Goal: Transaction & Acquisition: Book appointment/travel/reservation

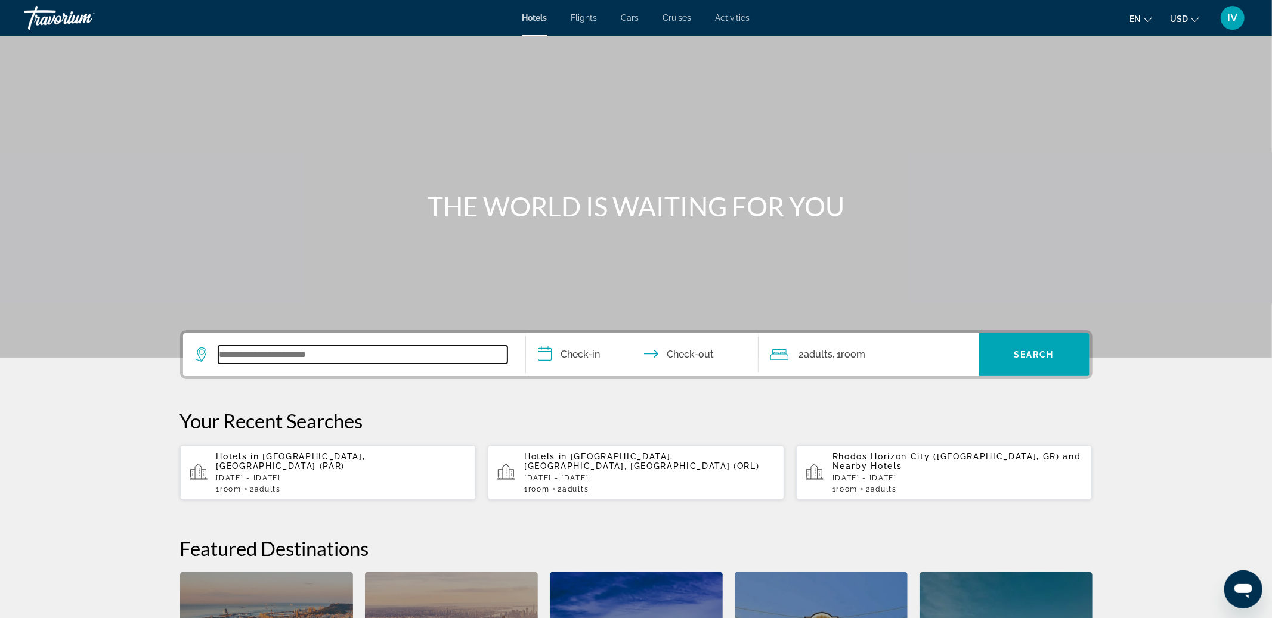
click at [318, 357] on input "Search widget" at bounding box center [362, 355] width 289 height 18
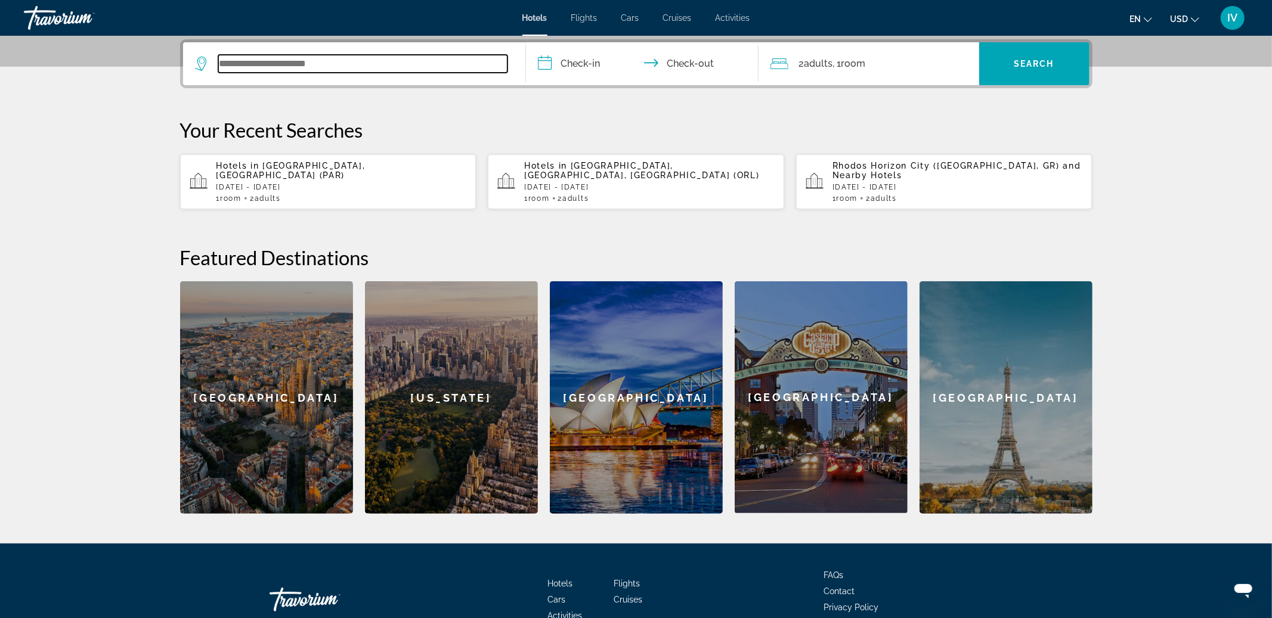
scroll to position [249, 0]
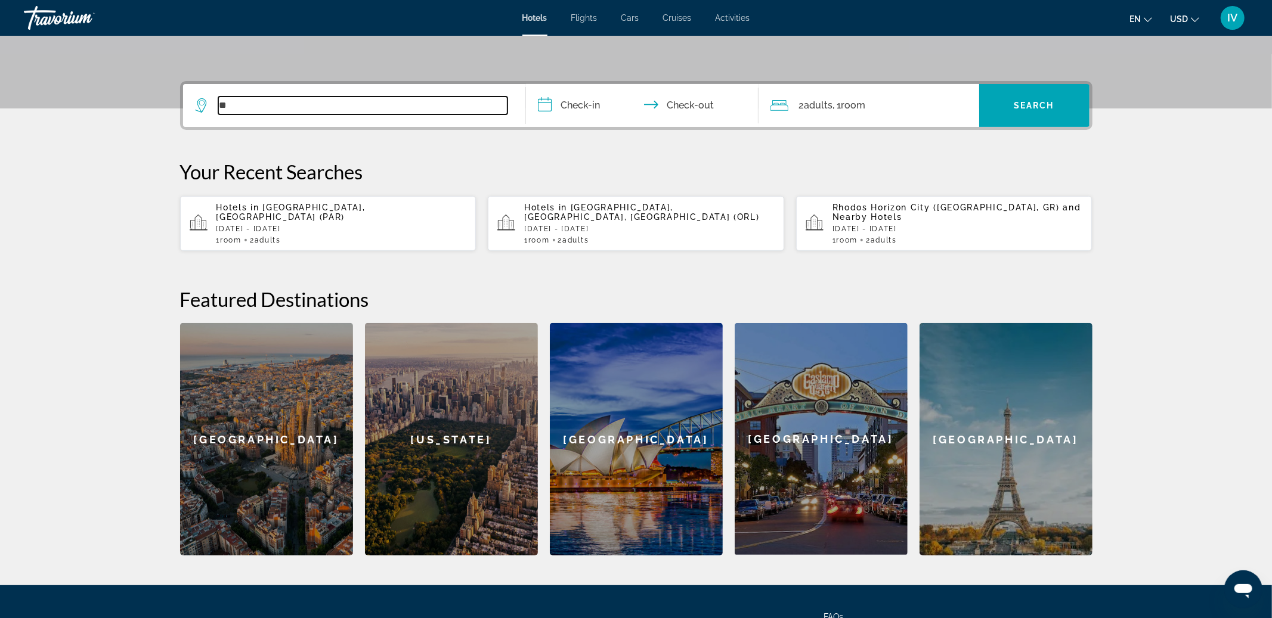
type input "*"
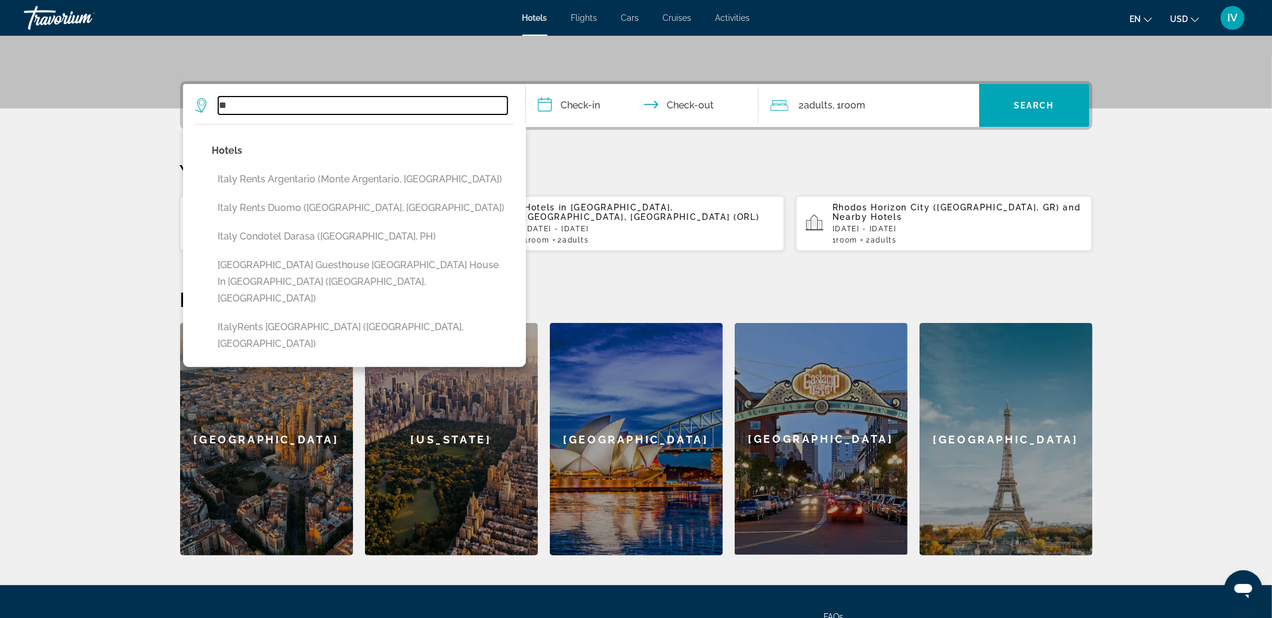
type input "*"
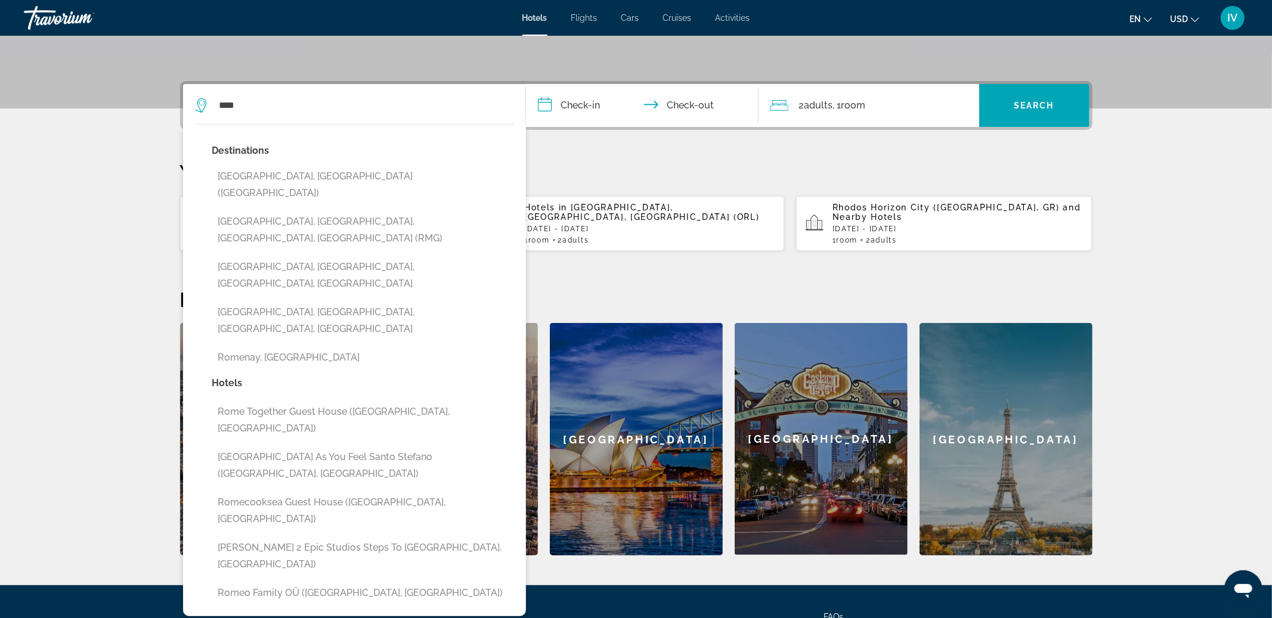
click at [262, 178] on button "Rome, Italy (ROM)" at bounding box center [363, 184] width 302 height 39
type input "**********"
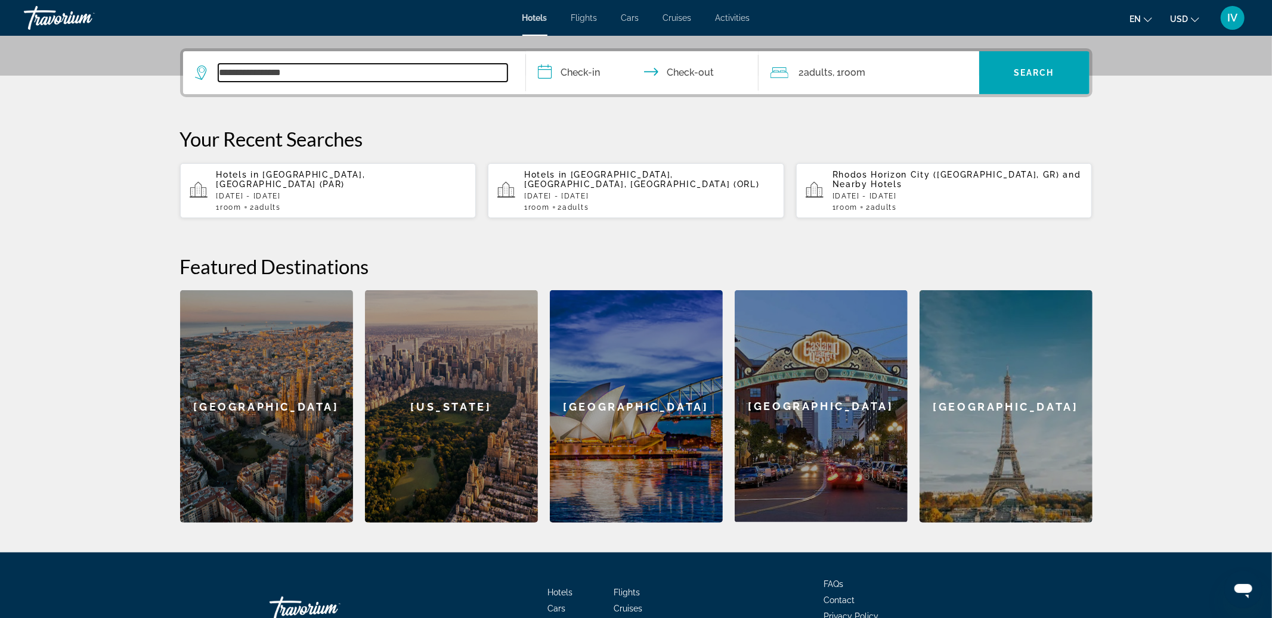
scroll to position [291, 0]
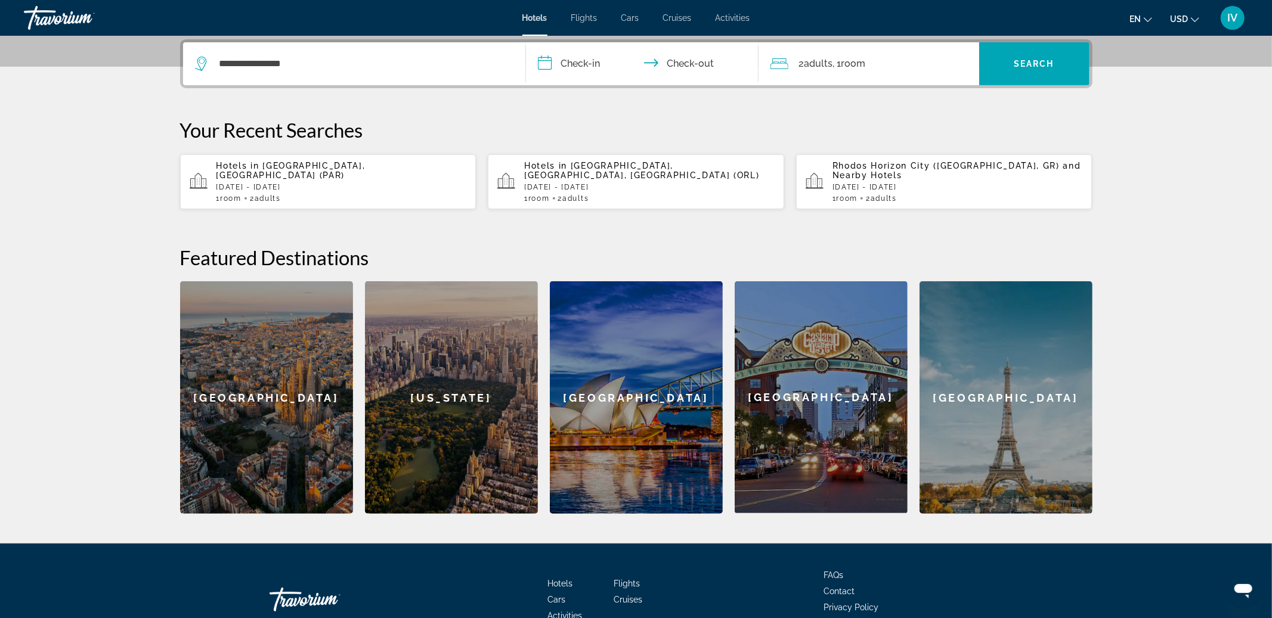
click at [590, 66] on input "**********" at bounding box center [644, 65] width 237 height 47
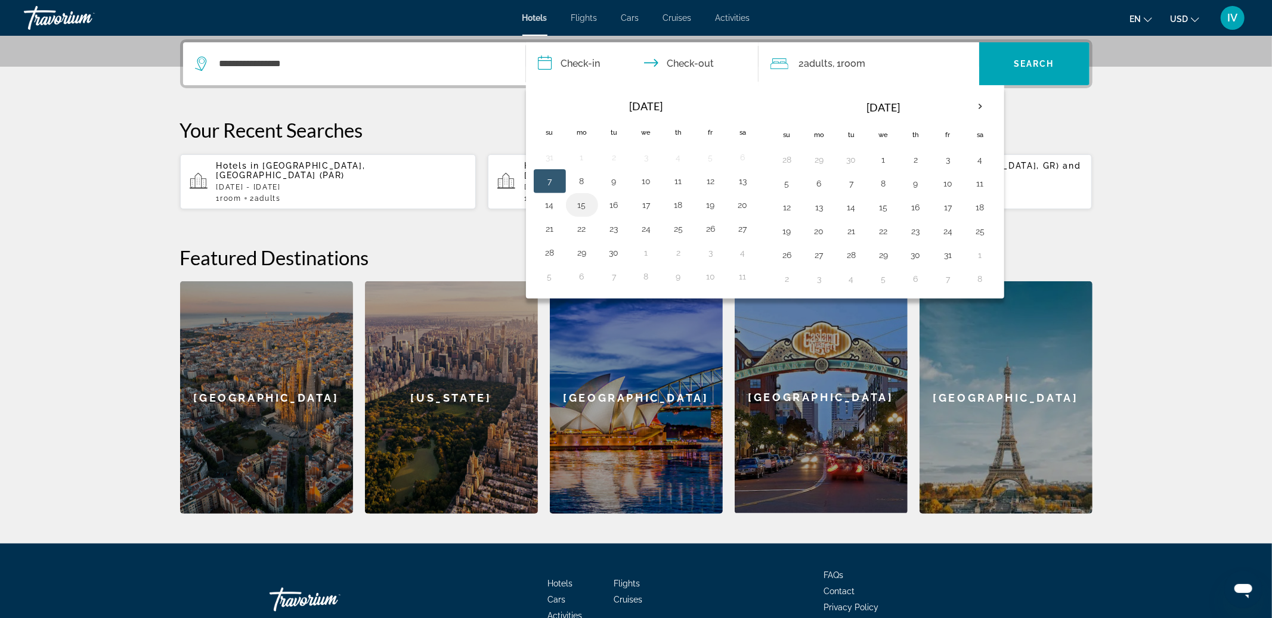
click at [585, 205] on button "15" at bounding box center [581, 205] width 19 height 17
click at [717, 203] on td "19" at bounding box center [711, 205] width 32 height 24
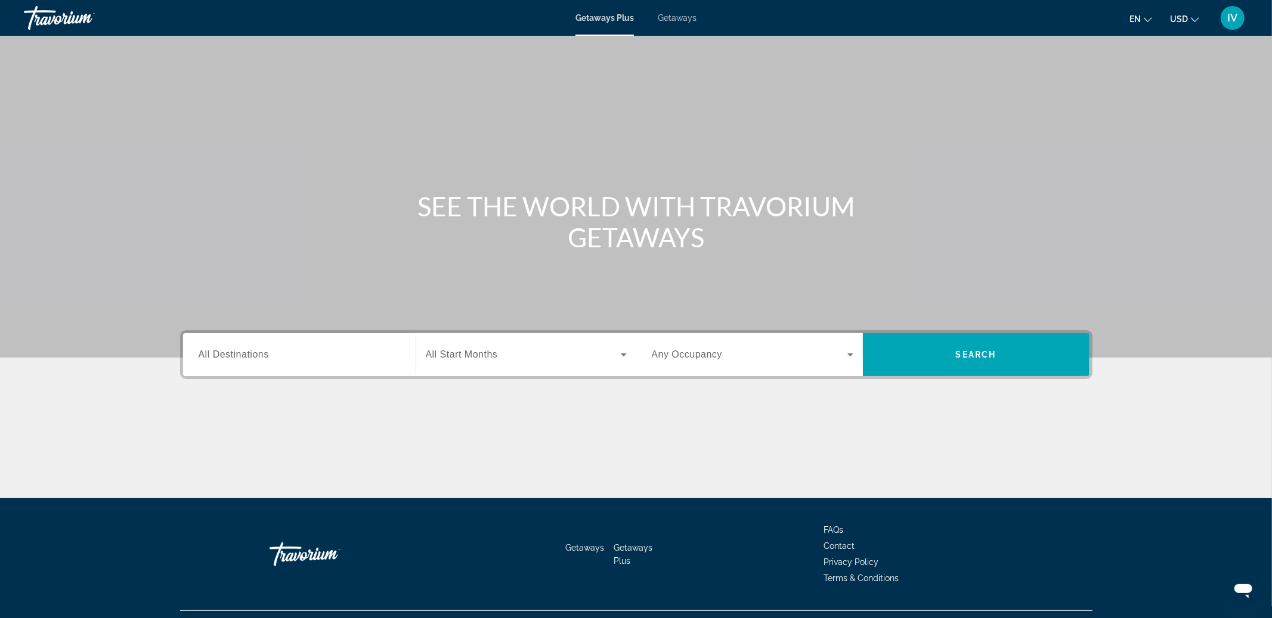
click at [688, 18] on span "Getaways" at bounding box center [677, 18] width 39 height 10
click at [255, 348] on input "Destination All Destinations" at bounding box center [300, 355] width 202 height 14
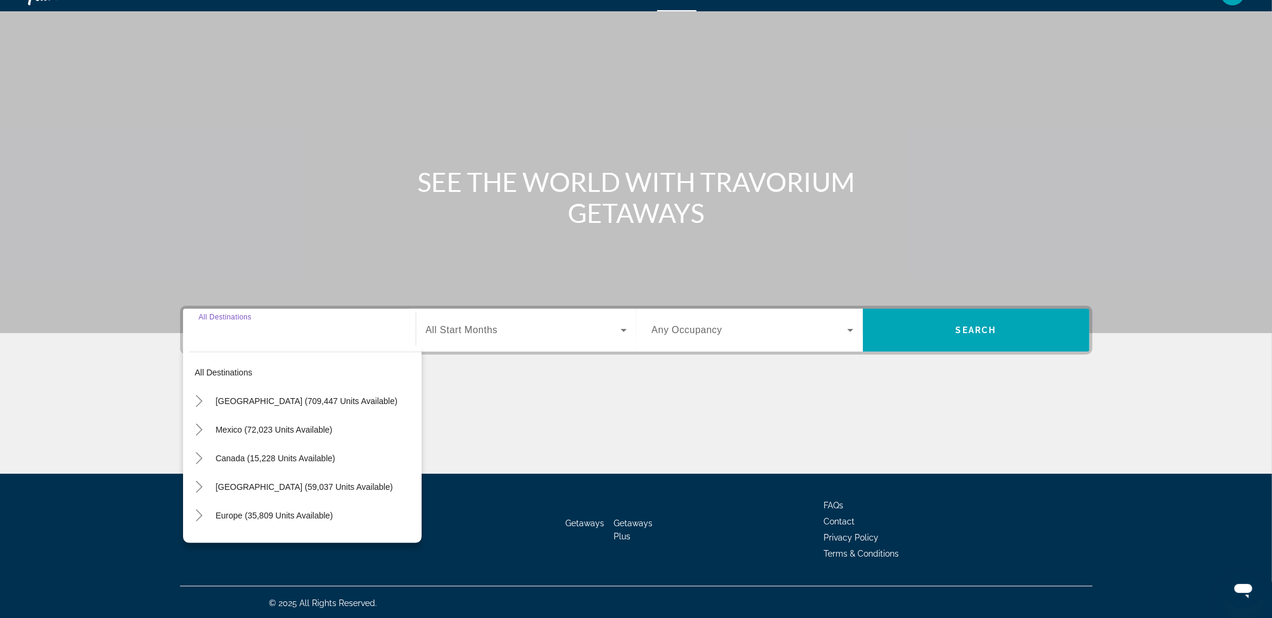
scroll to position [25, 0]
click at [235, 333] on input "Destination All Destinations" at bounding box center [300, 330] width 202 height 14
click at [212, 332] on input "Destination All Destinations" at bounding box center [300, 330] width 202 height 14
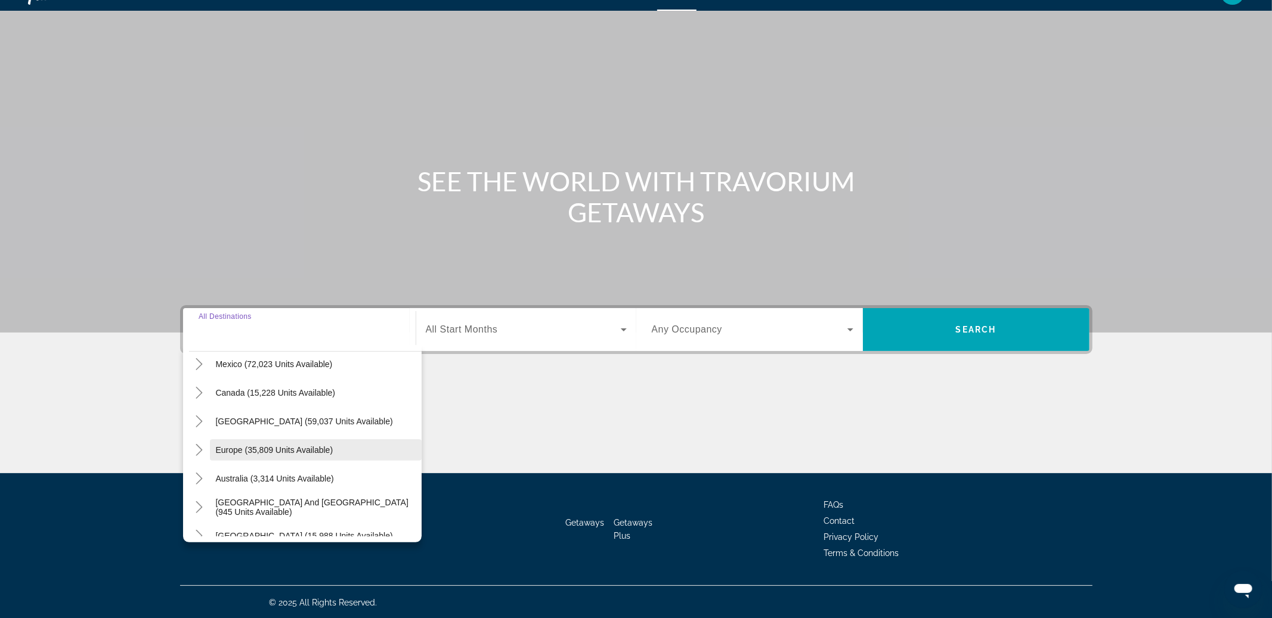
scroll to position [68, 0]
click at [201, 446] on icon "Toggle Europe (35,809 units available)" at bounding box center [199, 447] width 7 height 12
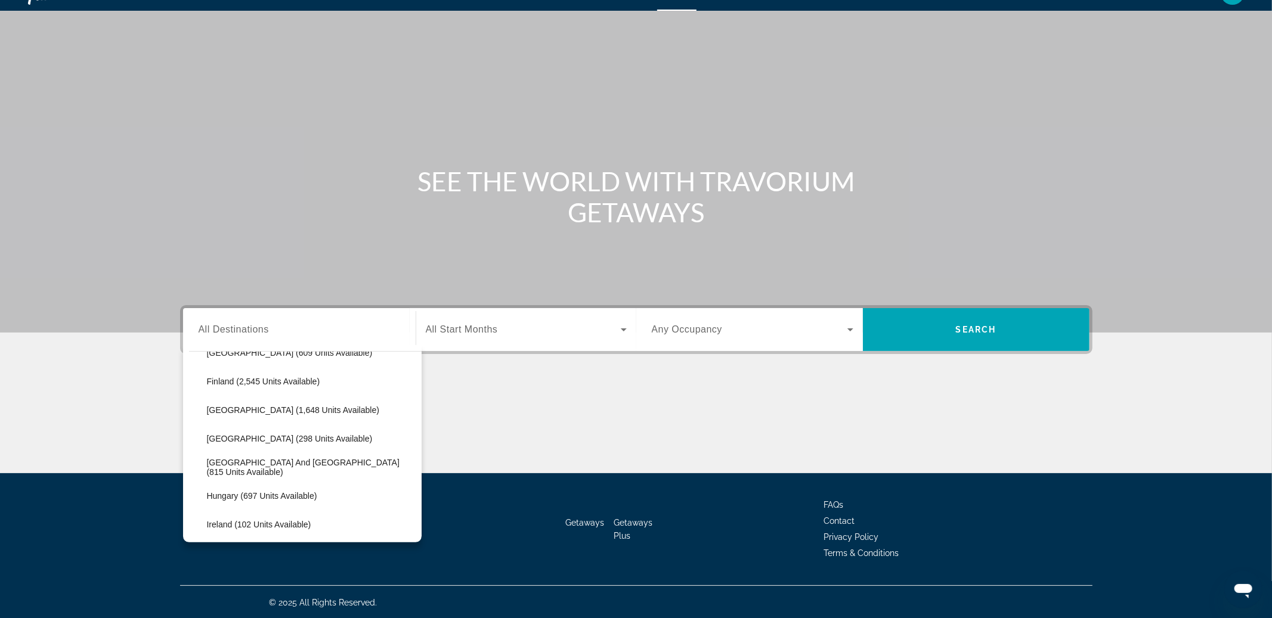
scroll to position [326, 0]
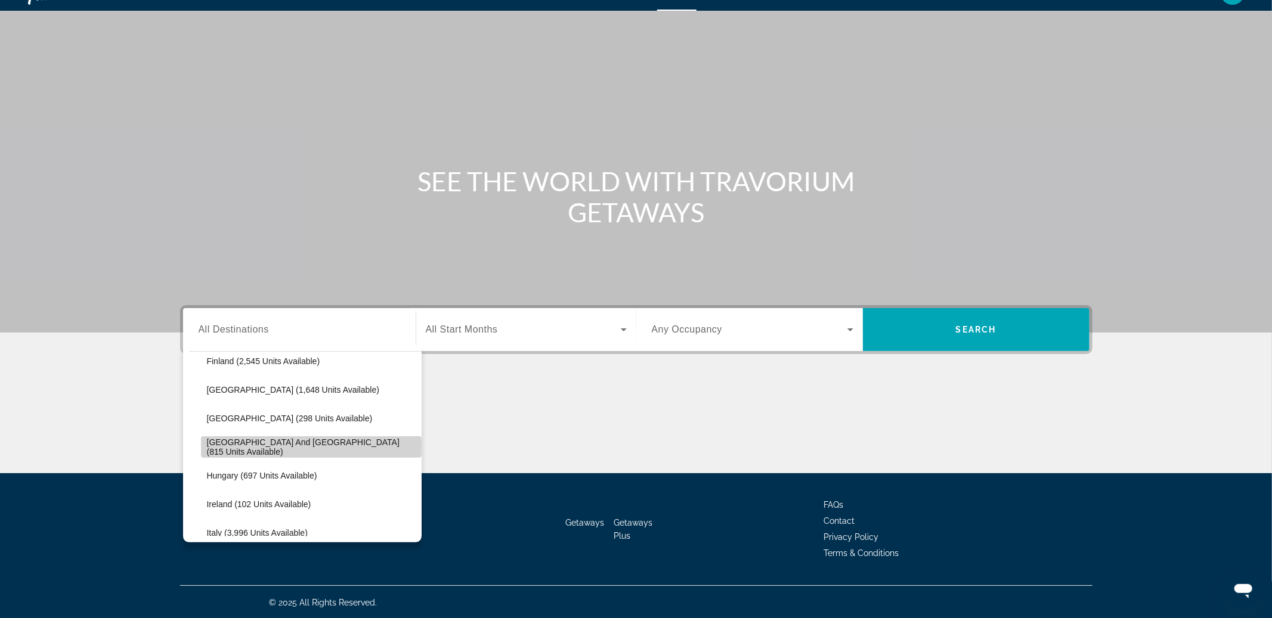
click at [278, 445] on span "Greece and Cyprus (815 units available)" at bounding box center [311, 447] width 209 height 19
type input "**********"
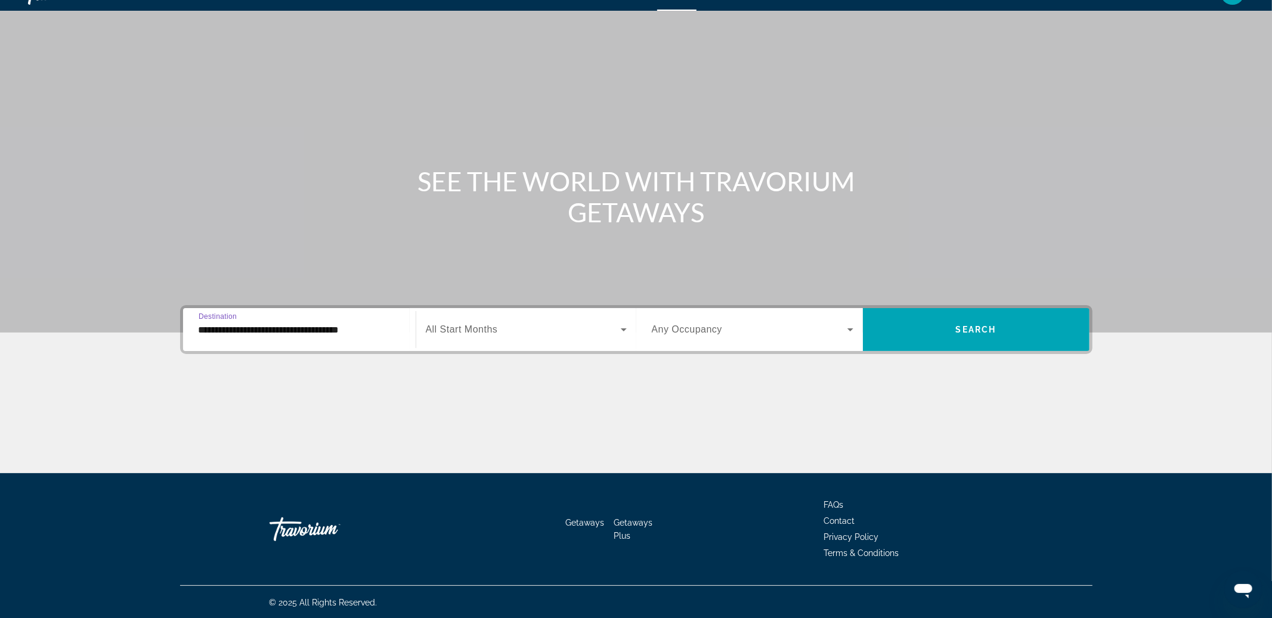
click at [617, 333] on icon "Search widget" at bounding box center [624, 330] width 14 height 14
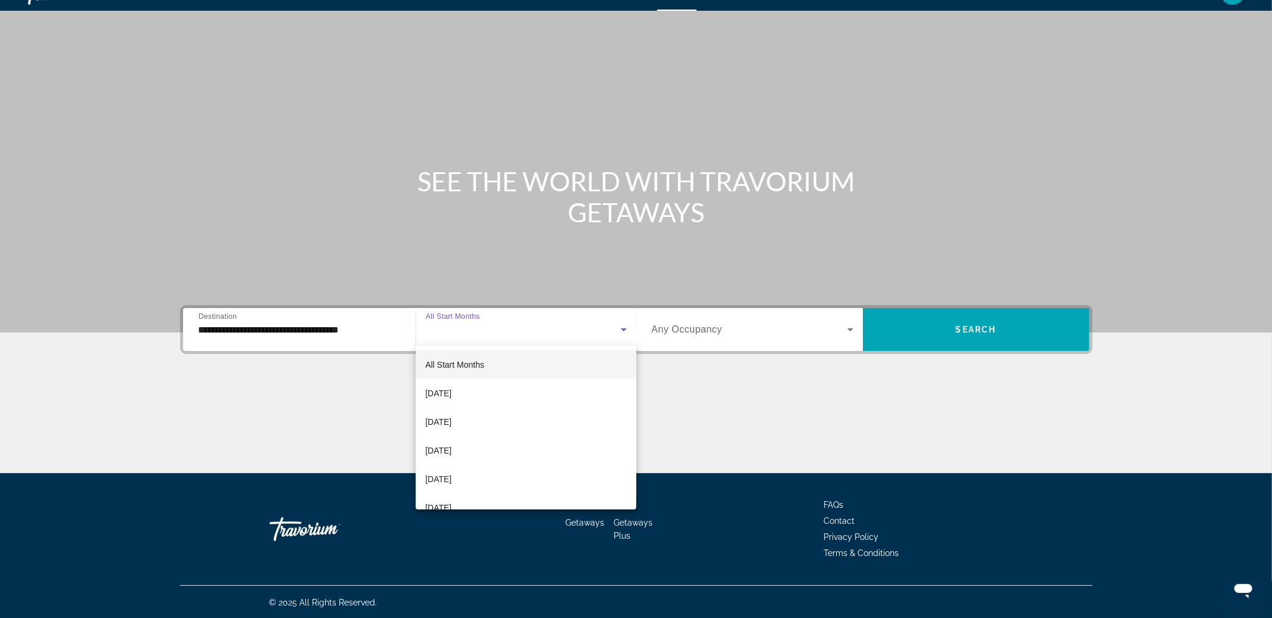
click at [594, 363] on mat-option "All Start Months" at bounding box center [526, 365] width 221 height 29
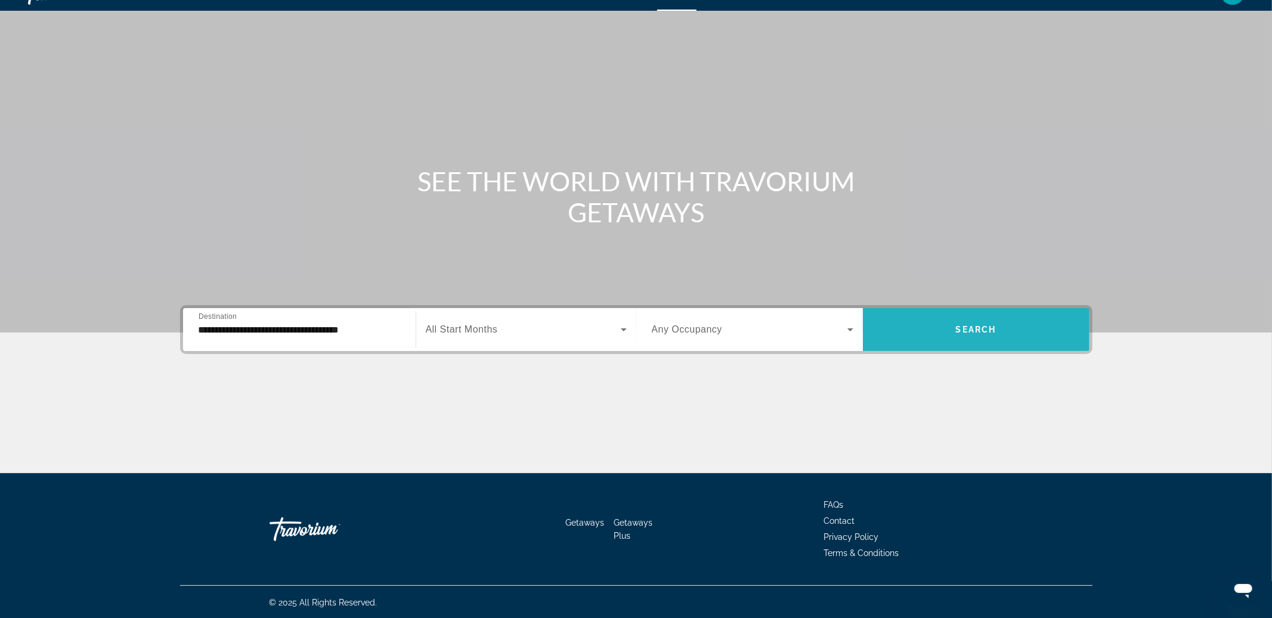
click at [946, 338] on span "Search widget" at bounding box center [976, 329] width 227 height 29
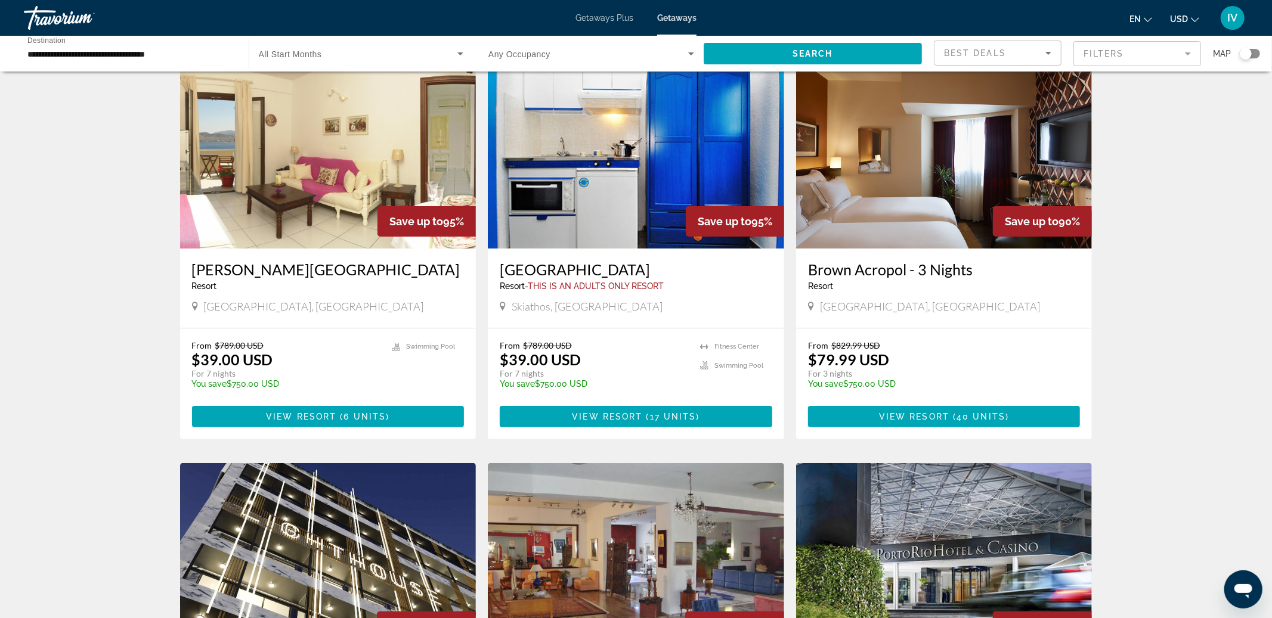
scroll to position [34, 0]
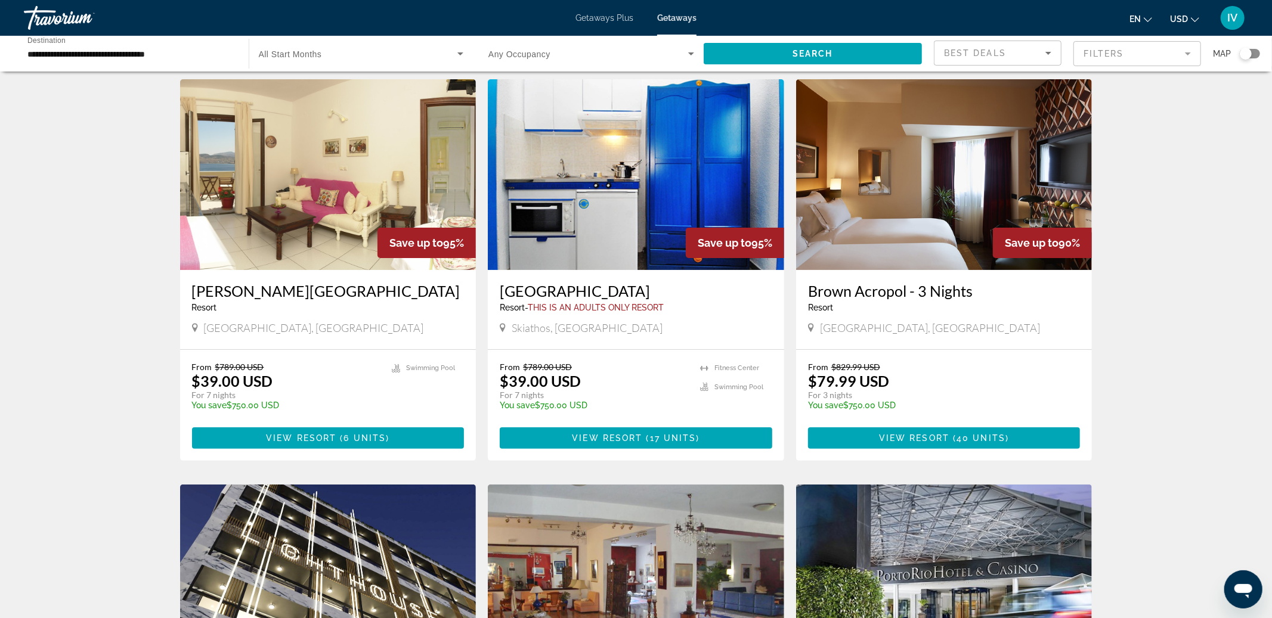
click at [1024, 52] on div "Best Deals" at bounding box center [994, 53] width 101 height 14
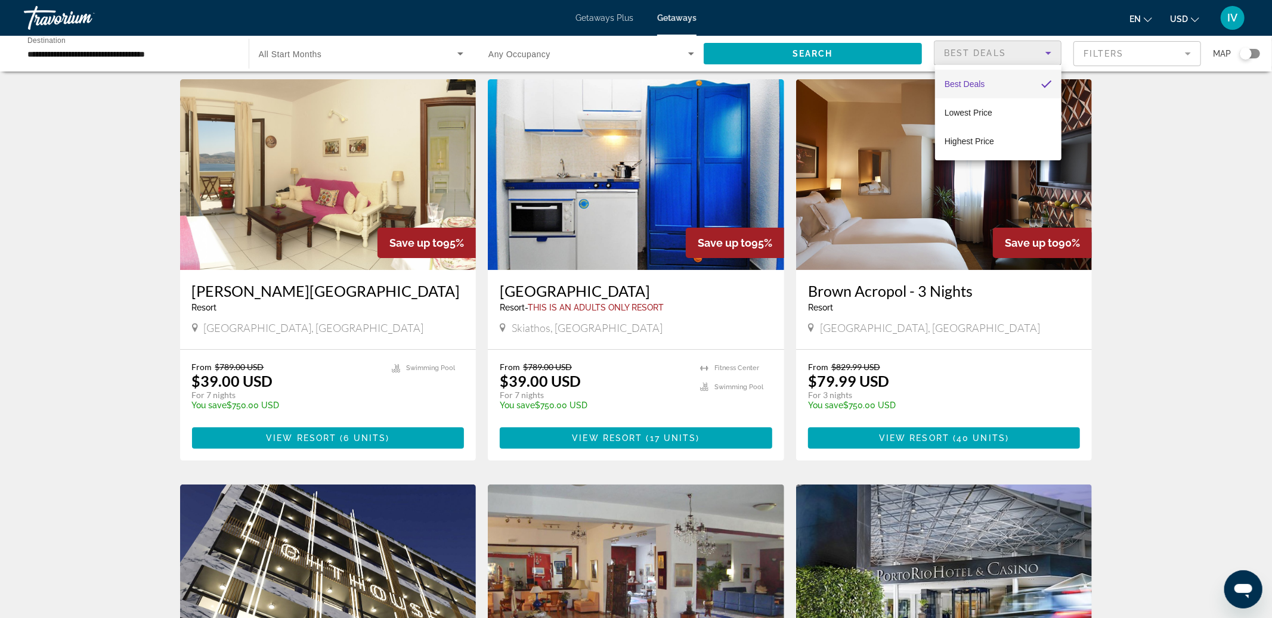
click at [1026, 57] on div at bounding box center [636, 309] width 1272 height 618
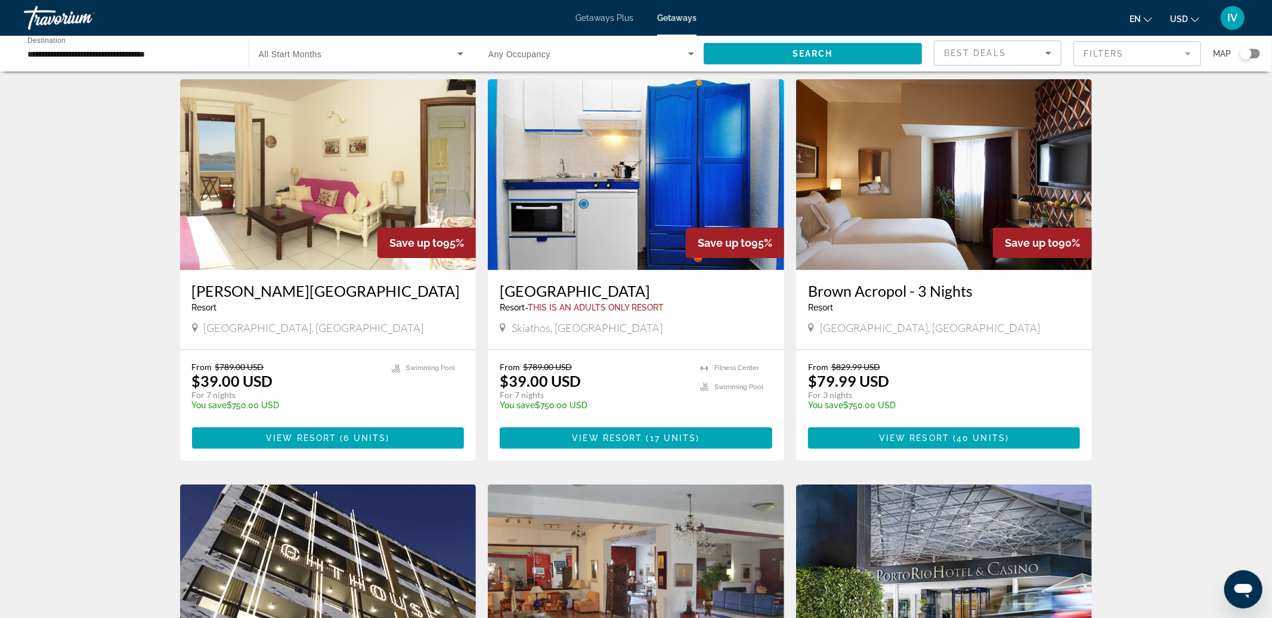
click at [1104, 61] on mat-form-field "Filters" at bounding box center [1137, 53] width 128 height 25
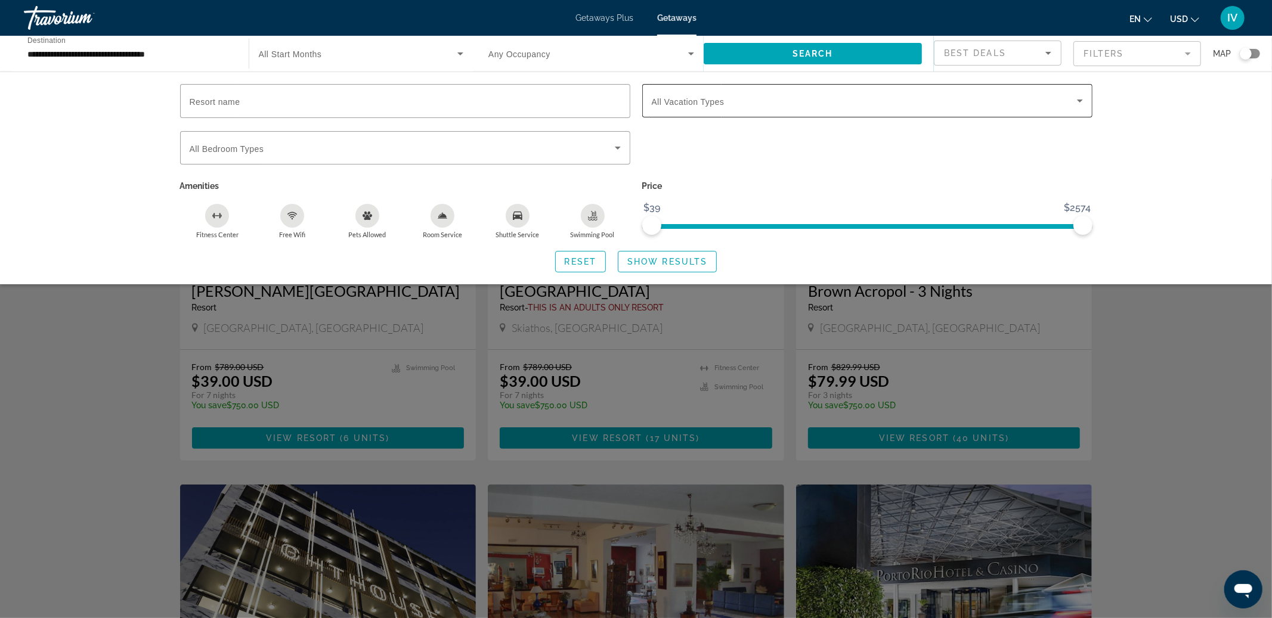
click at [797, 116] on div "Search widget" at bounding box center [867, 100] width 431 height 33
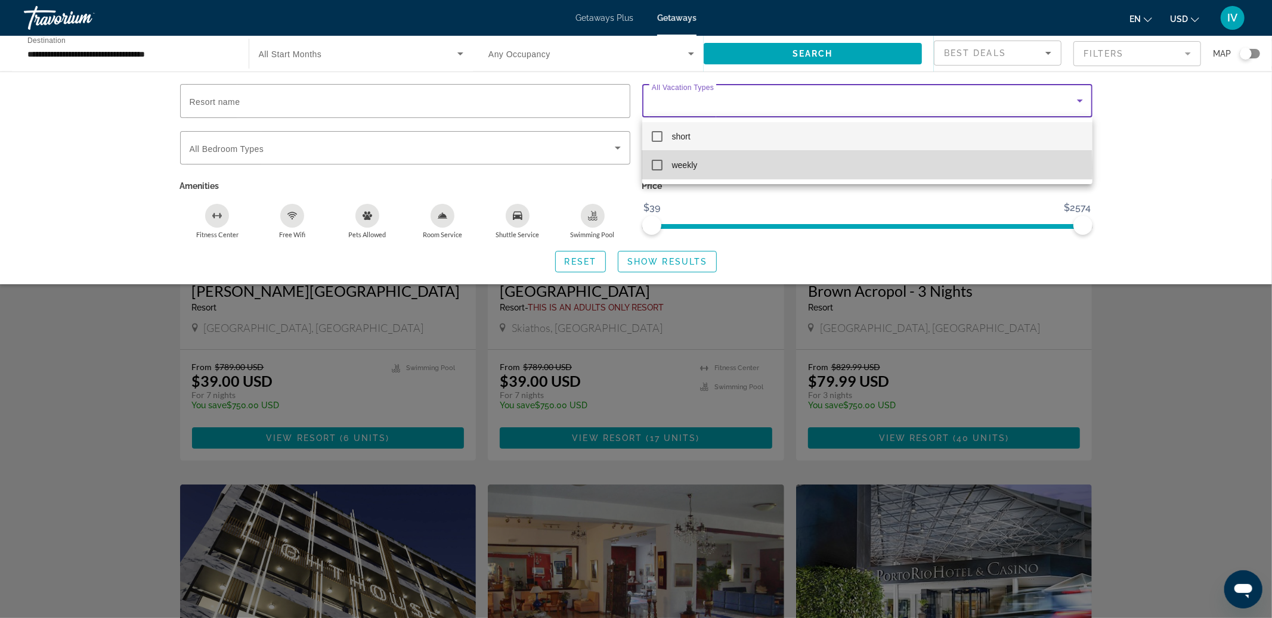
click at [716, 168] on mat-option "weekly" at bounding box center [867, 165] width 450 height 29
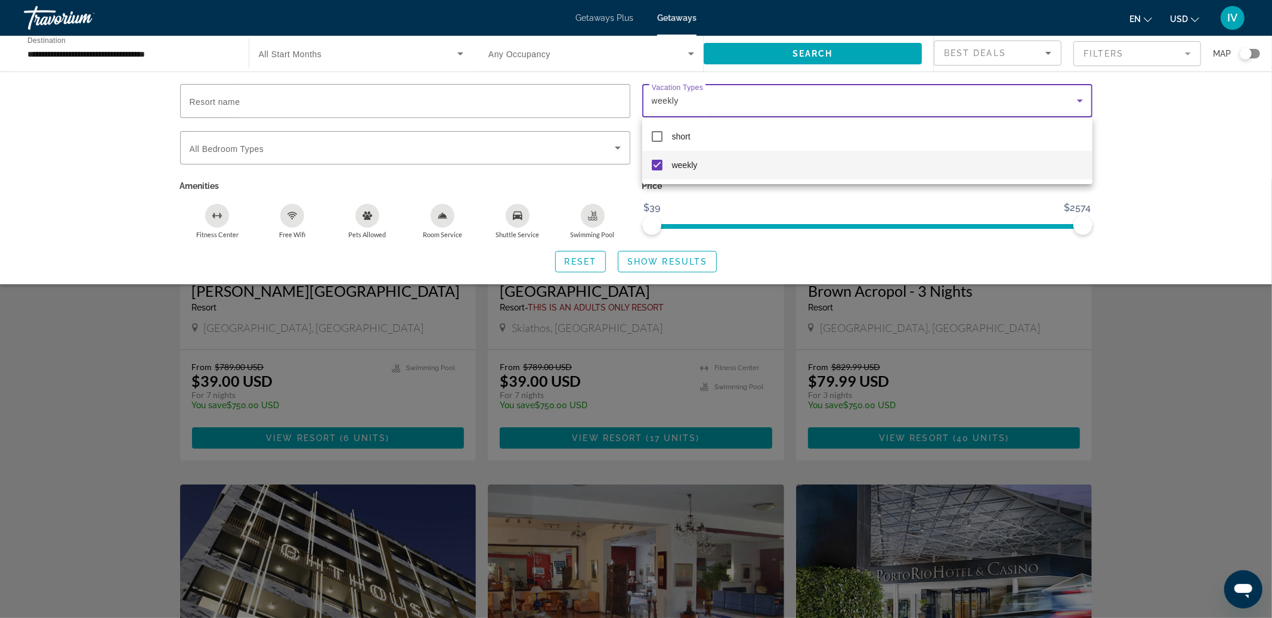
click at [785, 55] on div at bounding box center [636, 309] width 1272 height 618
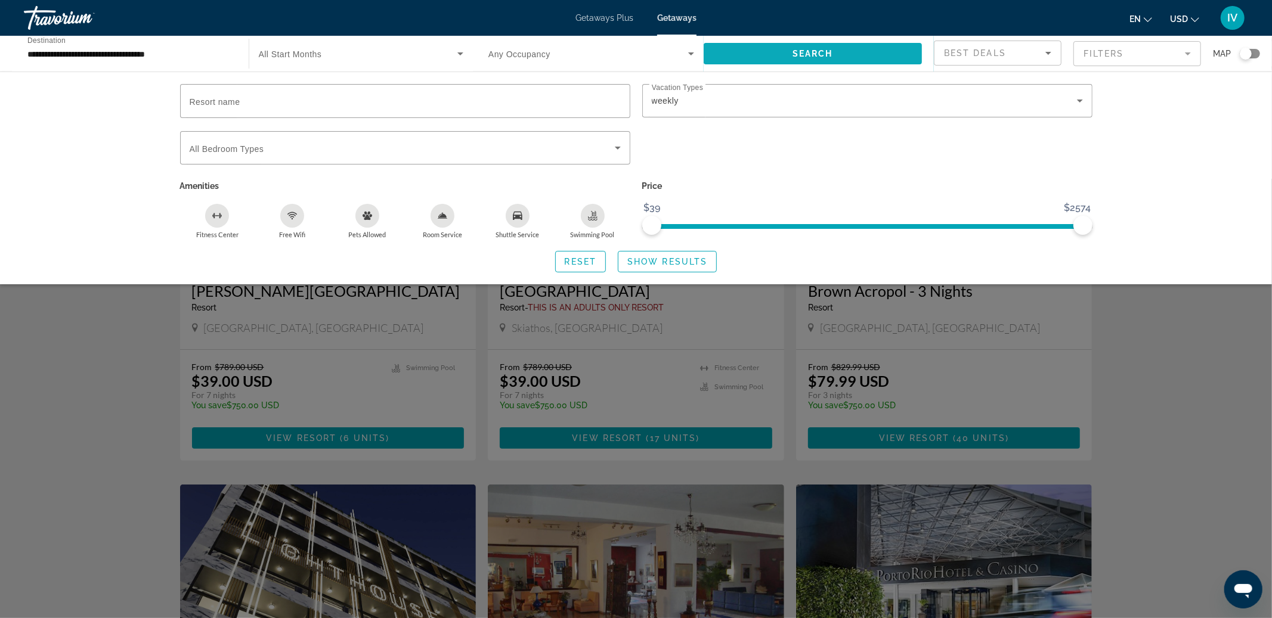
click at [800, 52] on span "Search" at bounding box center [812, 54] width 41 height 10
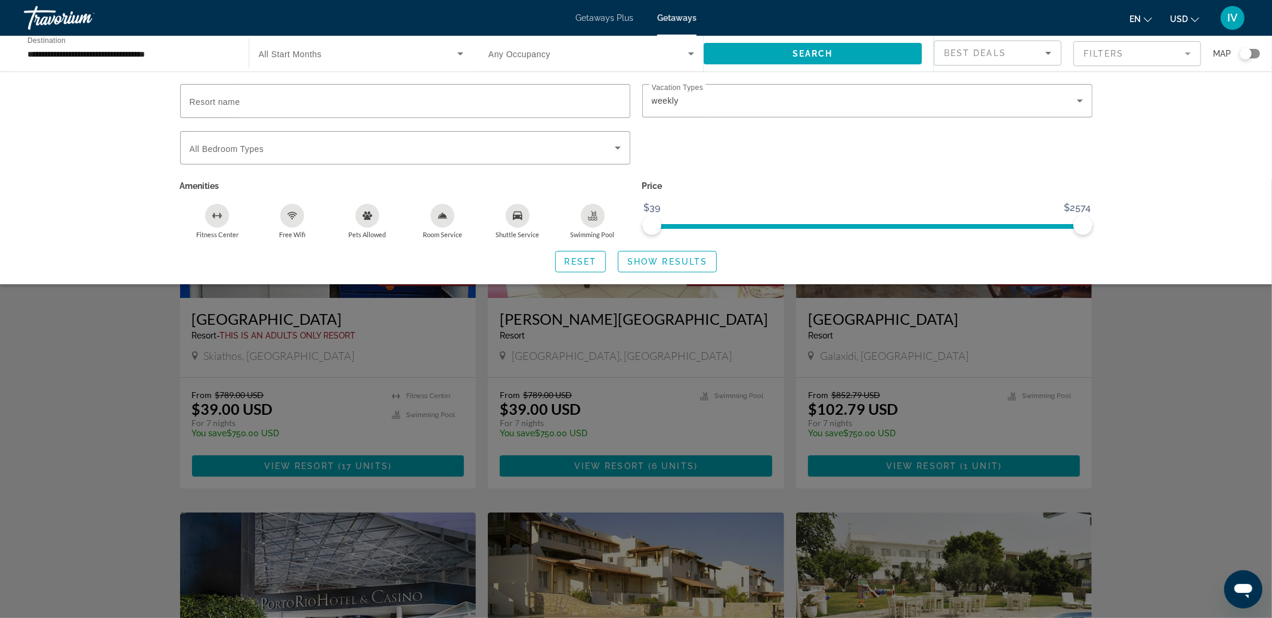
scroll to position [7, 0]
click at [1155, 392] on div "Search widget" at bounding box center [636, 398] width 1272 height 439
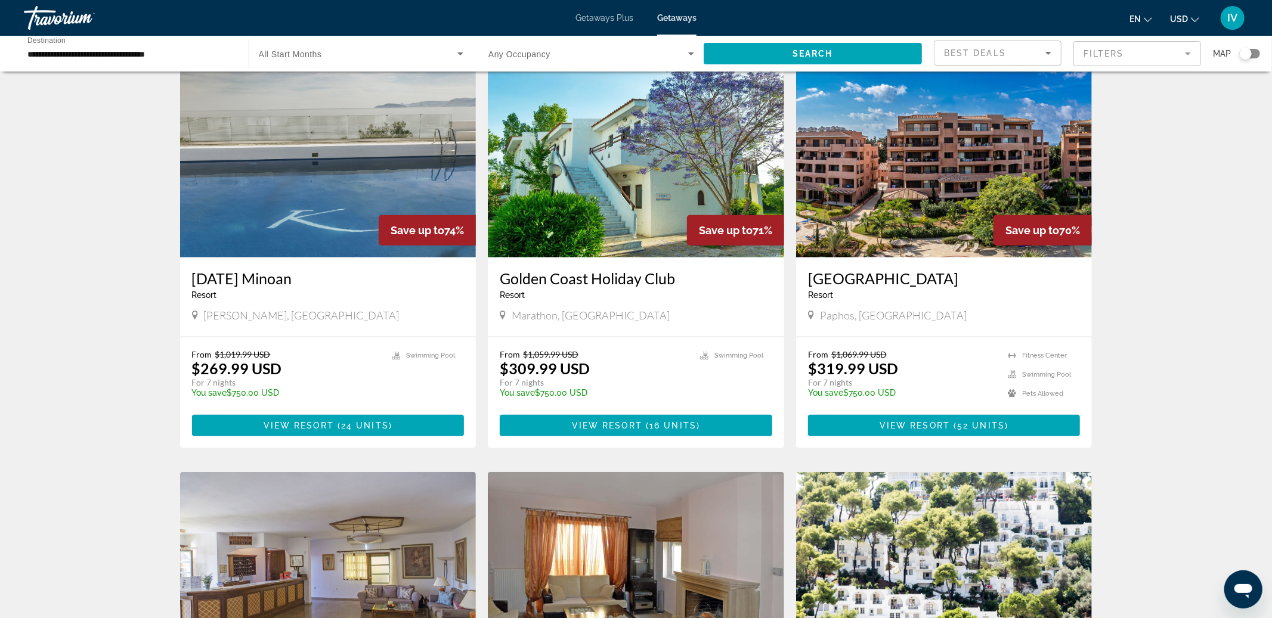
scroll to position [0, 0]
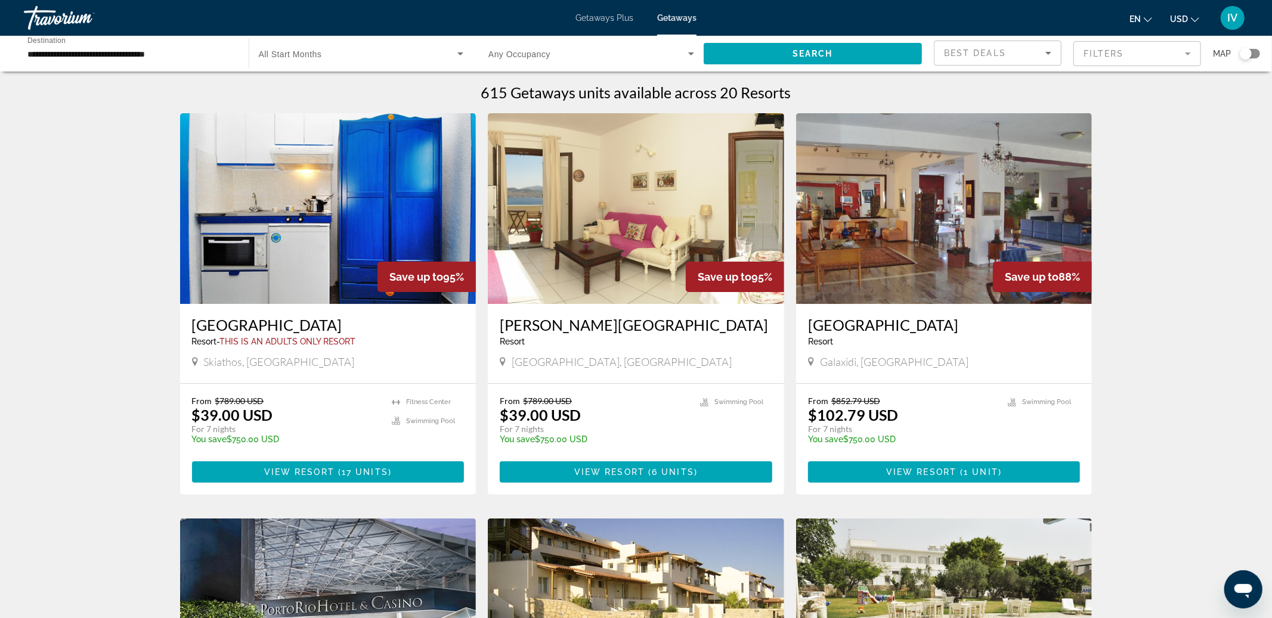
click at [150, 53] on input "**********" at bounding box center [130, 54] width 206 height 14
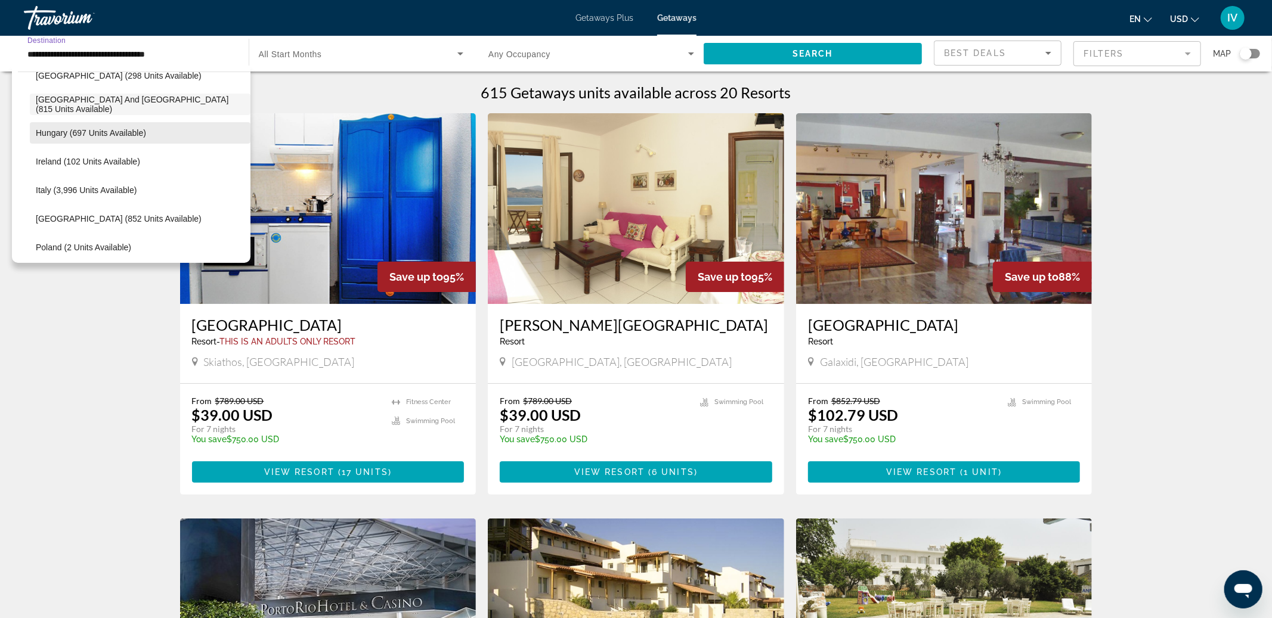
scroll to position [422, 0]
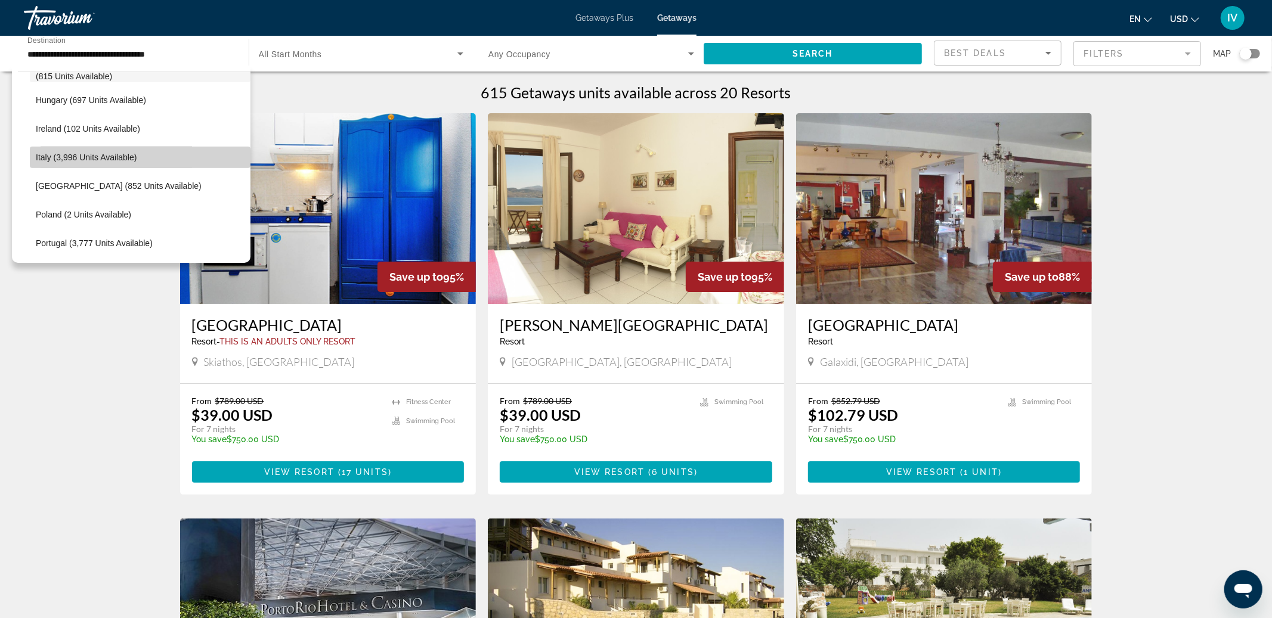
click at [70, 156] on span "Italy (3,996 units available)" at bounding box center [86, 158] width 101 height 10
type input "**********"
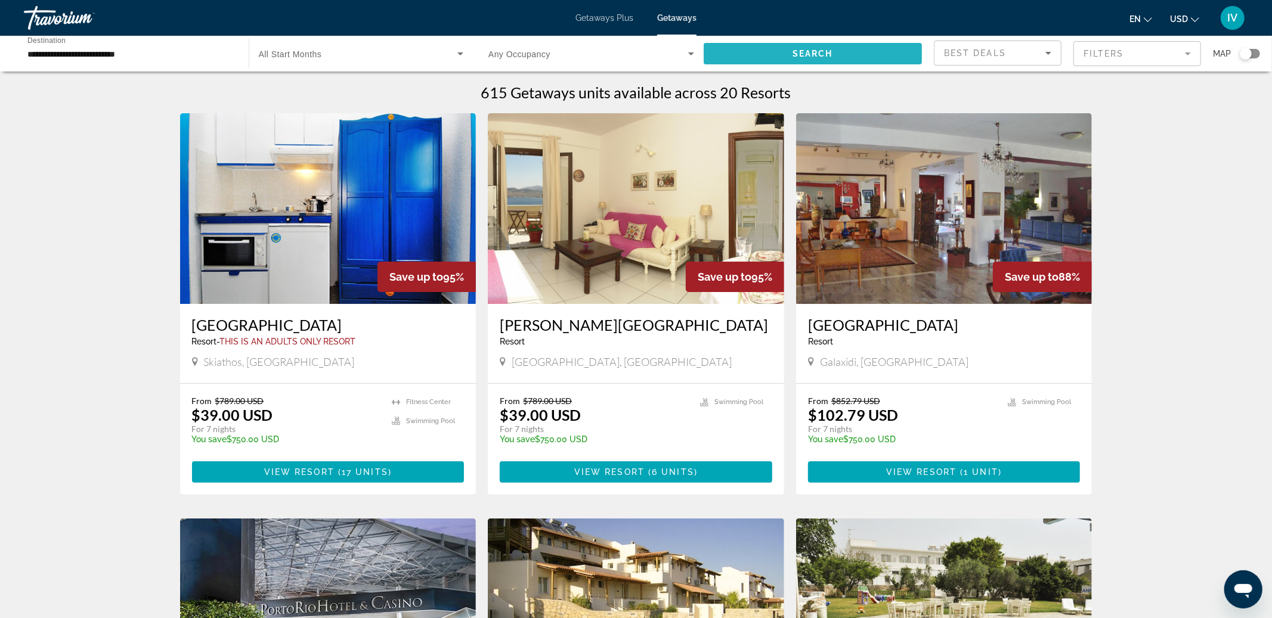
click at [875, 58] on span "Search widget" at bounding box center [813, 53] width 219 height 29
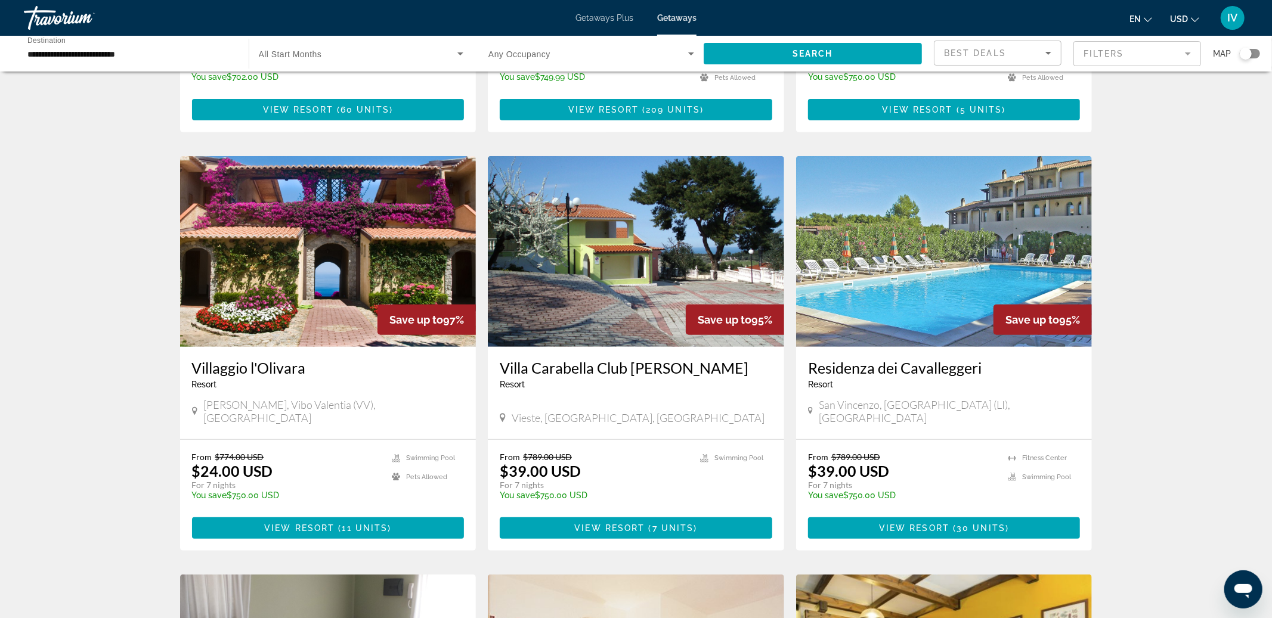
scroll to position [377, 0]
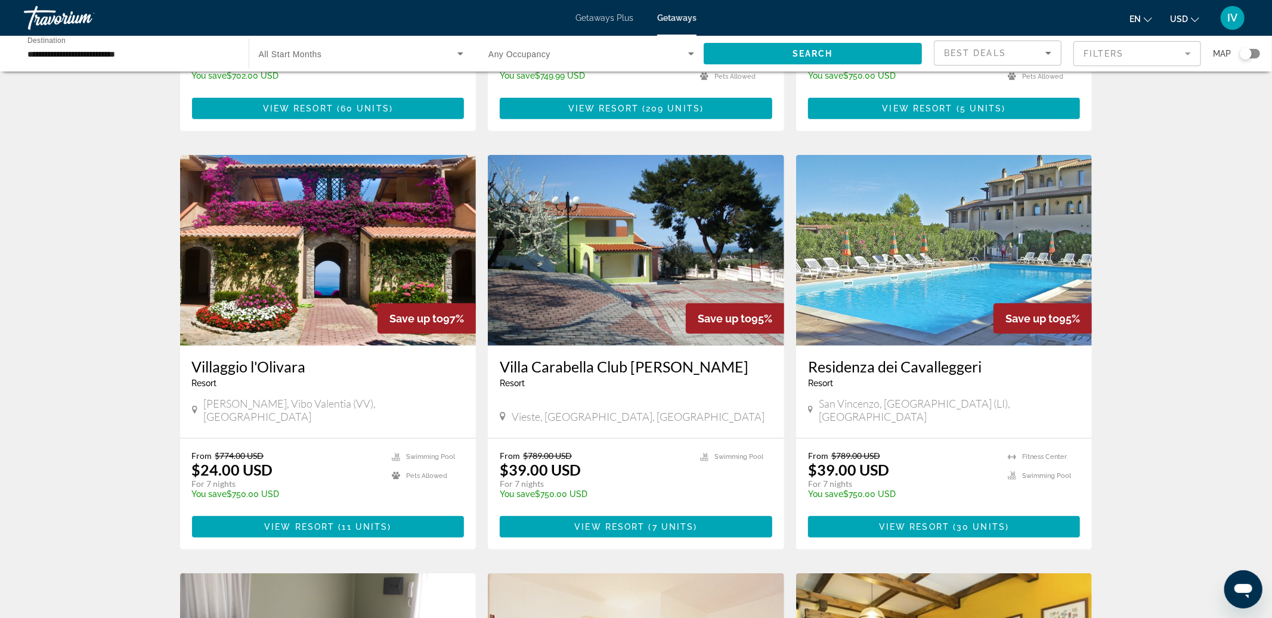
drag, startPoint x: 349, startPoint y: 274, endPoint x: 360, endPoint y: 275, distance: 10.8
click at [349, 274] on img "Main content" at bounding box center [328, 250] width 296 height 191
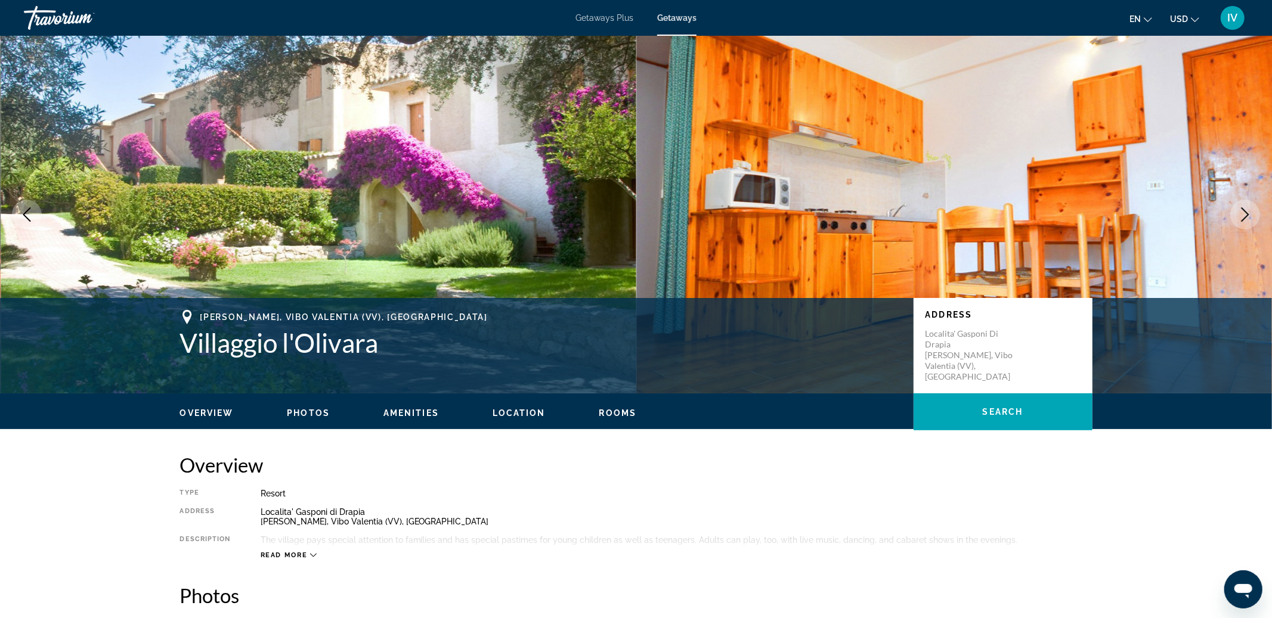
click at [1255, 215] on button "Next image" at bounding box center [1245, 215] width 30 height 30
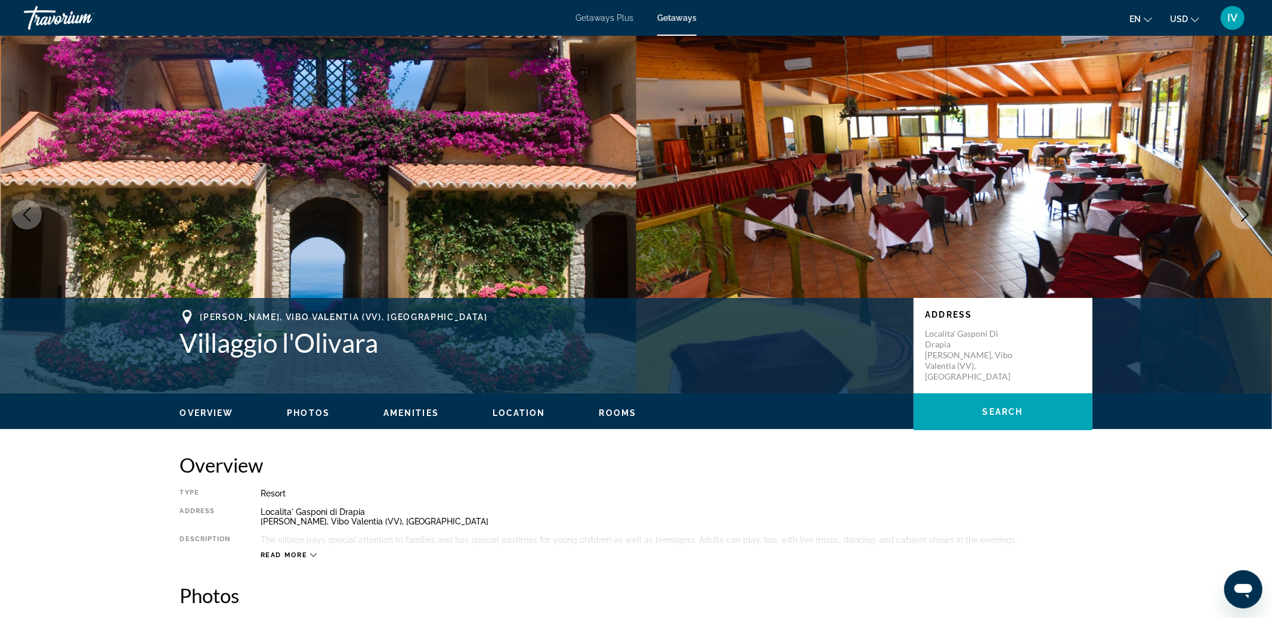
click at [1255, 215] on button "Next image" at bounding box center [1245, 215] width 30 height 30
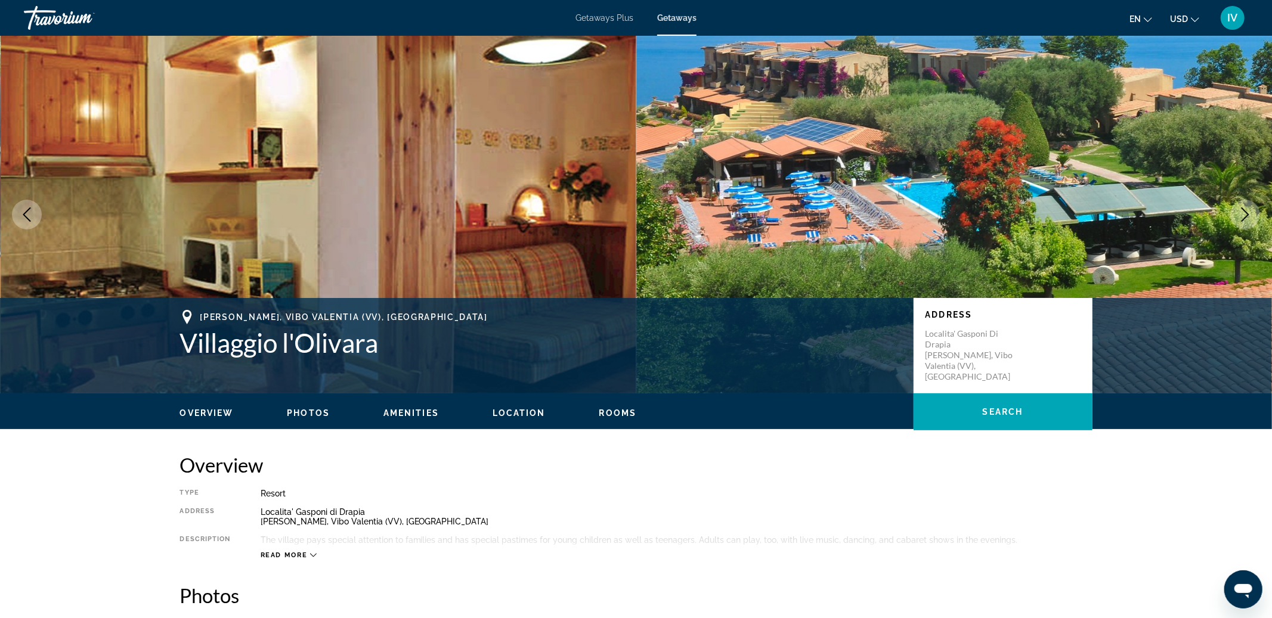
click at [1255, 215] on button "Next image" at bounding box center [1245, 215] width 30 height 30
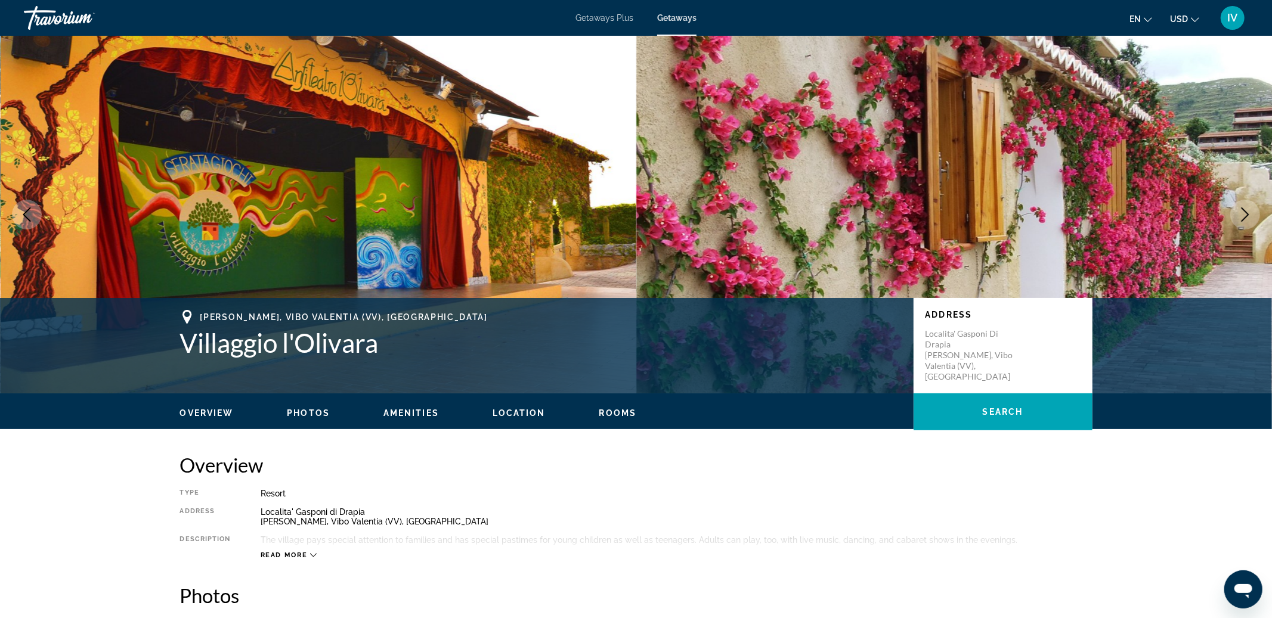
click at [1255, 215] on button "Next image" at bounding box center [1245, 215] width 30 height 30
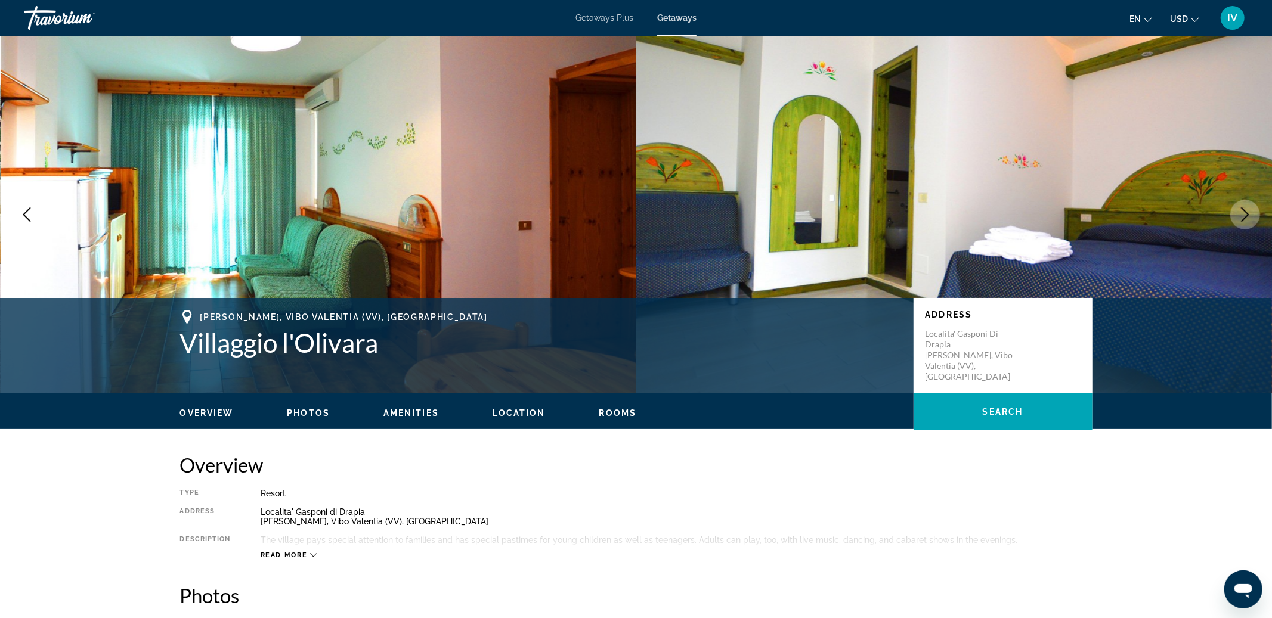
click at [1255, 215] on button "Next image" at bounding box center [1245, 215] width 30 height 30
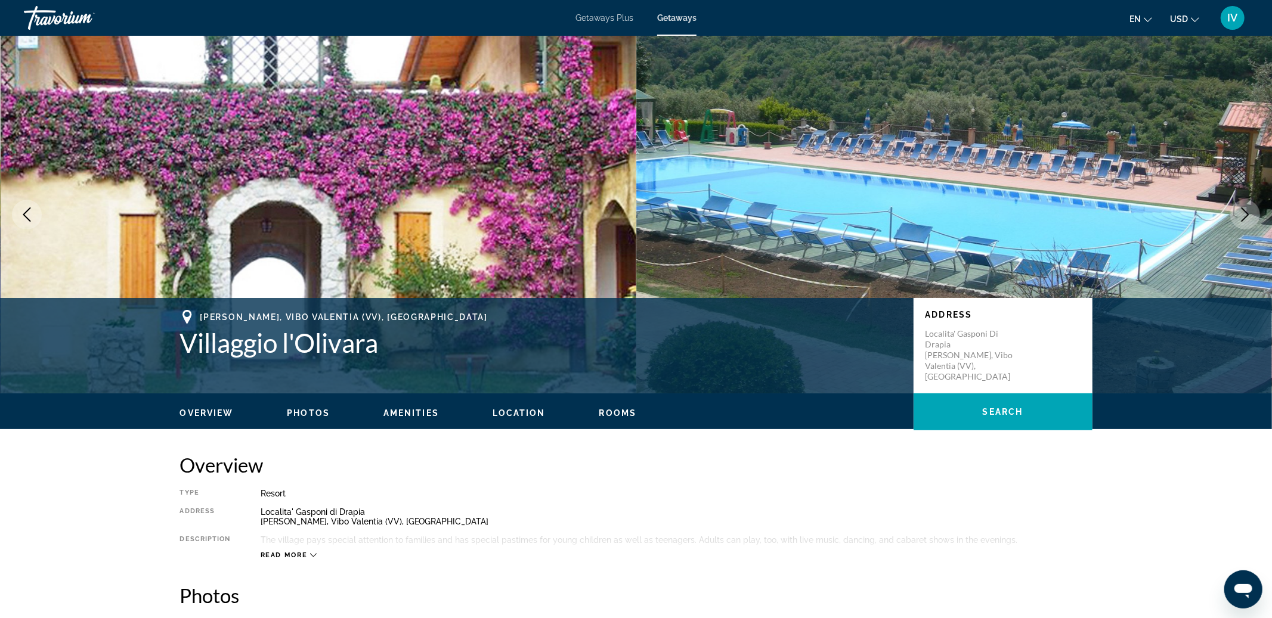
click at [1255, 215] on button "Next image" at bounding box center [1245, 215] width 30 height 30
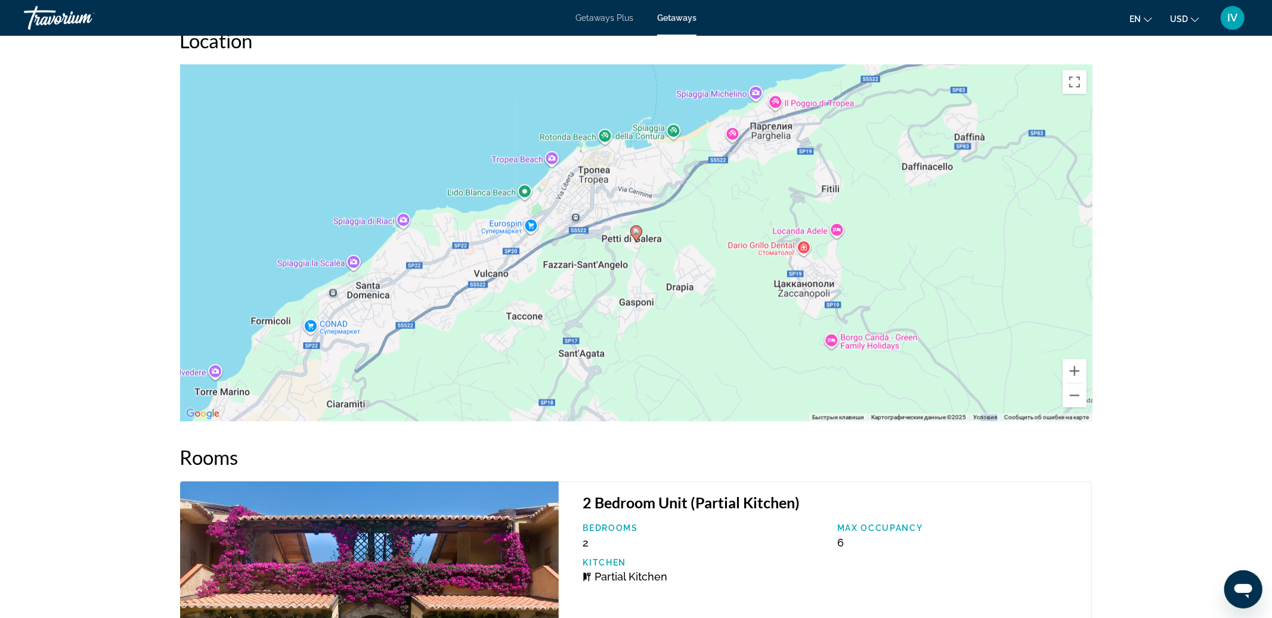
scroll to position [1778, 0]
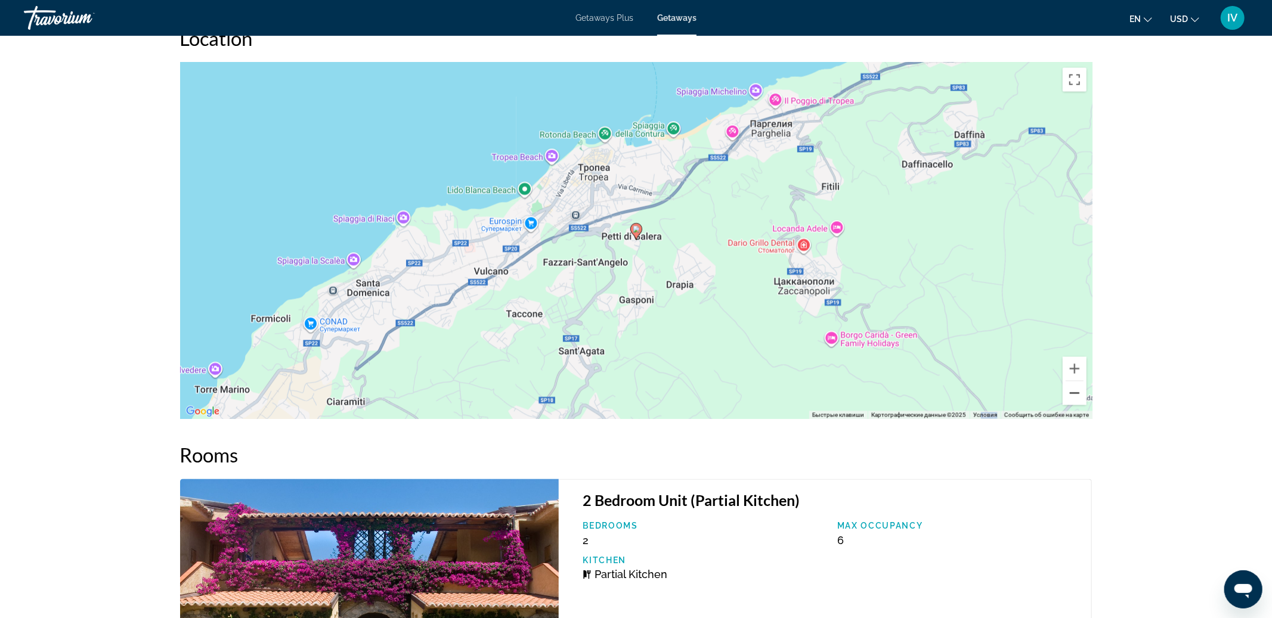
click at [1074, 397] on button "Уменьшить" at bounding box center [1075, 394] width 24 height 24
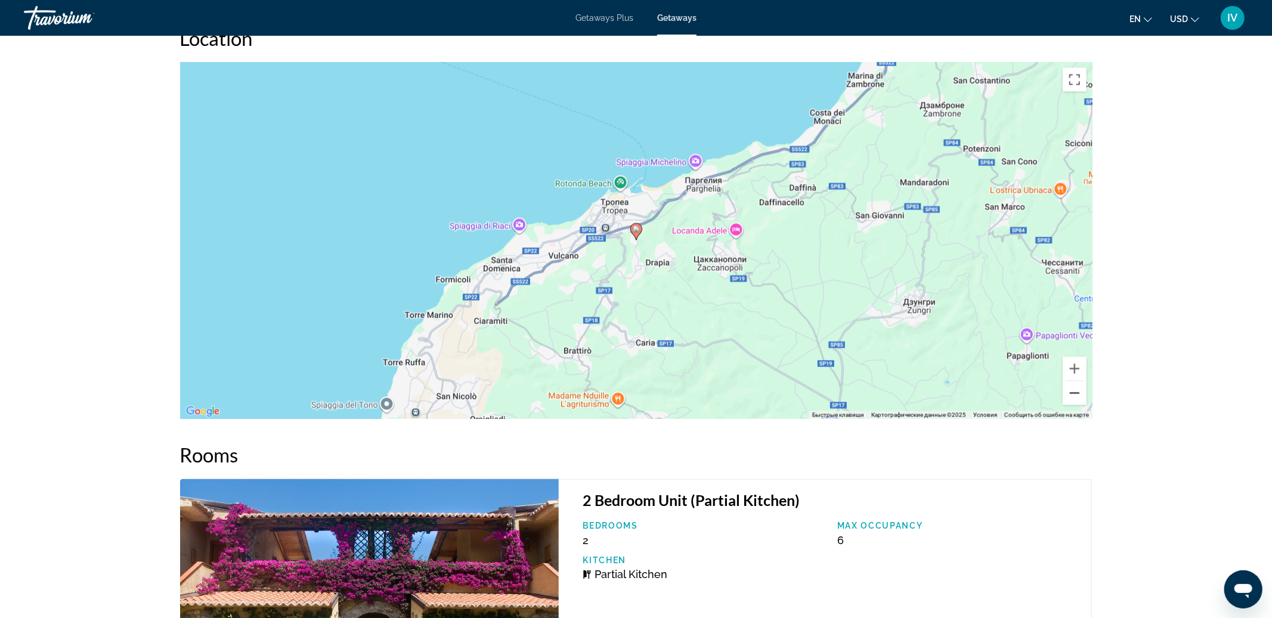
click at [1074, 397] on button "Уменьшить" at bounding box center [1075, 394] width 24 height 24
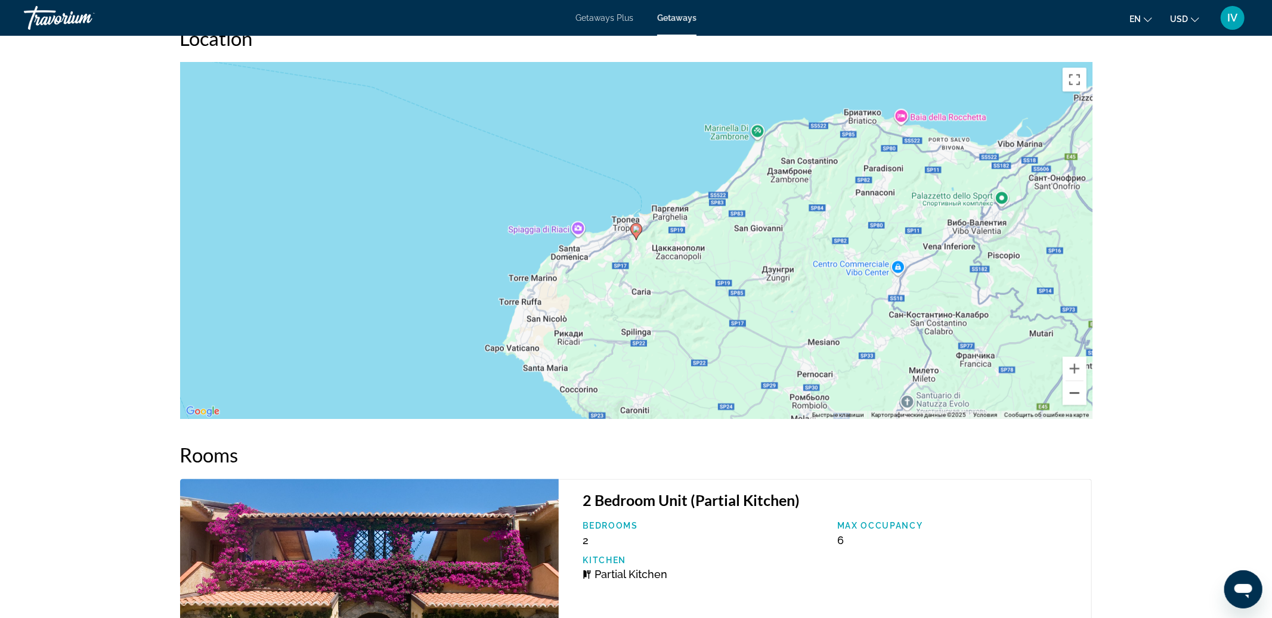
click at [1074, 397] on button "Уменьшить" at bounding box center [1075, 394] width 24 height 24
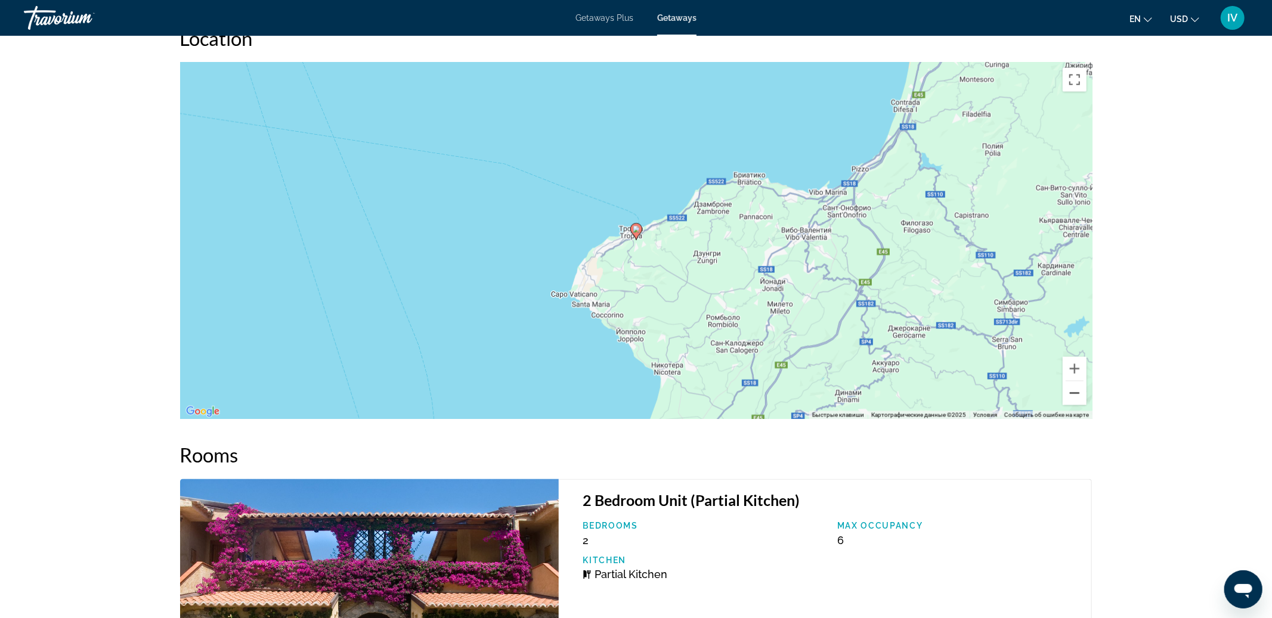
click at [1074, 397] on button "Уменьшить" at bounding box center [1075, 394] width 24 height 24
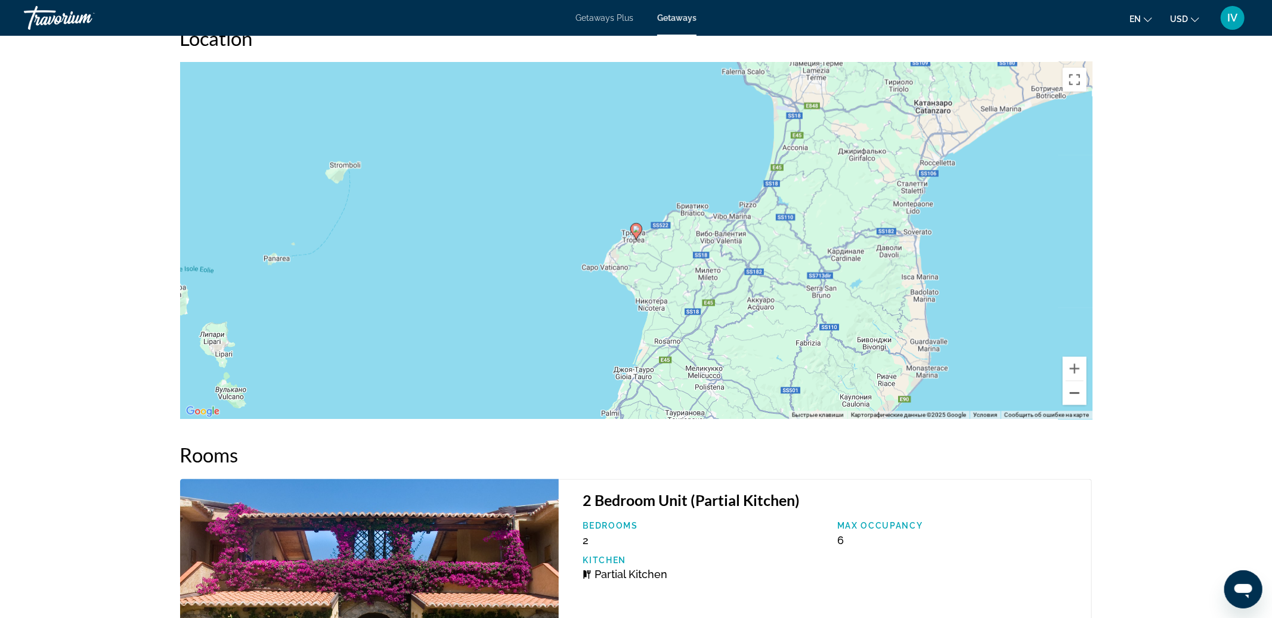
click at [1074, 397] on button "Уменьшить" at bounding box center [1075, 394] width 24 height 24
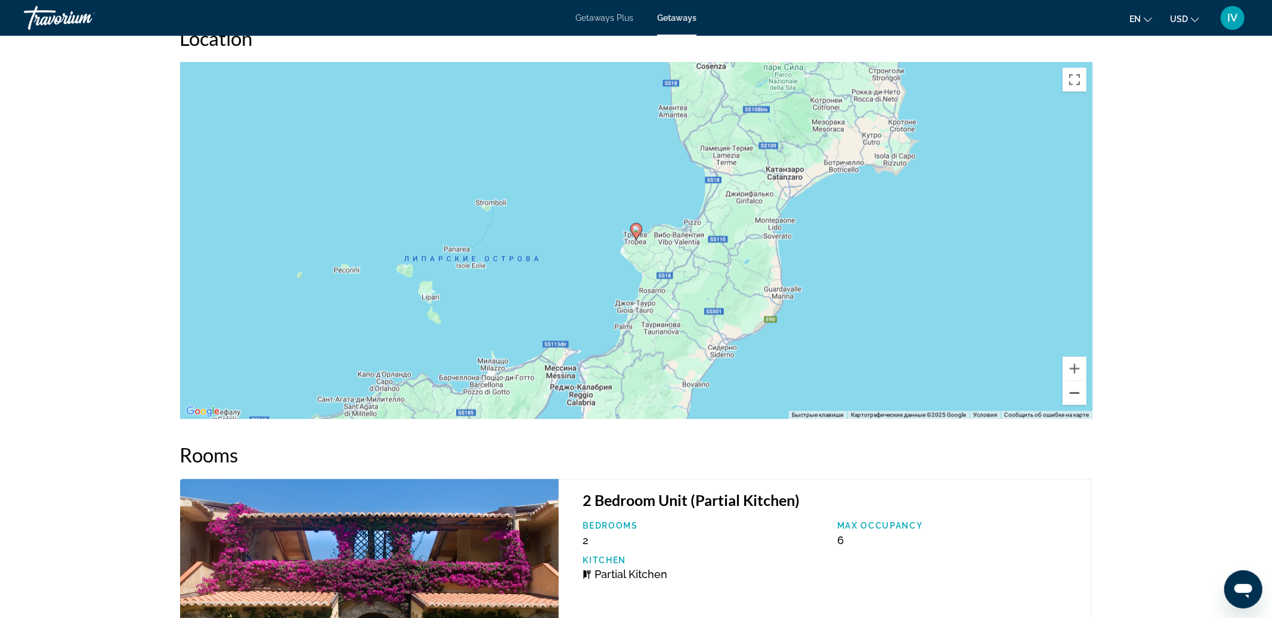
click at [1074, 397] on button "Уменьшить" at bounding box center [1075, 394] width 24 height 24
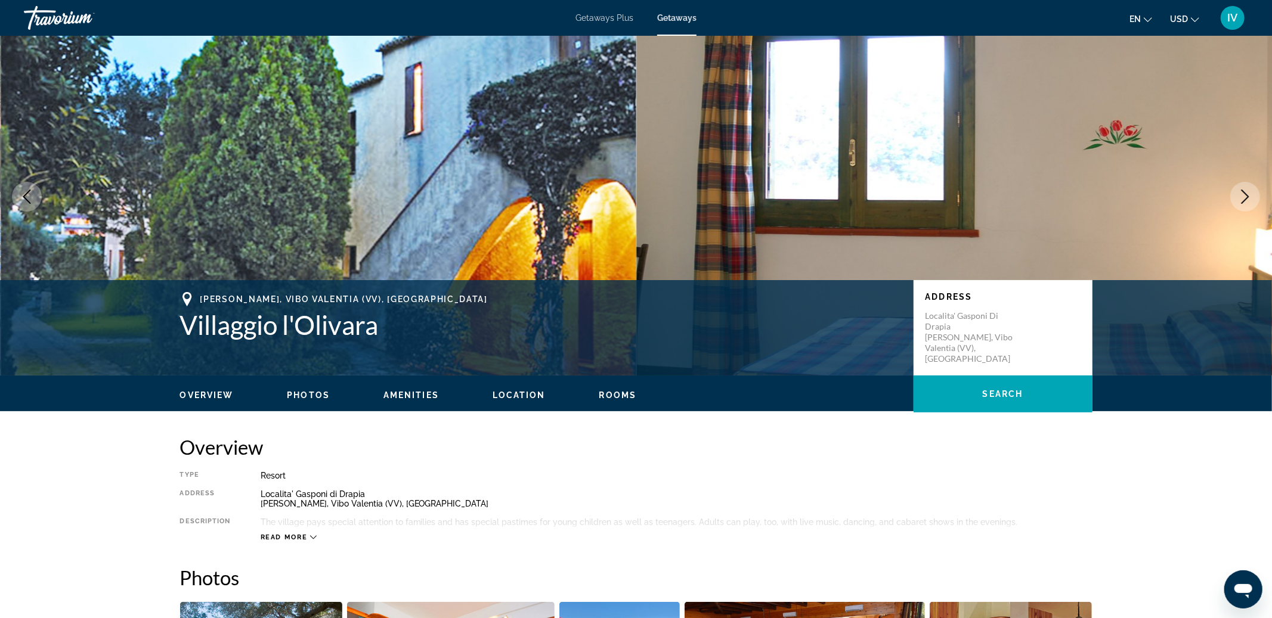
scroll to position [0, 0]
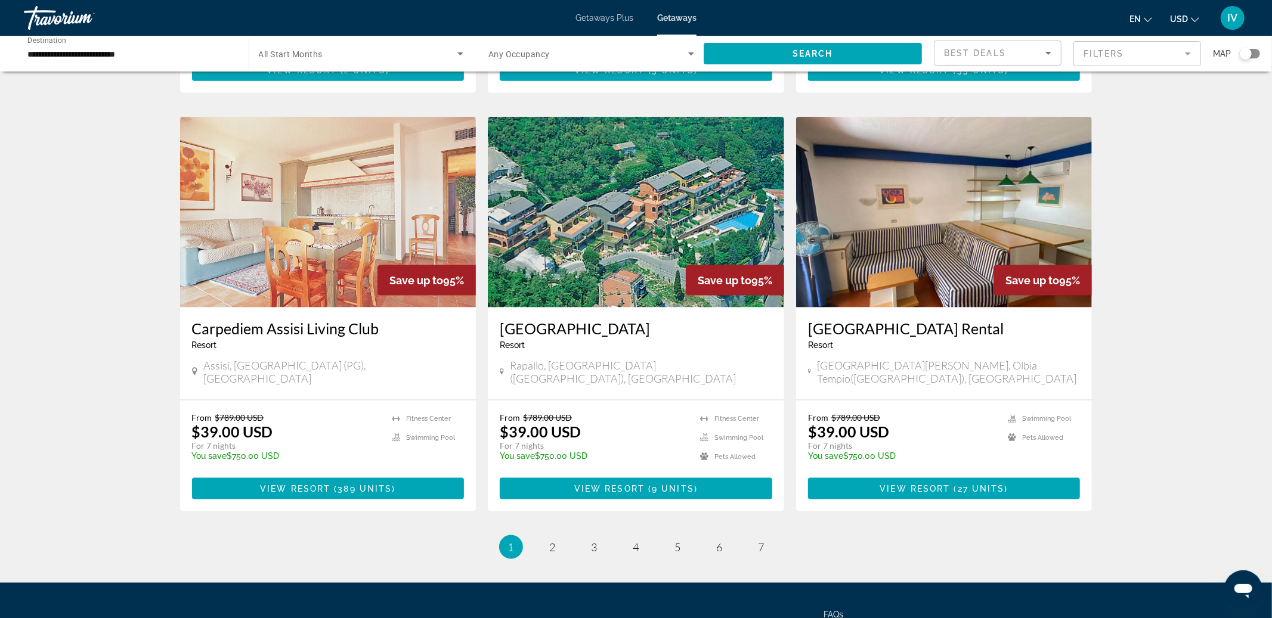
scroll to position [1309, 0]
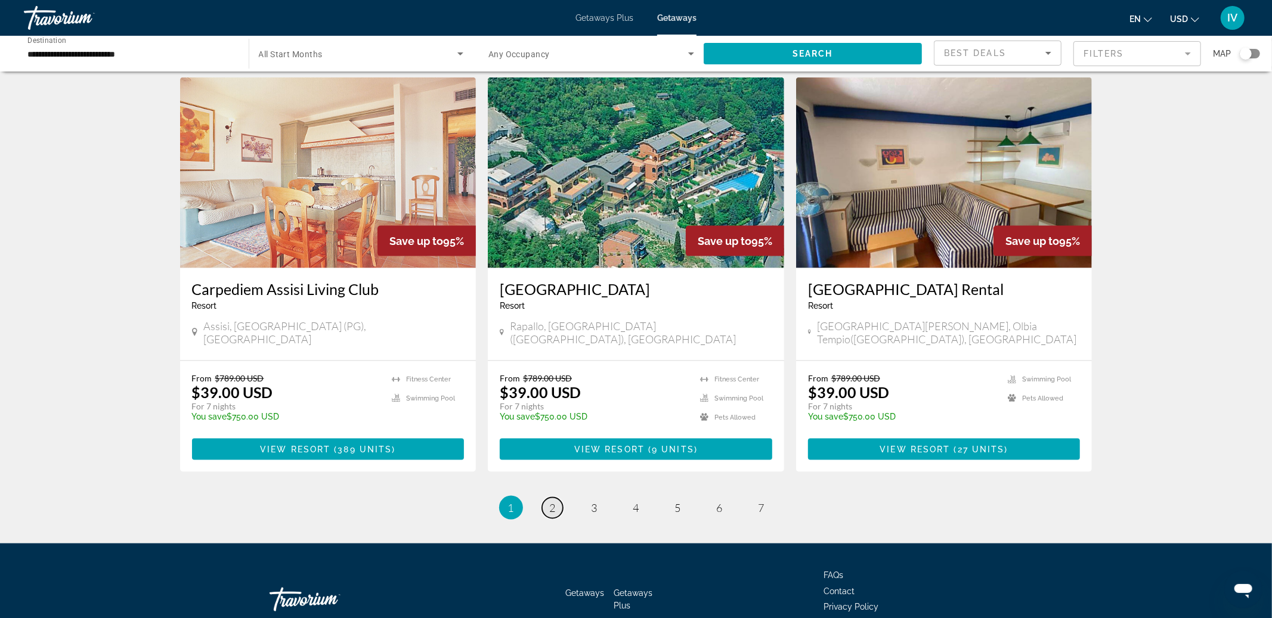
click at [555, 501] on span "2" at bounding box center [553, 507] width 6 height 13
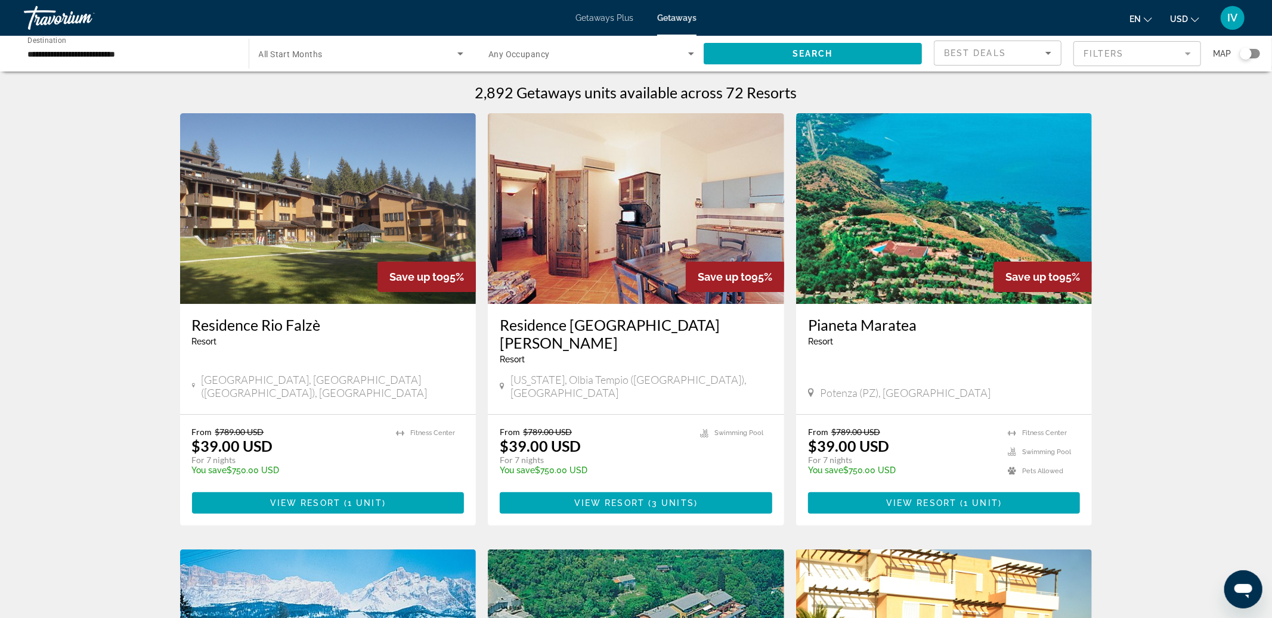
click at [113, 55] on input "**********" at bounding box center [130, 54] width 206 height 14
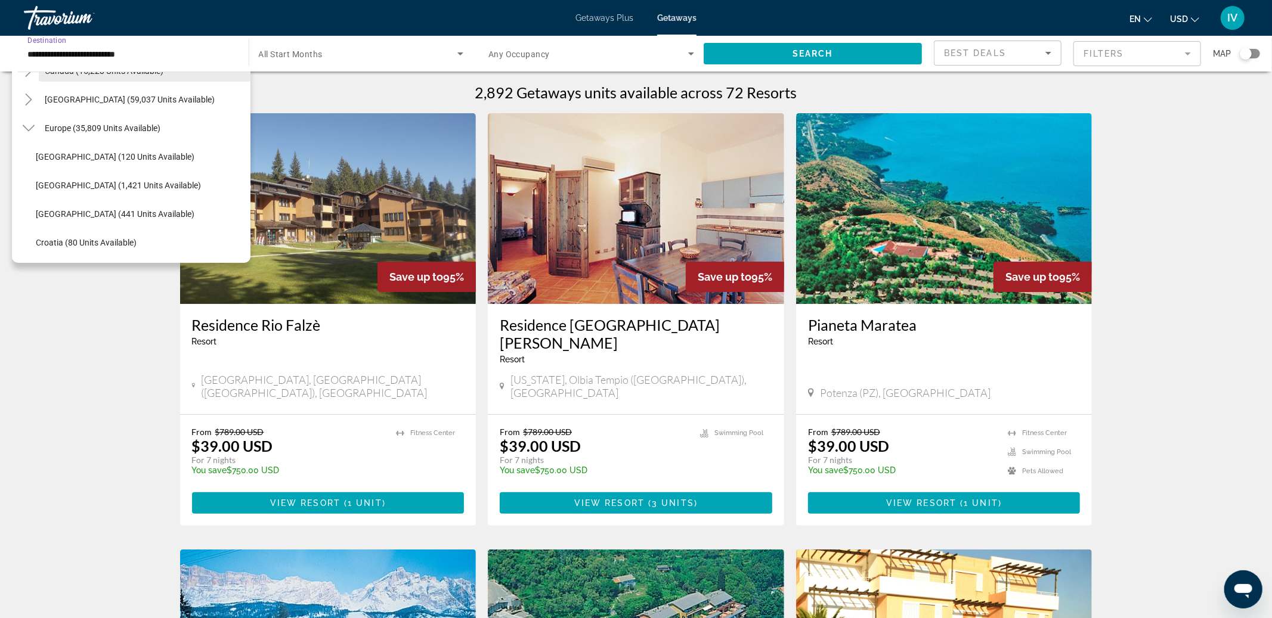
scroll to position [132, 0]
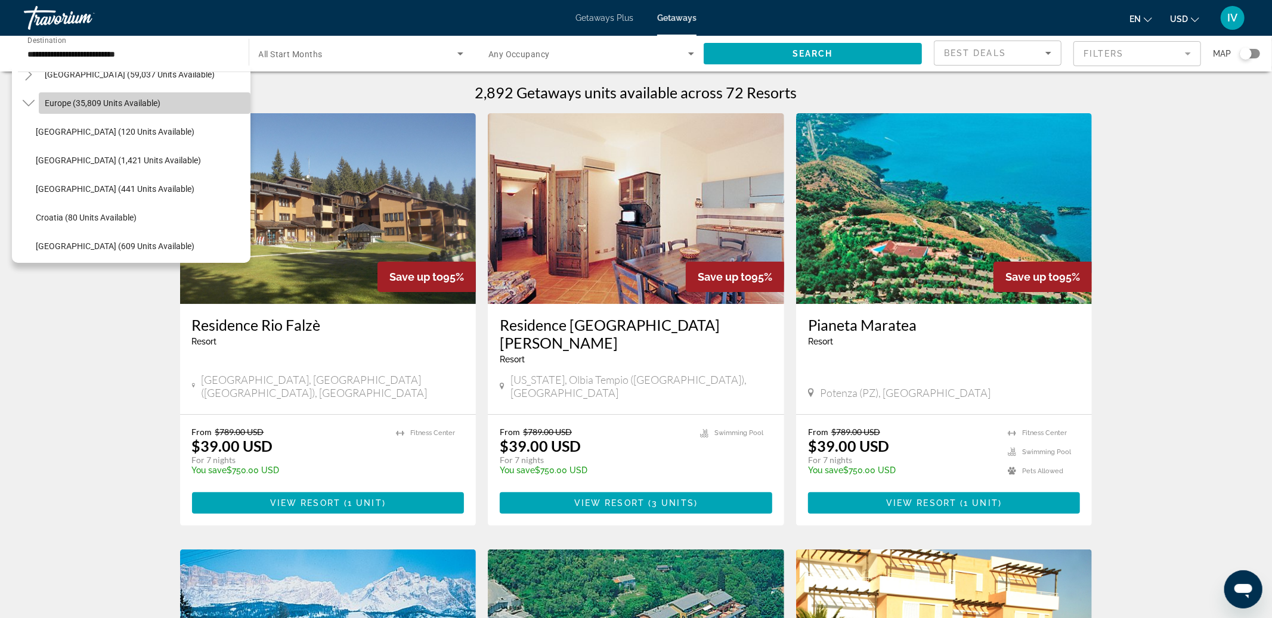
click at [66, 105] on span "Europe (35,809 units available)" at bounding box center [103, 103] width 116 height 10
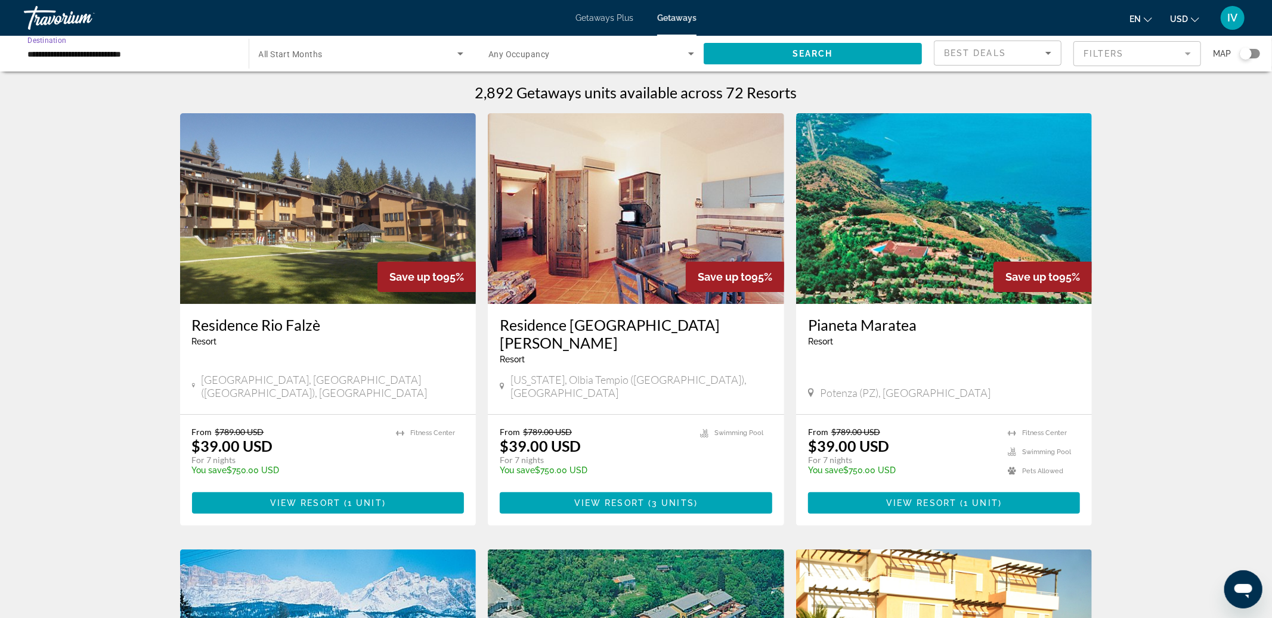
click at [1259, 54] on div "Search widget" at bounding box center [1250, 54] width 20 height 10
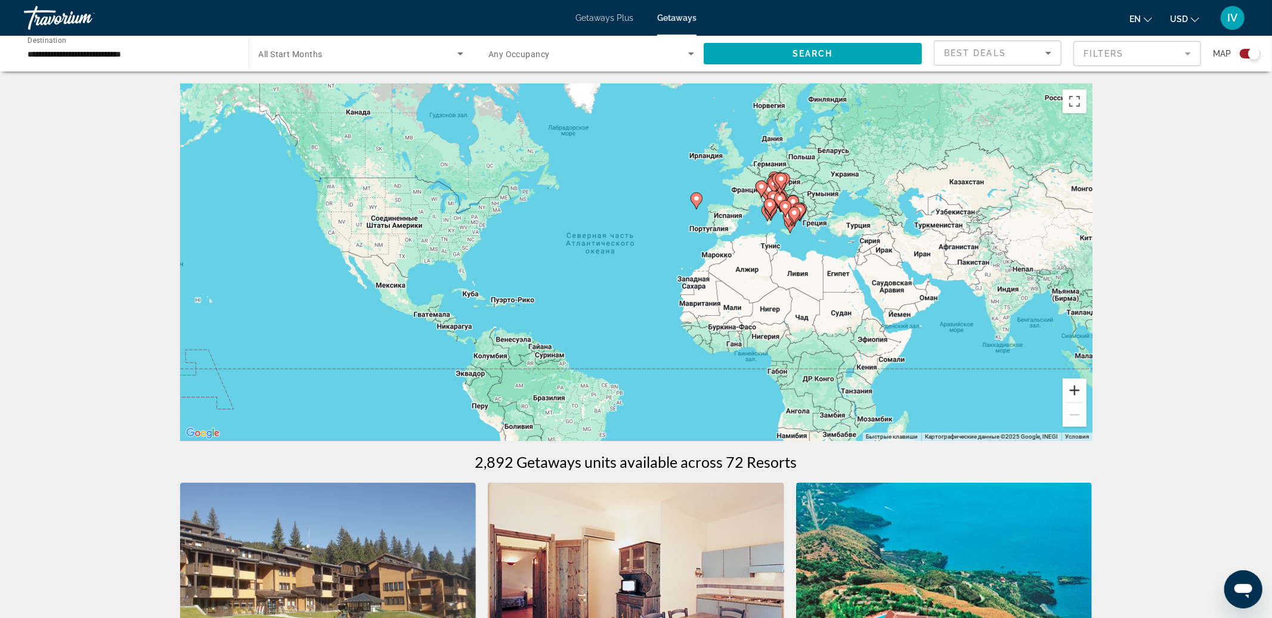
click at [1081, 387] on button "Увеличить" at bounding box center [1075, 391] width 24 height 24
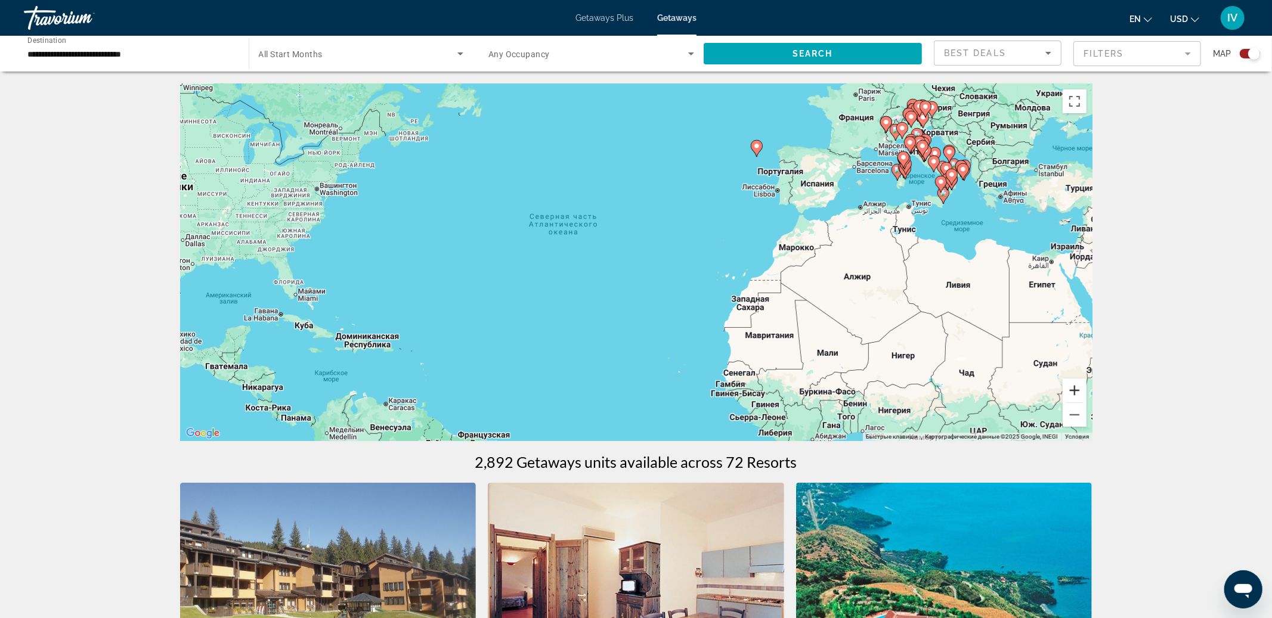
click at [1081, 387] on button "Увеличить" at bounding box center [1075, 391] width 24 height 24
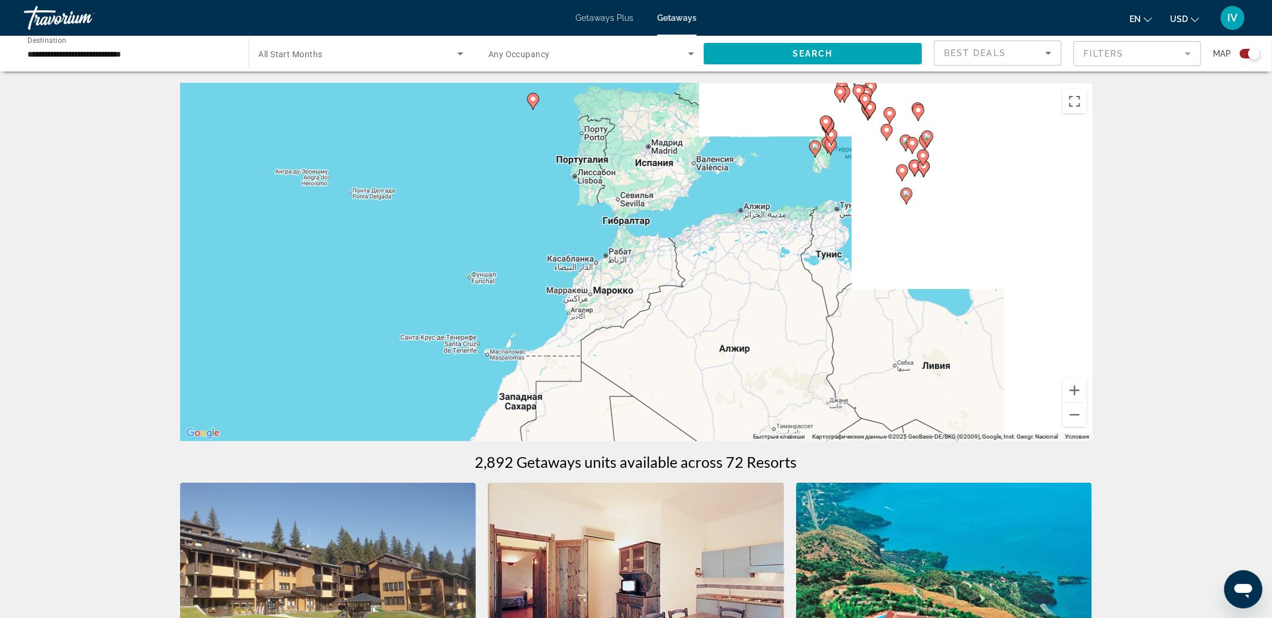
drag, startPoint x: 955, startPoint y: 221, endPoint x: 590, endPoint y: 284, distance: 370.4
click at [590, 284] on div "Чтобы активировать перетаскивание с помощью клавиатуры, нажмите Alt + Ввод. Пос…" at bounding box center [636, 262] width 912 height 358
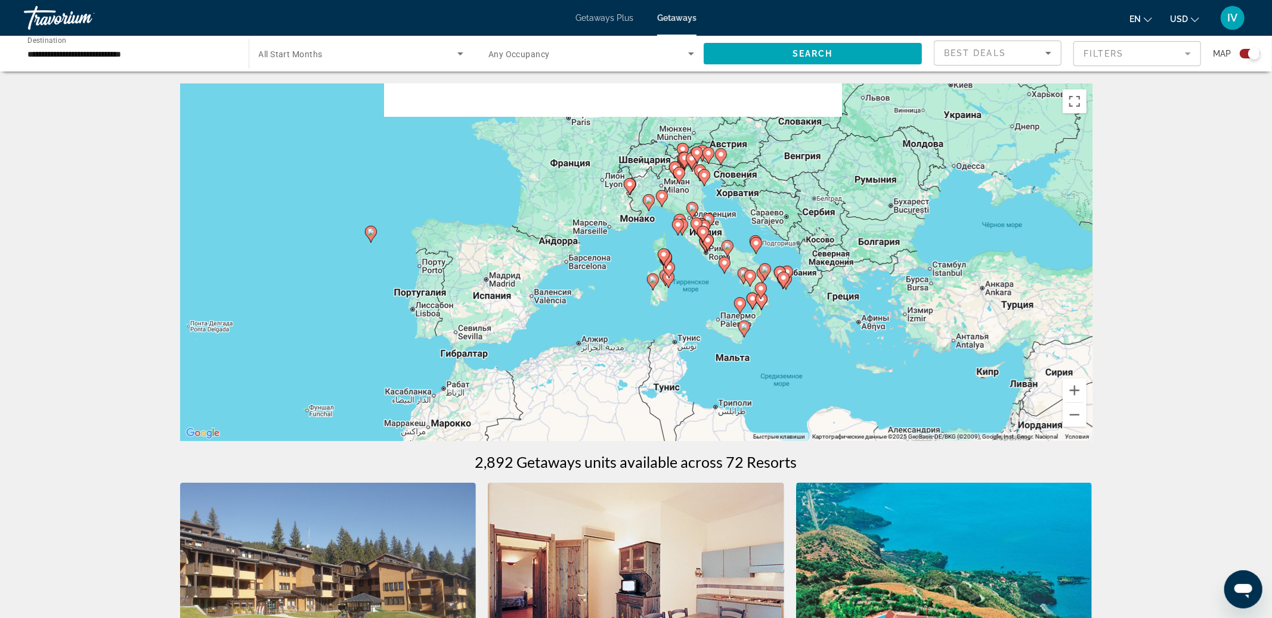
drag, startPoint x: 760, startPoint y: 222, endPoint x: 724, endPoint y: 314, distance: 98.6
click at [724, 314] on div "Чтобы активировать перетаскивание с помощью клавиатуры, нажмите Alt + Ввод. Пос…" at bounding box center [636, 262] width 912 height 358
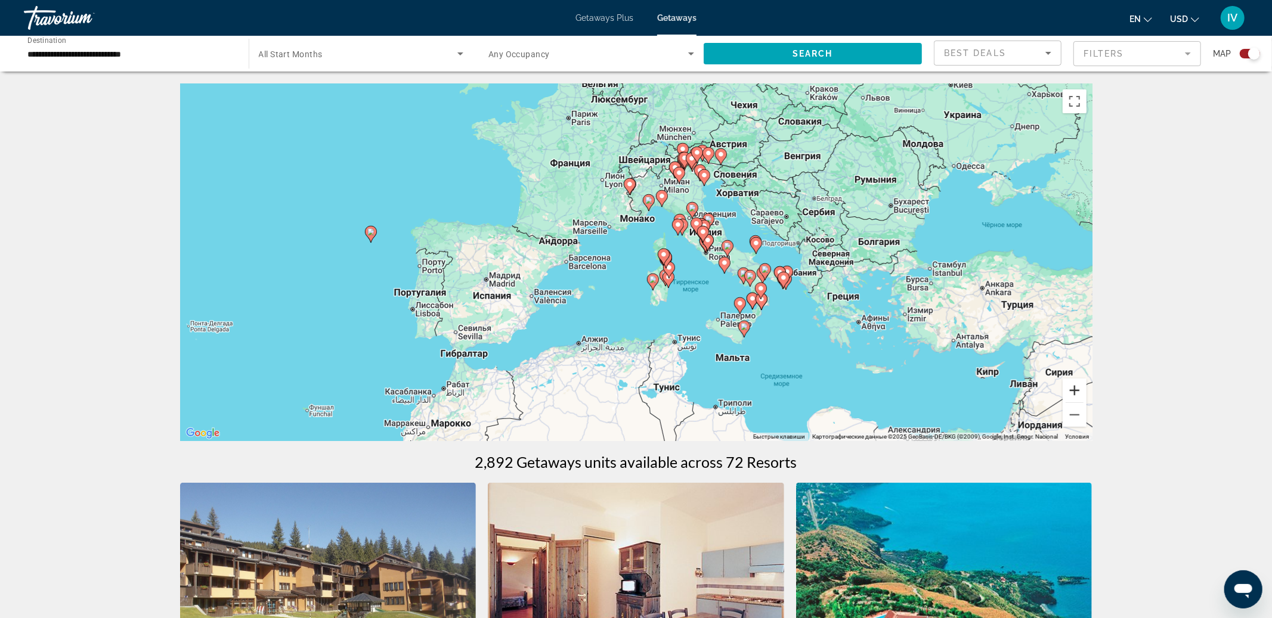
click at [1069, 385] on button "Увеличить" at bounding box center [1075, 391] width 24 height 24
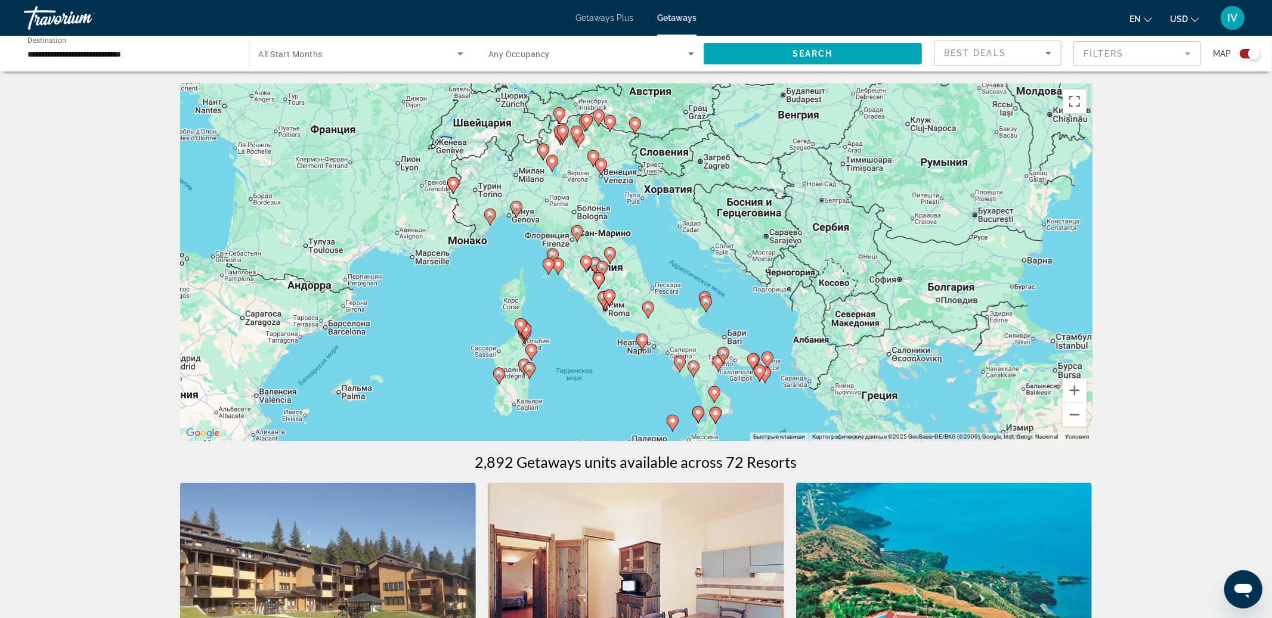
drag, startPoint x: 904, startPoint y: 311, endPoint x: 726, endPoint y: 366, distance: 186.7
click at [729, 374] on div "Чтобы активировать перетаскивание с помощью клавиатуры, нажмите Alt + Ввод. Пос…" at bounding box center [636, 262] width 912 height 358
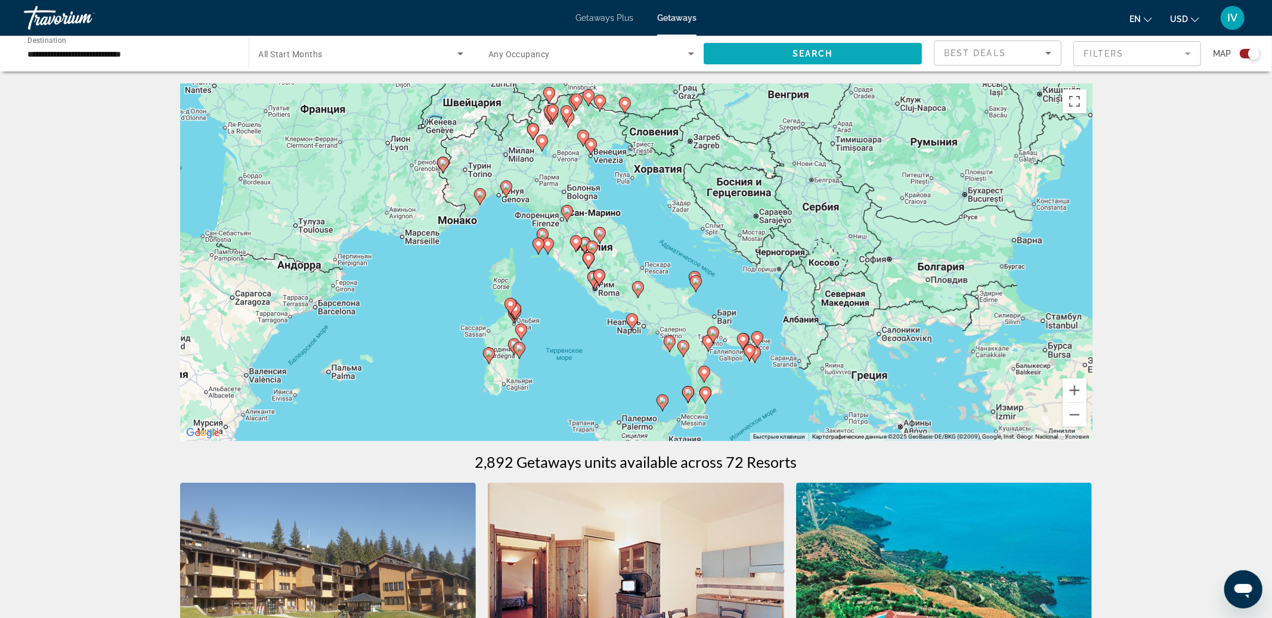
click at [827, 53] on span "Search" at bounding box center [812, 54] width 41 height 10
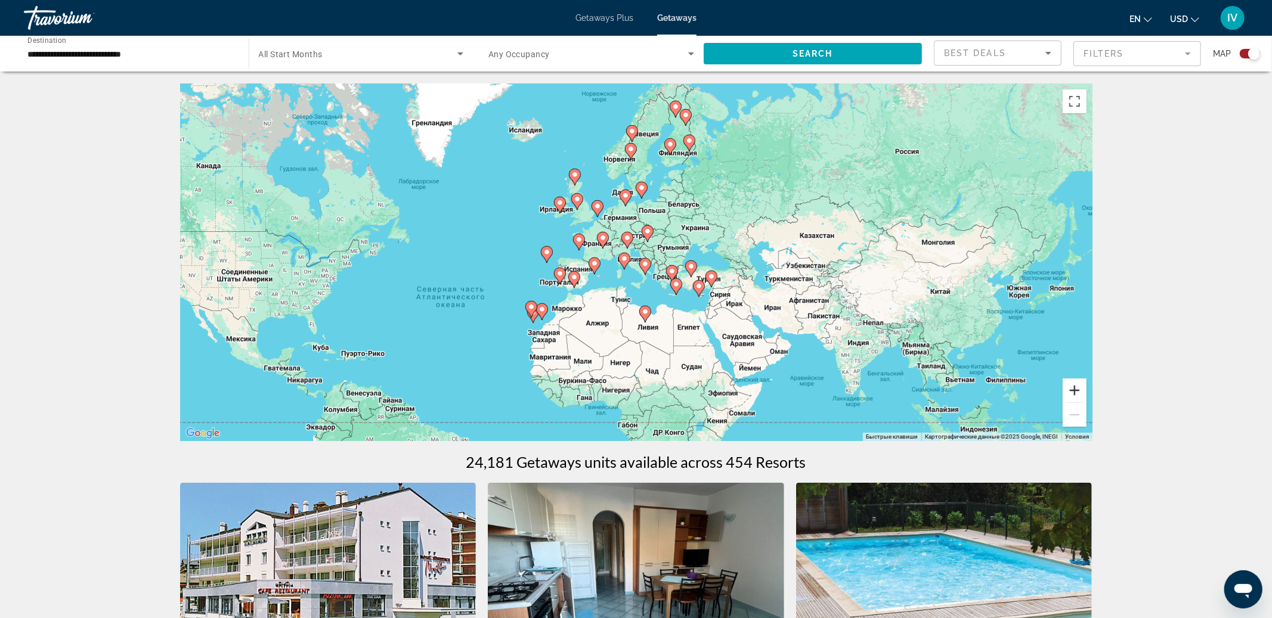
click at [1078, 382] on button "Увеличить" at bounding box center [1075, 391] width 24 height 24
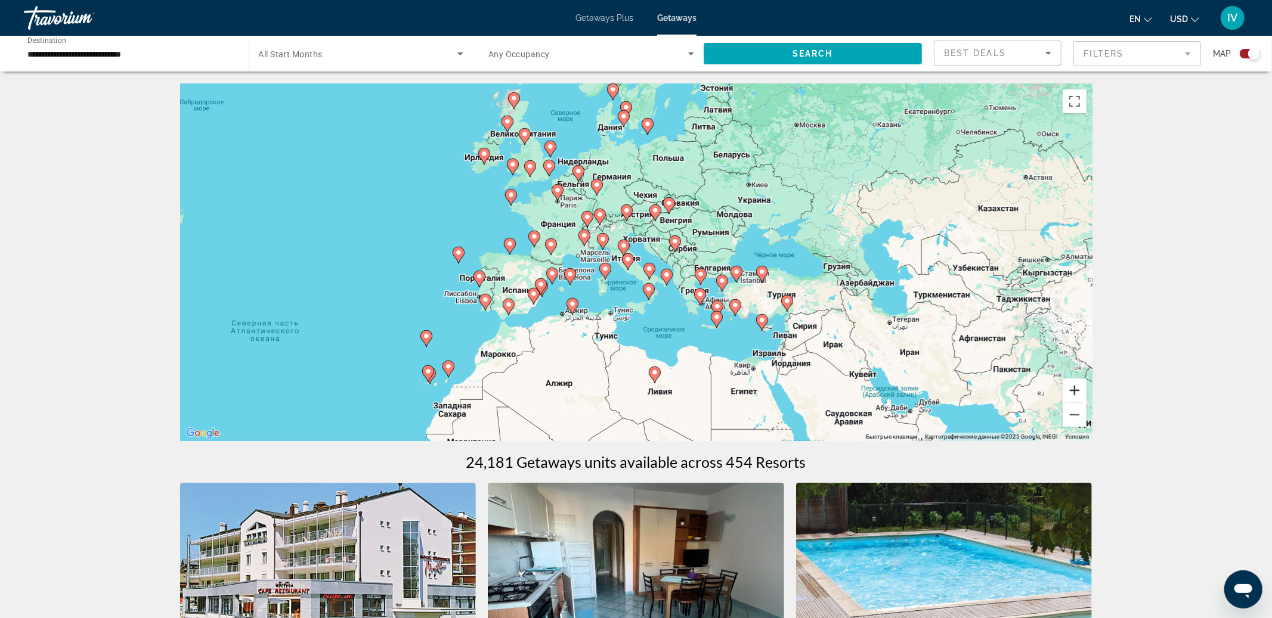
click at [1078, 382] on button "Увеличить" at bounding box center [1075, 391] width 24 height 24
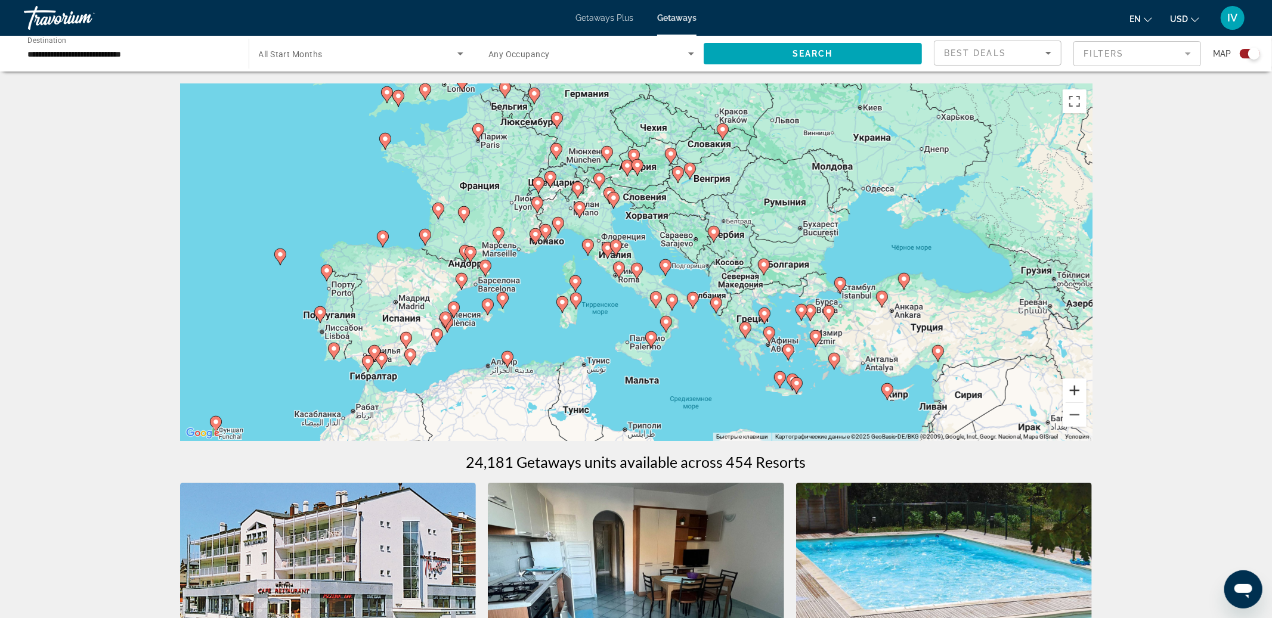
click at [1078, 382] on button "Увеличить" at bounding box center [1075, 391] width 24 height 24
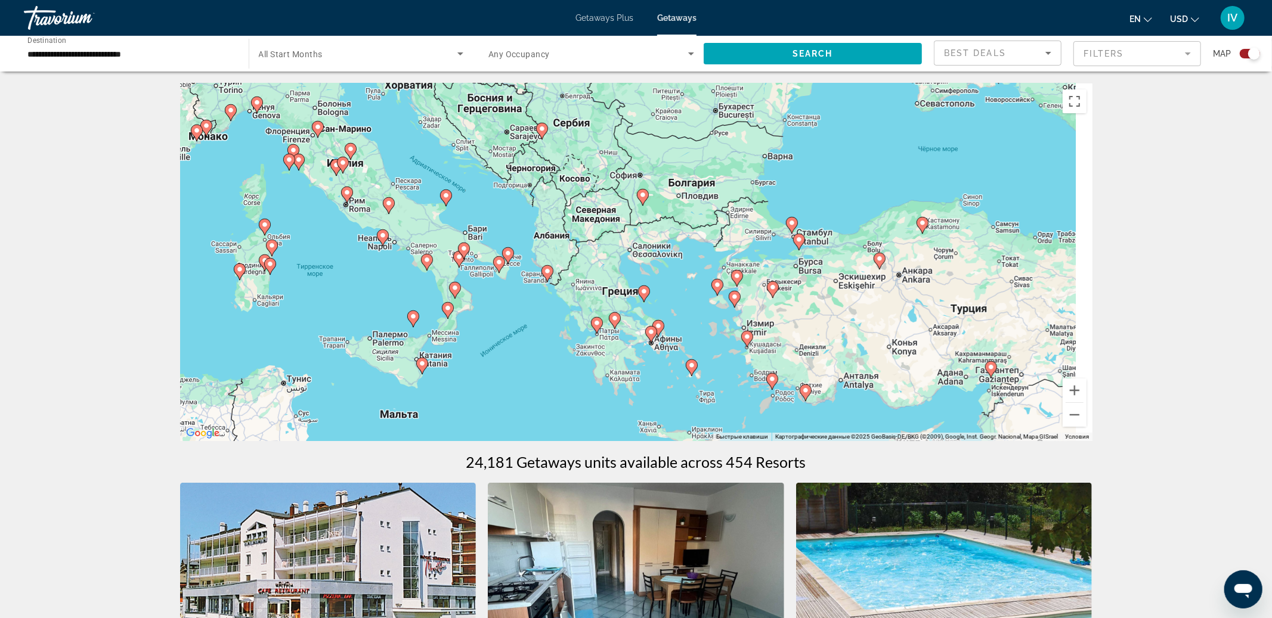
drag, startPoint x: 874, startPoint y: 317, endPoint x: 627, endPoint y: 234, distance: 259.8
click at [627, 234] on div "Чтобы активировать перетаскивание с помощью клавиатуры, нажмите Alt + Ввод. Пос…" at bounding box center [636, 262] width 912 height 358
click at [1074, 388] on button "Увеличить" at bounding box center [1075, 391] width 24 height 24
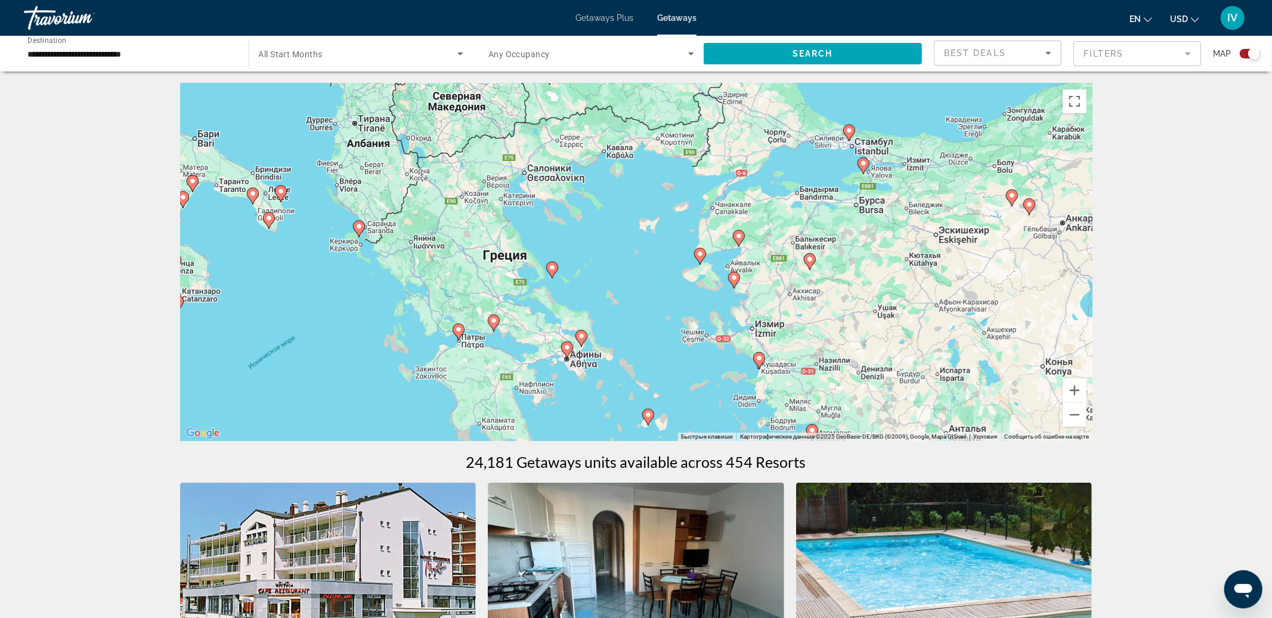
drag, startPoint x: 925, startPoint y: 342, endPoint x: 825, endPoint y: 276, distance: 119.7
click at [825, 276] on div "Чтобы активировать перетаскивание с помощью клавиатуры, нажмите Alt + Ввод. Пос…" at bounding box center [636, 262] width 912 height 358
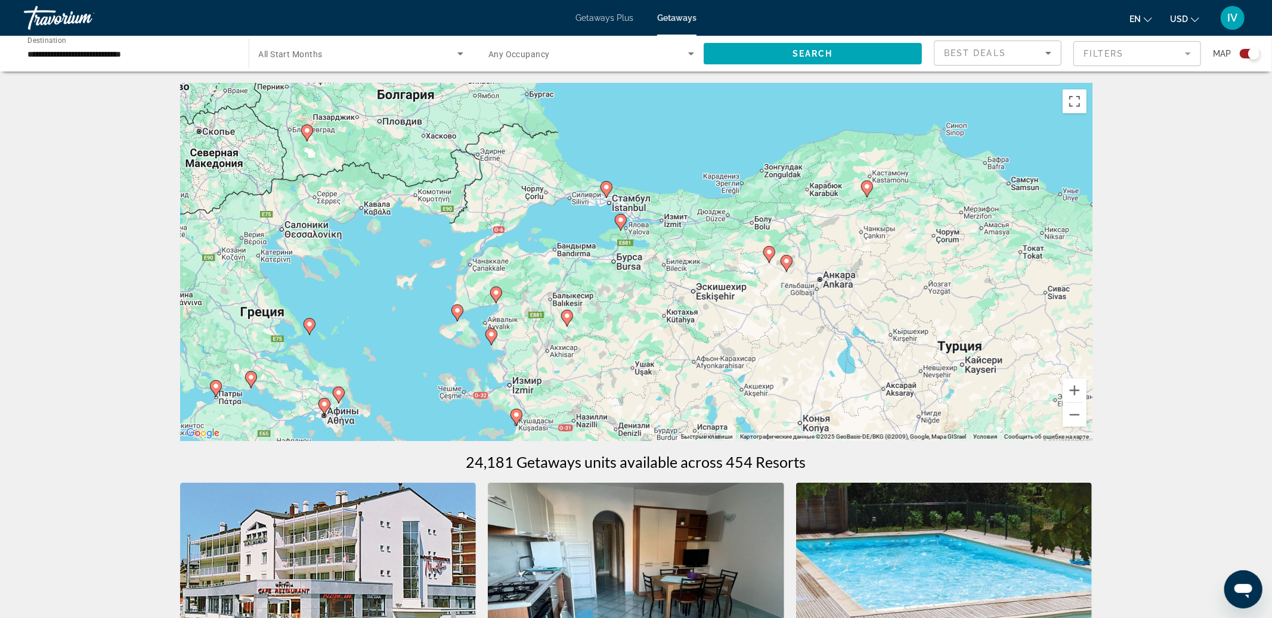
drag, startPoint x: 886, startPoint y: 263, endPoint x: 643, endPoint y: 320, distance: 249.2
click at [643, 320] on div "Чтобы активировать перетаскивание с помощью клавиатуры, нажмите Alt + Ввод. Пос…" at bounding box center [636, 262] width 912 height 358
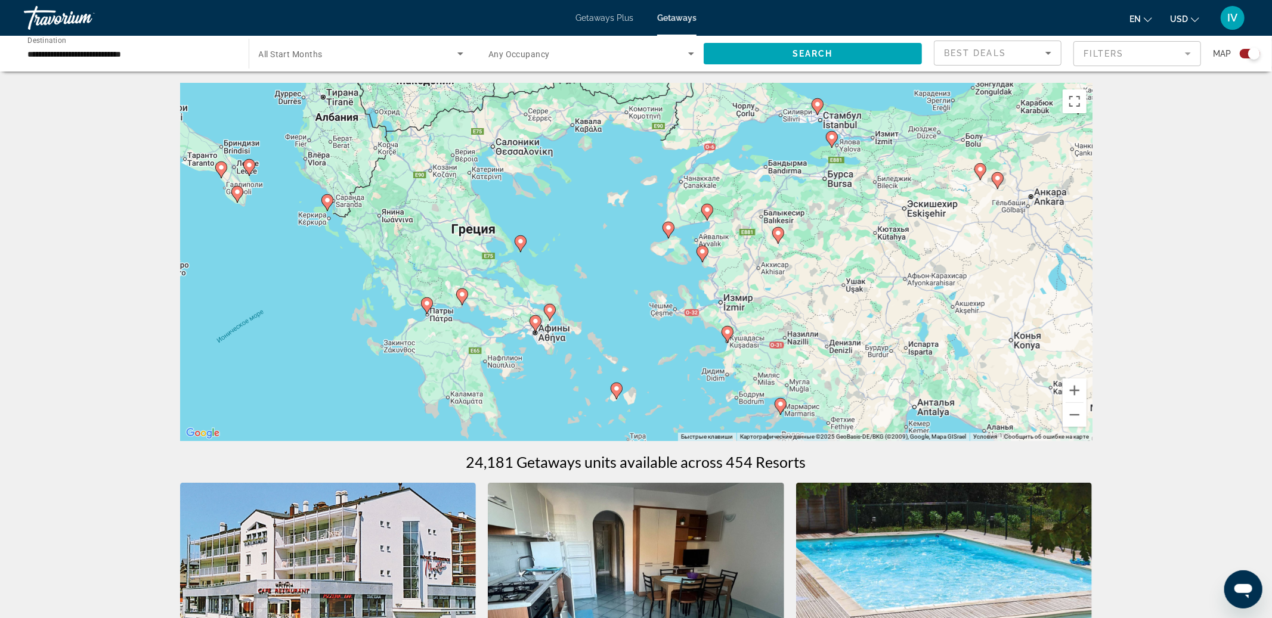
drag, startPoint x: 658, startPoint y: 295, endPoint x: 859, endPoint y: 218, distance: 215.0
click at [869, 212] on div "Чтобы активировать перетаскивание с помощью клавиатуры, нажмите Alt + Ввод. Пос…" at bounding box center [636, 262] width 912 height 358
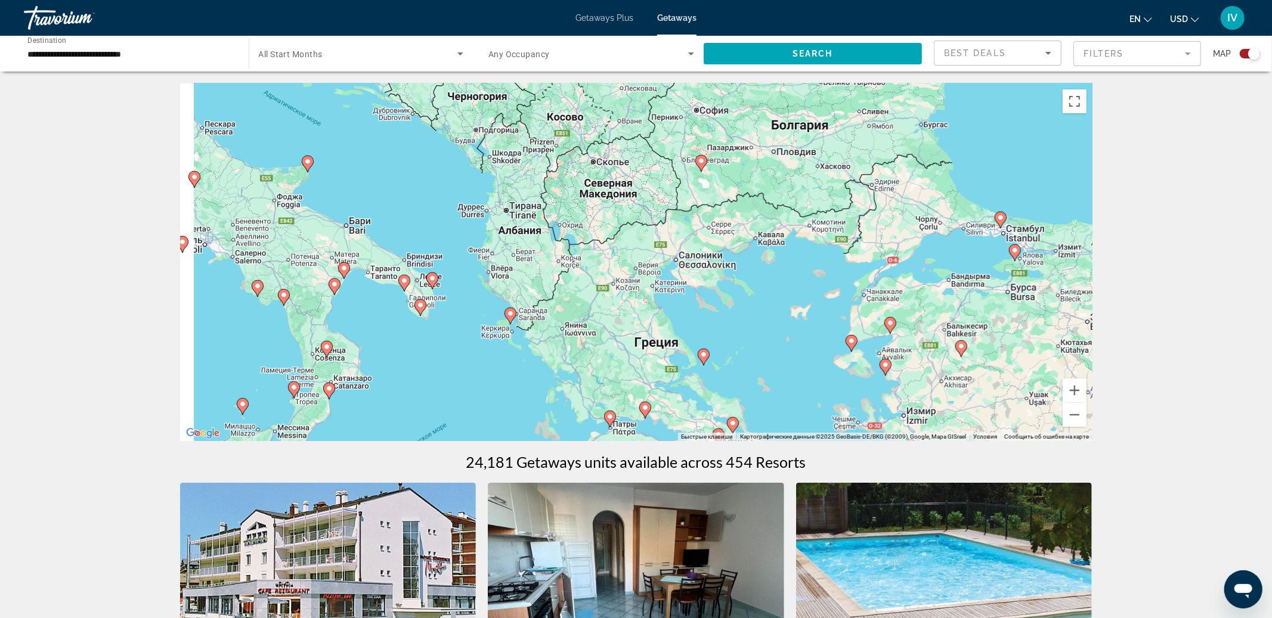
drag, startPoint x: 635, startPoint y: 240, endPoint x: 830, endPoint y: 408, distance: 257.9
click at [829, 408] on div "Чтобы активировать перетаскивание с помощью клавиатуры, нажмите Alt + Ввод. Пос…" at bounding box center [636, 262] width 912 height 358
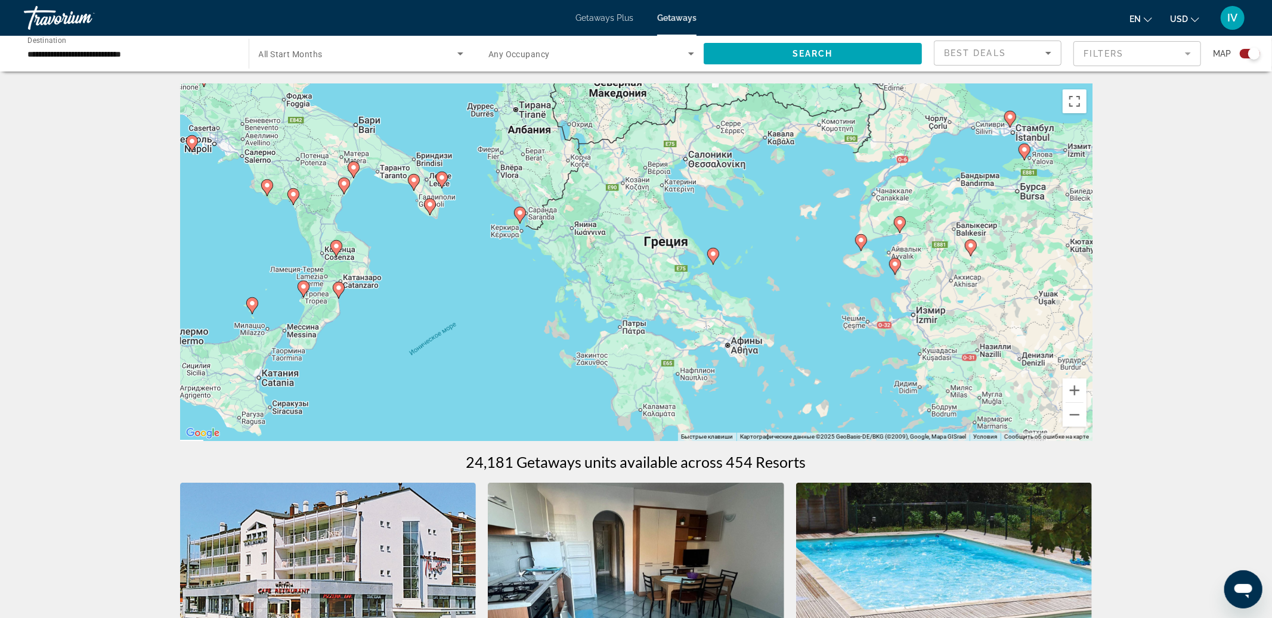
drag, startPoint x: 868, startPoint y: 342, endPoint x: 839, endPoint y: 150, distance: 194.2
click at [839, 150] on div "Чтобы активировать перетаскивание с помощью клавиатуры, нажмите Alt + Ввод. Пос…" at bounding box center [636, 262] width 912 height 358
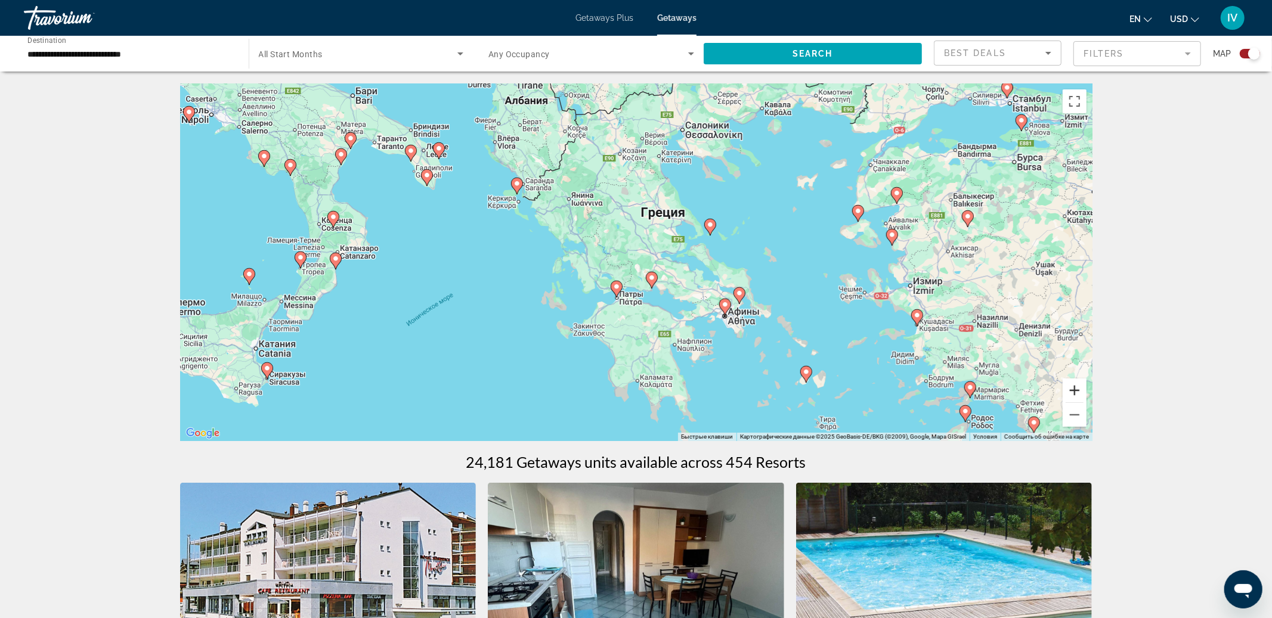
click at [1079, 392] on button "Увеличить" at bounding box center [1075, 391] width 24 height 24
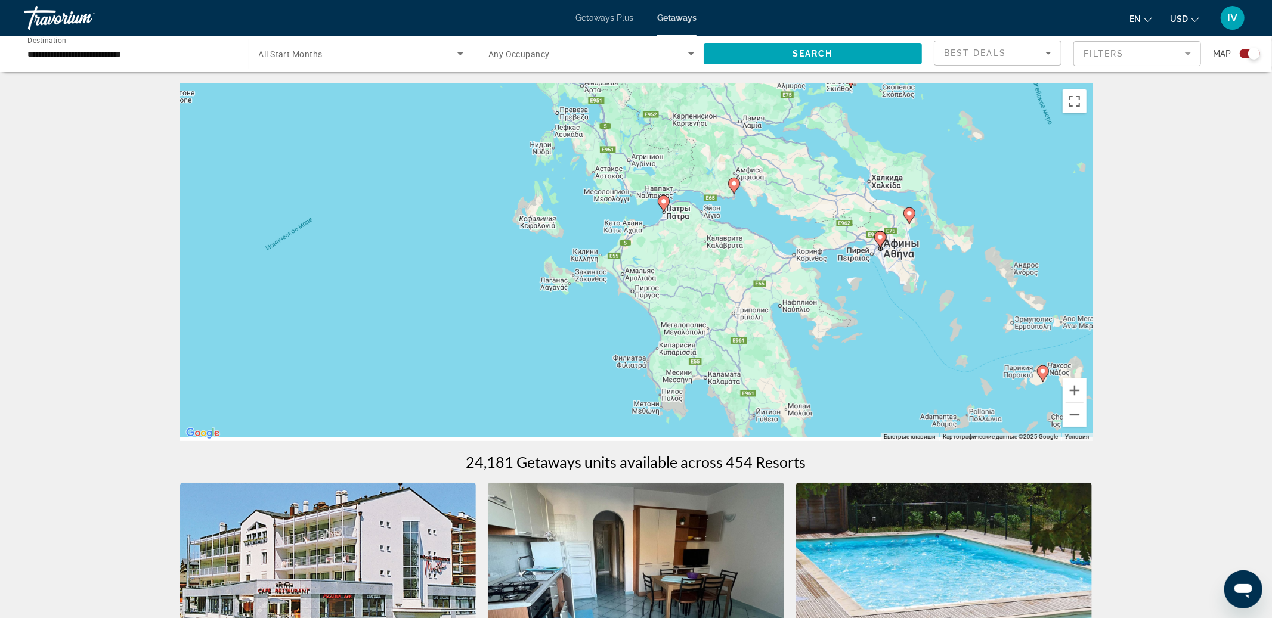
drag, startPoint x: 820, startPoint y: 347, endPoint x: 887, endPoint y: 224, distance: 140.1
click at [887, 224] on div "Чтобы активировать перетаскивание с помощью клавиатуры, нажмите Alt + Ввод. Пос…" at bounding box center [636, 262] width 912 height 358
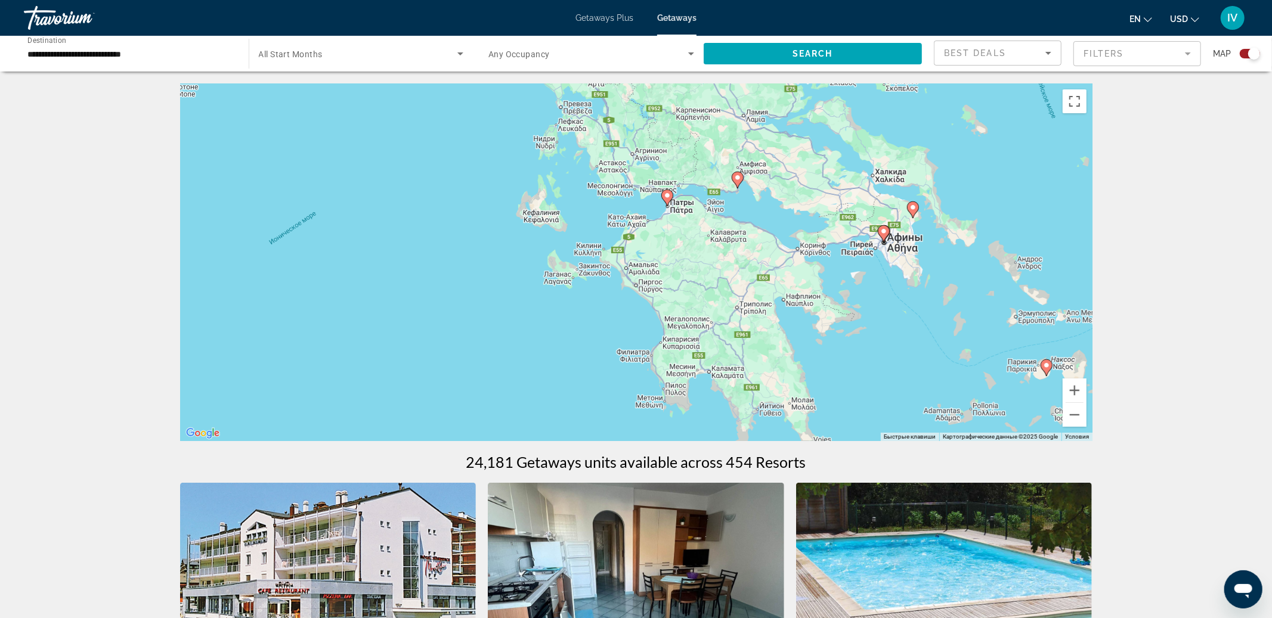
drag, startPoint x: 864, startPoint y: 275, endPoint x: 1003, endPoint y: 445, distance: 219.5
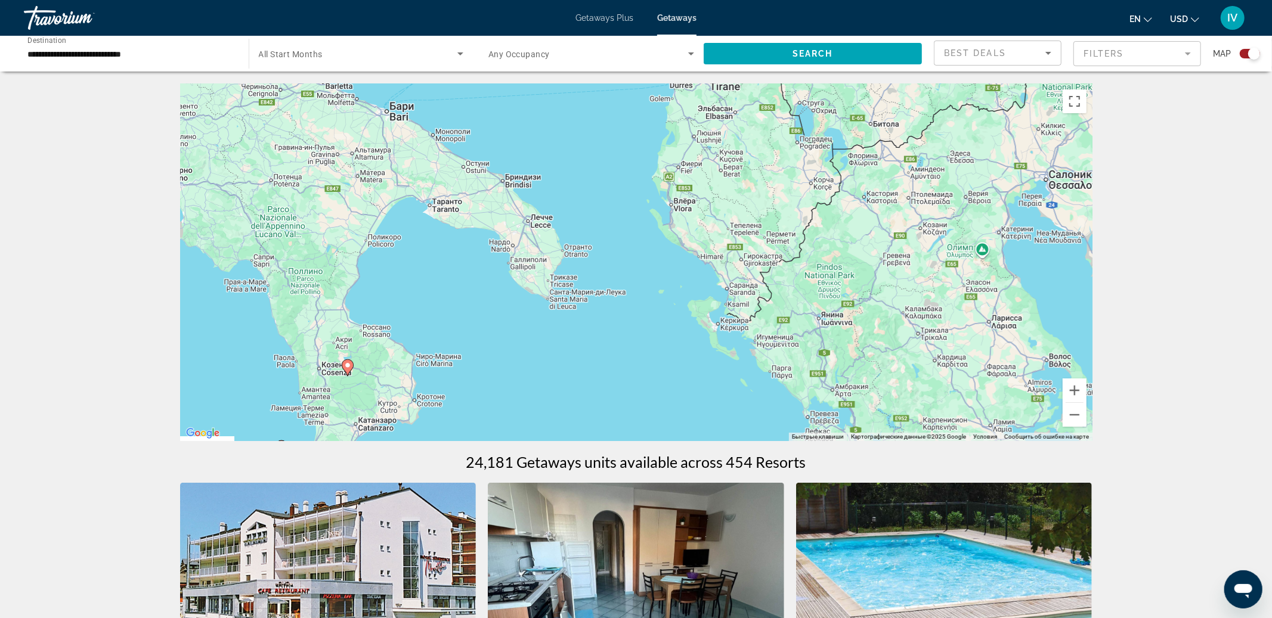
drag, startPoint x: 934, startPoint y: 385, endPoint x: 707, endPoint y: 194, distance: 296.7
click at [723, 208] on div "Чтобы активировать перетаскивание с помощью клавиатуры, нажмите Alt + Ввод. Пос…" at bounding box center [636, 262] width 912 height 358
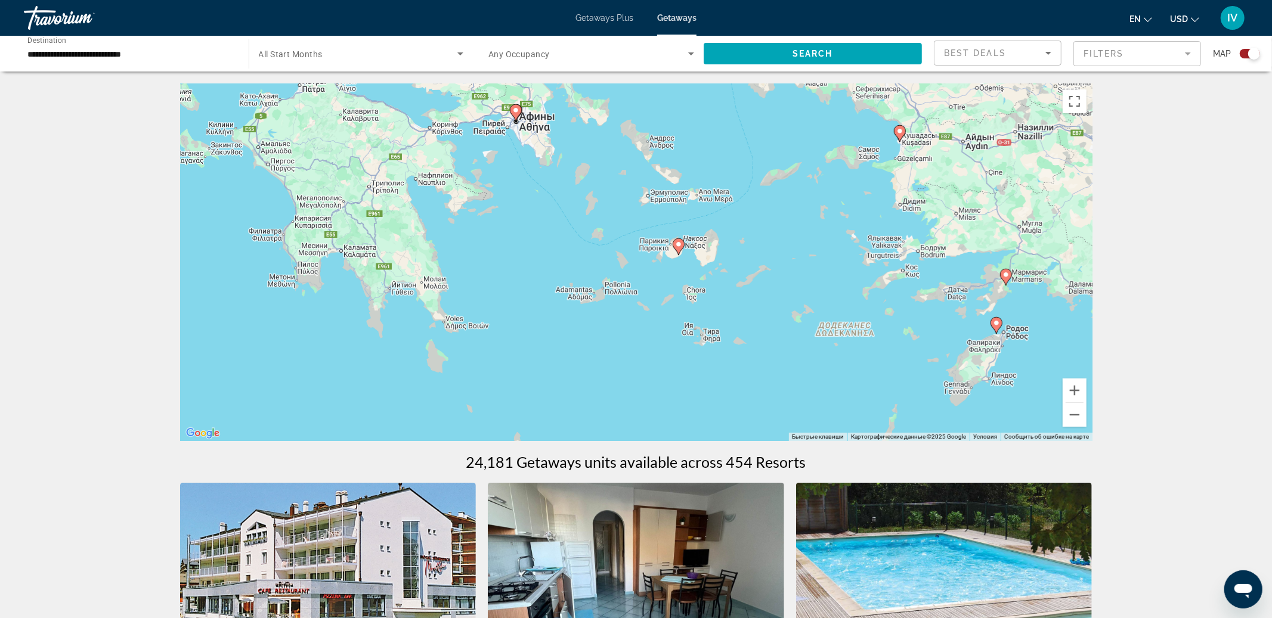
drag, startPoint x: 795, startPoint y: 268, endPoint x: 798, endPoint y: 364, distance: 96.1
click at [798, 364] on div "Чтобы активировать перетаскивание с помощью клавиатуры, нажмите Alt + Ввод. Пос…" at bounding box center [636, 262] width 912 height 358
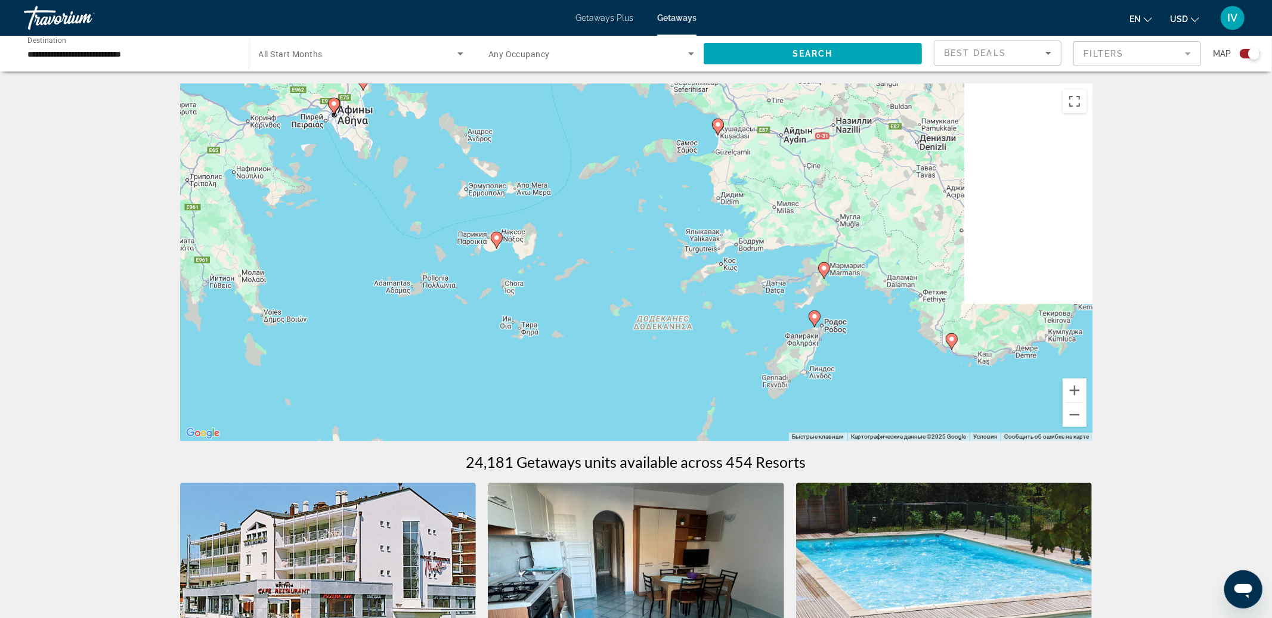
drag, startPoint x: 1010, startPoint y: 356, endPoint x: 828, endPoint y: 349, distance: 182.0
click at [828, 349] on div "Чтобы активировать перетаскивание с помощью клавиатуры, нажмите Alt + Ввод. Пос…" at bounding box center [636, 262] width 912 height 358
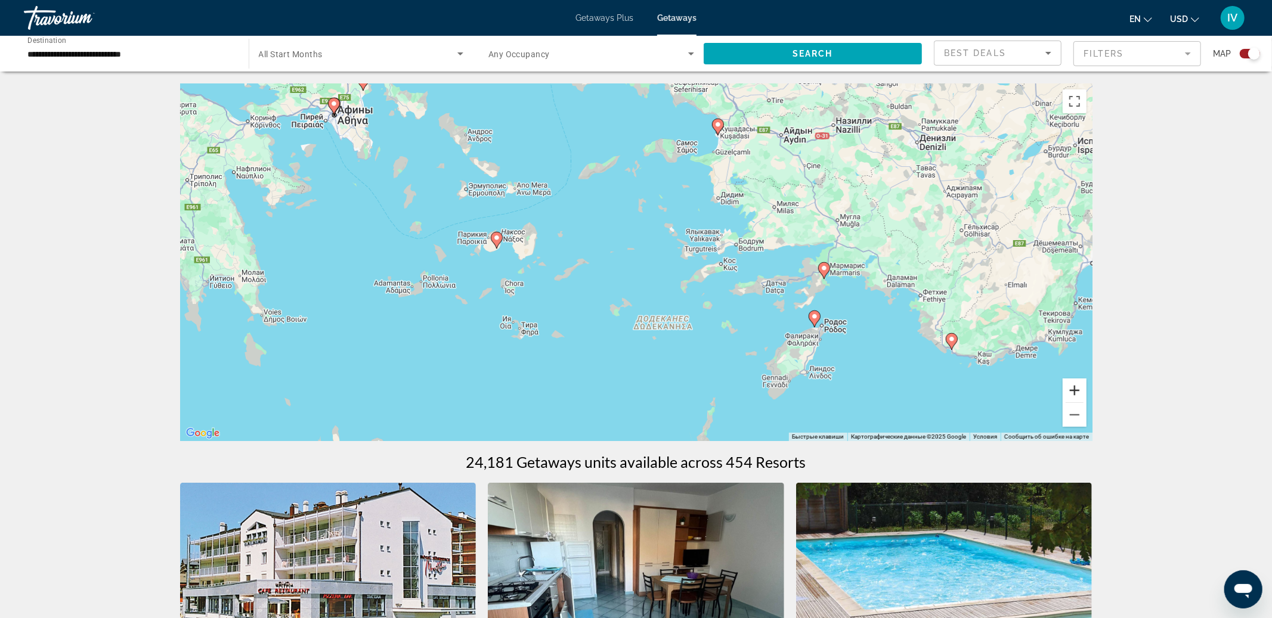
click at [1075, 389] on button "Увеличить" at bounding box center [1075, 391] width 24 height 24
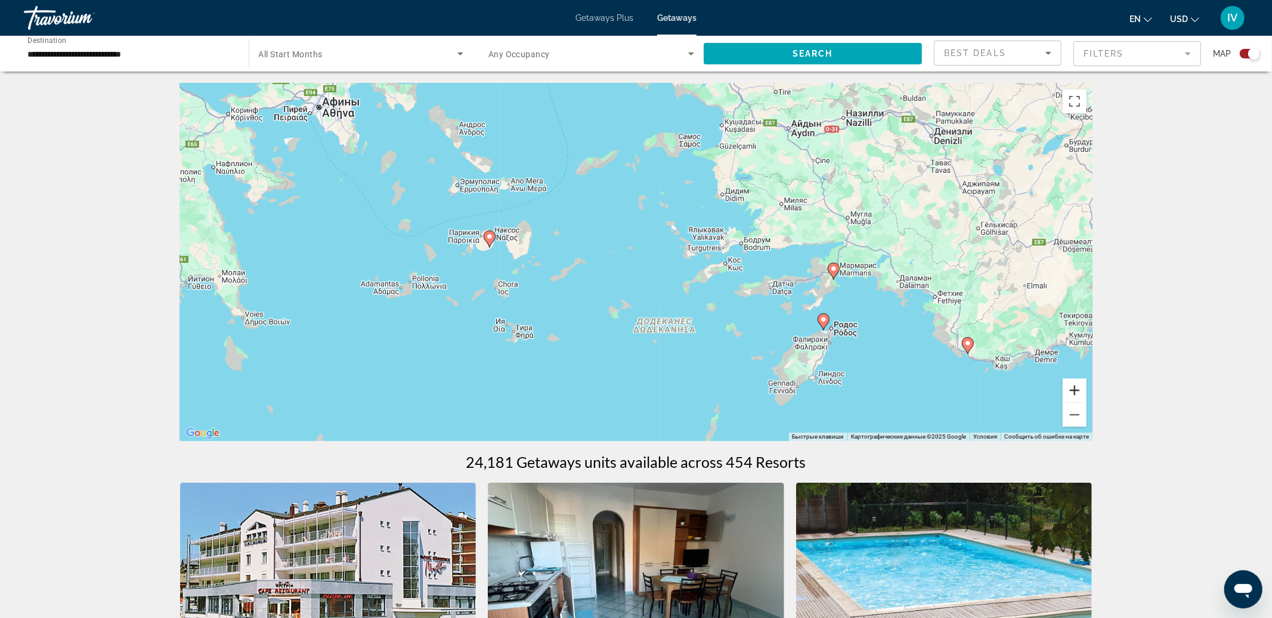
click at [1075, 389] on button "Увеличить" at bounding box center [1075, 391] width 24 height 24
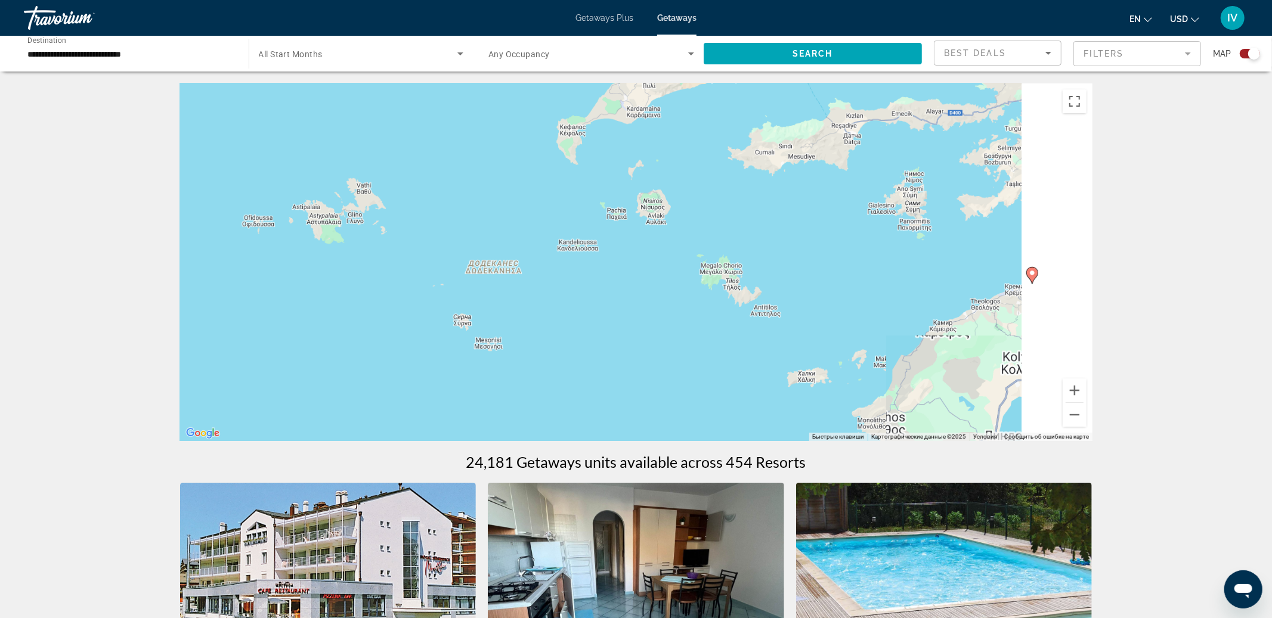
drag, startPoint x: 890, startPoint y: 330, endPoint x: 639, endPoint y: 129, distance: 322.4
click at [640, 119] on div "Чтобы активировать перетаскивание с помощью клавиатуры, нажмите Alt + Ввод. Пос…" at bounding box center [636, 262] width 912 height 358
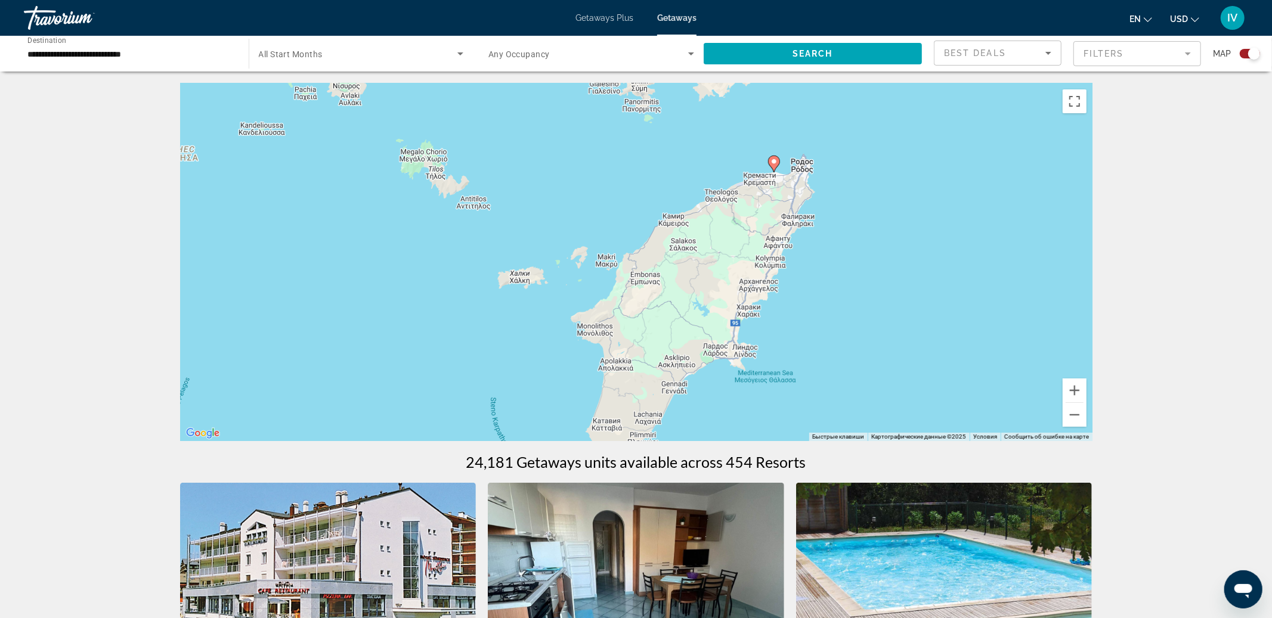
drag, startPoint x: 764, startPoint y: 184, endPoint x: 582, endPoint y: 109, distance: 197.1
click at [582, 109] on div "Чтобы активировать перетаскивание с помощью клавиатуры, нажмите Alt + Ввод. Пос…" at bounding box center [636, 262] width 912 height 358
click at [1076, 392] on button "Увеличить" at bounding box center [1075, 391] width 24 height 24
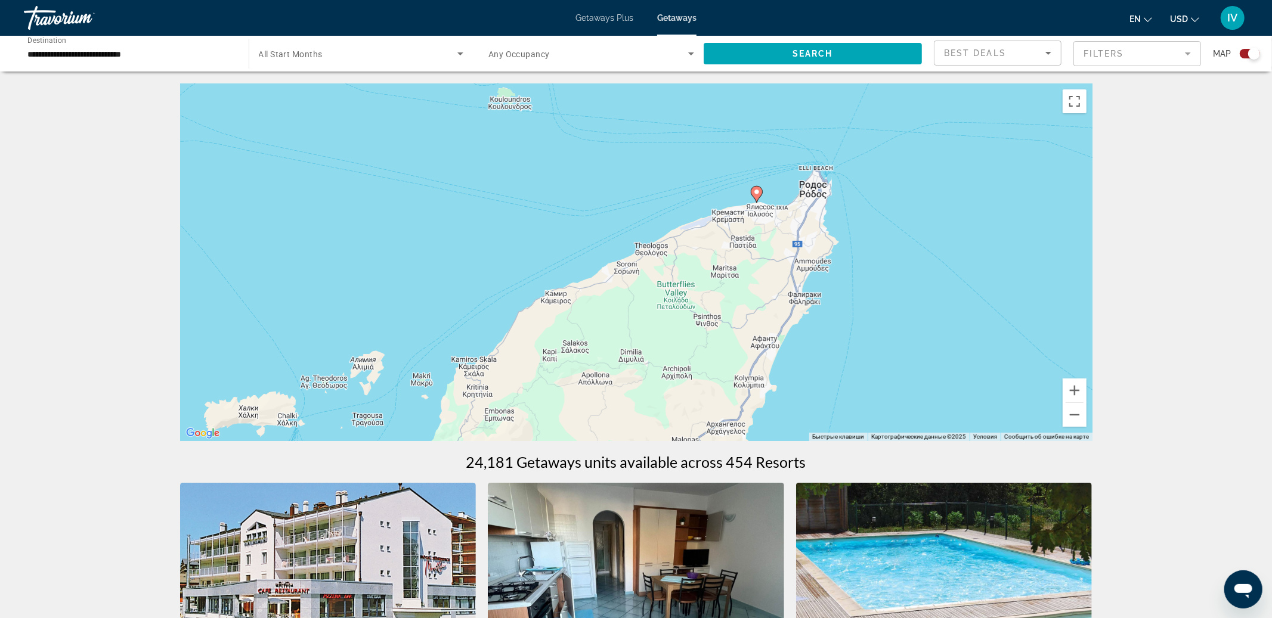
drag, startPoint x: 862, startPoint y: 278, endPoint x: 743, endPoint y: 298, distance: 120.3
click at [706, 395] on div "Чтобы активировать перетаскивание с помощью клавиатуры, нажмите Alt + Ввод. Пос…" at bounding box center [636, 262] width 912 height 358
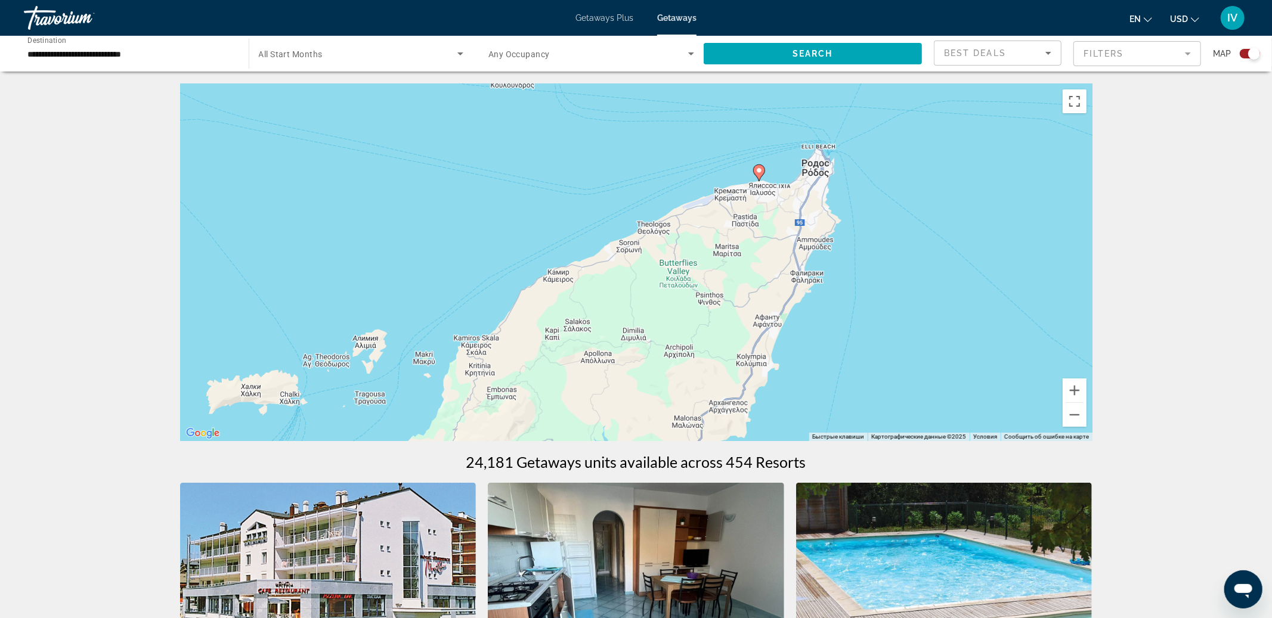
click at [760, 172] on image "Main content" at bounding box center [759, 170] width 7 height 7
type input "**********"
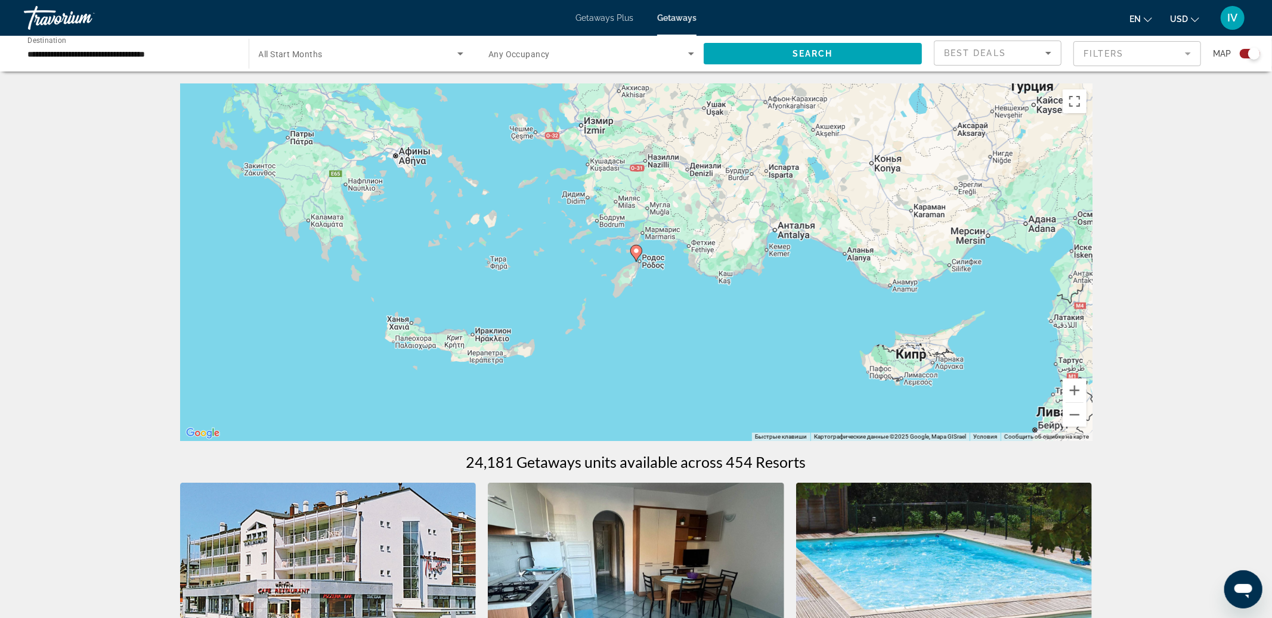
click at [639, 253] on image "Main content" at bounding box center [636, 250] width 7 height 7
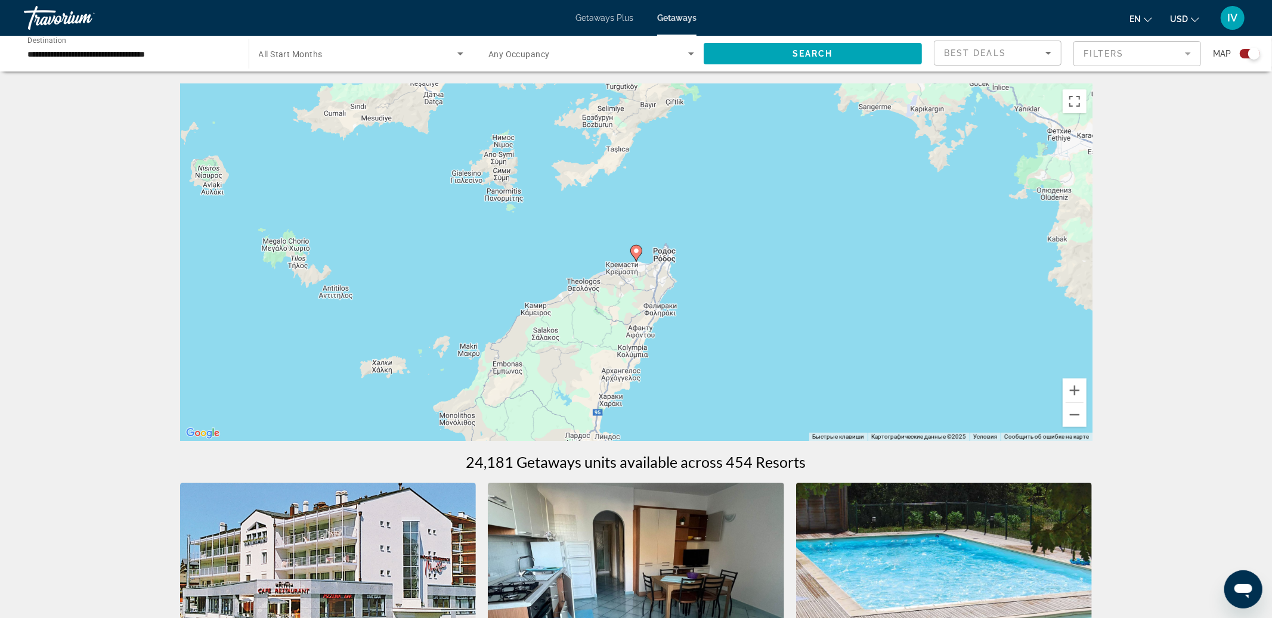
click at [639, 253] on image "Main content" at bounding box center [636, 250] width 7 height 7
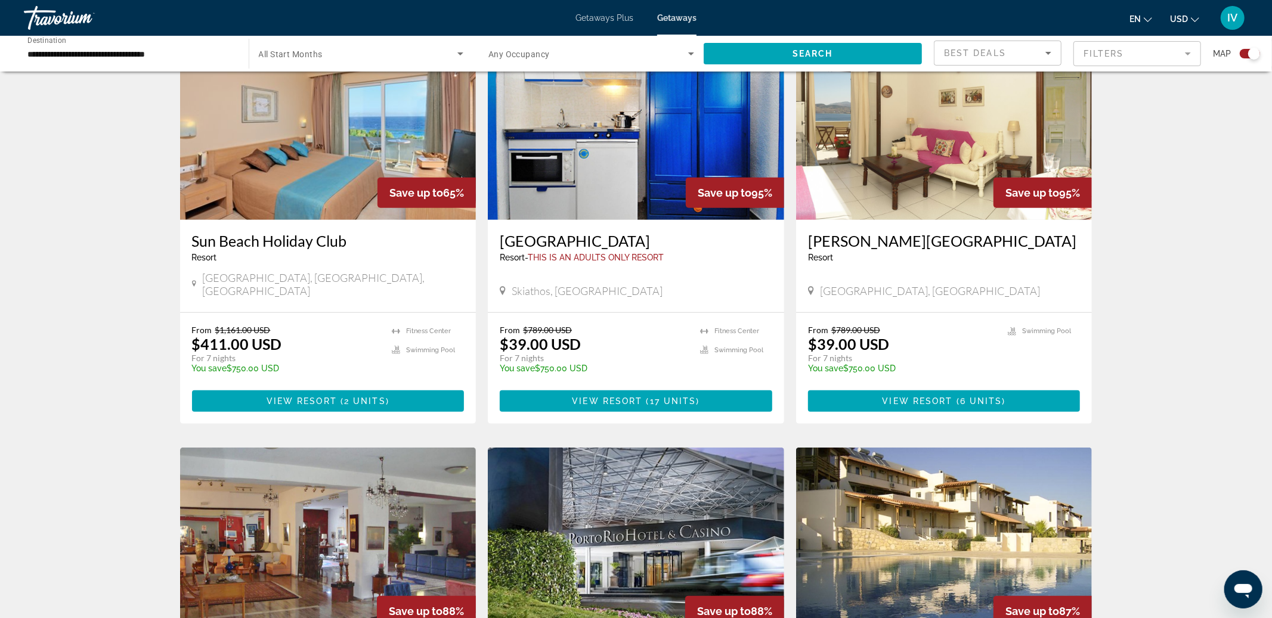
scroll to position [417, 0]
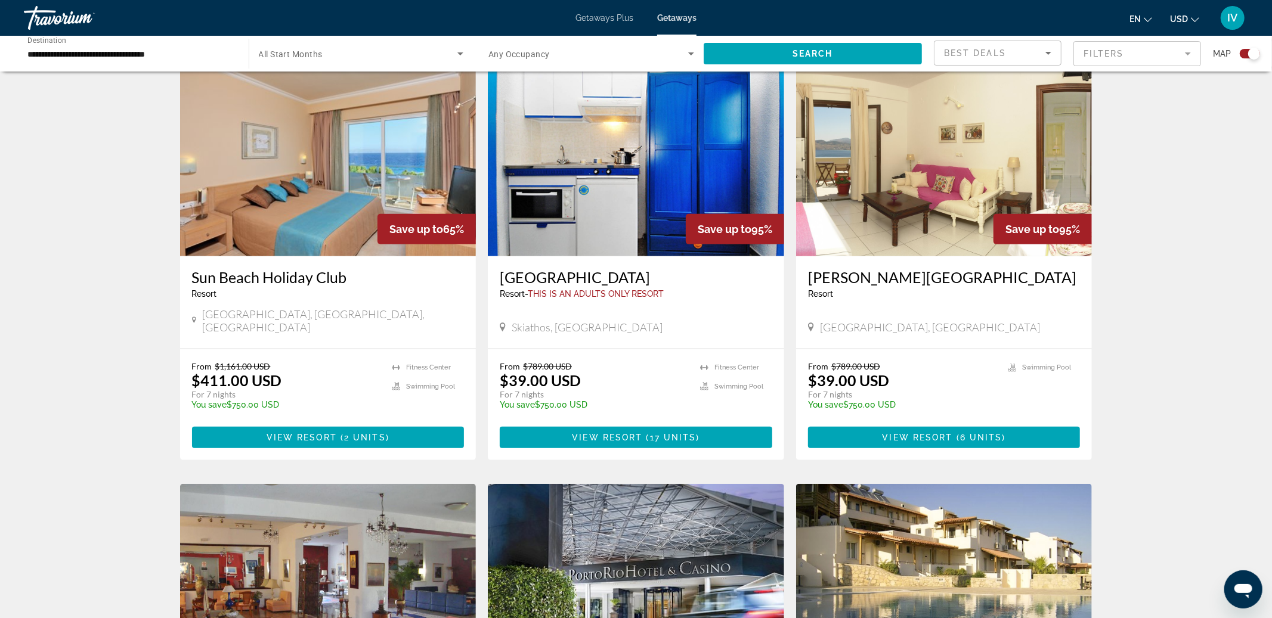
click at [395, 203] on img "Main content" at bounding box center [328, 161] width 296 height 191
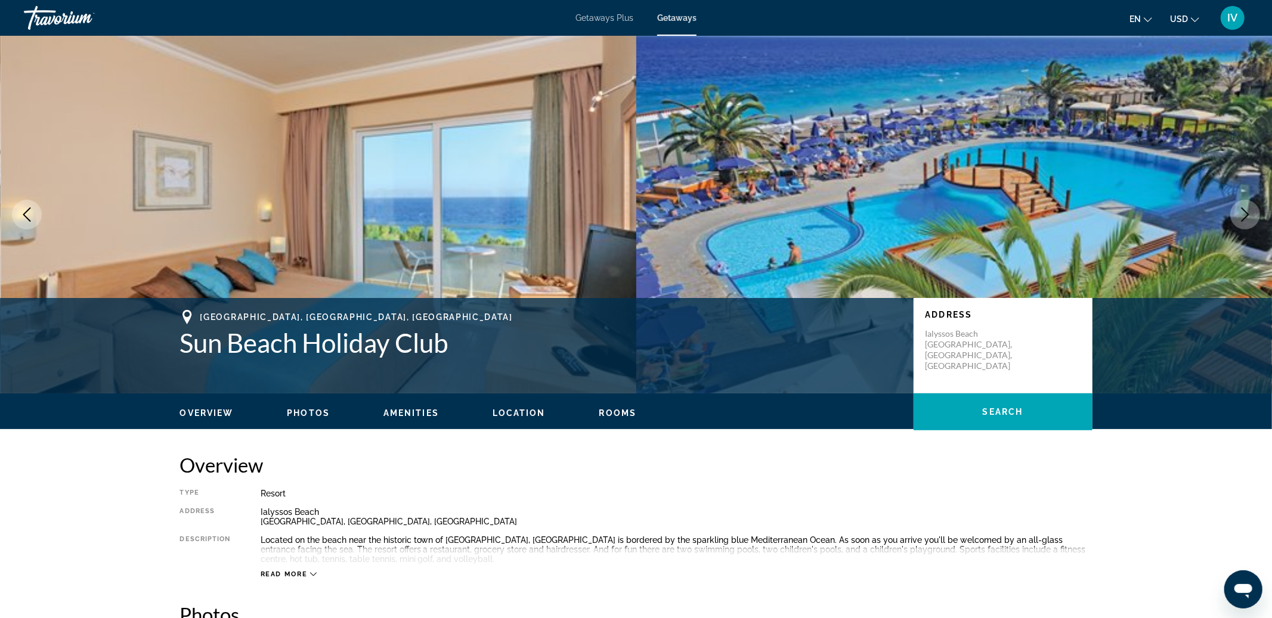
click at [1249, 221] on icon "Next image" at bounding box center [1245, 215] width 14 height 14
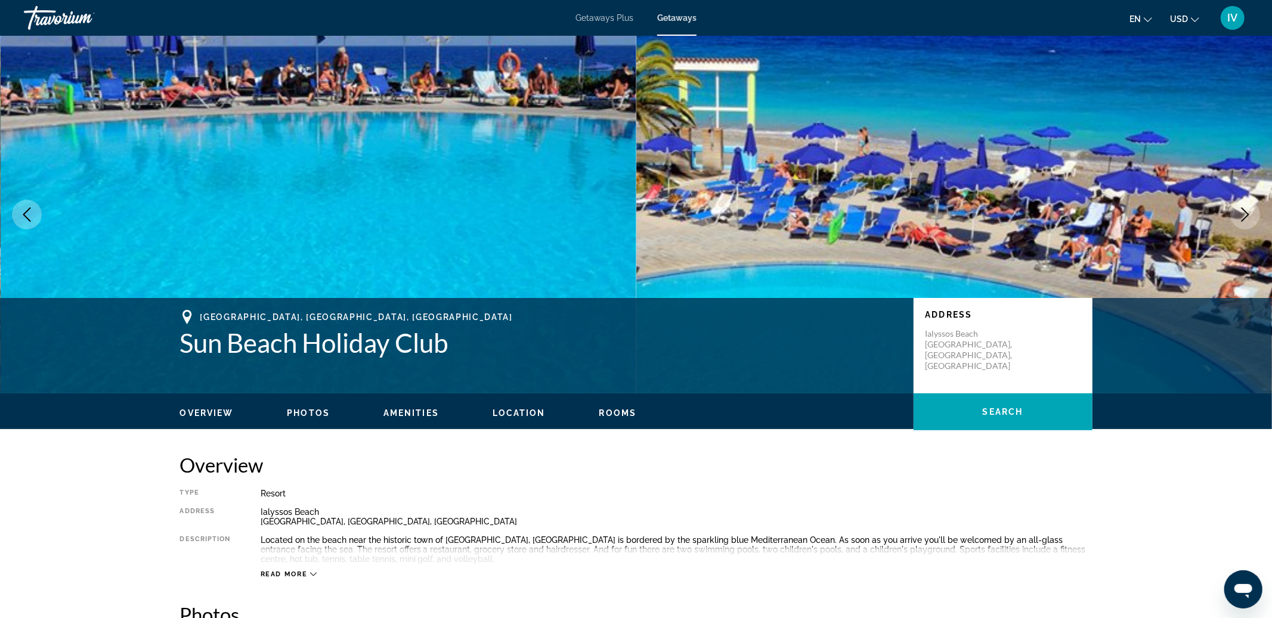
click at [1249, 221] on icon "Next image" at bounding box center [1245, 215] width 14 height 14
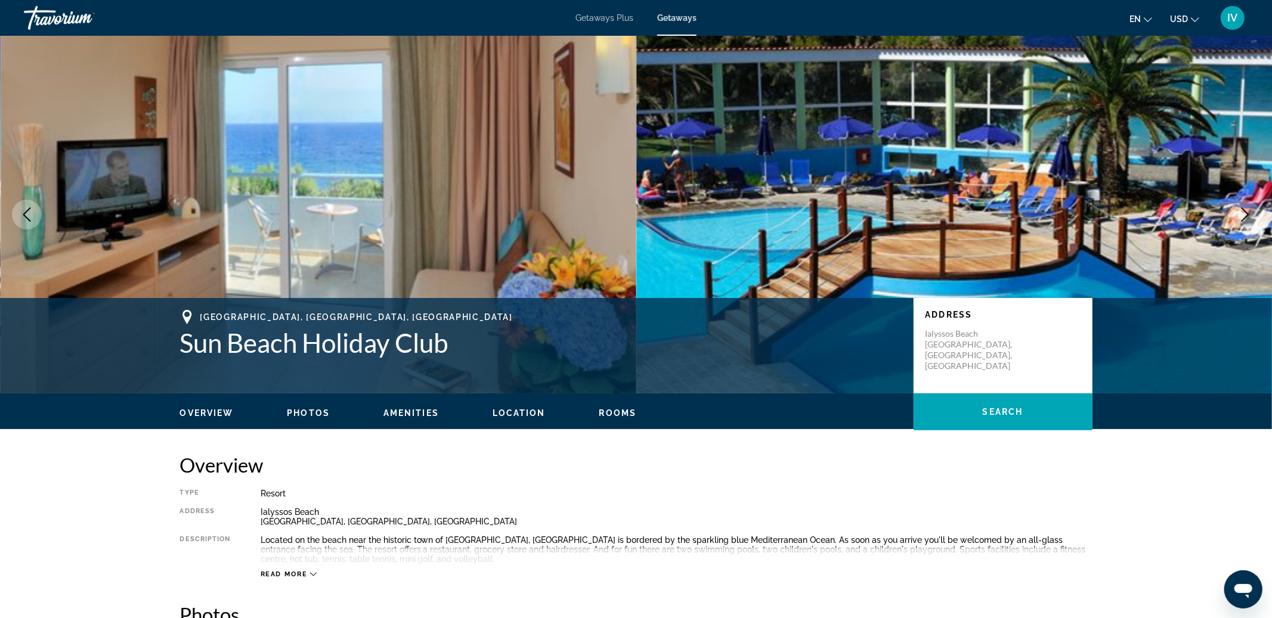
click at [1249, 221] on icon "Next image" at bounding box center [1245, 215] width 14 height 14
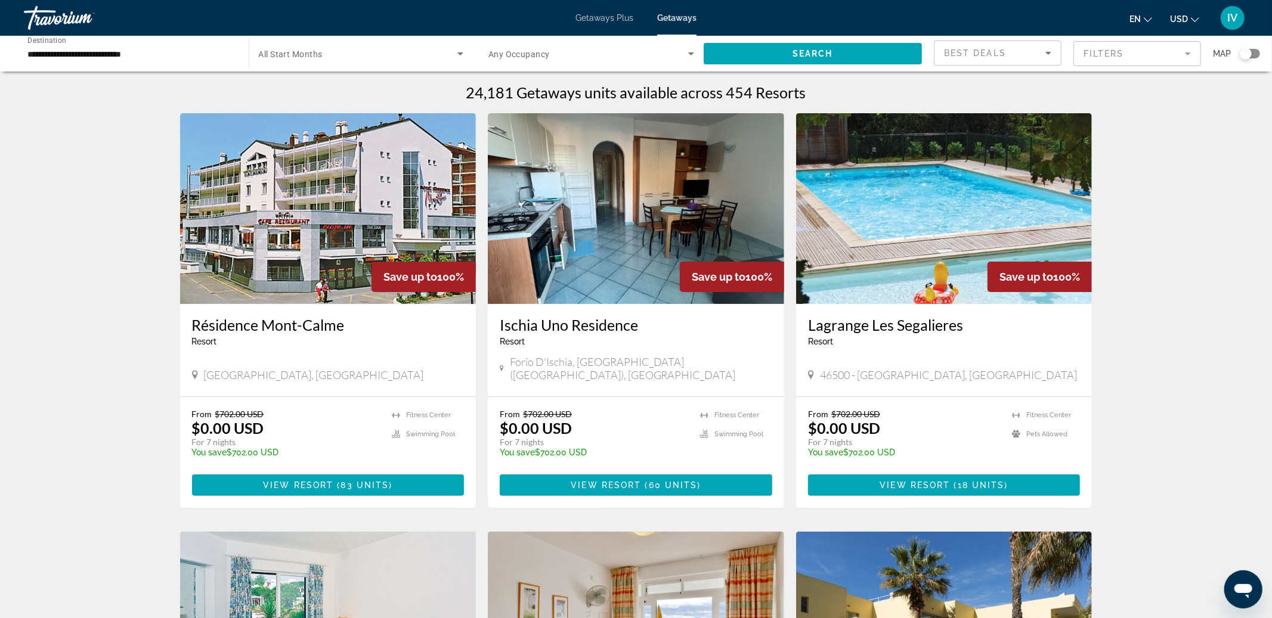
click at [206, 59] on input "**********" at bounding box center [130, 54] width 206 height 14
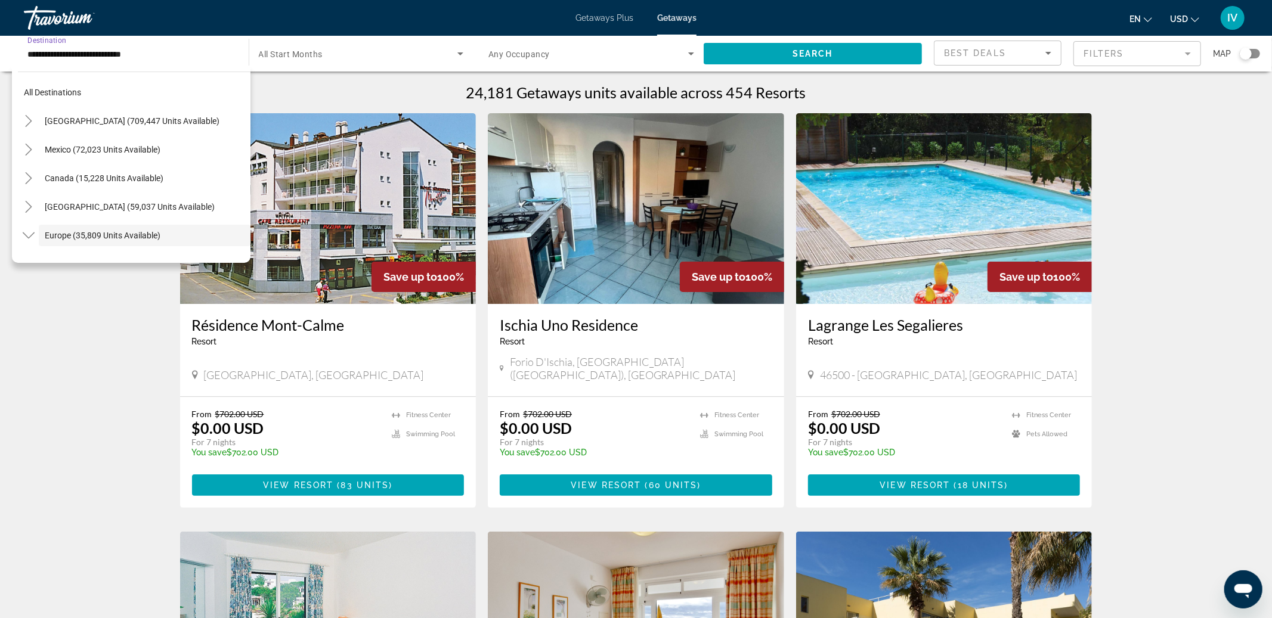
scroll to position [71, 0]
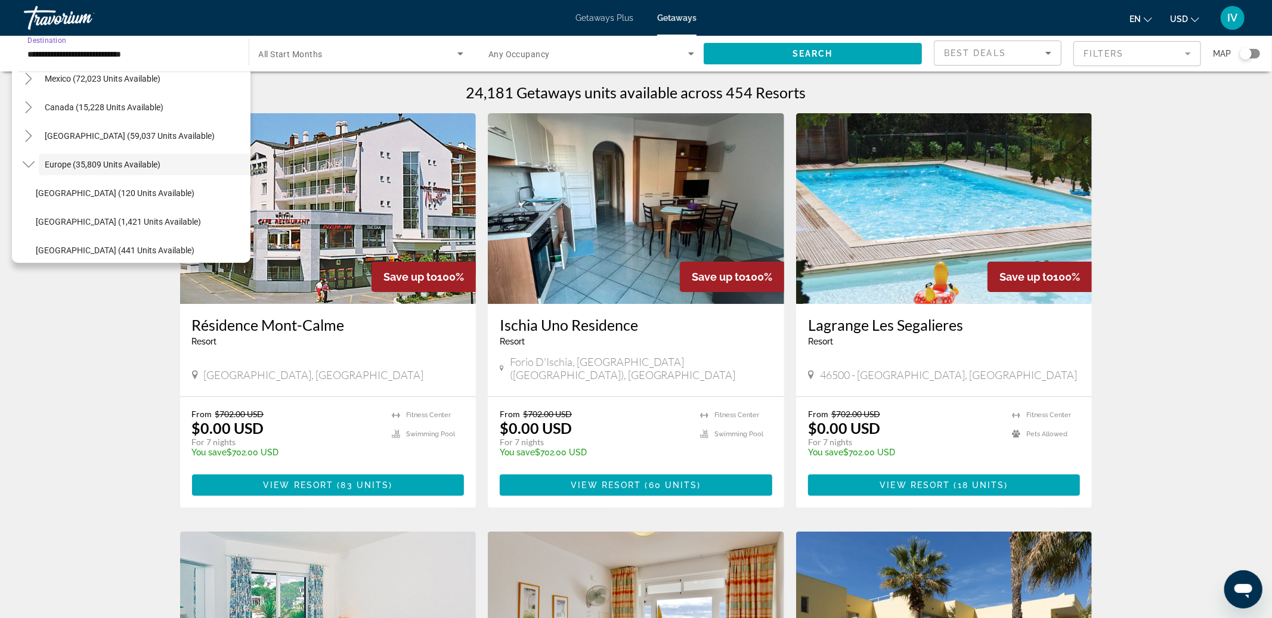
click at [206, 59] on input "**********" at bounding box center [130, 54] width 206 height 14
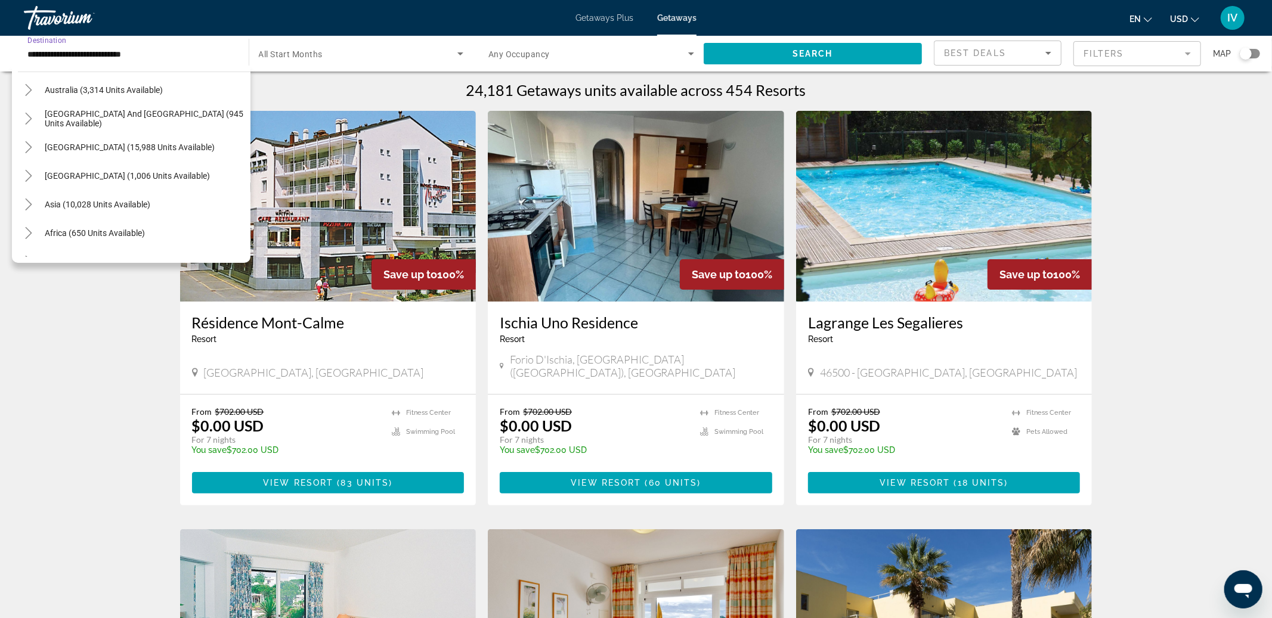
scroll to position [893, 0]
click at [83, 203] on span "Asia (10,028 units available)" at bounding box center [98, 202] width 106 height 10
type input "**********"
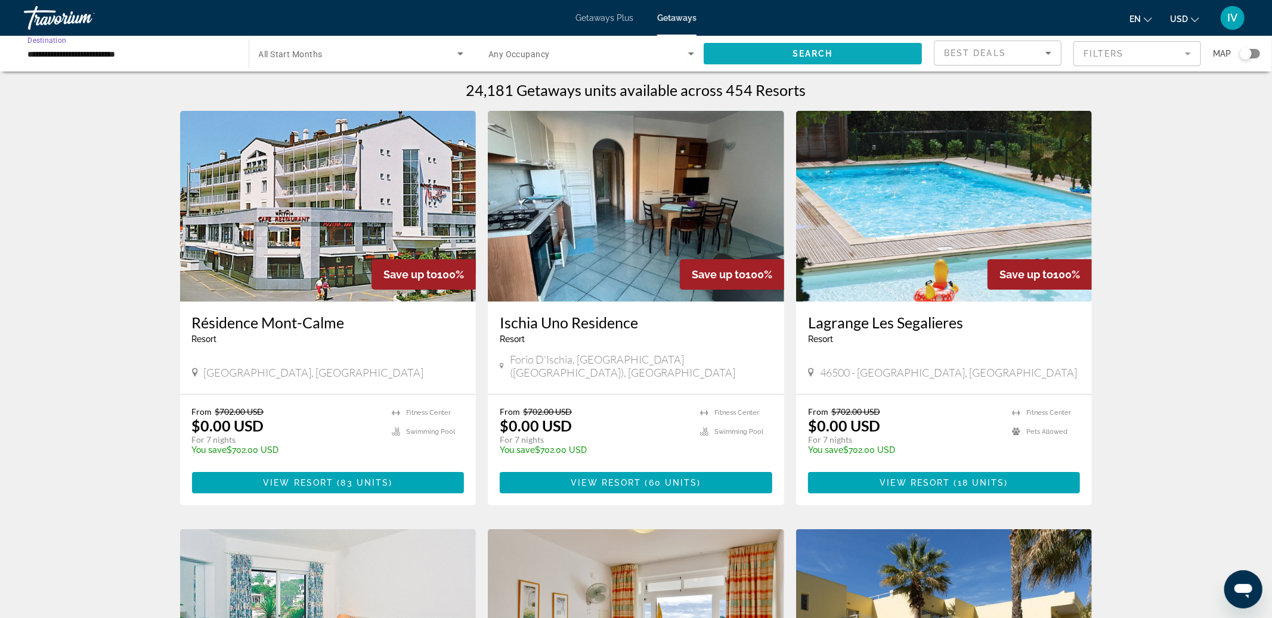
click at [877, 57] on span "Search widget" at bounding box center [813, 53] width 219 height 29
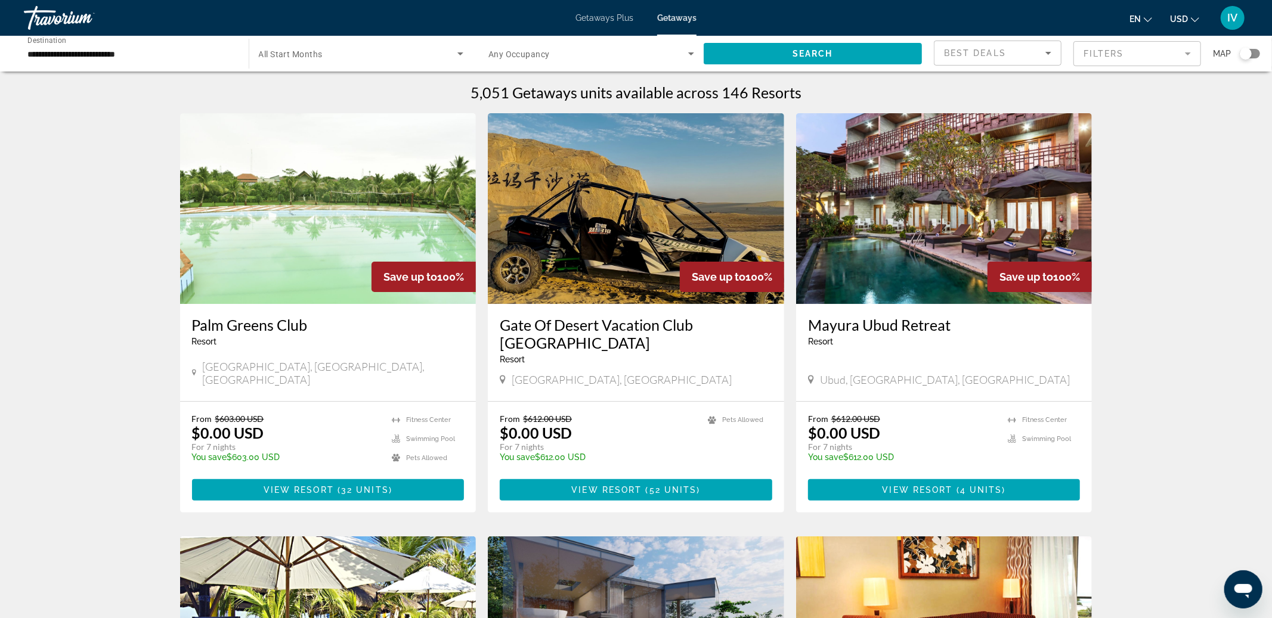
click at [1258, 54] on div "Search widget" at bounding box center [1250, 54] width 20 height 10
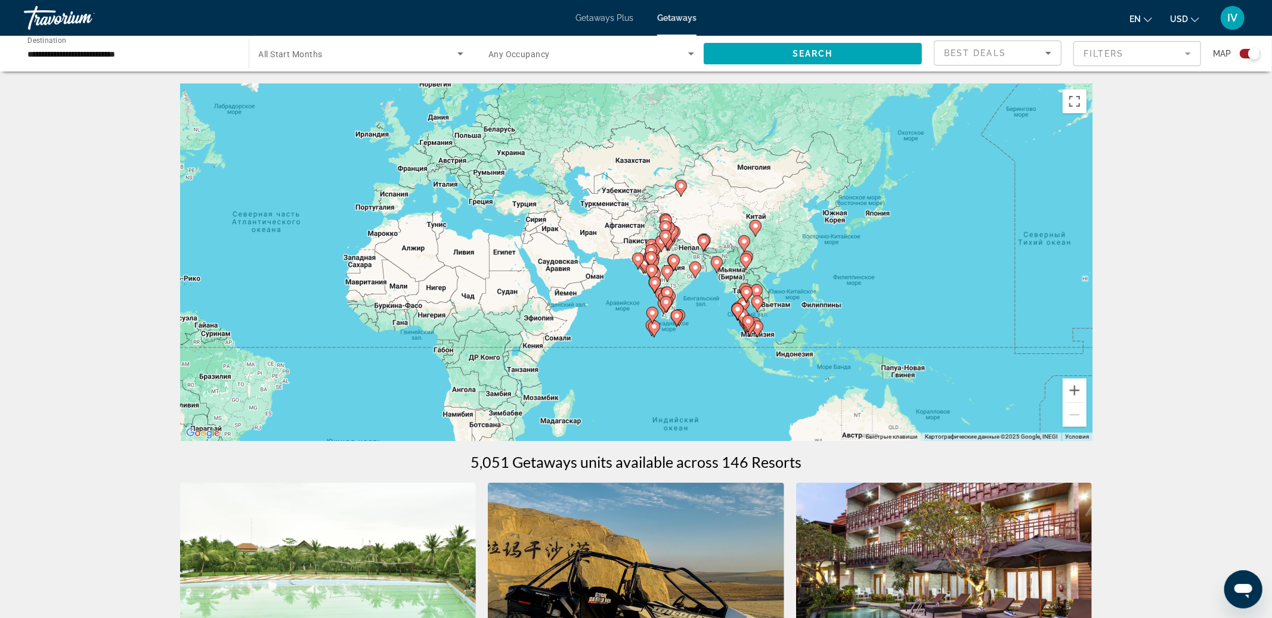
drag, startPoint x: 927, startPoint y: 244, endPoint x: 608, endPoint y: 227, distance: 320.1
click at [608, 227] on div "Чтобы активировать перетаскивание с помощью клавиатуры, нажмите Alt + Ввод. Пос…" at bounding box center [636, 262] width 912 height 358
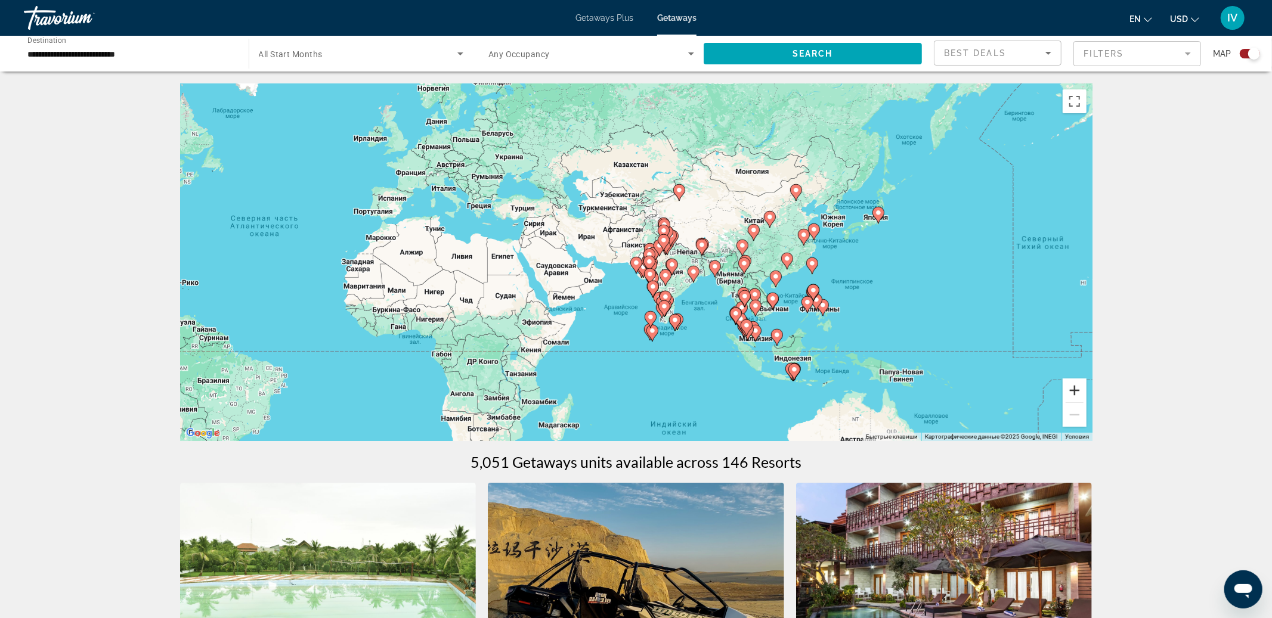
click at [1077, 393] on button "Увеличить" at bounding box center [1075, 391] width 24 height 24
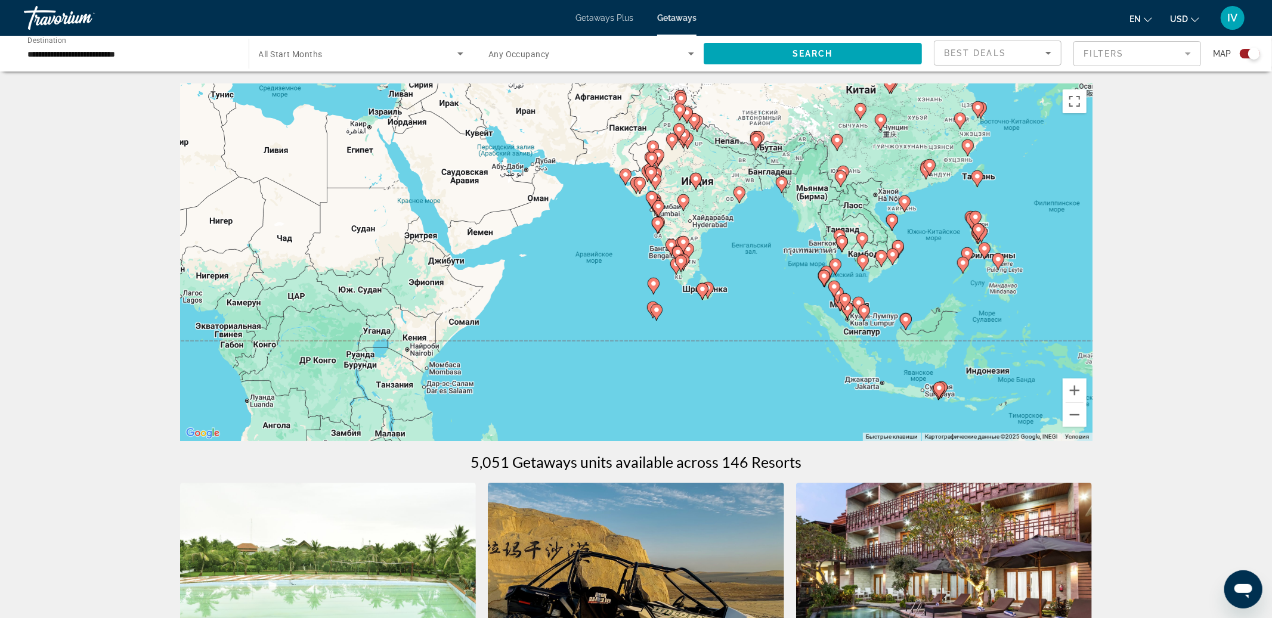
drag, startPoint x: 708, startPoint y: 336, endPoint x: 694, endPoint y: 233, distance: 103.6
click at [694, 233] on div "Чтобы активировать перетаскивание с помощью клавиатуры, нажмите Alt + Ввод. Пос…" at bounding box center [636, 262] width 912 height 358
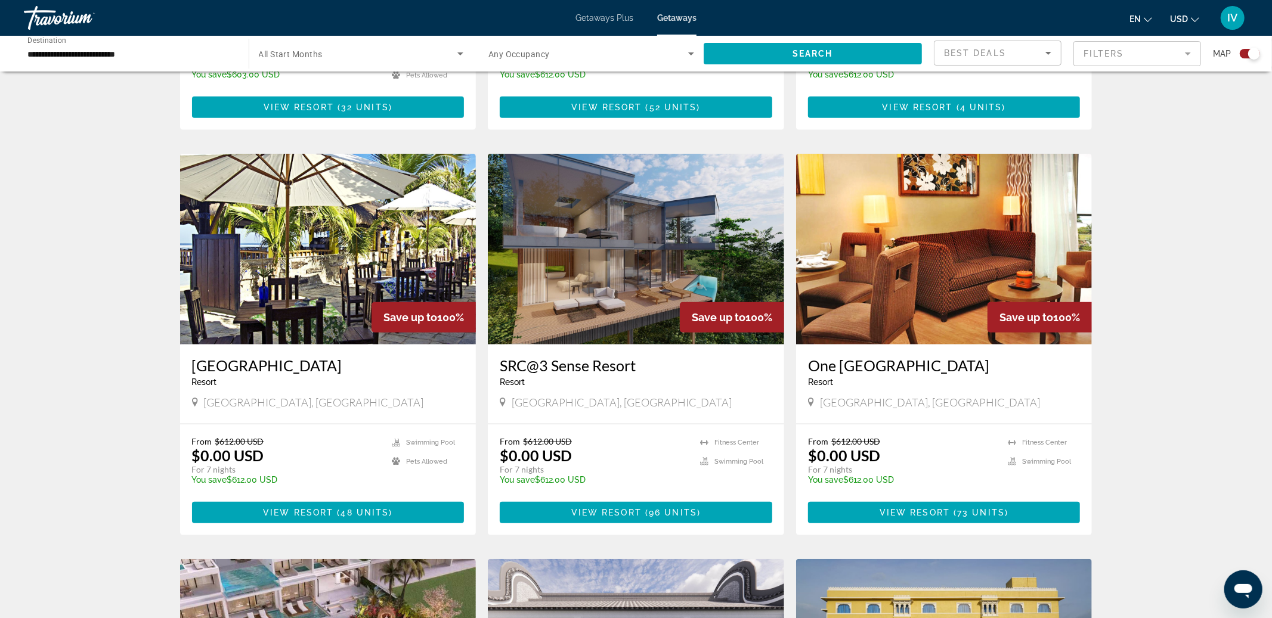
scroll to position [754, 0]
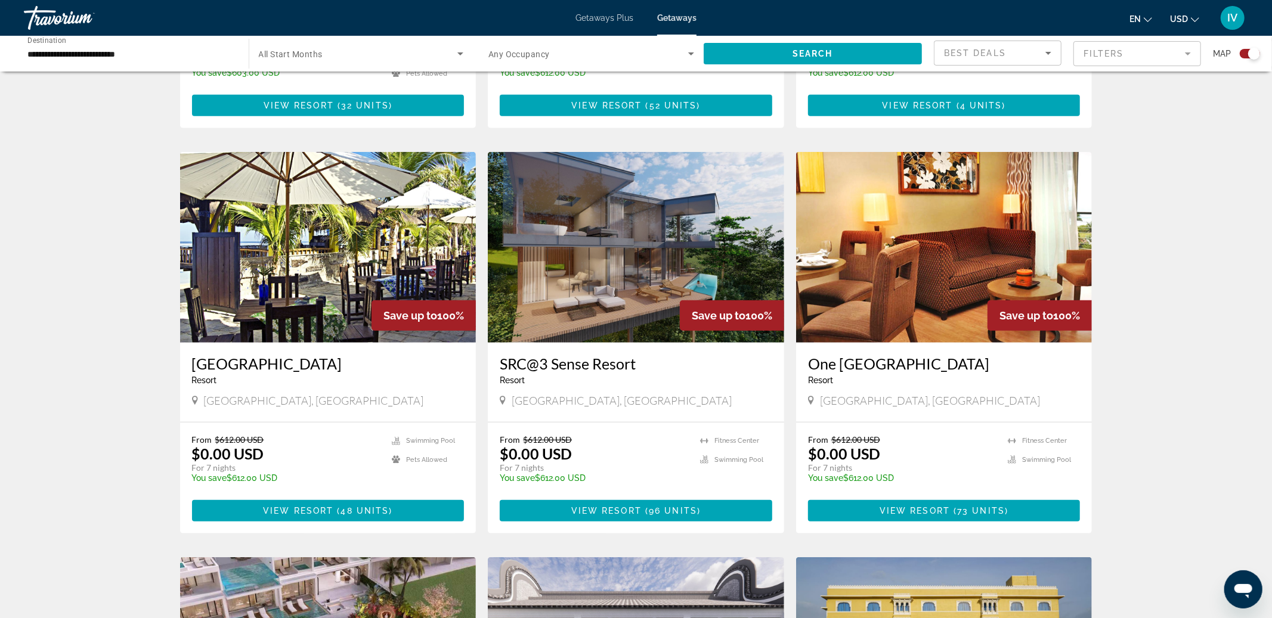
click at [596, 228] on img "Main content" at bounding box center [636, 247] width 296 height 191
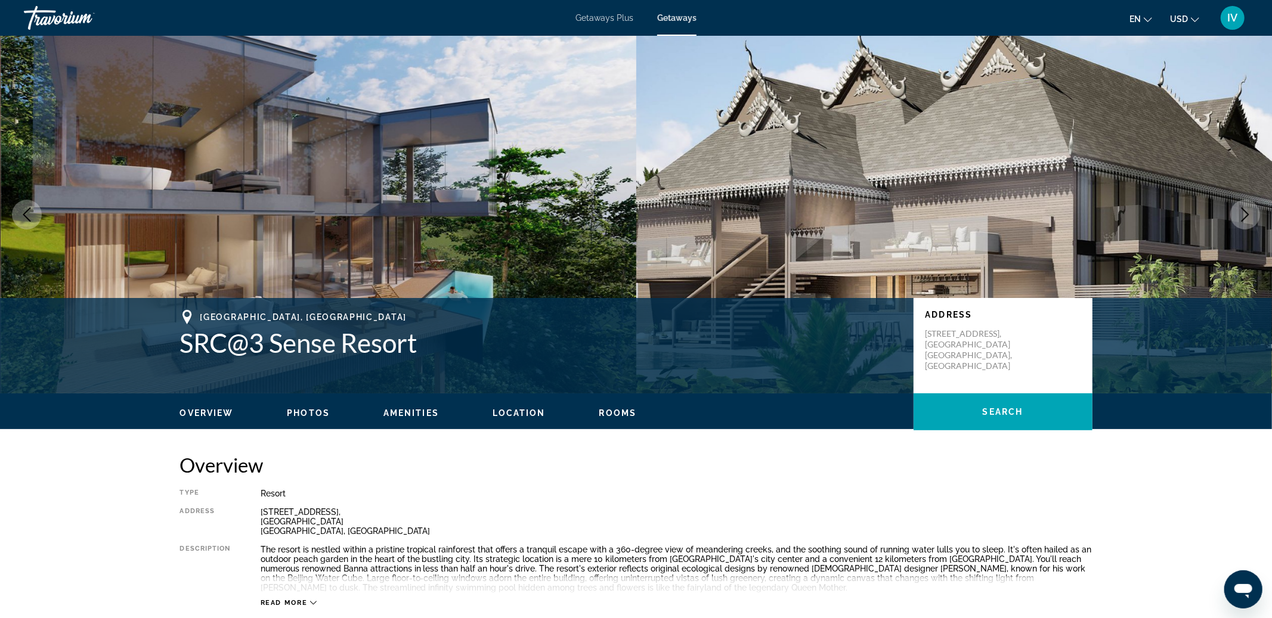
click at [1247, 214] on icon "Next image" at bounding box center [1245, 215] width 14 height 14
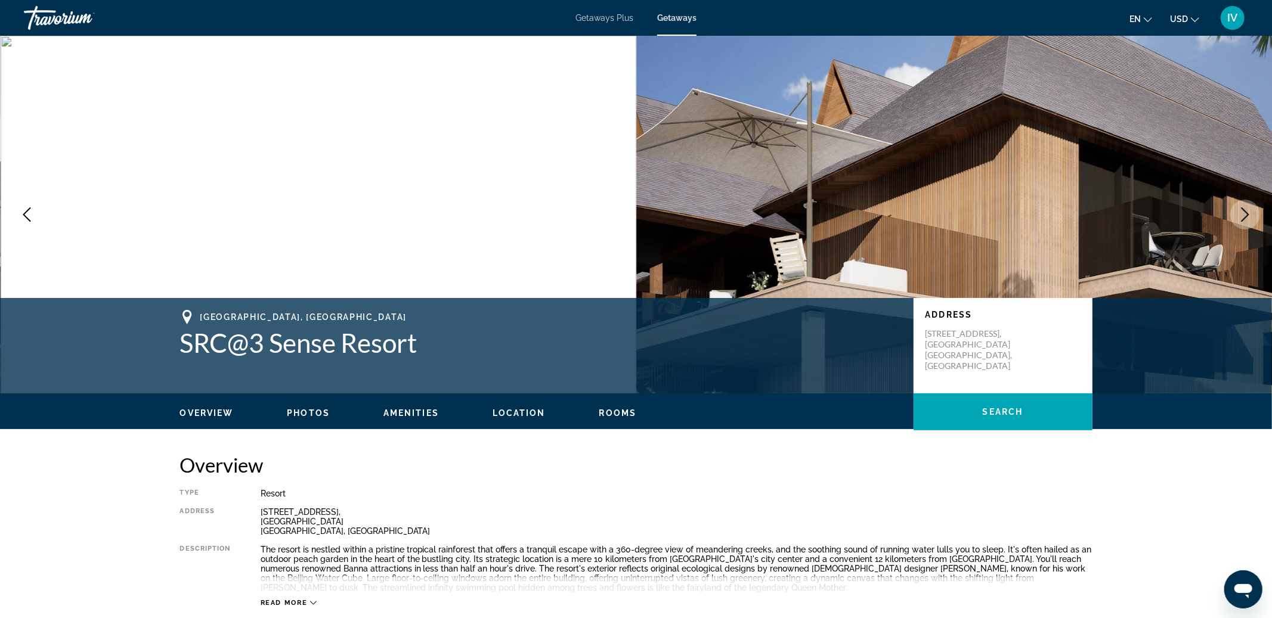
click at [1247, 214] on icon "Next image" at bounding box center [1245, 215] width 14 height 14
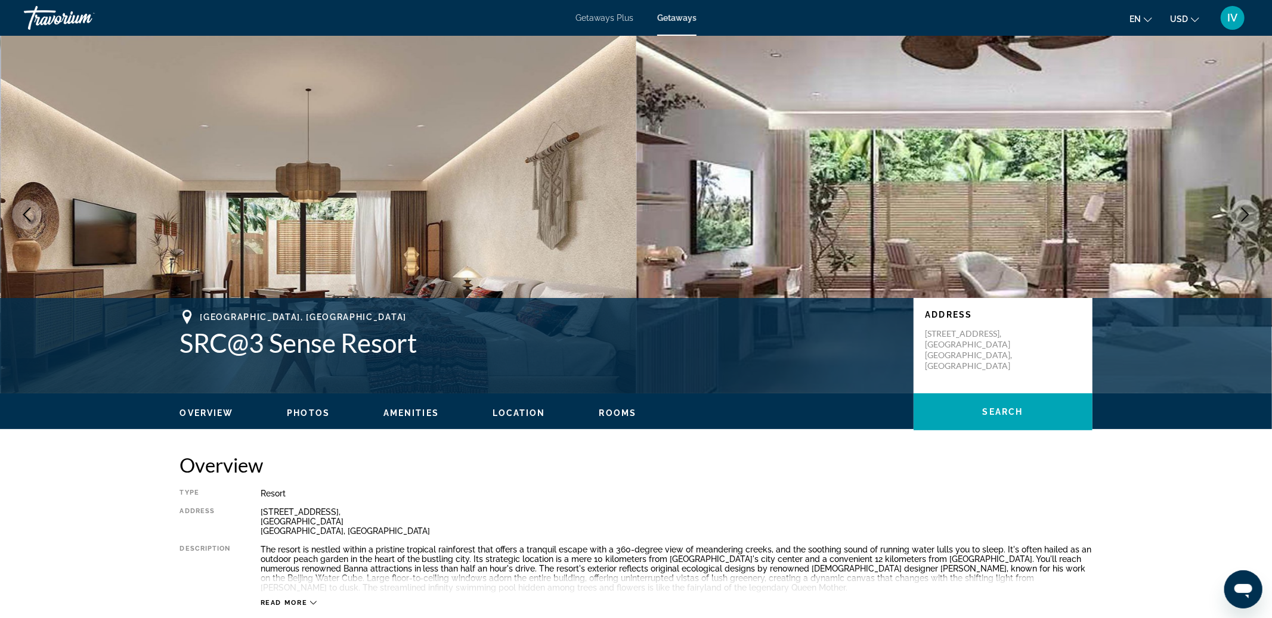
click at [1247, 214] on icon "Next image" at bounding box center [1245, 215] width 14 height 14
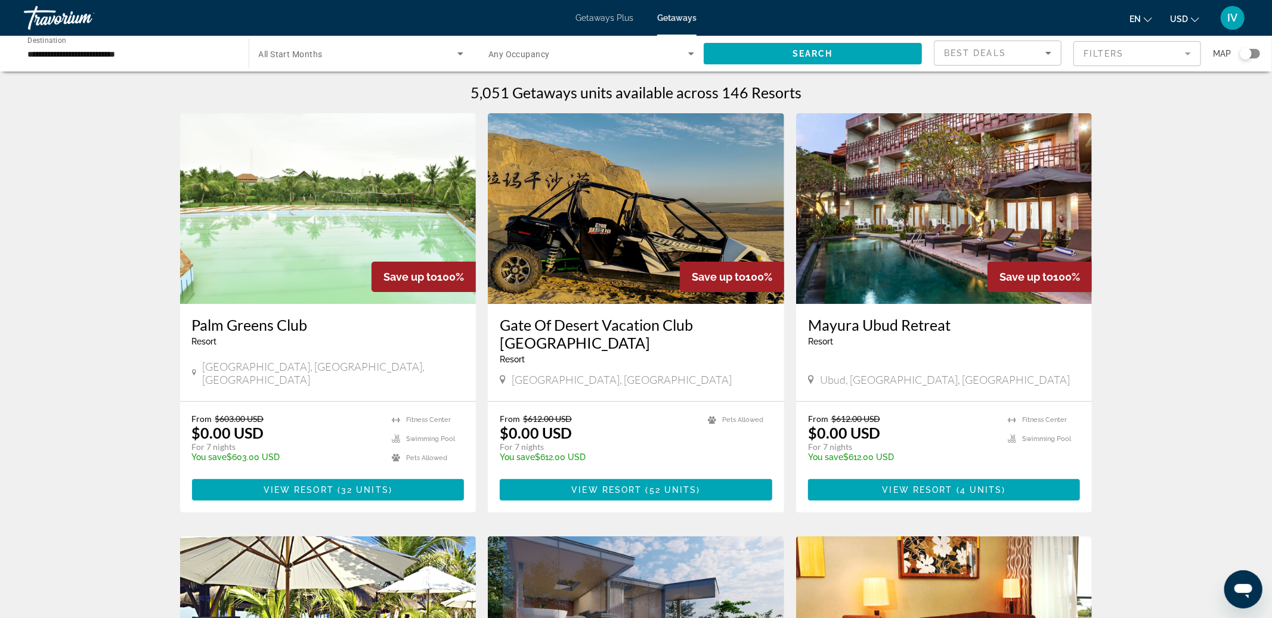
scroll to position [1, 0]
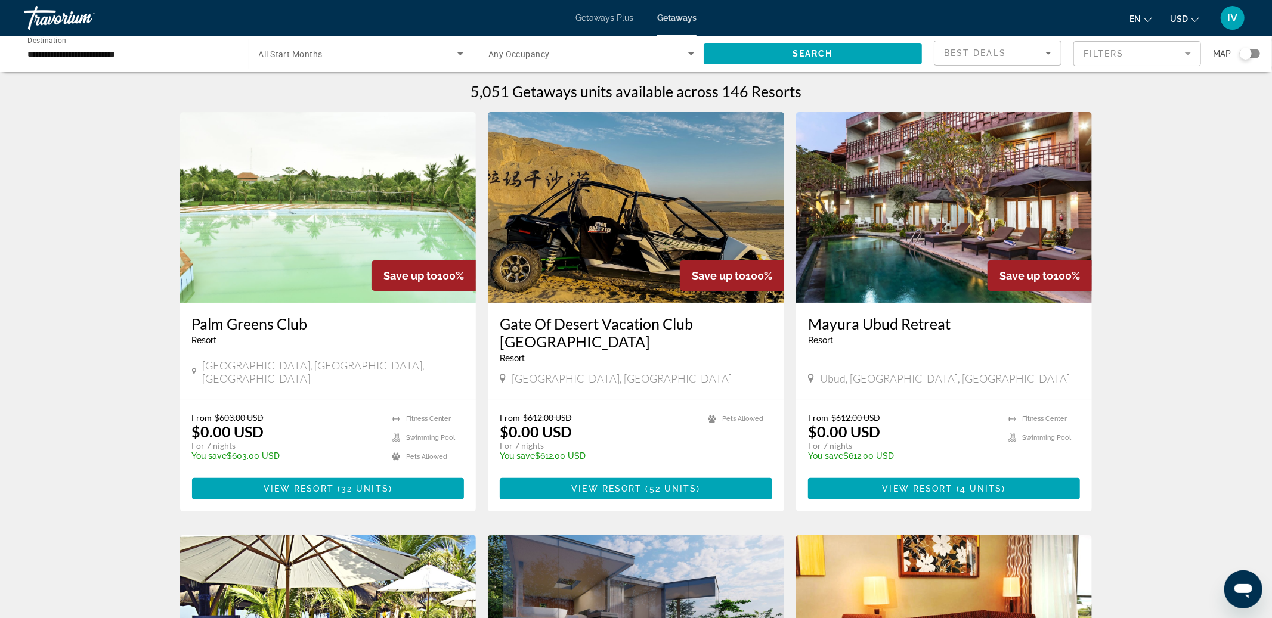
click at [190, 64] on div "**********" at bounding box center [130, 54] width 206 height 34
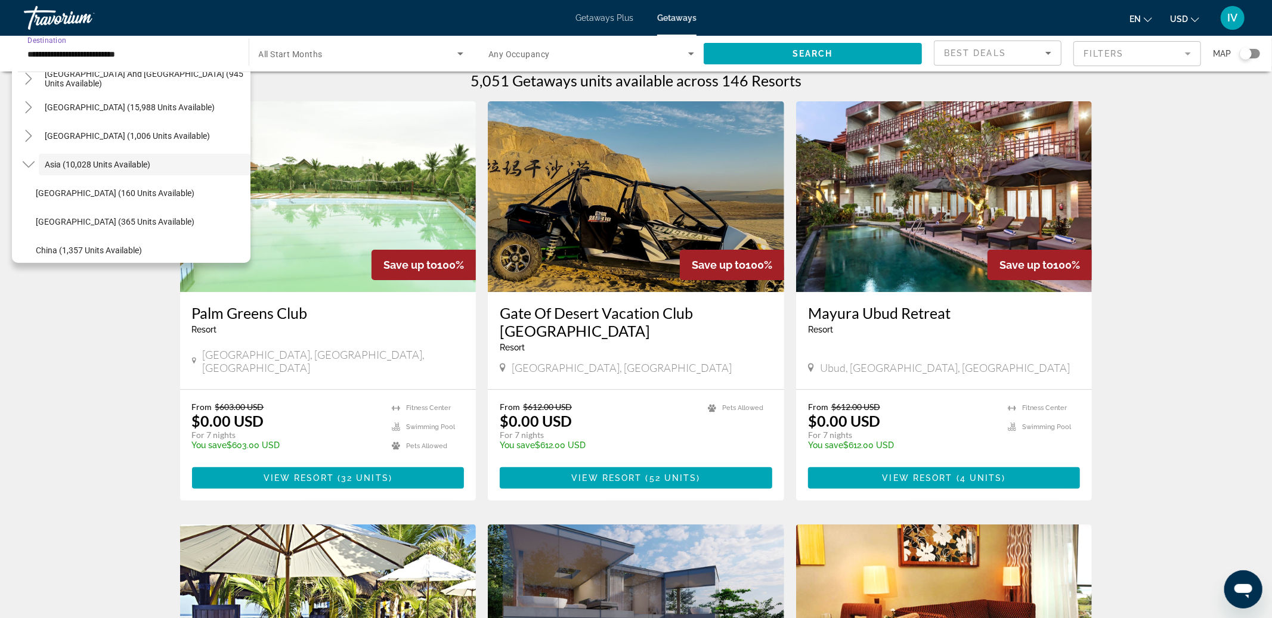
scroll to position [0, 0]
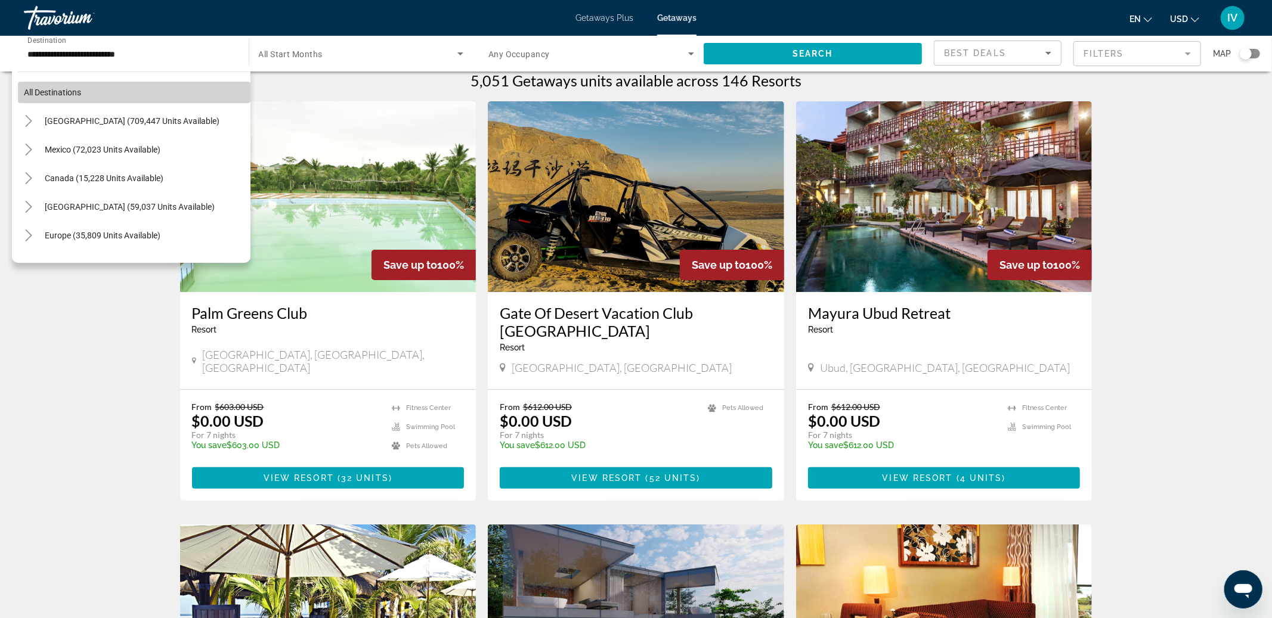
click at [36, 90] on span "All destinations" at bounding box center [52, 93] width 57 height 10
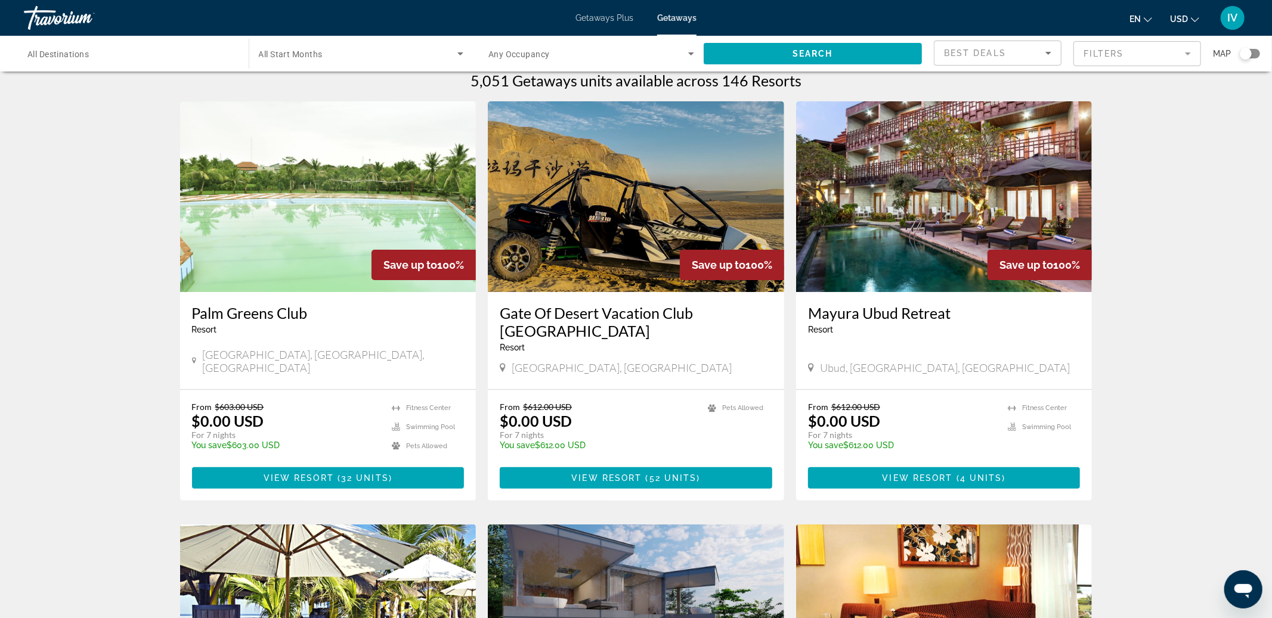
click at [1261, 56] on div "Destination All Destinations Start Month All Start Months Occupancy Any Occupan…" at bounding box center [636, 54] width 1272 height 36
click at [1255, 54] on div "Search widget" at bounding box center [1250, 54] width 20 height 10
click at [864, 59] on span "Search widget" at bounding box center [813, 53] width 219 height 29
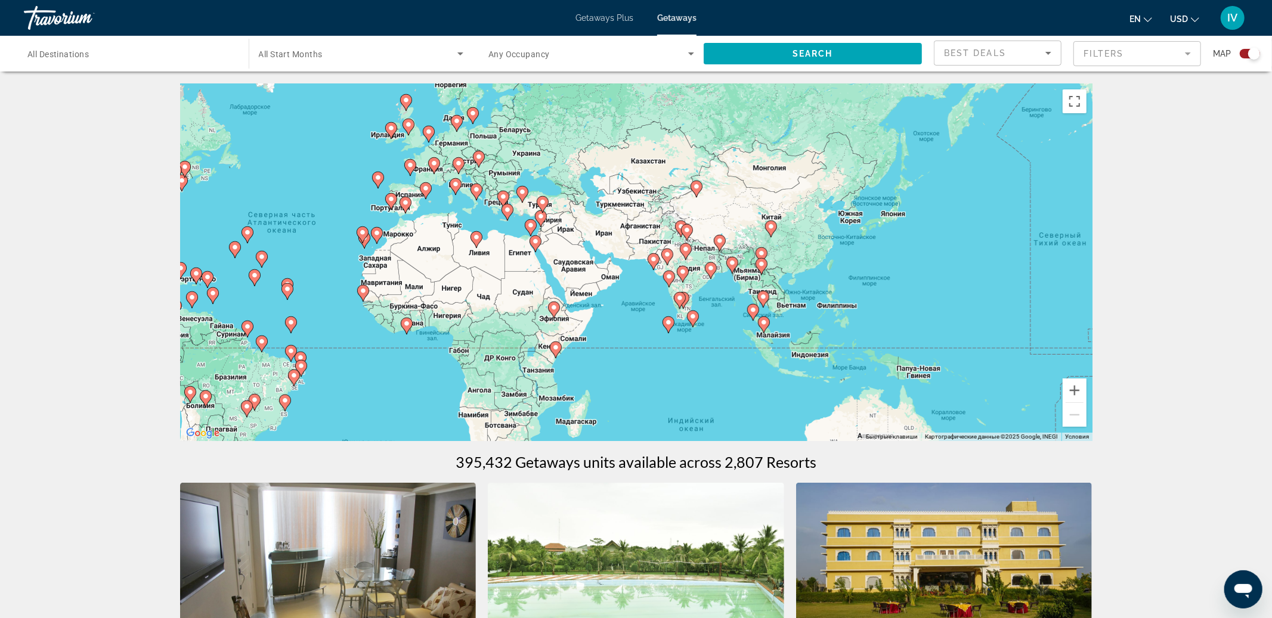
drag, startPoint x: 768, startPoint y: 332, endPoint x: 460, endPoint y: 329, distance: 308.3
click at [459, 329] on div "Чтобы активировать перетаскивание с помощью клавиатуры, нажмите Alt + Ввод. Пос…" at bounding box center [636, 262] width 912 height 358
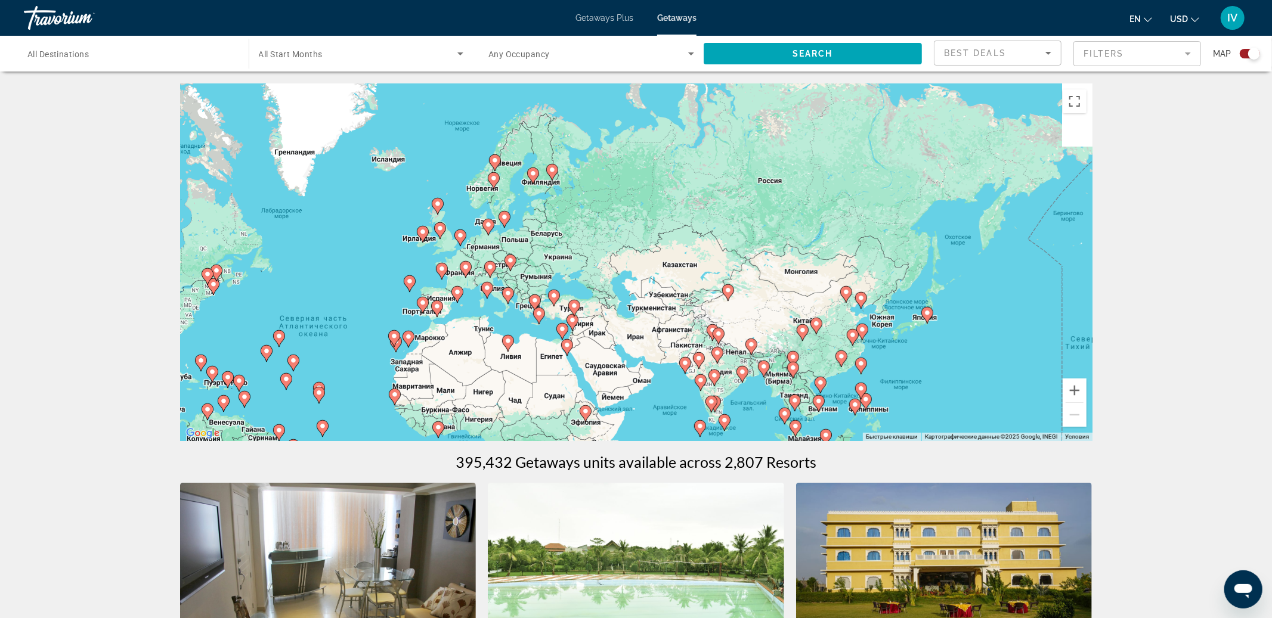
drag, startPoint x: 578, startPoint y: 197, endPoint x: 627, endPoint y: 289, distance: 103.5
click at [608, 286] on div "Чтобы активировать перетаскивание с помощью клавиатуры, нажмите Alt + Ввод. Пос…" at bounding box center [636, 262] width 912 height 358
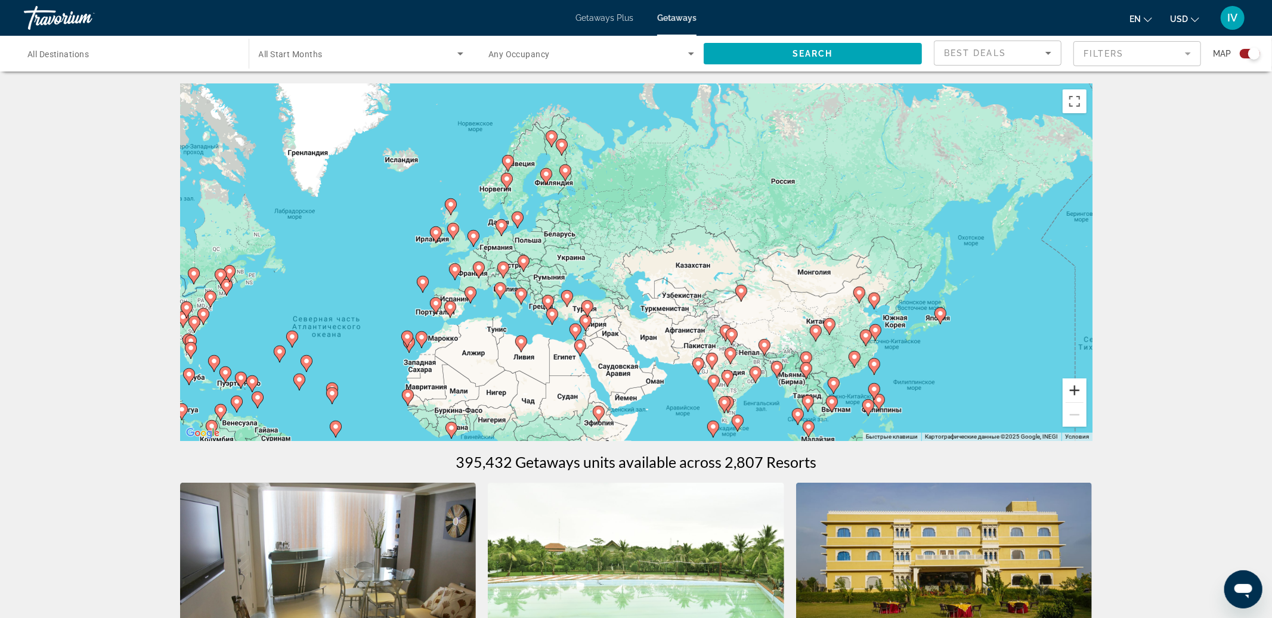
click at [1076, 389] on button "Увеличить" at bounding box center [1075, 391] width 24 height 24
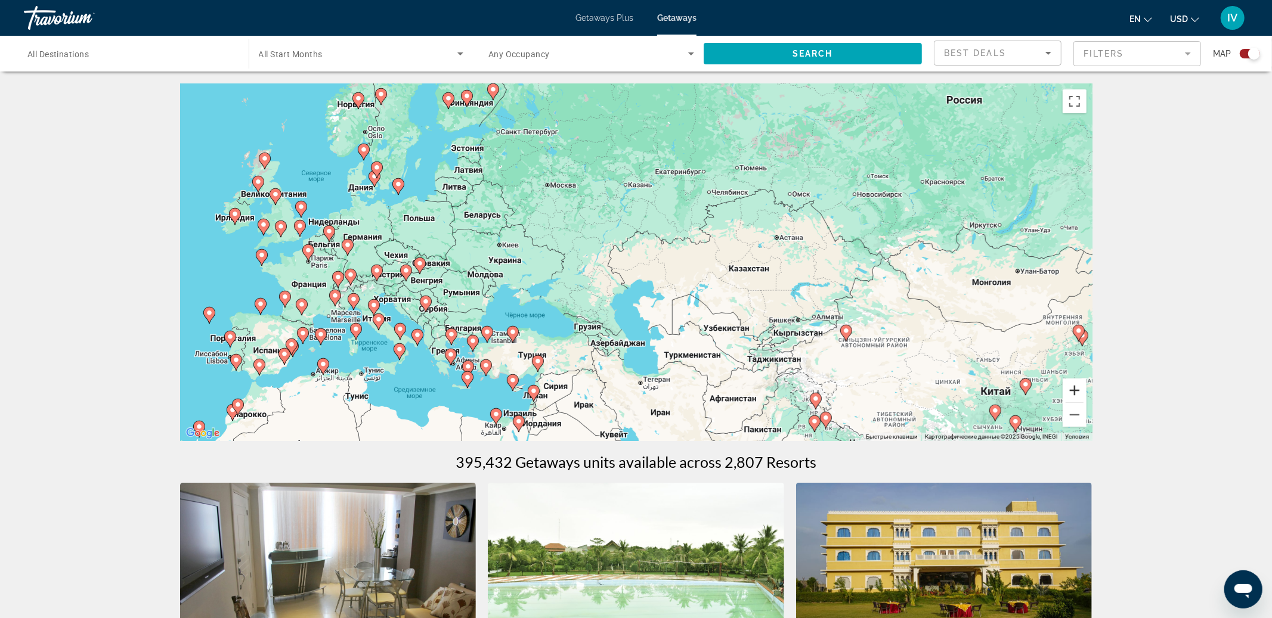
click at [1076, 388] on button "Увеличить" at bounding box center [1075, 391] width 24 height 24
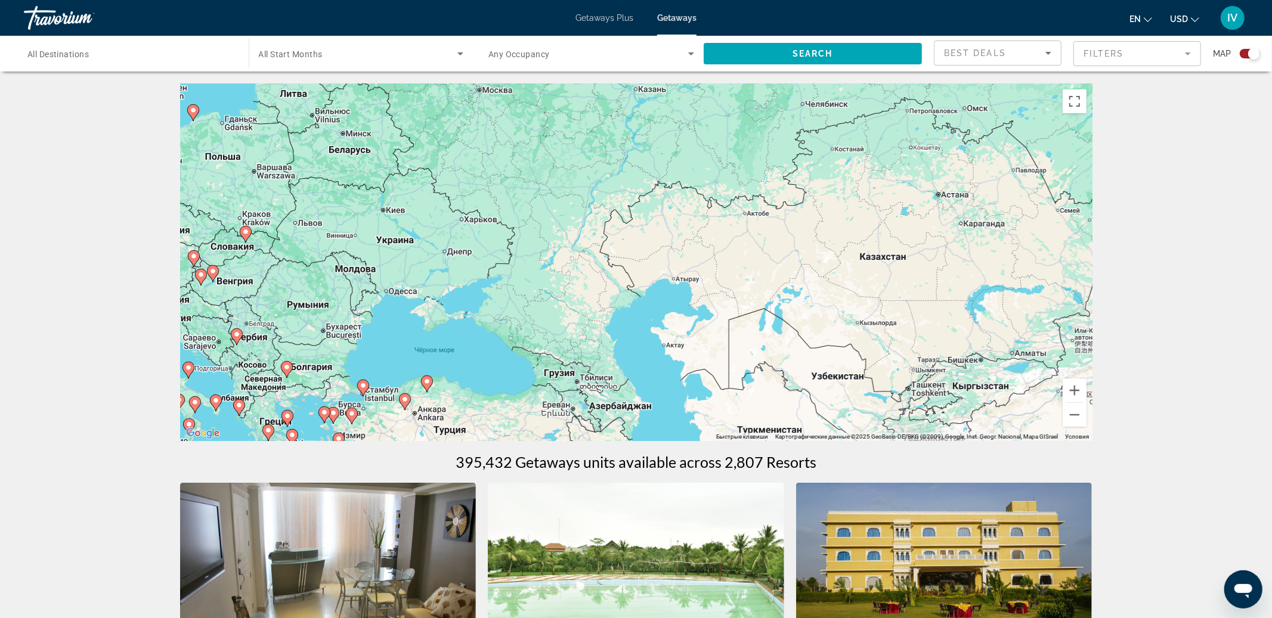
drag, startPoint x: 810, startPoint y: 332, endPoint x: 893, endPoint y: 333, distance: 83.5
click at [895, 333] on div "Чтобы активировать перетаскивание с помощью клавиатуры, нажмите Alt + Ввод. Пос…" at bounding box center [636, 262] width 912 height 358
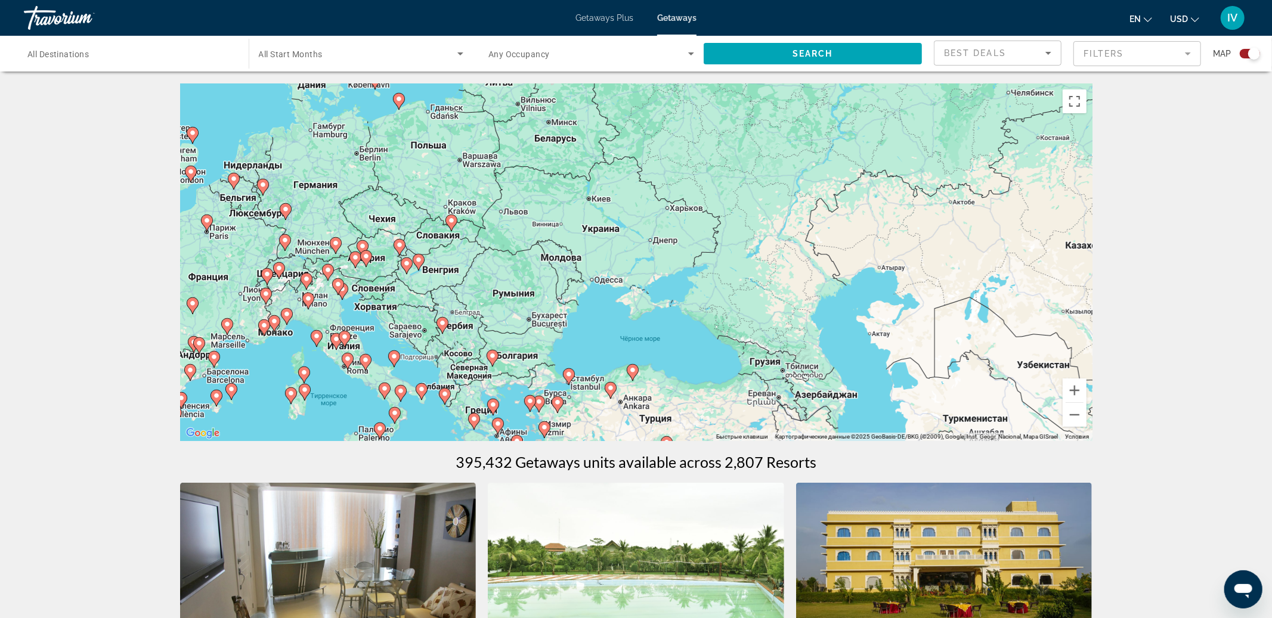
drag, startPoint x: 742, startPoint y: 290, endPoint x: 871, endPoint y: 255, distance: 132.8
click at [871, 255] on div "Чтобы активировать перетаскивание с помощью клавиатуры, нажмите Alt + Ввод. Пос…" at bounding box center [636, 262] width 912 height 358
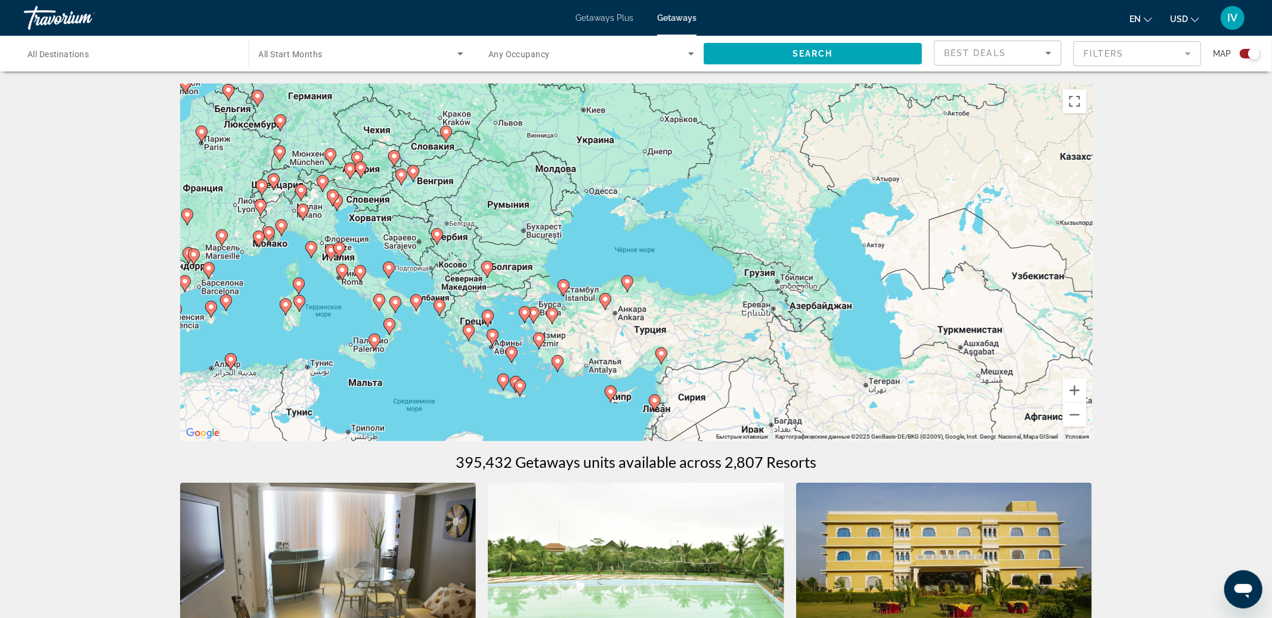
drag, startPoint x: 566, startPoint y: 307, endPoint x: 546, endPoint y: 218, distance: 91.0
click at [546, 218] on div "Чтобы активировать перетаскивание с помощью клавиатуры, нажмите Alt + Ввод. Пос…" at bounding box center [636, 262] width 912 height 358
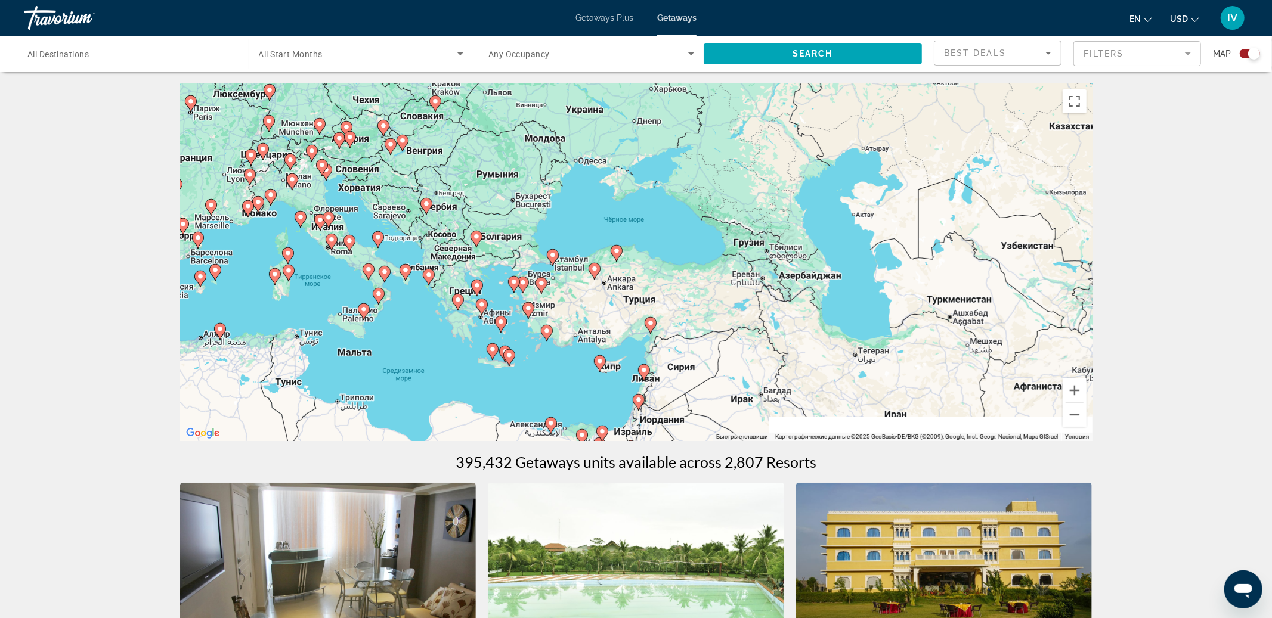
drag, startPoint x: 671, startPoint y: 361, endPoint x: 626, endPoint y: 281, distance: 91.6
click at [627, 282] on div "Чтобы активировать перетаскивание с помощью клавиатуры, нажмите Alt + Ввод. Пос…" at bounding box center [636, 262] width 912 height 358
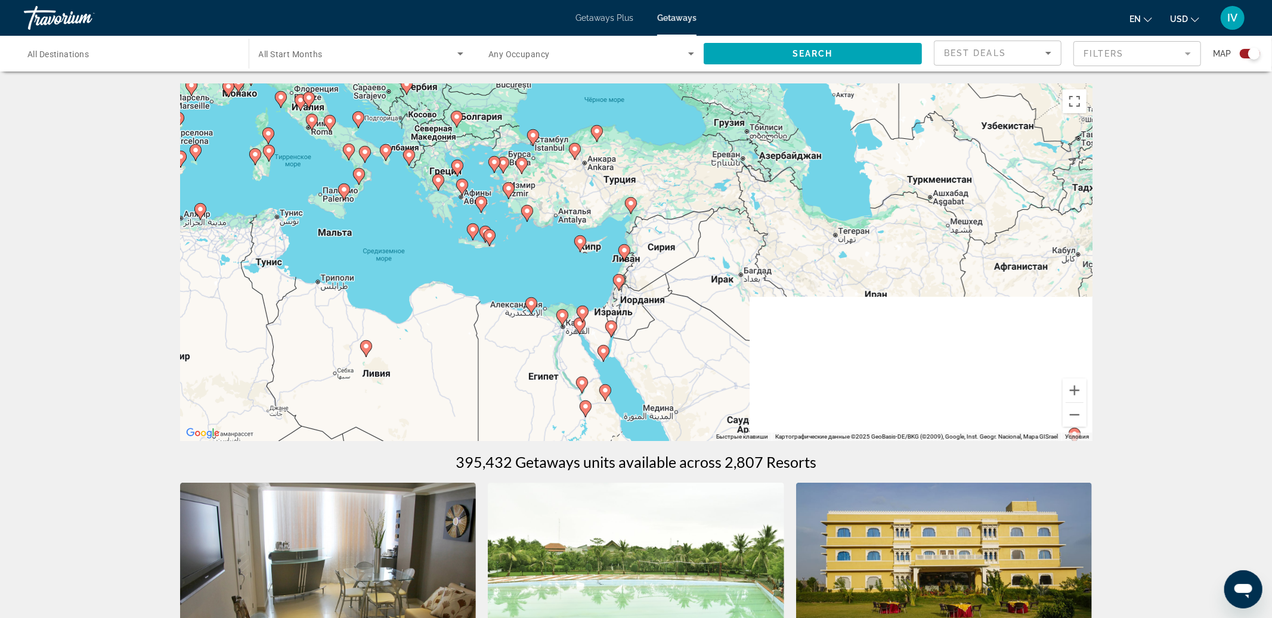
drag, startPoint x: 658, startPoint y: 389, endPoint x: 683, endPoint y: 328, distance: 65.6
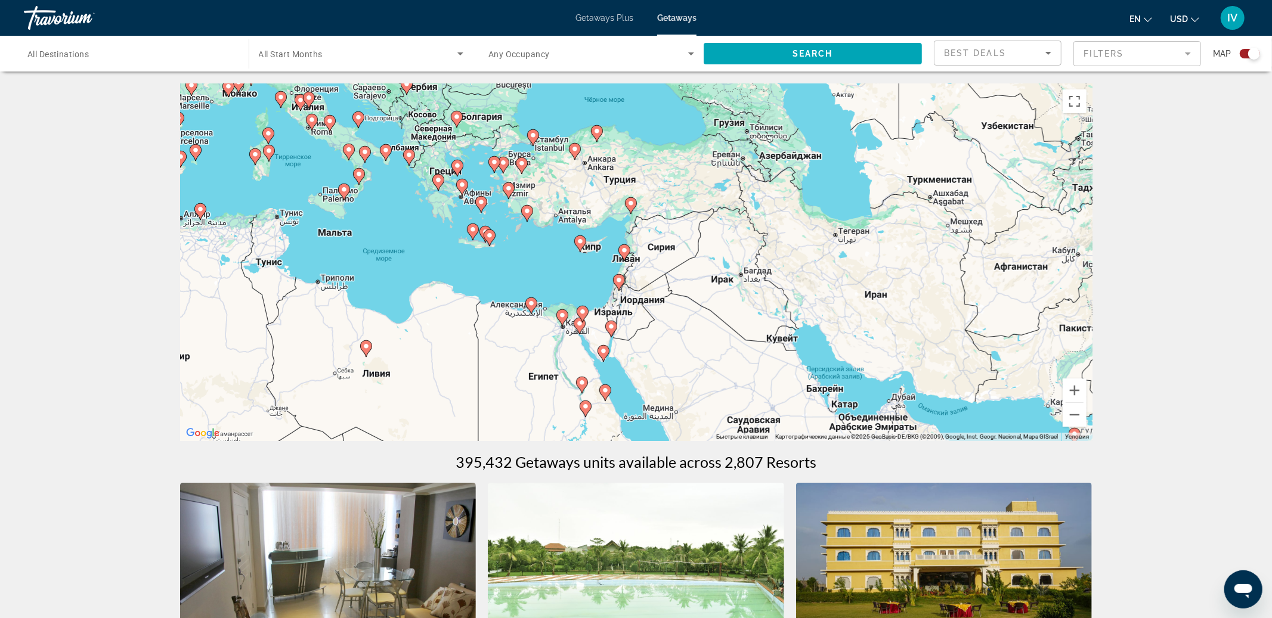
click at [683, 328] on div "Чтобы активировать перетаскивание с помощью клавиатуры, нажмите Alt + Ввод. Пос…" at bounding box center [636, 262] width 912 height 358
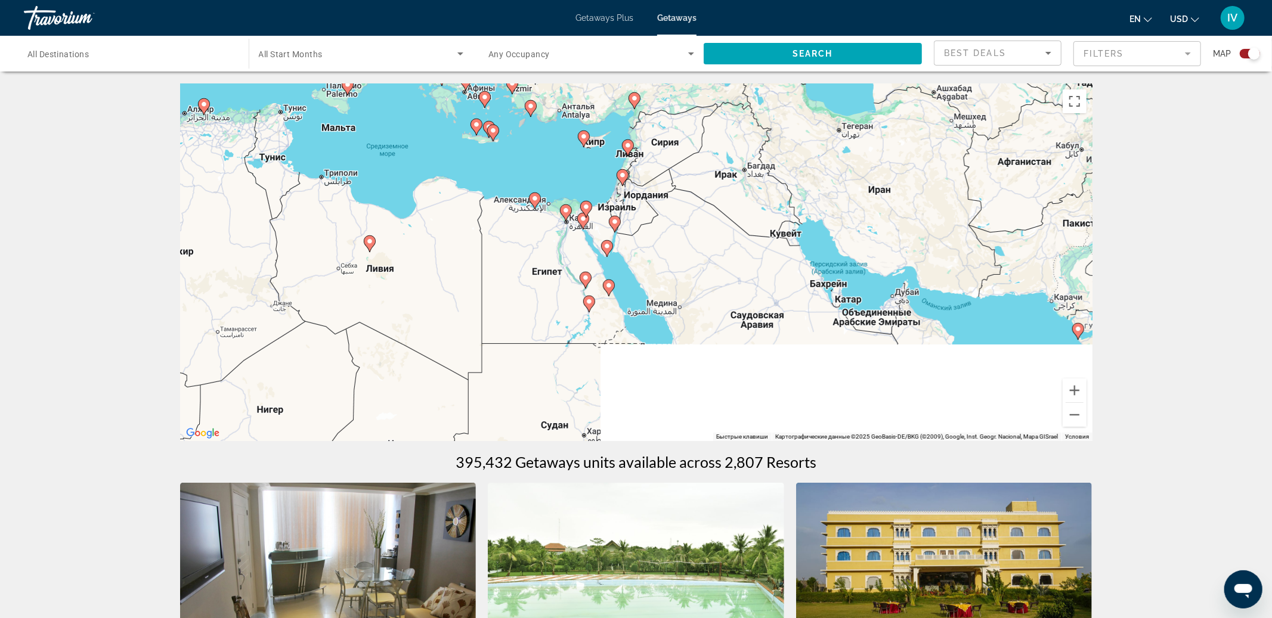
drag, startPoint x: 673, startPoint y: 394, endPoint x: 677, endPoint y: 287, distance: 106.3
click at [677, 287] on div "Чтобы активировать перетаскивание с помощью клавиатуры, нажмите Alt + Ввод. Пос…" at bounding box center [636, 262] width 912 height 358
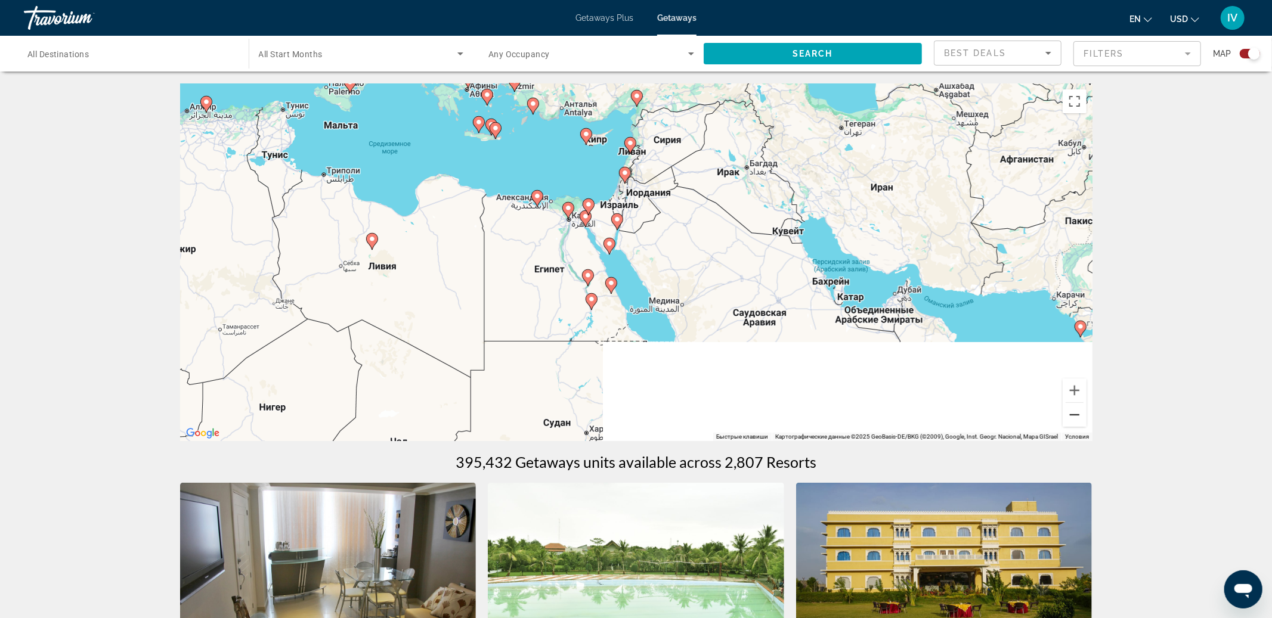
click at [1073, 416] on button "Уменьшить" at bounding box center [1075, 415] width 24 height 24
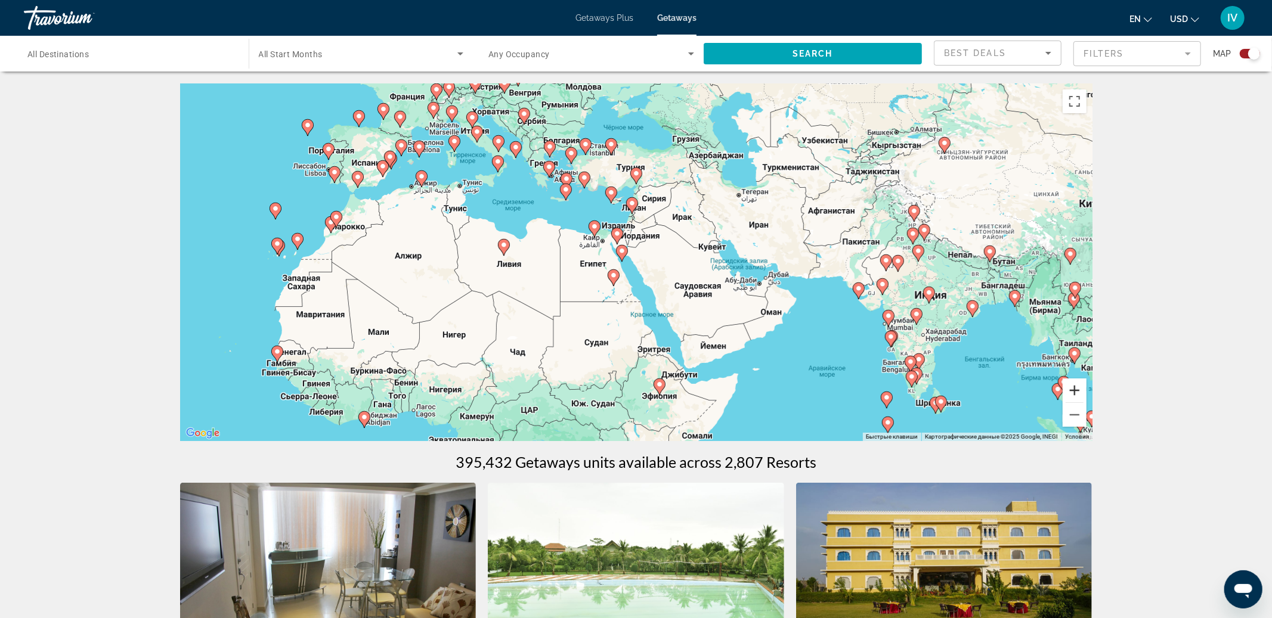
click at [1075, 388] on button "Увеличить" at bounding box center [1075, 391] width 24 height 24
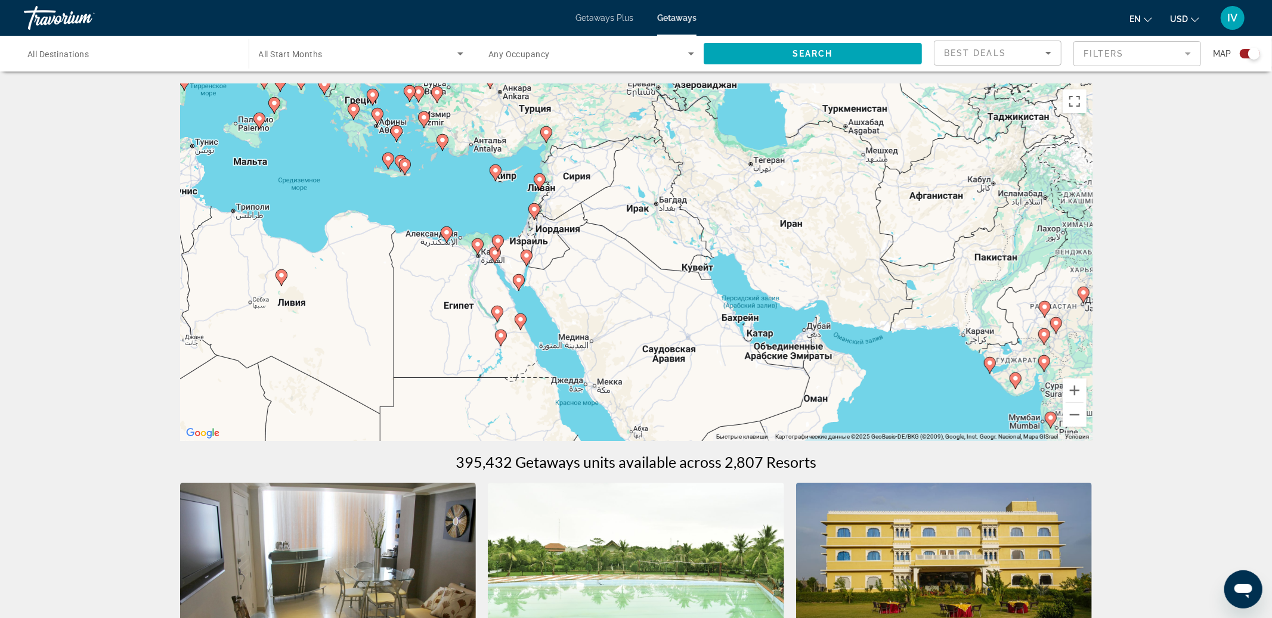
drag, startPoint x: 977, startPoint y: 261, endPoint x: 775, endPoint y: 368, distance: 228.1
click at [775, 368] on div "Чтобы активировать перетаскивание с помощью клавиатуры, нажмите Alt + Ввод. Пос…" at bounding box center [636, 262] width 912 height 358
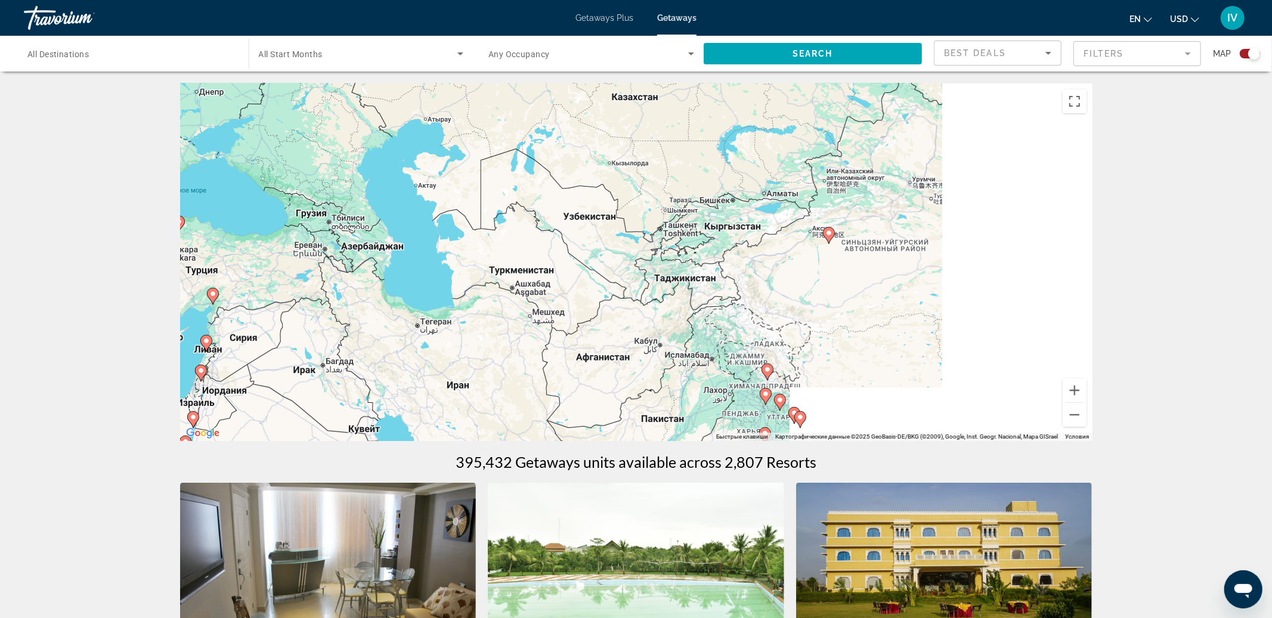
drag, startPoint x: 946, startPoint y: 263, endPoint x: 750, endPoint y: 335, distance: 208.3
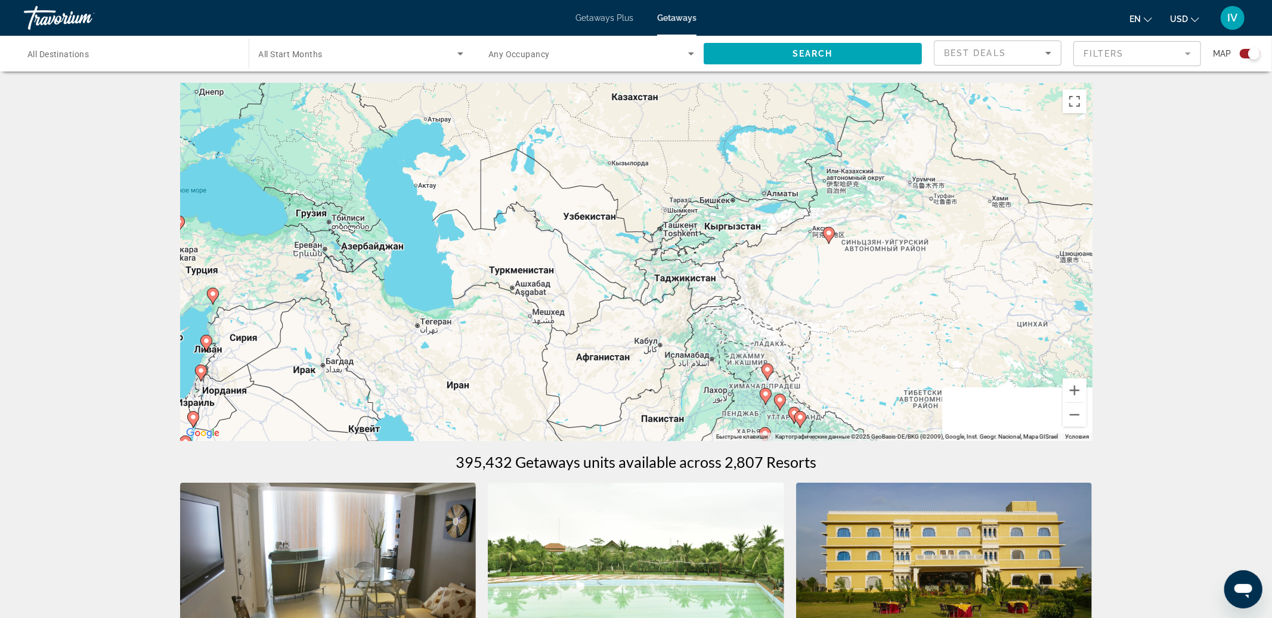
click at [750, 335] on div "Чтобы активировать перетаскивание с помощью клавиатуры, нажмите Alt + Ввод. Пос…" at bounding box center [636, 262] width 912 height 358
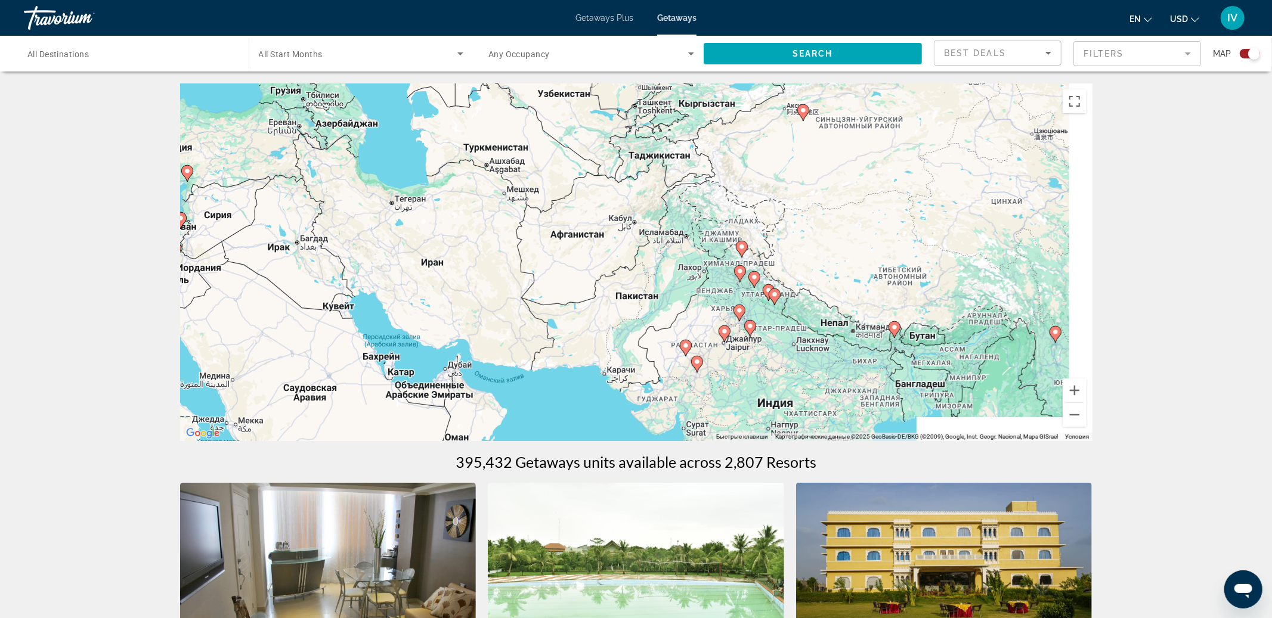
drag, startPoint x: 748, startPoint y: 377, endPoint x: 727, endPoint y: 249, distance: 129.8
click at [727, 249] on div "Чтобы активировать перетаскивание с помощью клавиатуры, нажмите Alt + Ввод. Пос…" at bounding box center [636, 262] width 912 height 358
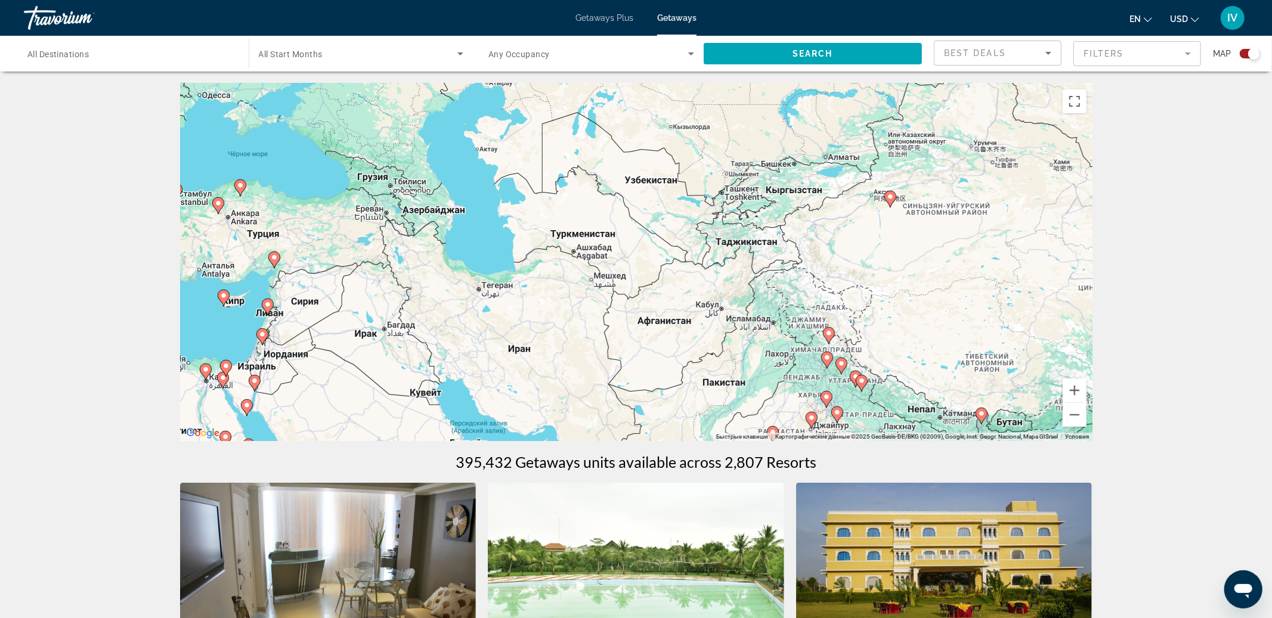
drag, startPoint x: 609, startPoint y: 278, endPoint x: 698, endPoint y: 366, distance: 124.0
click at [698, 366] on div "Чтобы активировать перетаскивание с помощью клавиатуры, нажмите Alt + Ввод. Пос…" at bounding box center [636, 262] width 912 height 358
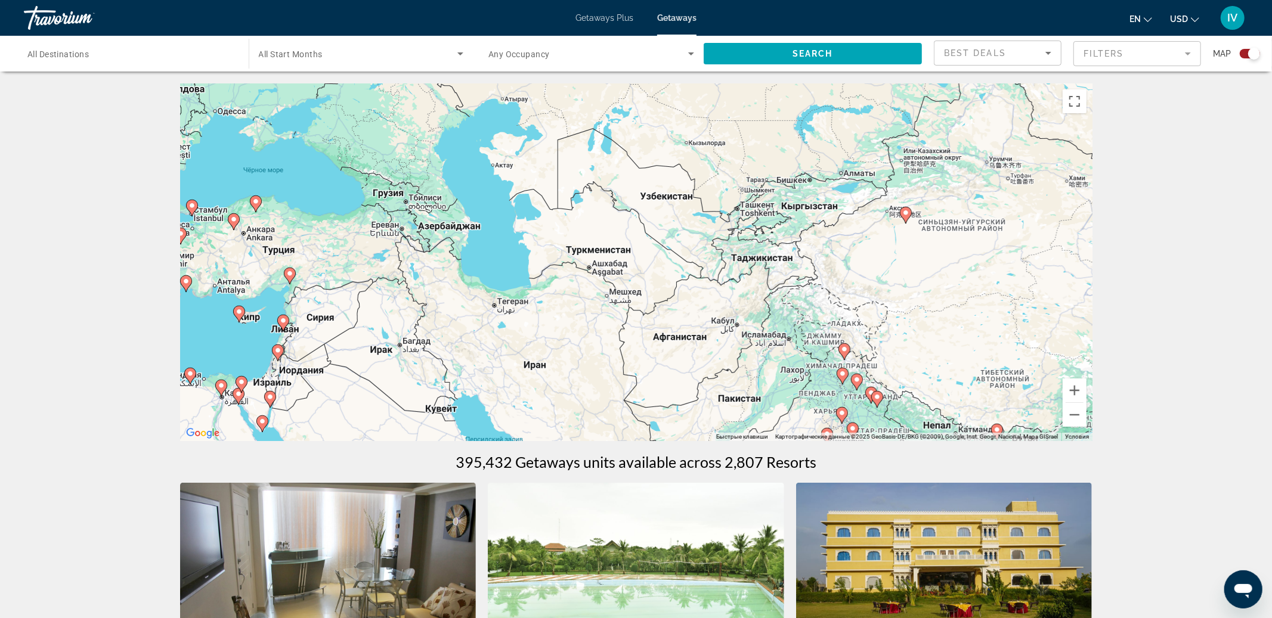
click at [689, 346] on div "Чтобы активировать перетаскивание с помощью клавиатуры, нажмите Alt + Ввод. Пос…" at bounding box center [636, 262] width 912 height 358
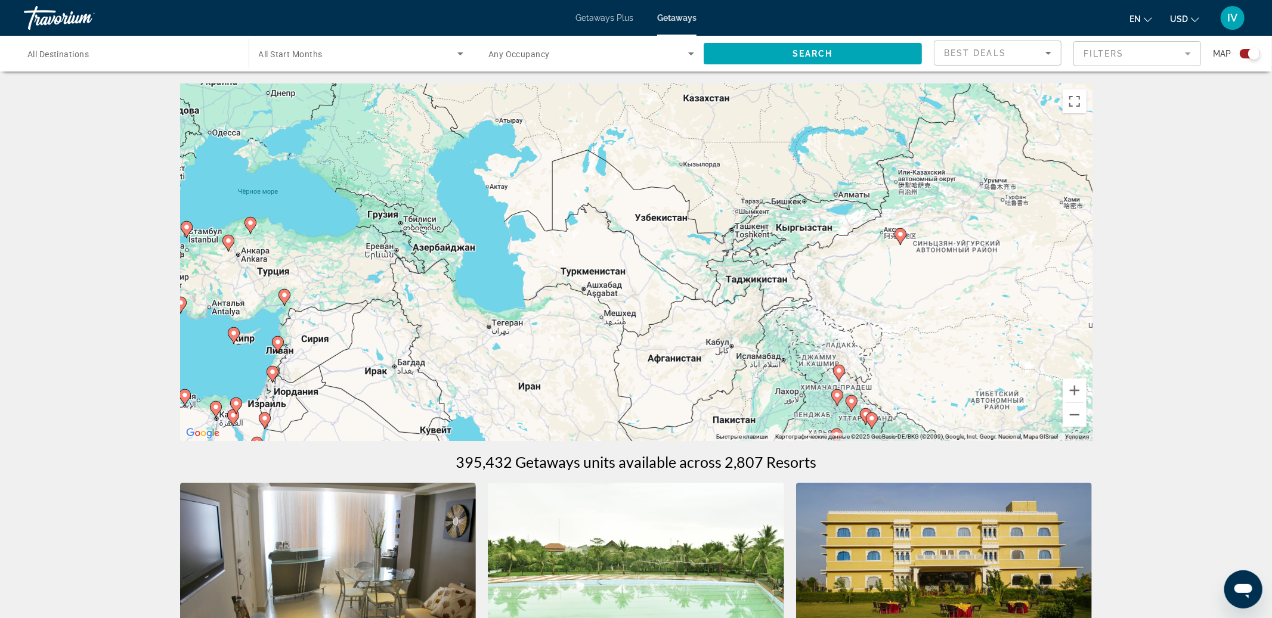
drag, startPoint x: 752, startPoint y: 270, endPoint x: 744, endPoint y: 321, distance: 51.3
click at [744, 321] on div "Чтобы активировать перетаскивание с помощью клавиатуры, нажмите Alt + Ввод. Пос…" at bounding box center [636, 262] width 912 height 358
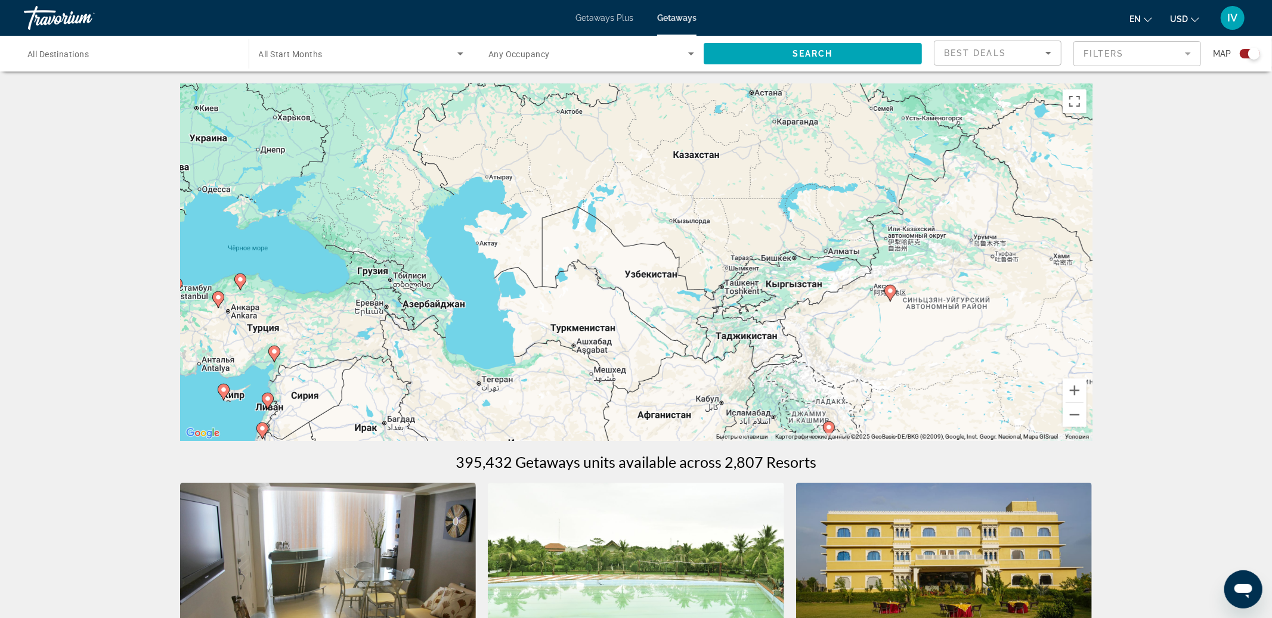
drag, startPoint x: 729, startPoint y: 249, endPoint x: 720, endPoint y: 324, distance: 76.3
click at [720, 325] on div "Чтобы активировать перетаскивание с помощью клавиатуры, нажмите Alt + Ввод. Пос…" at bounding box center [636, 262] width 912 height 358
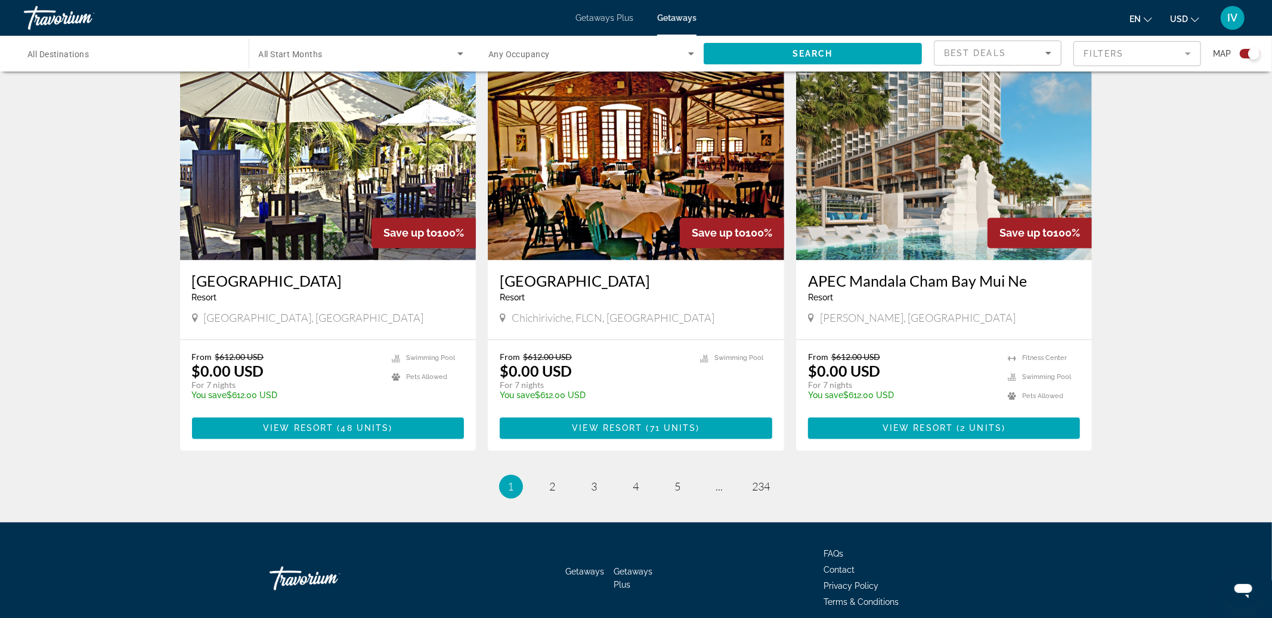
scroll to position [1697, 0]
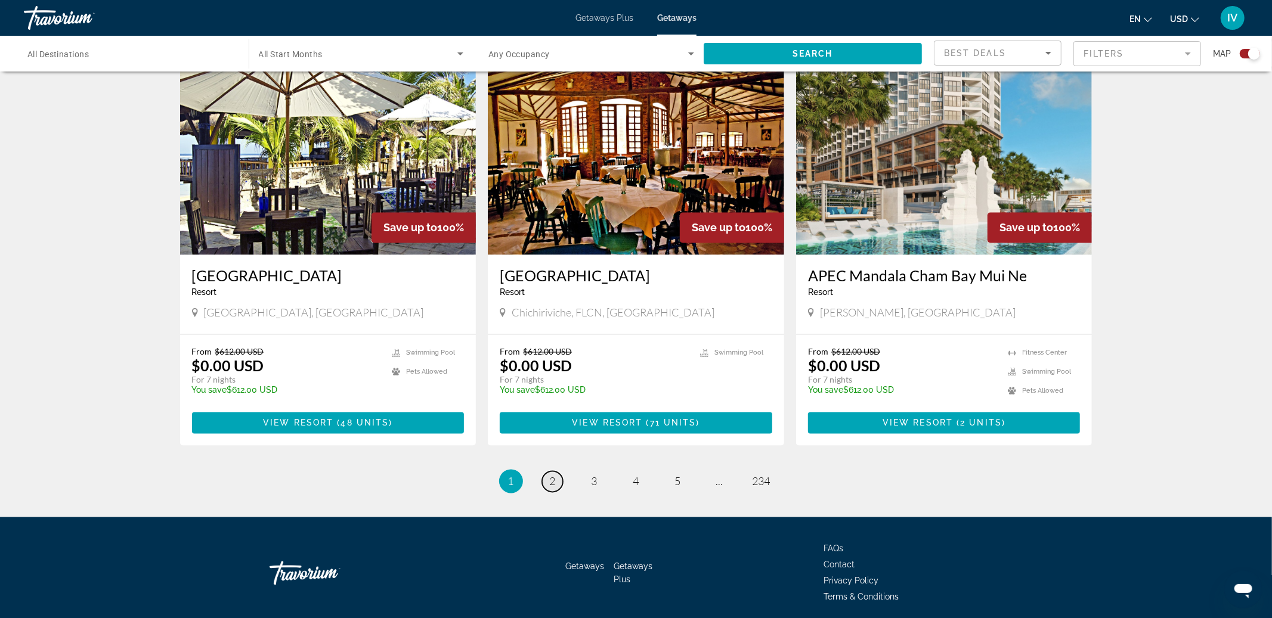
click at [552, 475] on span "2" at bounding box center [553, 481] width 6 height 13
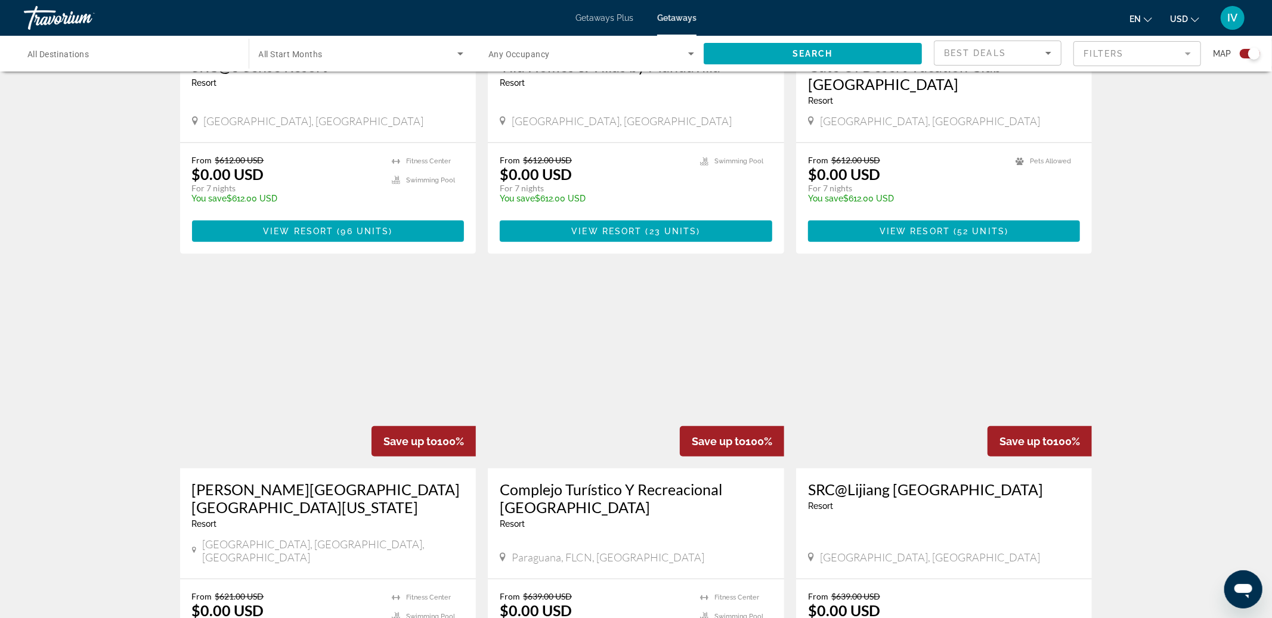
scroll to position [630, 0]
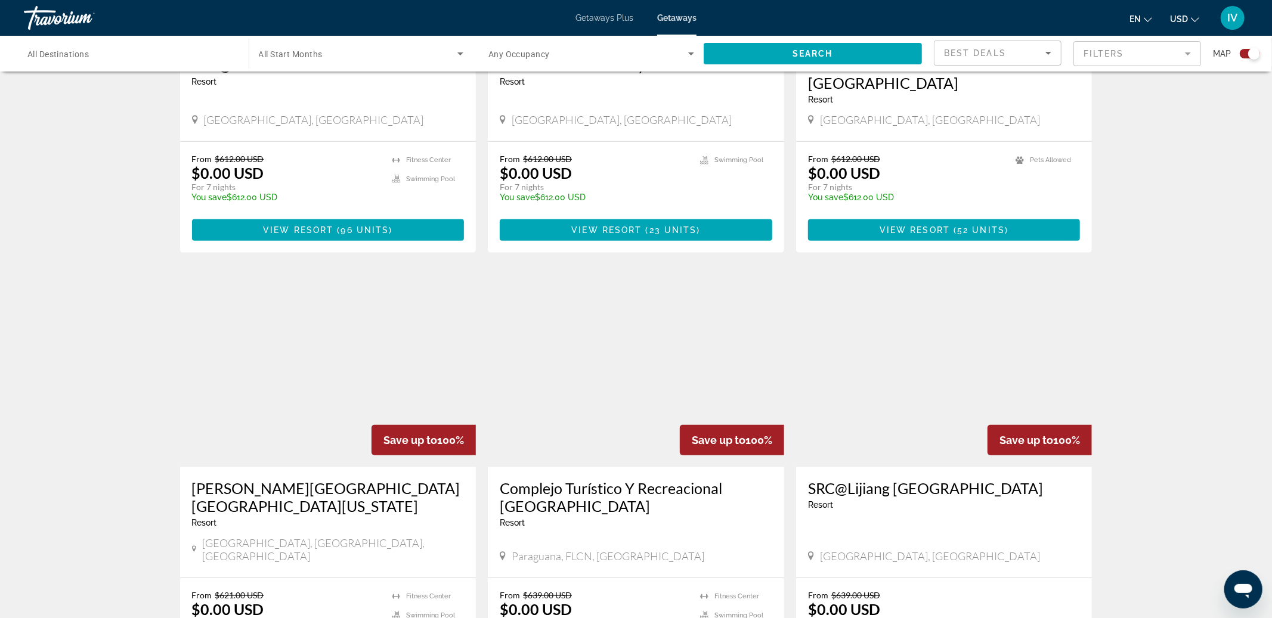
click at [544, 387] on img "Main content" at bounding box center [636, 372] width 296 height 191
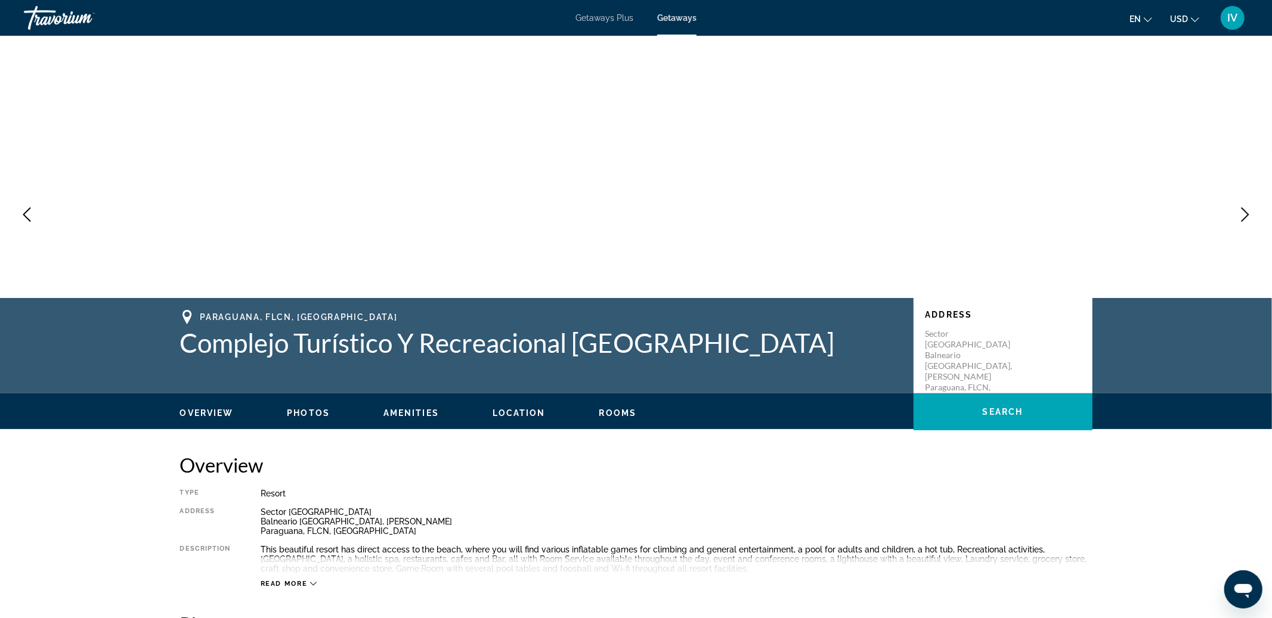
click at [1255, 219] on button "Next image" at bounding box center [1245, 215] width 30 height 30
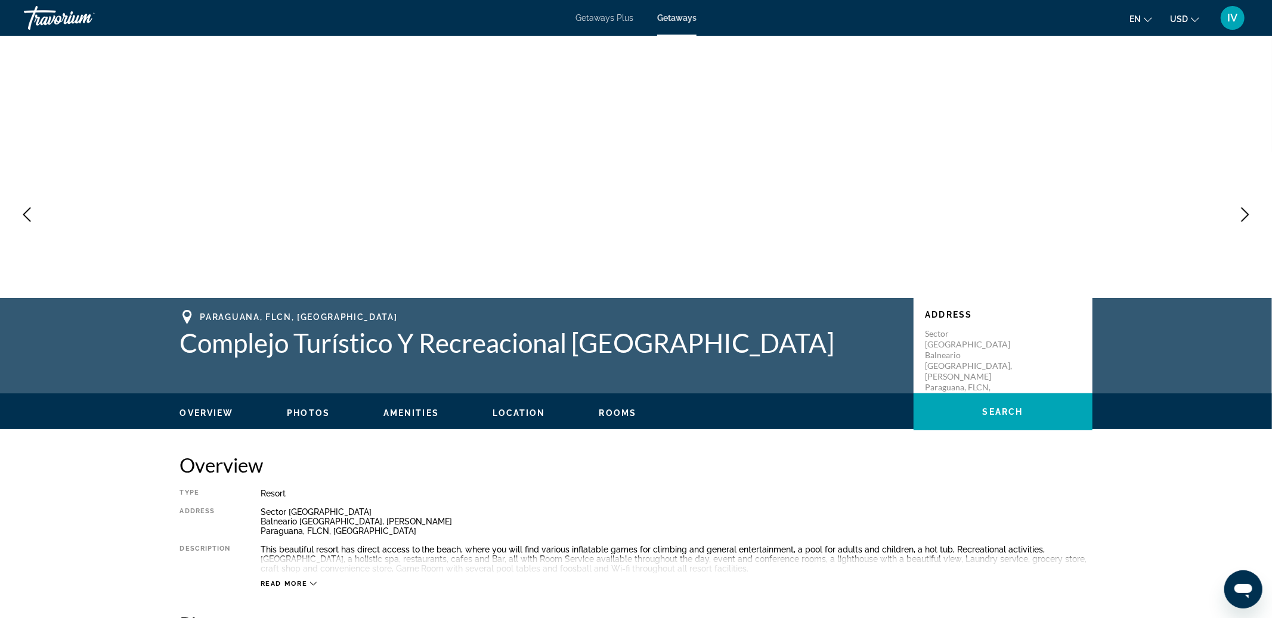
click at [1255, 219] on button "Next image" at bounding box center [1245, 215] width 30 height 30
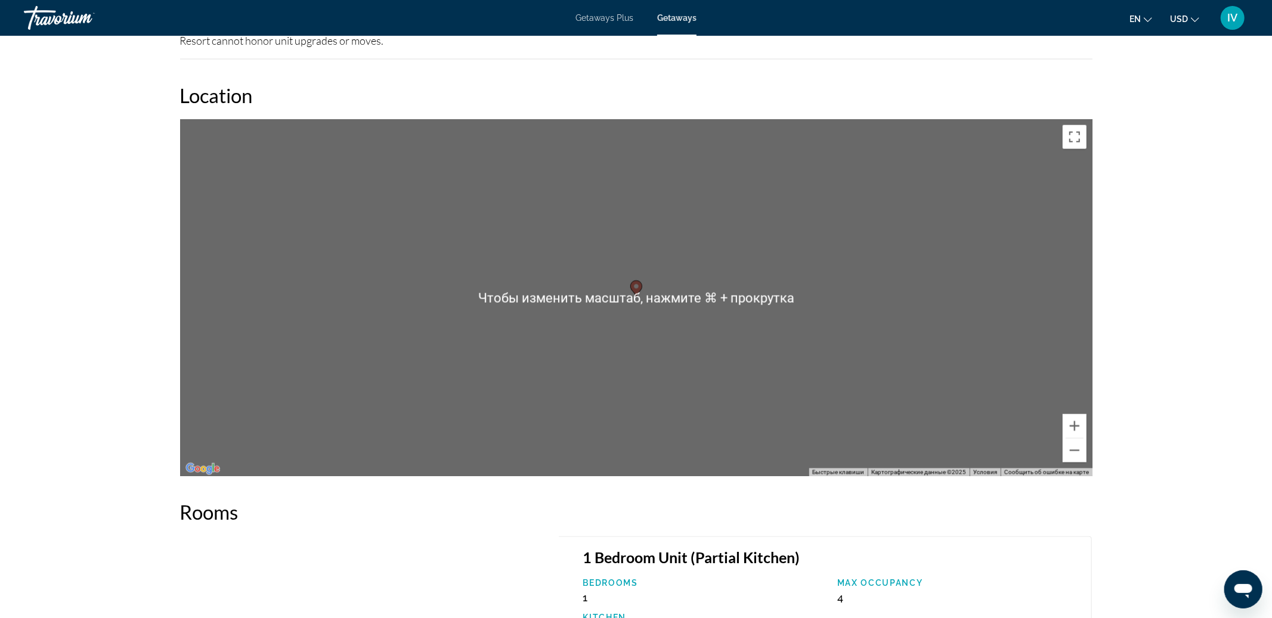
scroll to position [1470, 0]
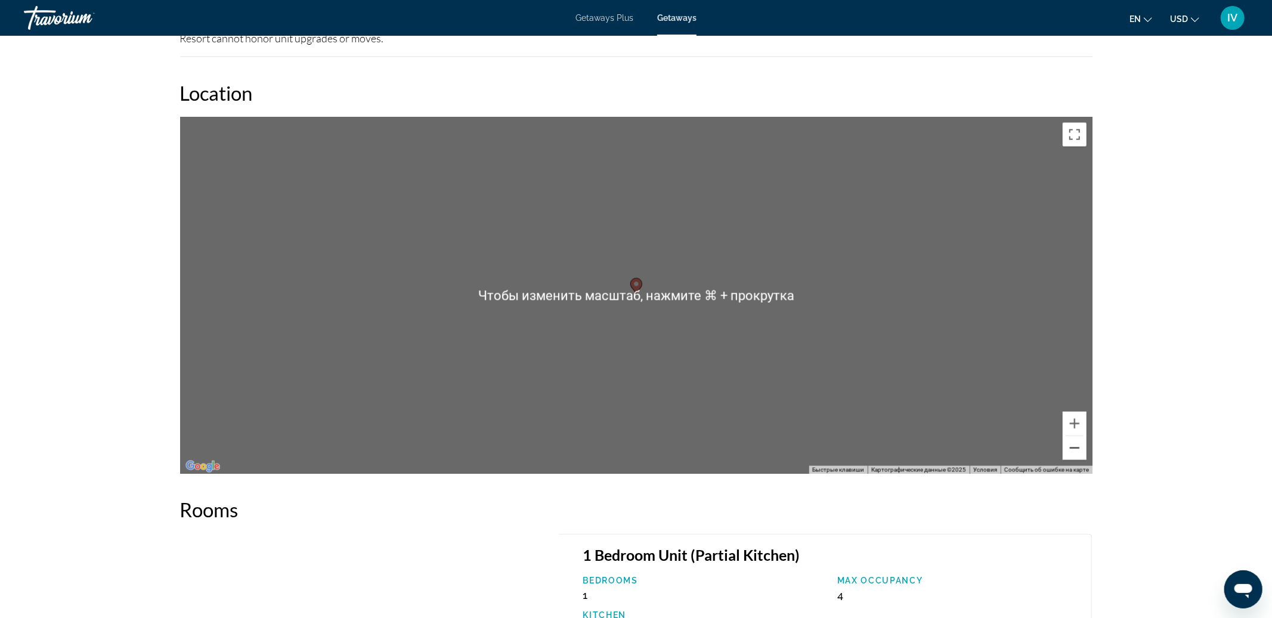
click at [1071, 450] on button "Уменьшить" at bounding box center [1075, 448] width 24 height 24
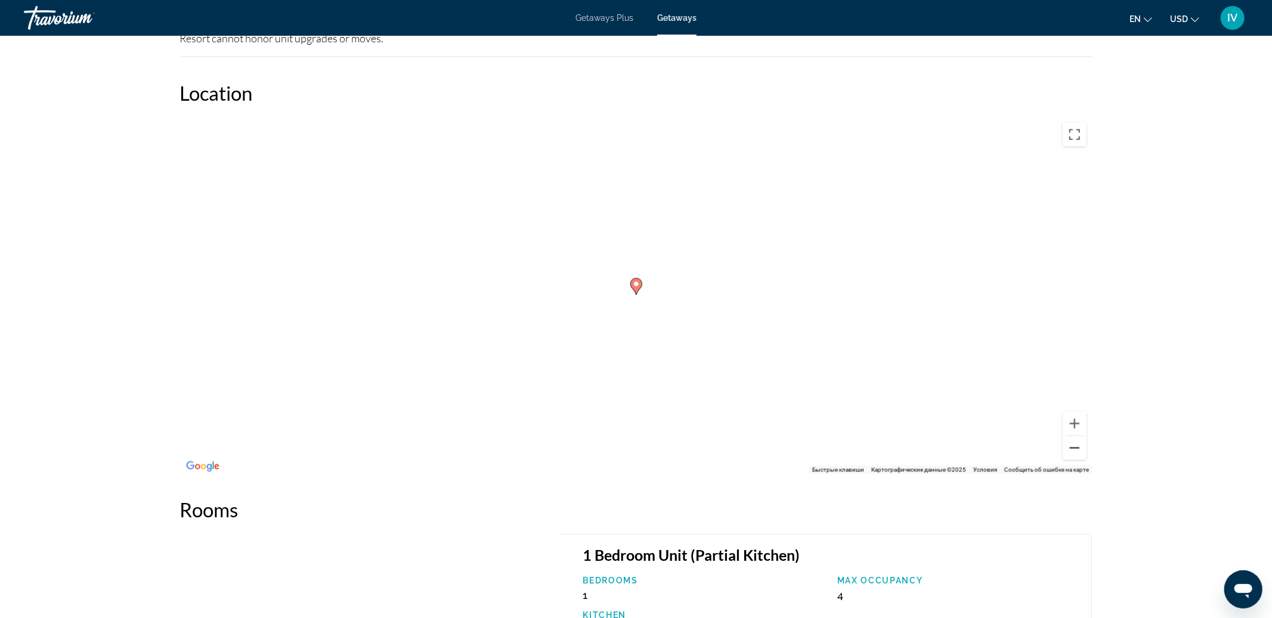
click at [1071, 450] on button "Уменьшить" at bounding box center [1075, 448] width 24 height 24
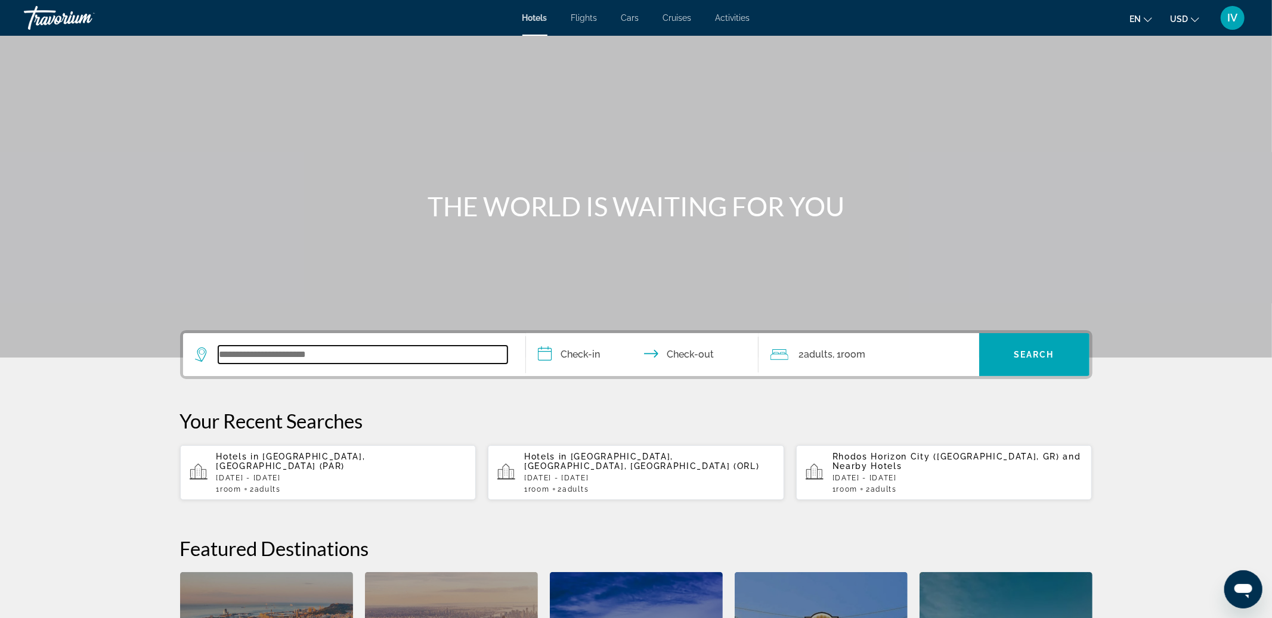
click at [323, 352] on input "Search widget" at bounding box center [362, 355] width 289 height 18
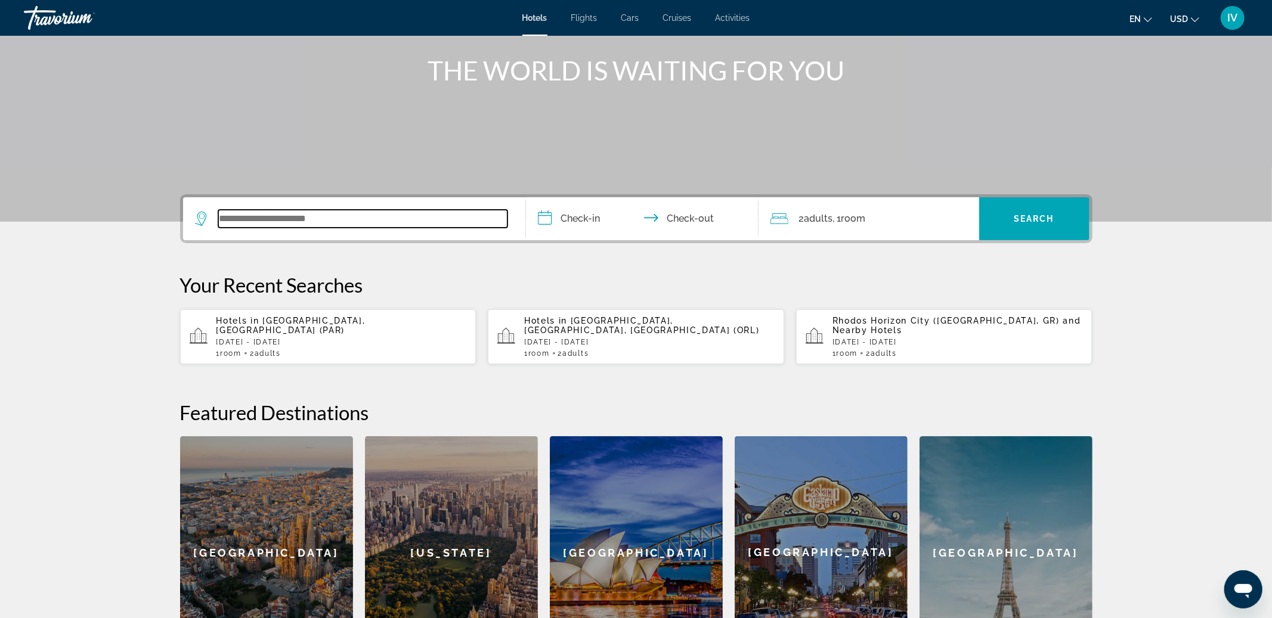
scroll to position [291, 0]
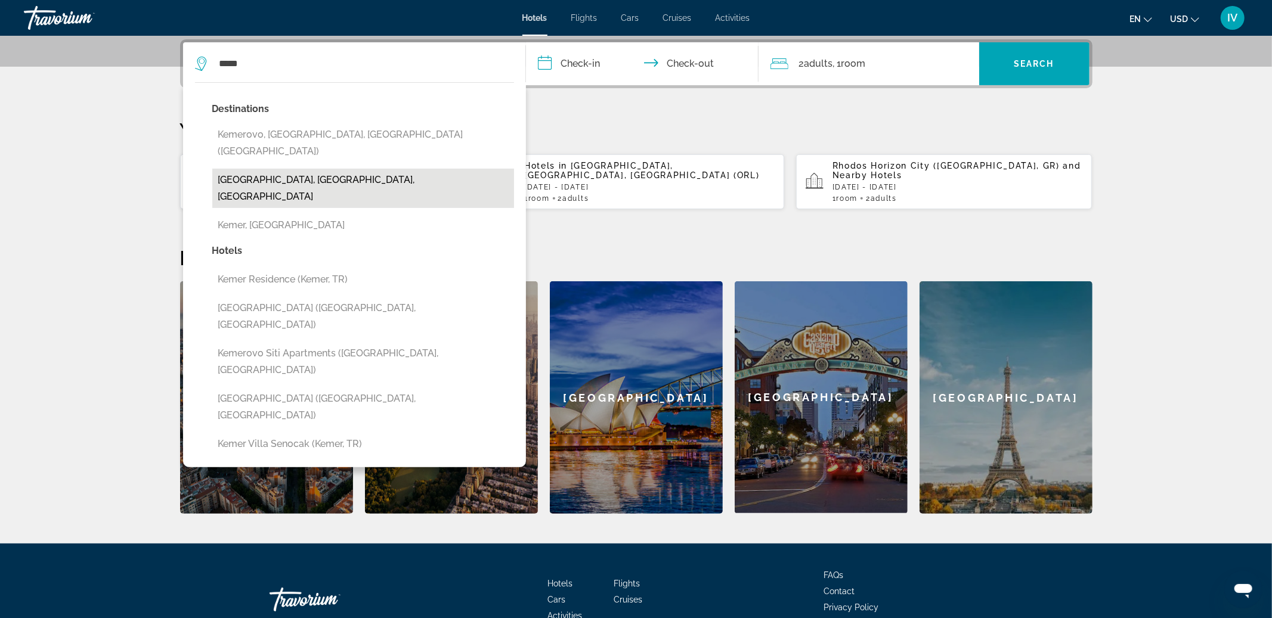
click at [255, 169] on button "[GEOGRAPHIC_DATA], [GEOGRAPHIC_DATA], [GEOGRAPHIC_DATA]" at bounding box center [363, 188] width 302 height 39
type input "**********"
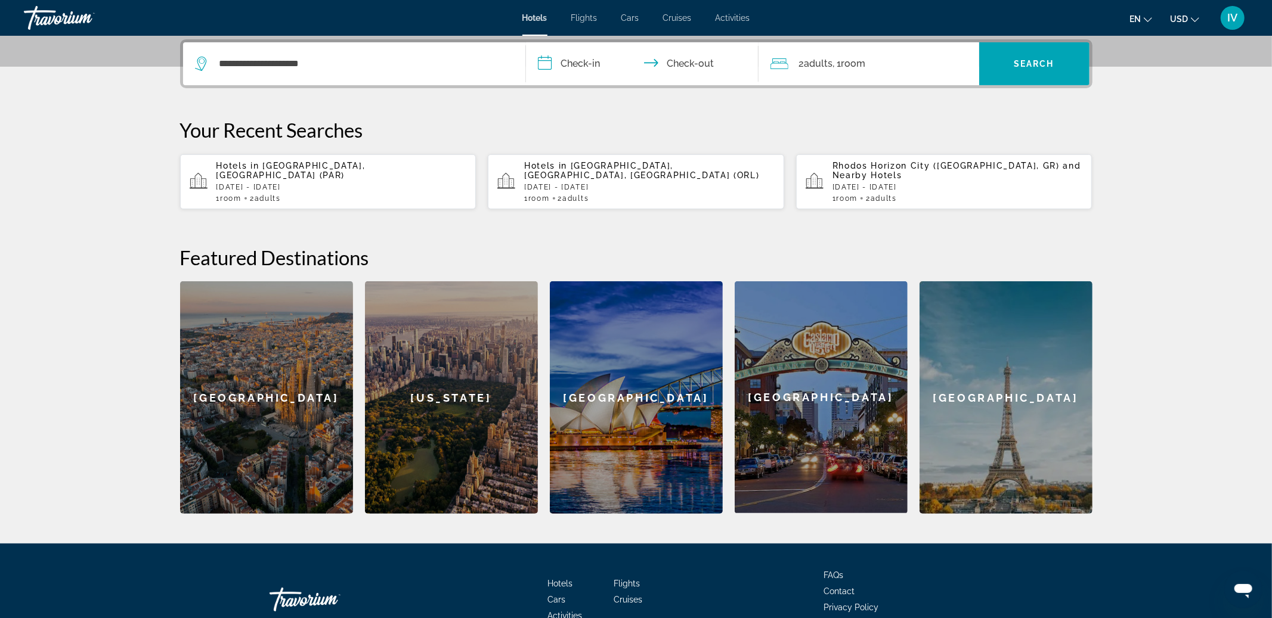
click at [548, 64] on input "**********" at bounding box center [644, 65] width 237 height 47
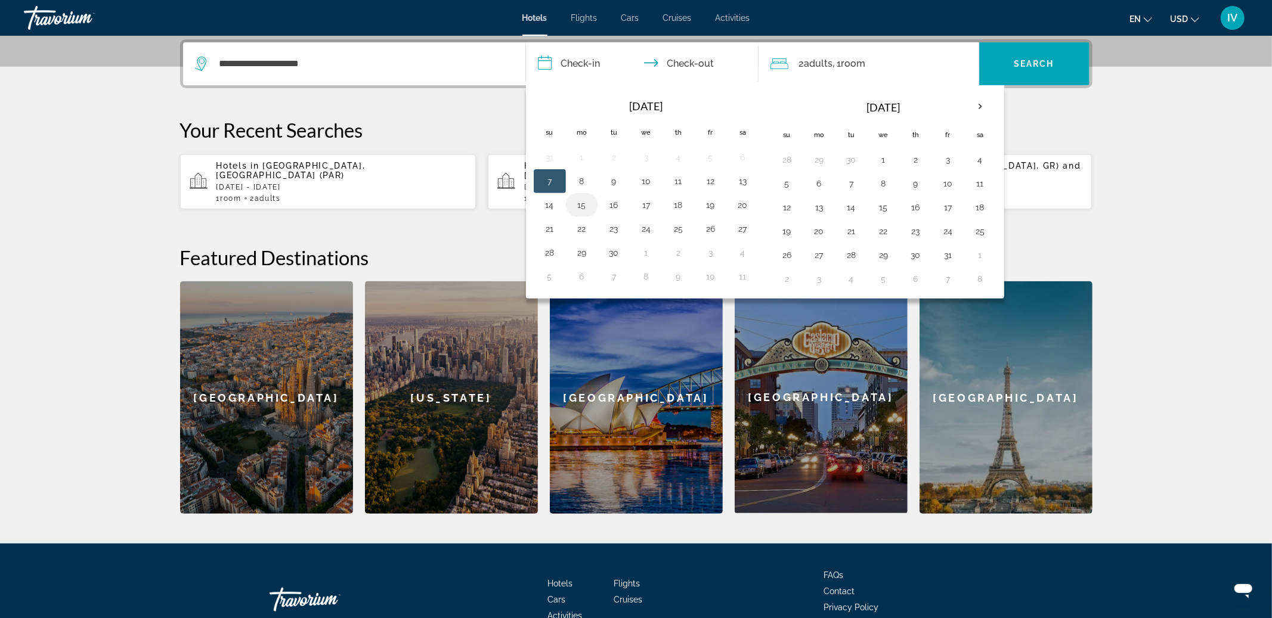
click at [584, 203] on button "15" at bounding box center [581, 205] width 19 height 17
drag, startPoint x: 580, startPoint y: 222, endPoint x: 651, endPoint y: 196, distance: 76.4
click at [580, 222] on button "22" at bounding box center [581, 229] width 19 height 17
type input "**********"
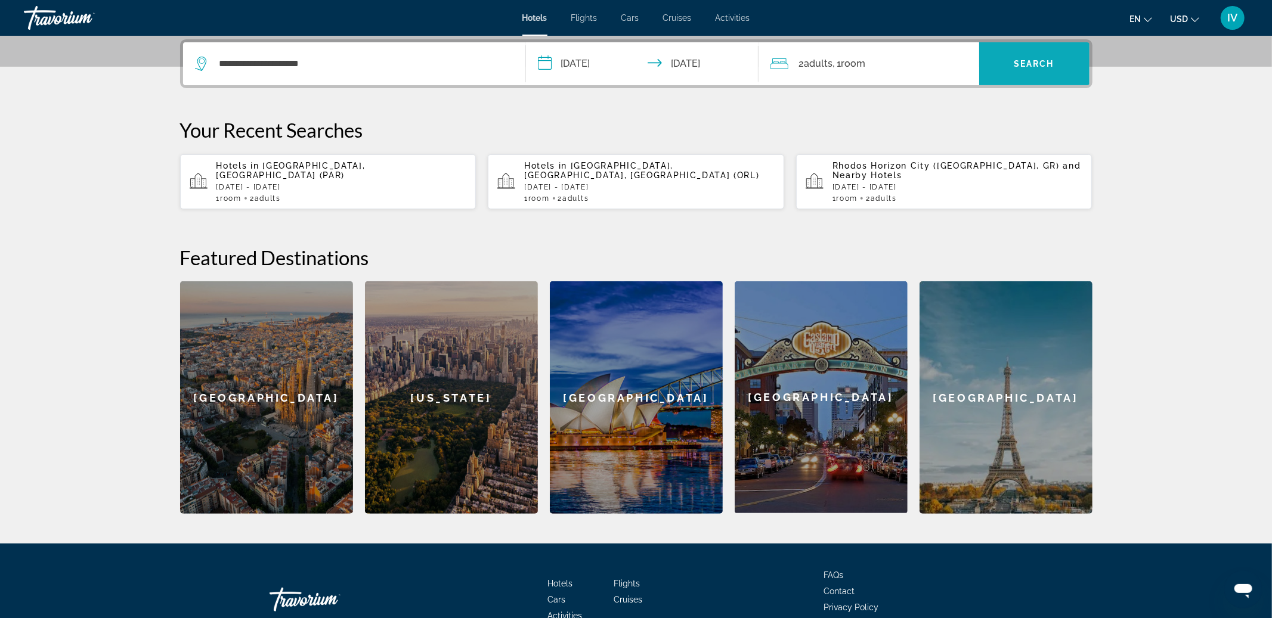
click at [1013, 69] on span "Search widget" at bounding box center [1034, 63] width 110 height 29
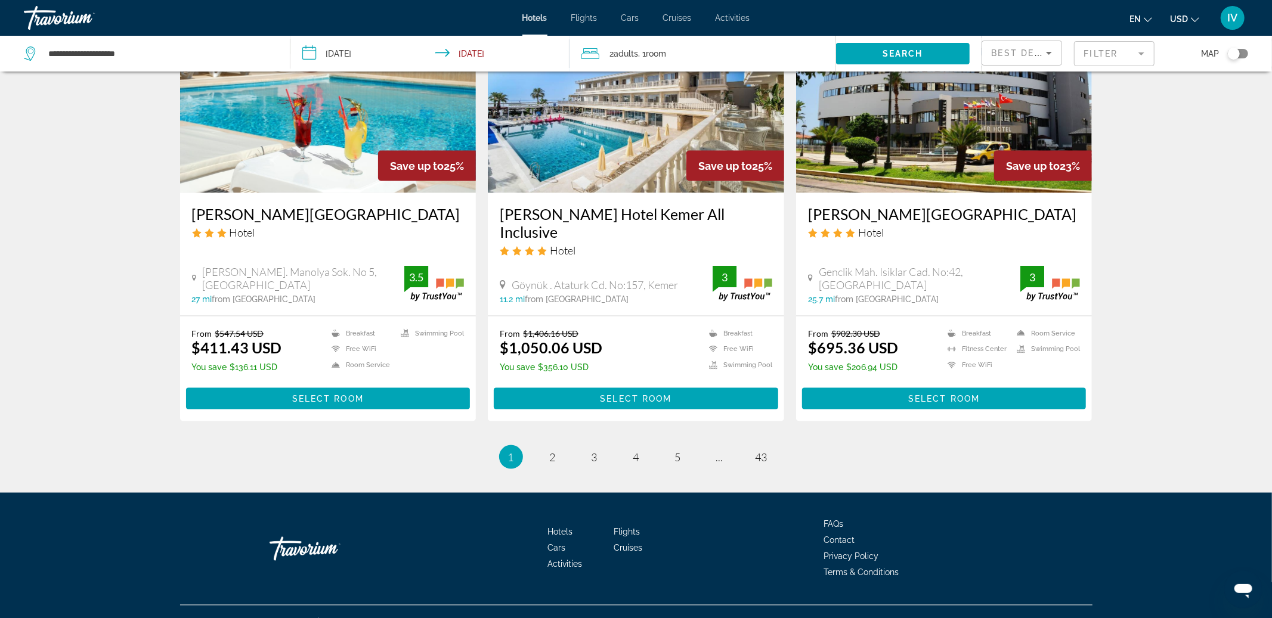
scroll to position [1388, 0]
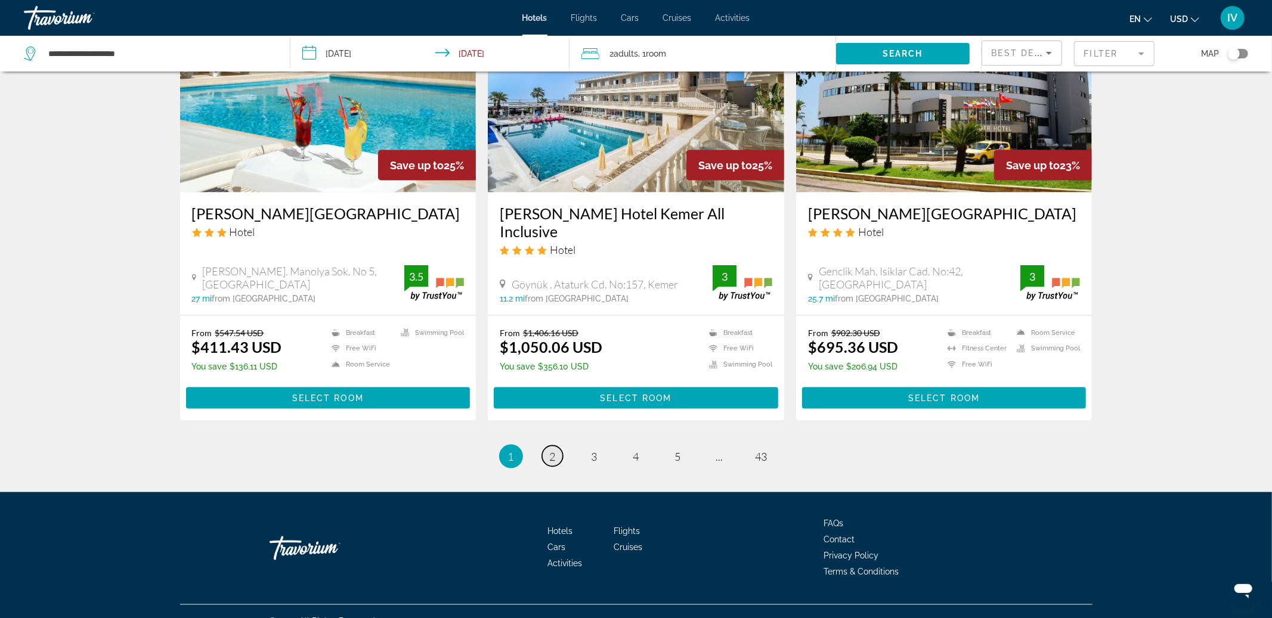
click at [554, 450] on span "2" at bounding box center [553, 456] width 6 height 13
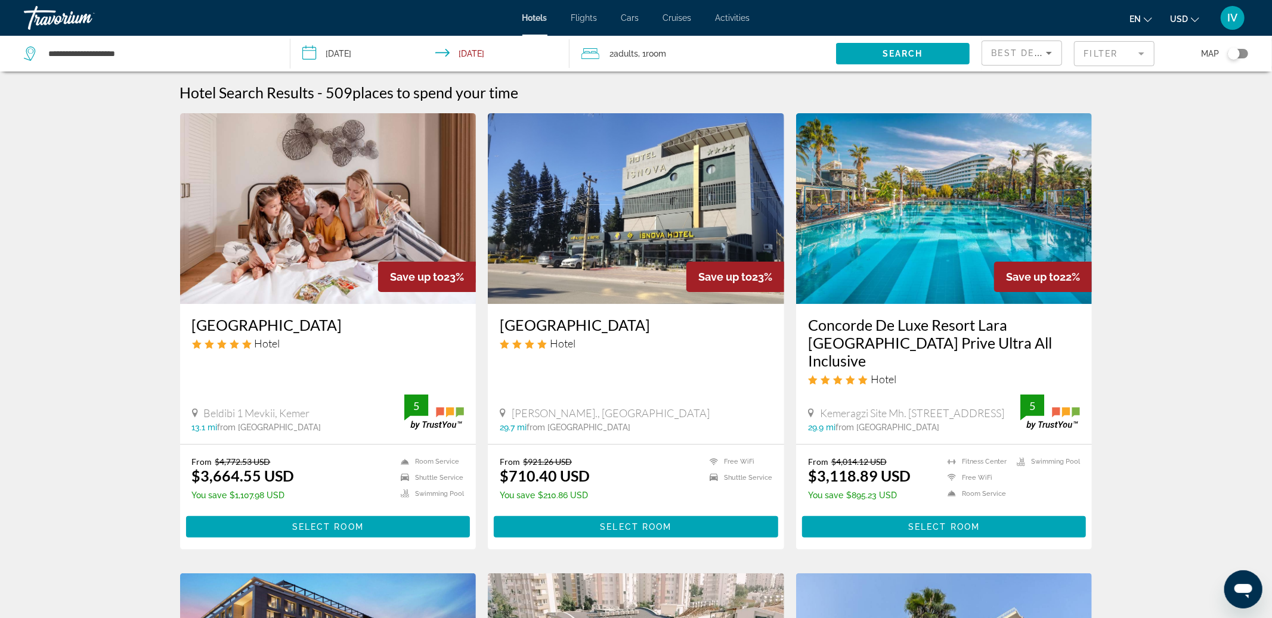
click at [116, 63] on div "**********" at bounding box center [151, 54] width 254 height 36
click at [145, 56] on input "**********" at bounding box center [159, 54] width 225 height 18
type input "*"
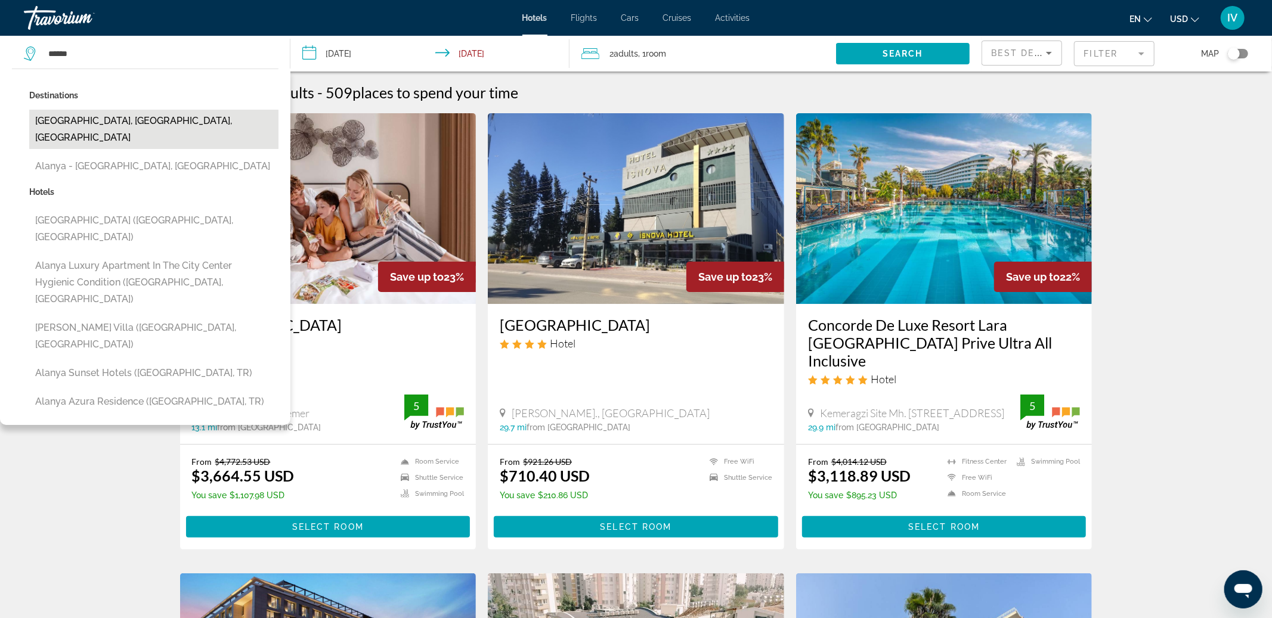
click at [136, 122] on button "[GEOGRAPHIC_DATA], [GEOGRAPHIC_DATA], [GEOGRAPHIC_DATA]" at bounding box center [153, 129] width 249 height 39
type input "**********"
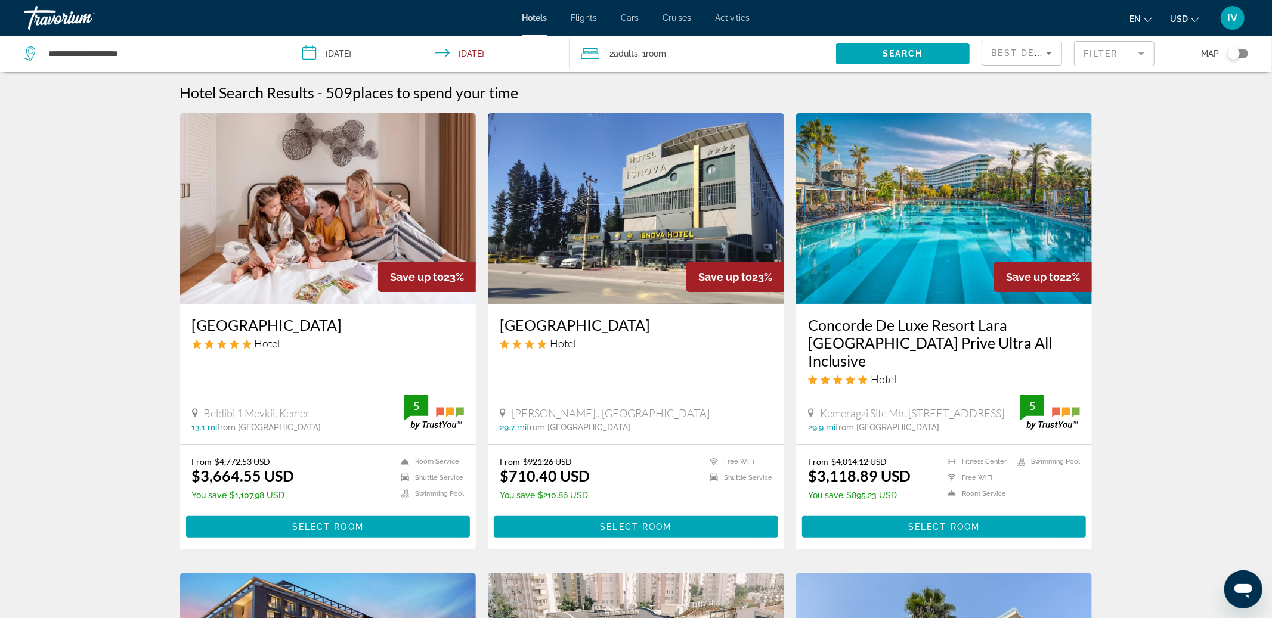
click at [336, 52] on input "**********" at bounding box center [431, 55] width 283 height 39
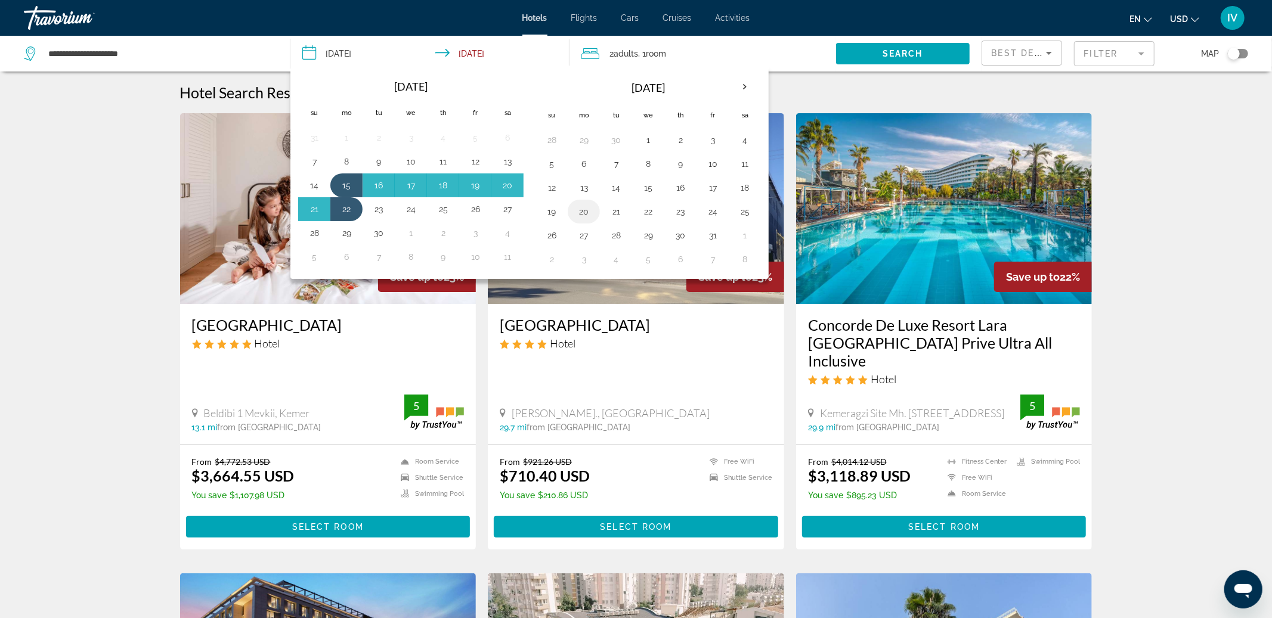
drag, startPoint x: 580, startPoint y: 188, endPoint x: 584, endPoint y: 208, distance: 20.2
click at [579, 189] on button "13" at bounding box center [583, 187] width 19 height 17
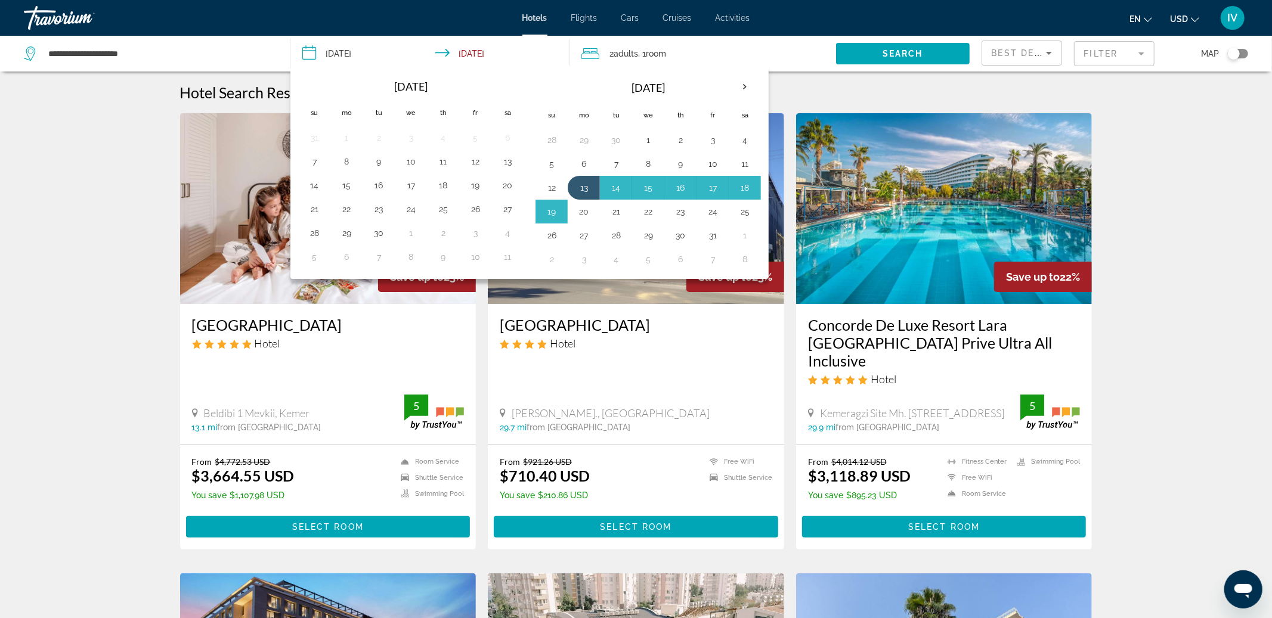
click at [584, 209] on button "20" at bounding box center [583, 211] width 19 height 17
type input "**********"
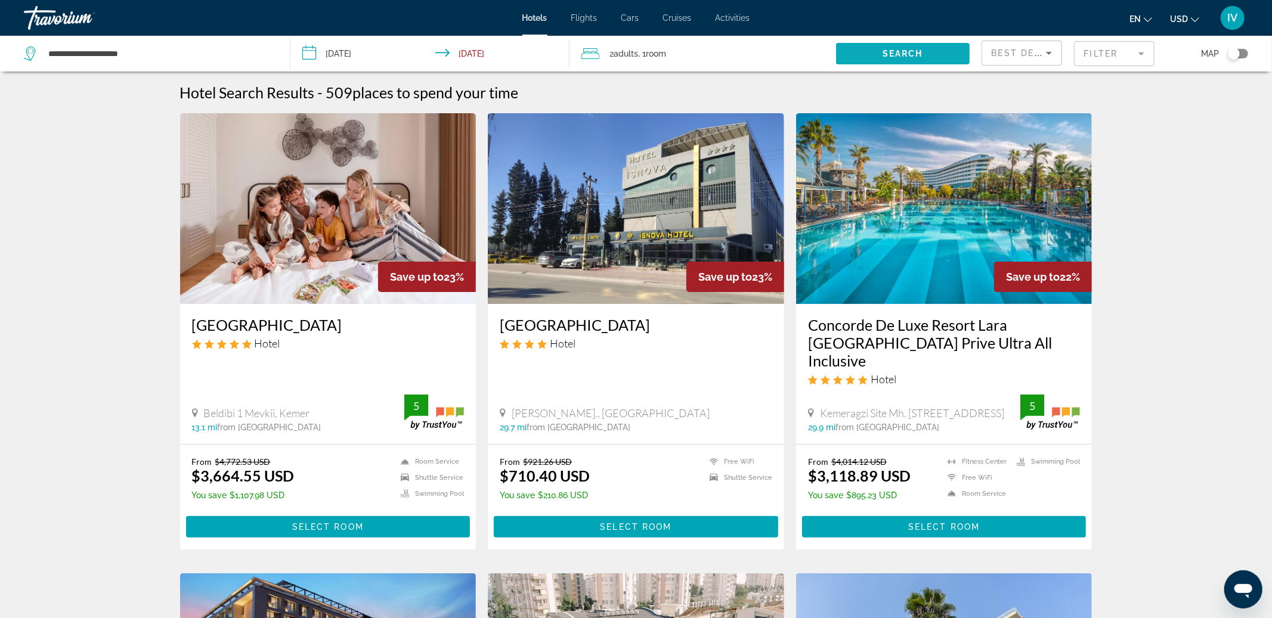
click at [900, 50] on span "Search" at bounding box center [903, 54] width 41 height 10
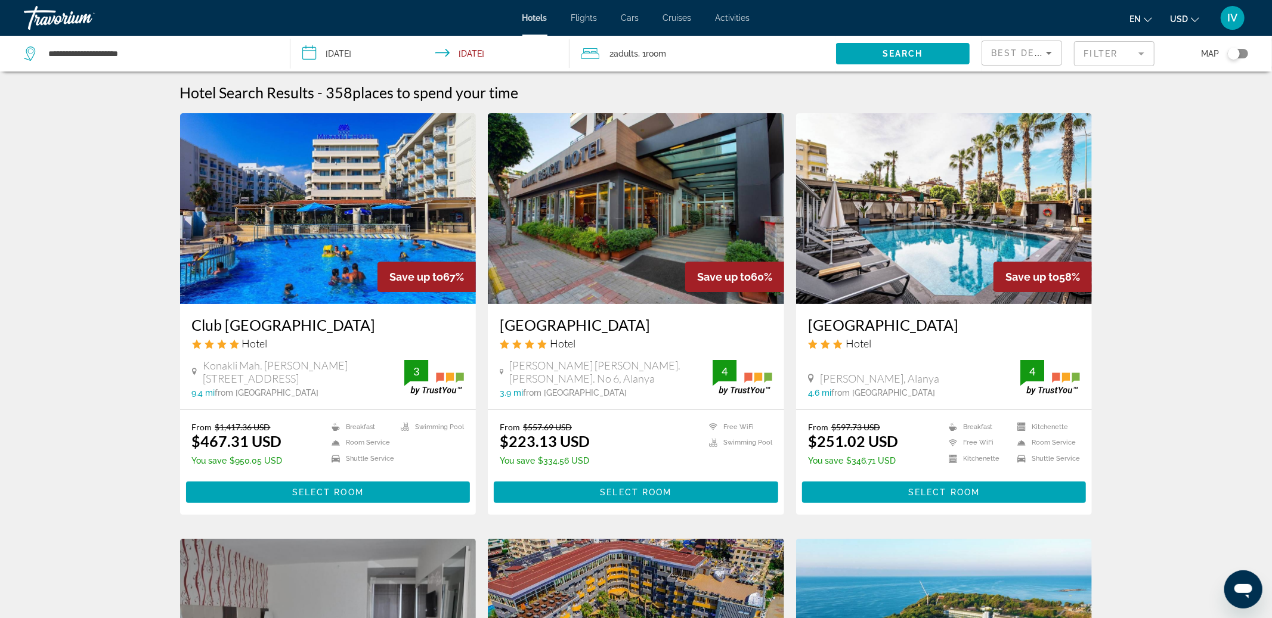
click at [1115, 57] on mat-form-field "Filter" at bounding box center [1114, 53] width 81 height 25
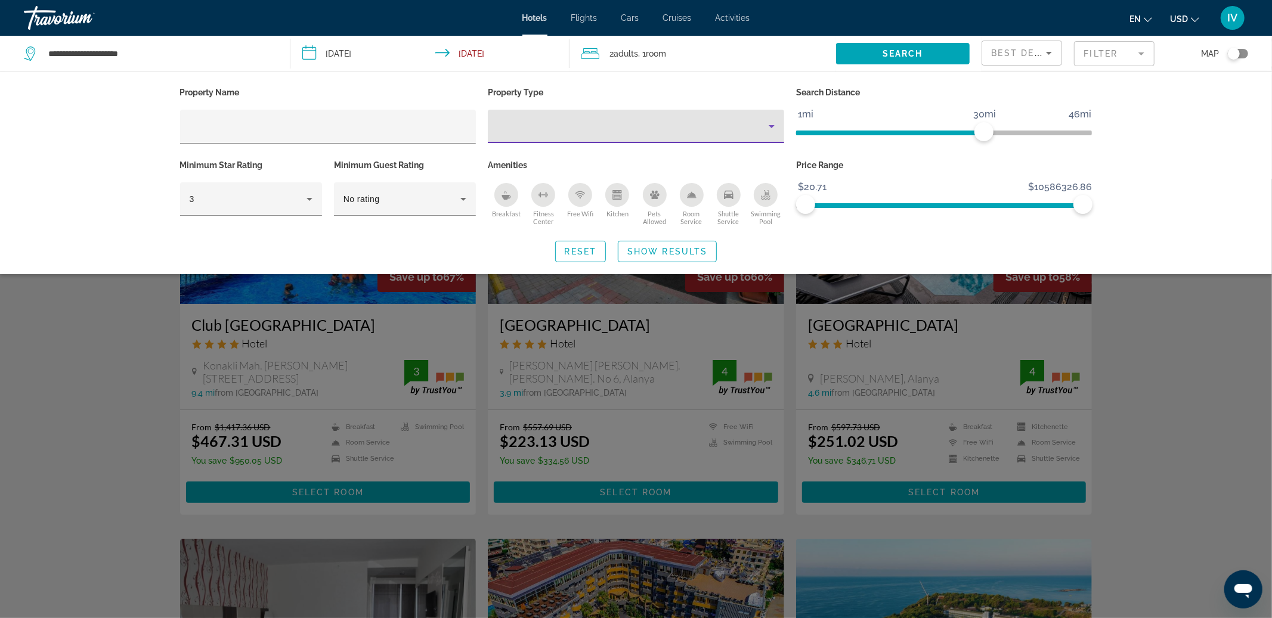
click at [690, 120] on div "Property type" at bounding box center [632, 126] width 271 height 14
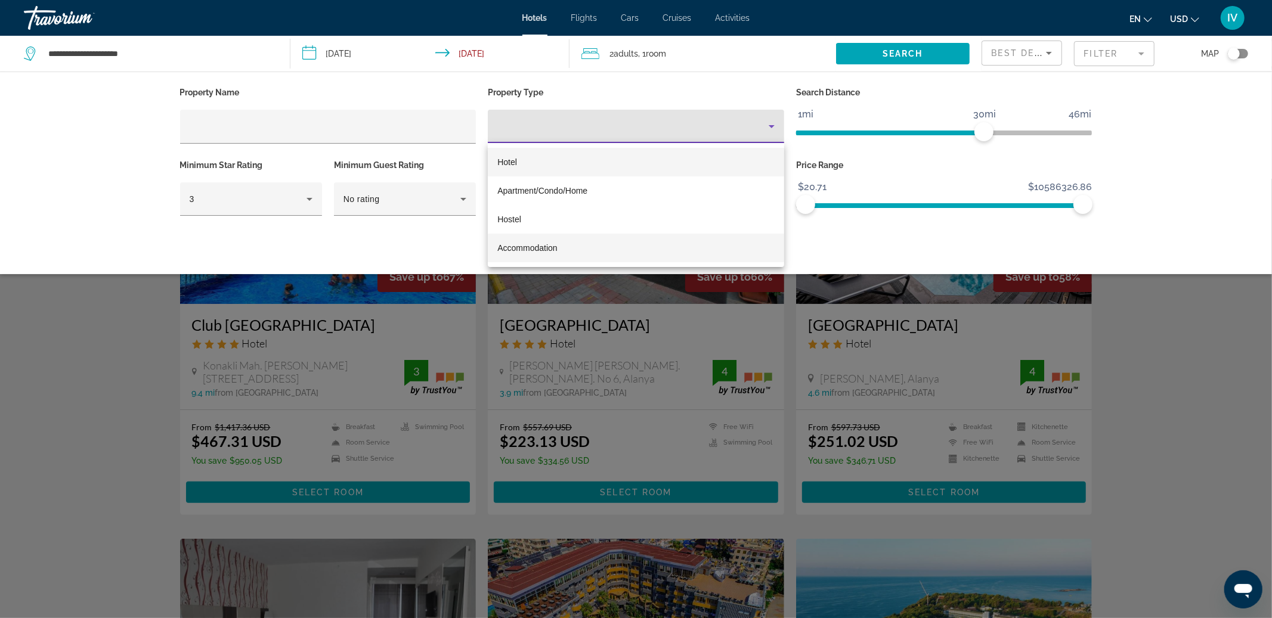
click at [539, 246] on span "Accommodation" at bounding box center [527, 248] width 60 height 10
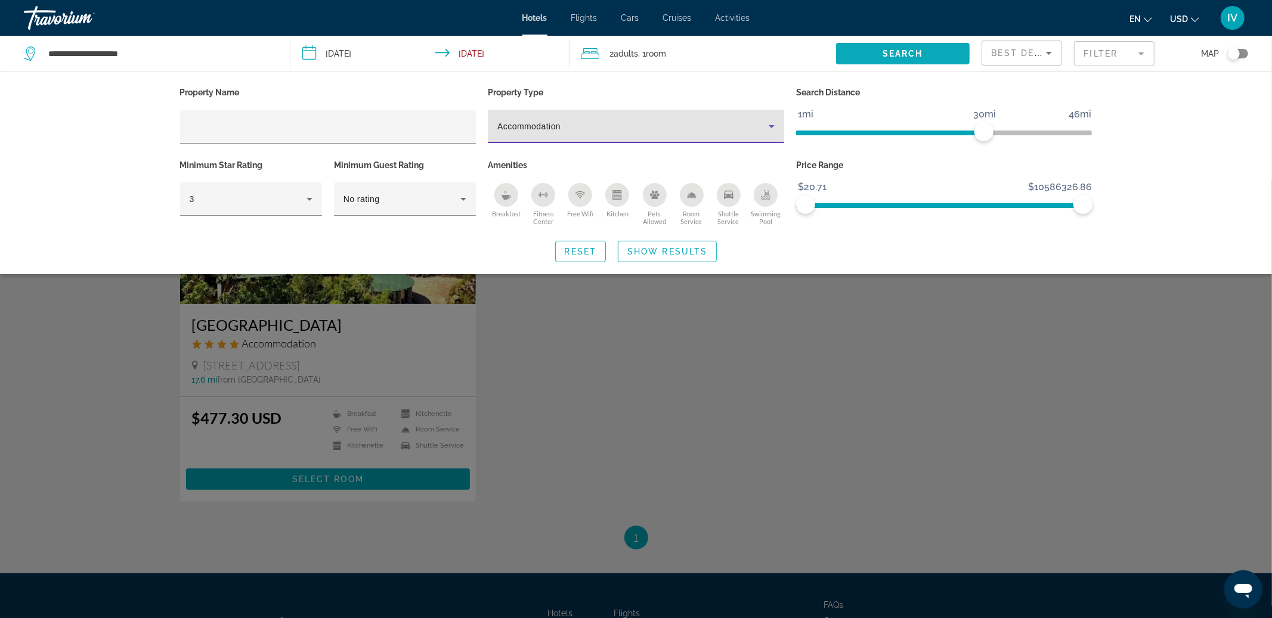
click at [956, 54] on span "Search widget" at bounding box center [903, 53] width 134 height 29
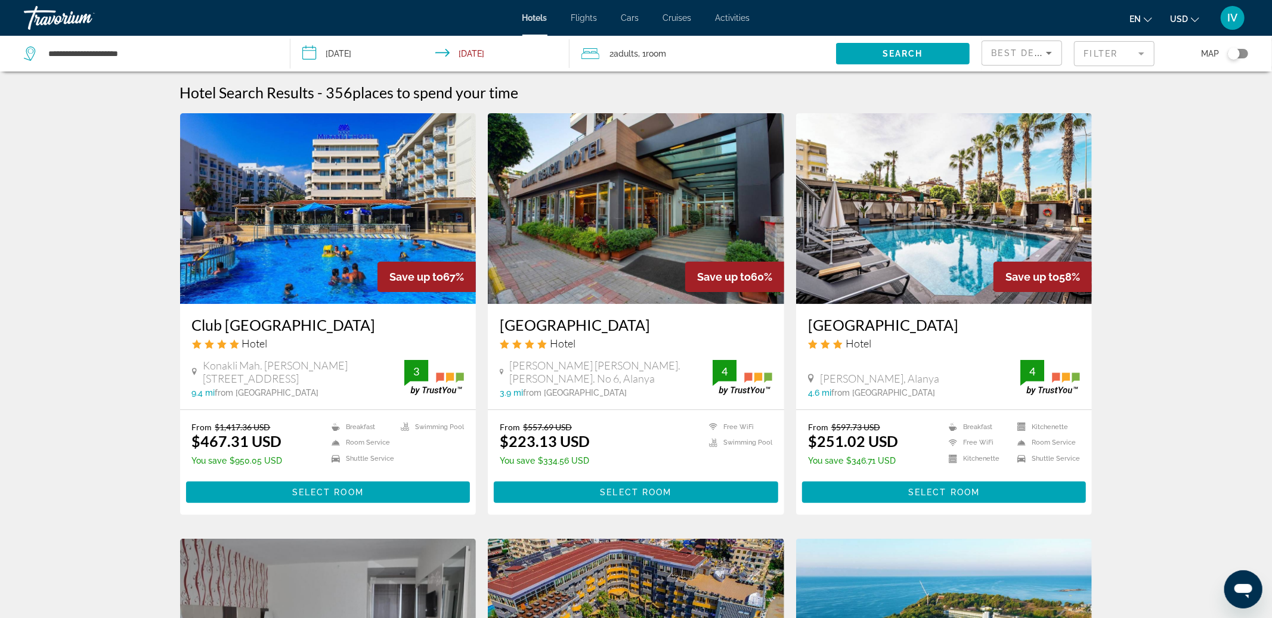
click at [417, 194] on img "Main content" at bounding box center [328, 208] width 296 height 191
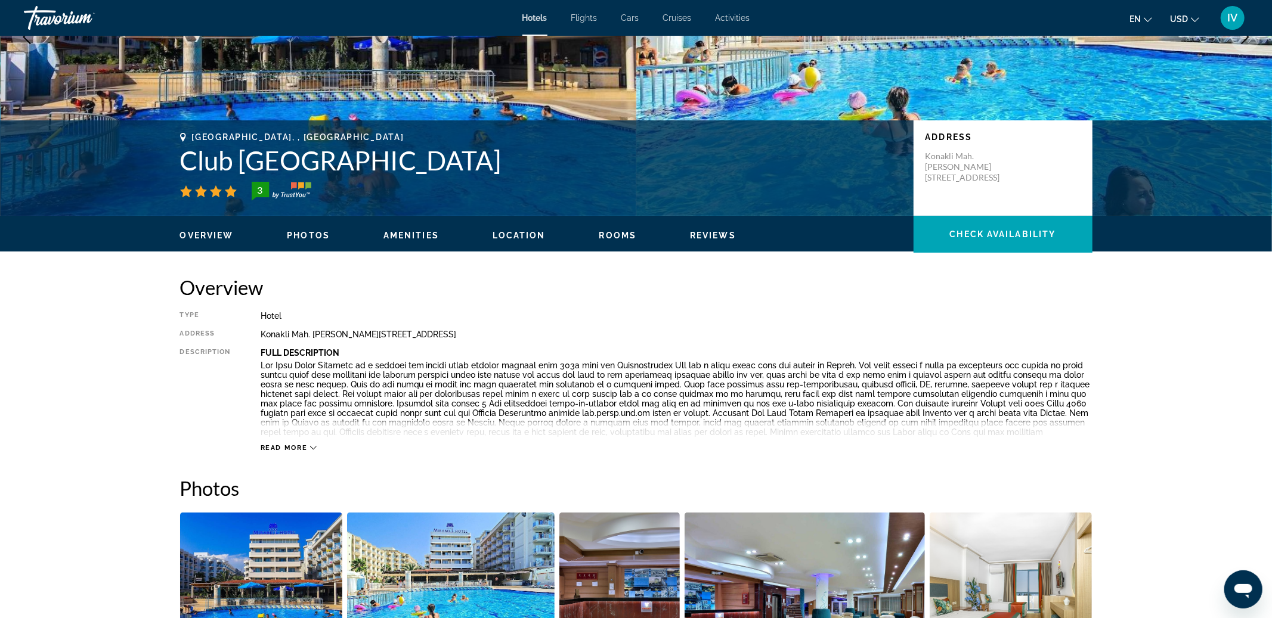
scroll to position [65, 0]
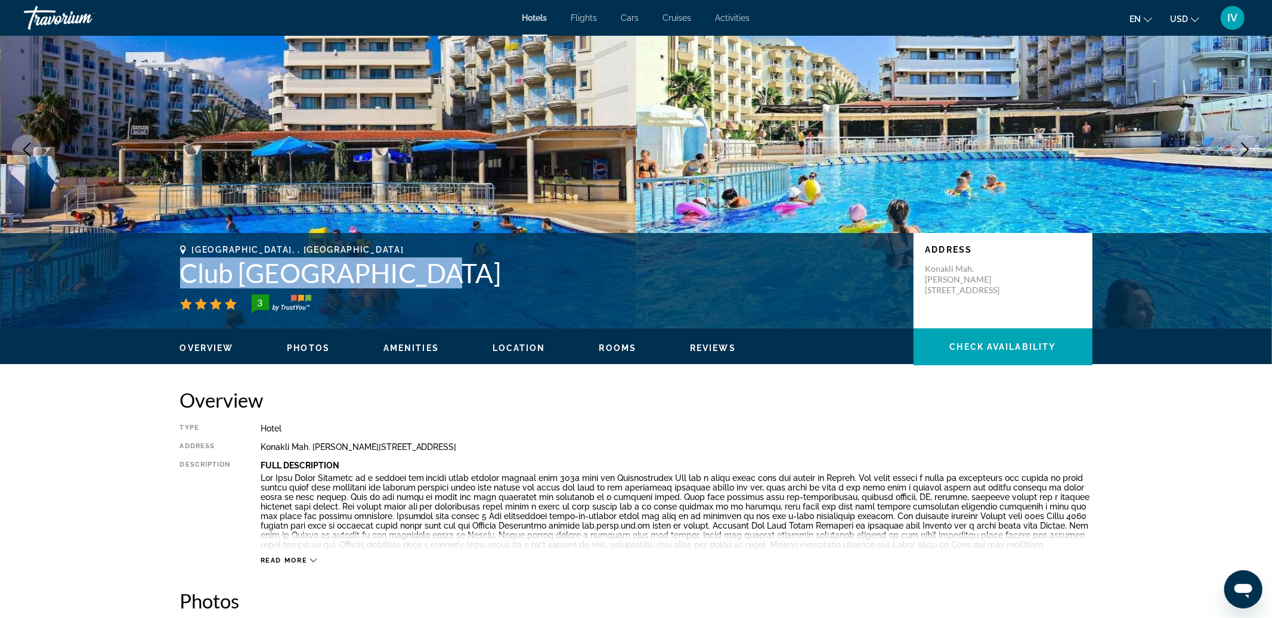
drag, startPoint x: 181, startPoint y: 272, endPoint x: 409, endPoint y: 268, distance: 228.4
click at [409, 268] on h1 "Club [GEOGRAPHIC_DATA]" at bounding box center [541, 273] width 722 height 31
copy h1 "Club [GEOGRAPHIC_DATA]"
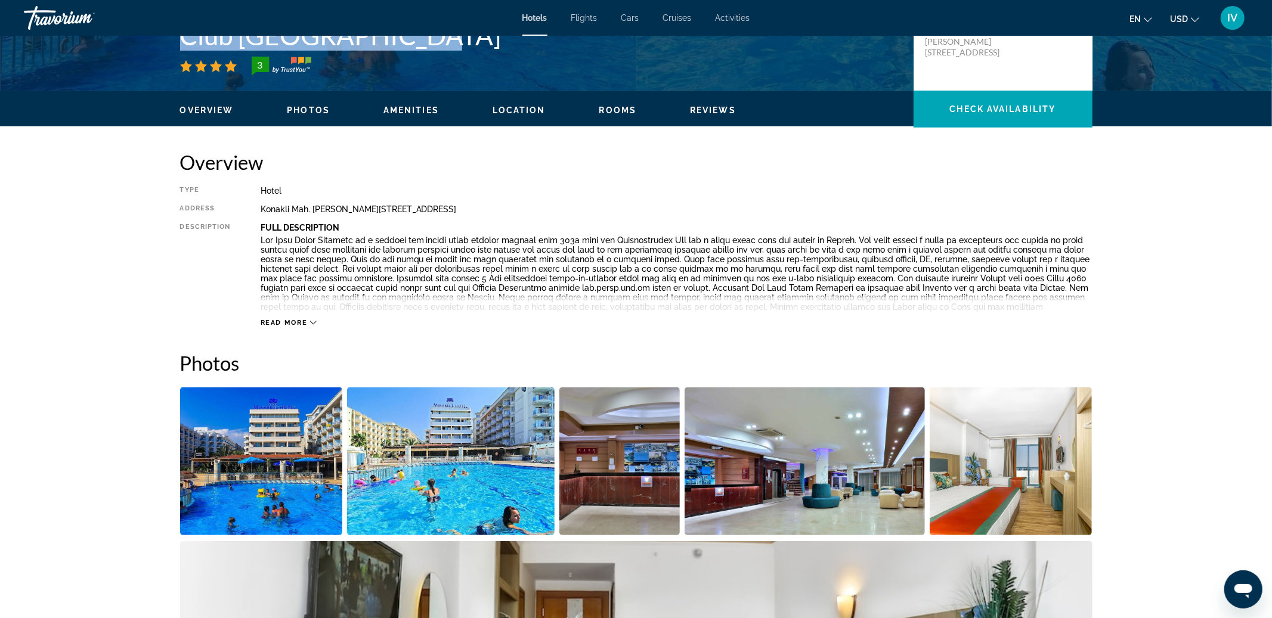
scroll to position [0, 0]
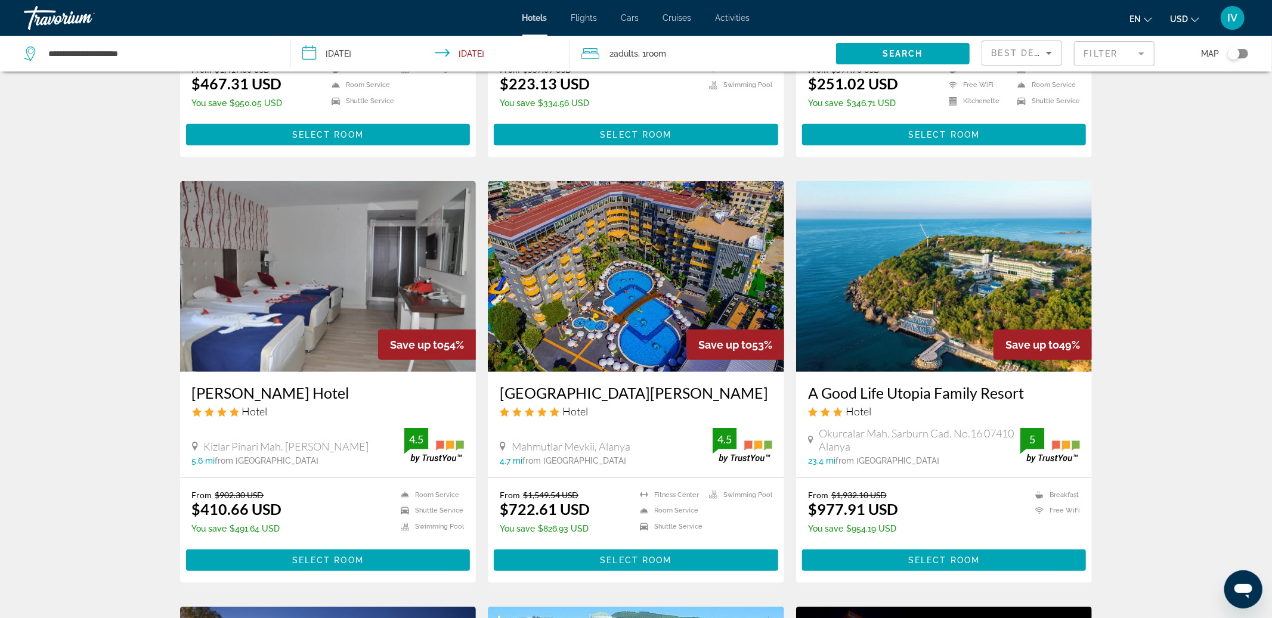
scroll to position [359, 0]
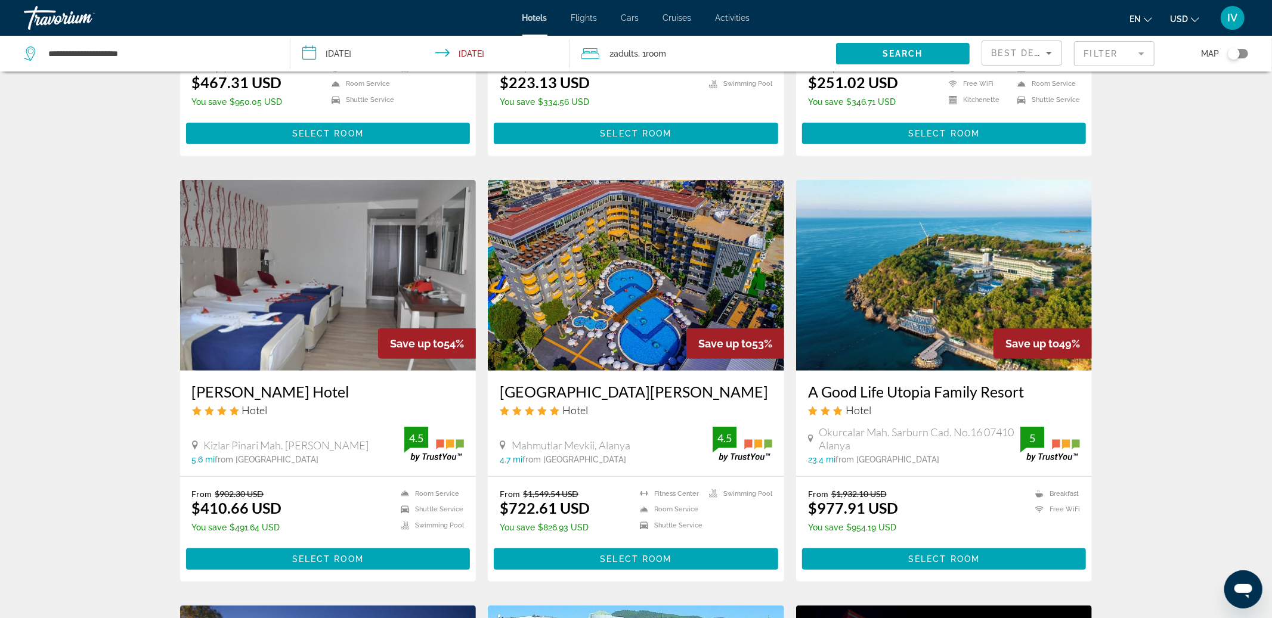
click at [945, 335] on img "Main content" at bounding box center [944, 275] width 296 height 191
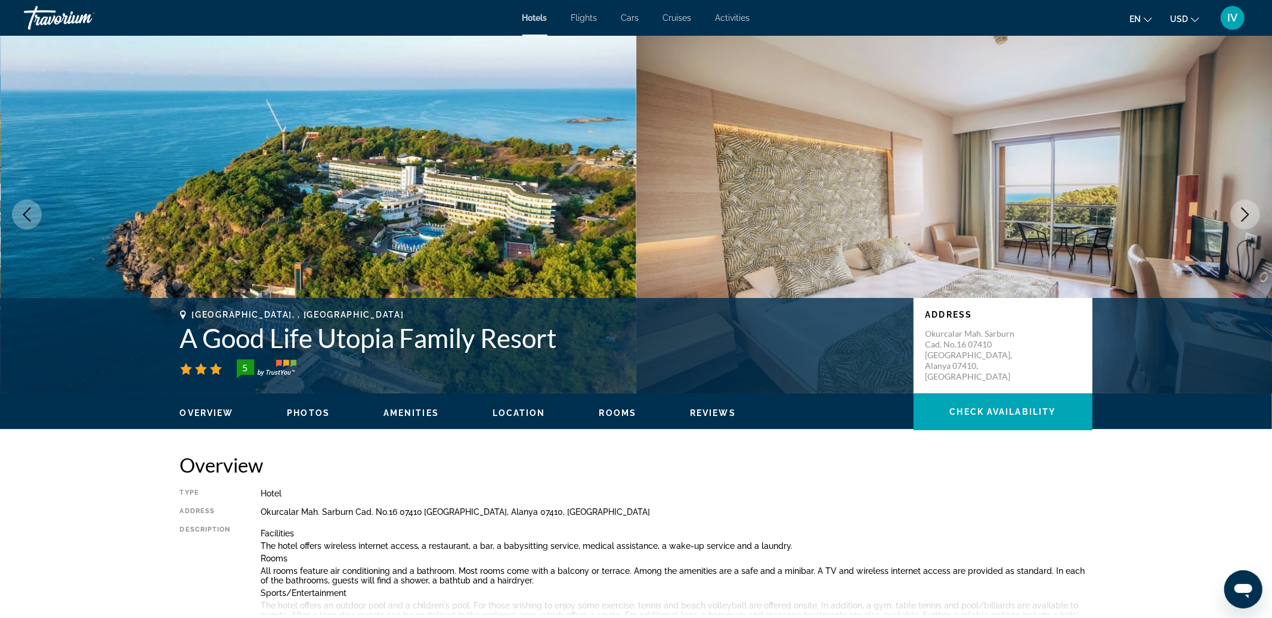
click at [1247, 222] on button "Next image" at bounding box center [1245, 215] width 30 height 30
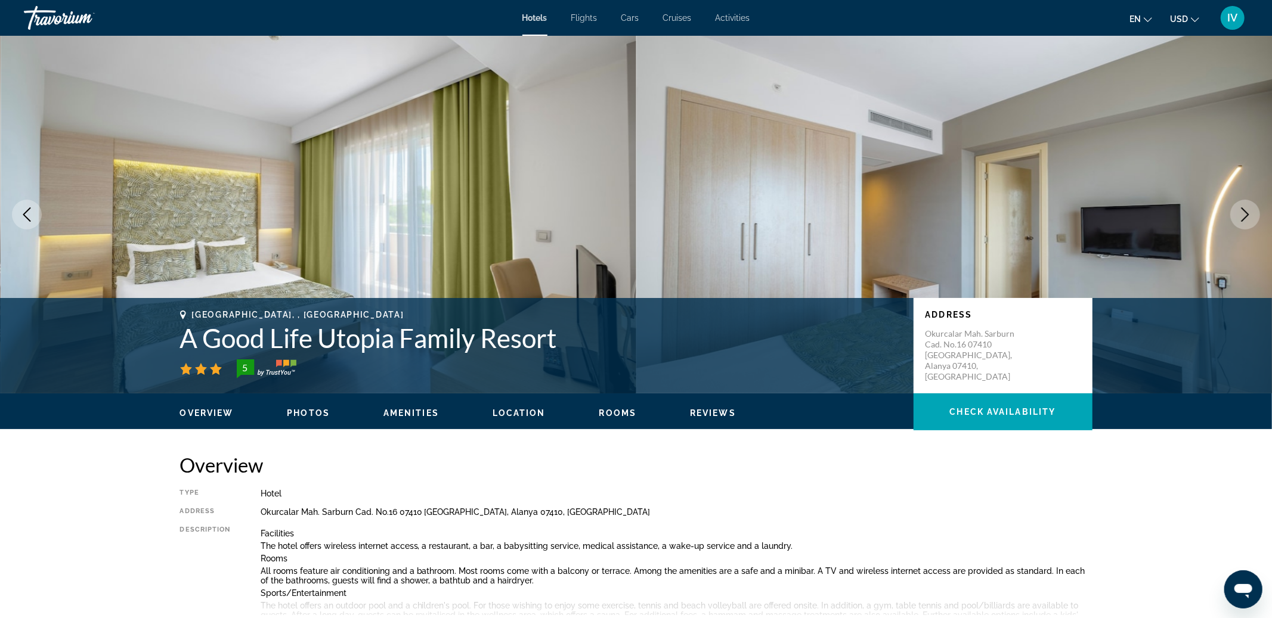
click at [1247, 222] on button "Next image" at bounding box center [1245, 215] width 30 height 30
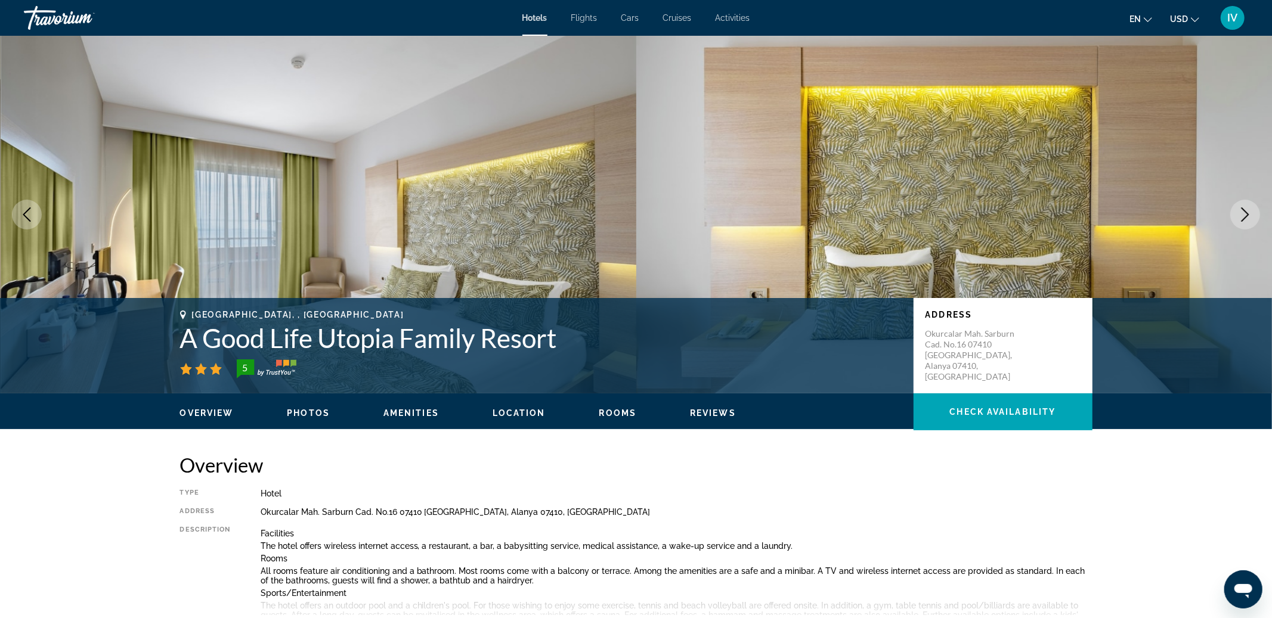
click at [1247, 222] on button "Next image" at bounding box center [1245, 215] width 30 height 30
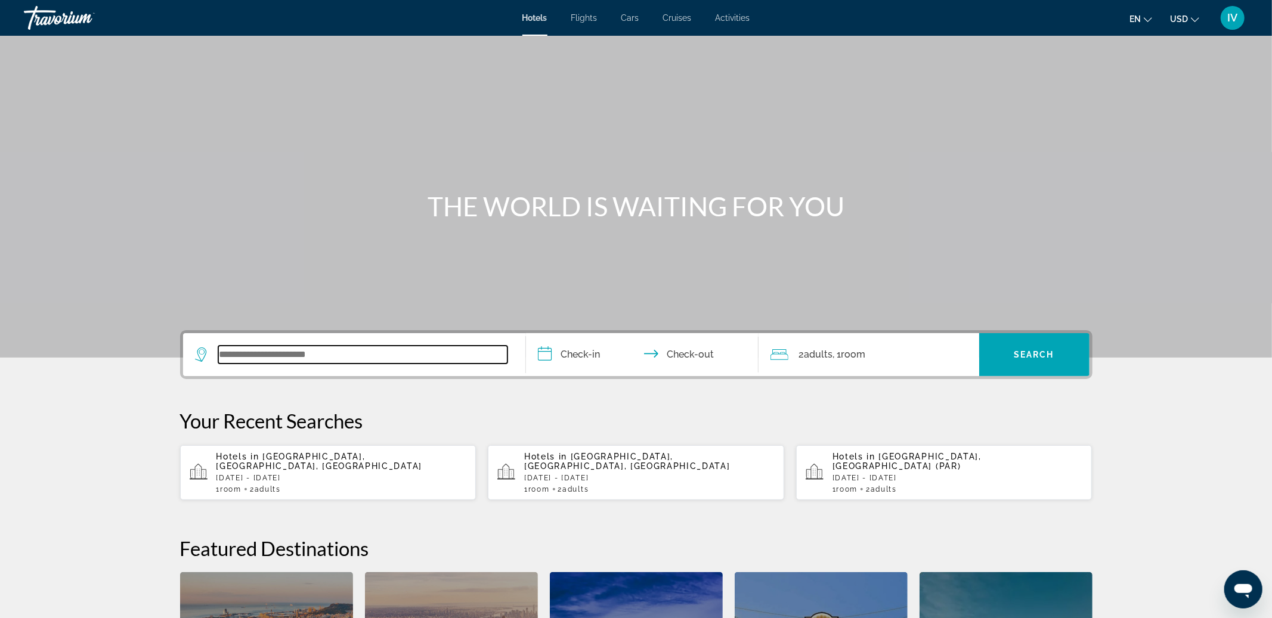
click at [312, 352] on input "Search widget" at bounding box center [362, 355] width 289 height 18
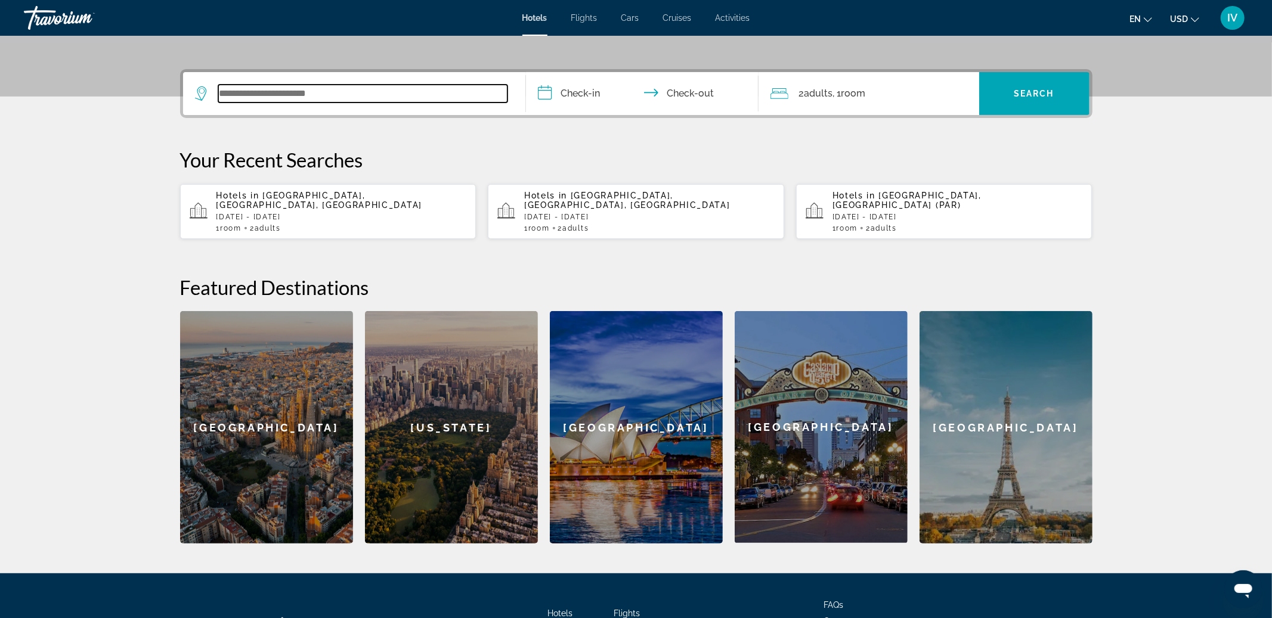
scroll to position [291, 0]
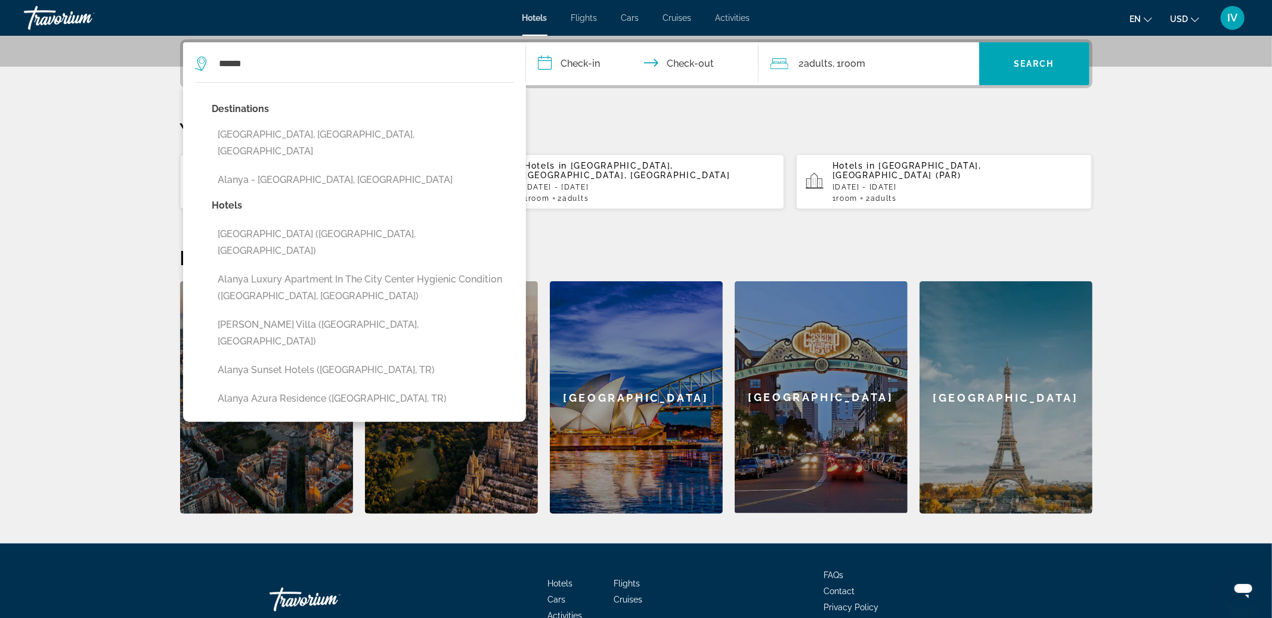
click at [340, 137] on button "[GEOGRAPHIC_DATA], [GEOGRAPHIC_DATA], [GEOGRAPHIC_DATA]" at bounding box center [363, 142] width 302 height 39
type input "**********"
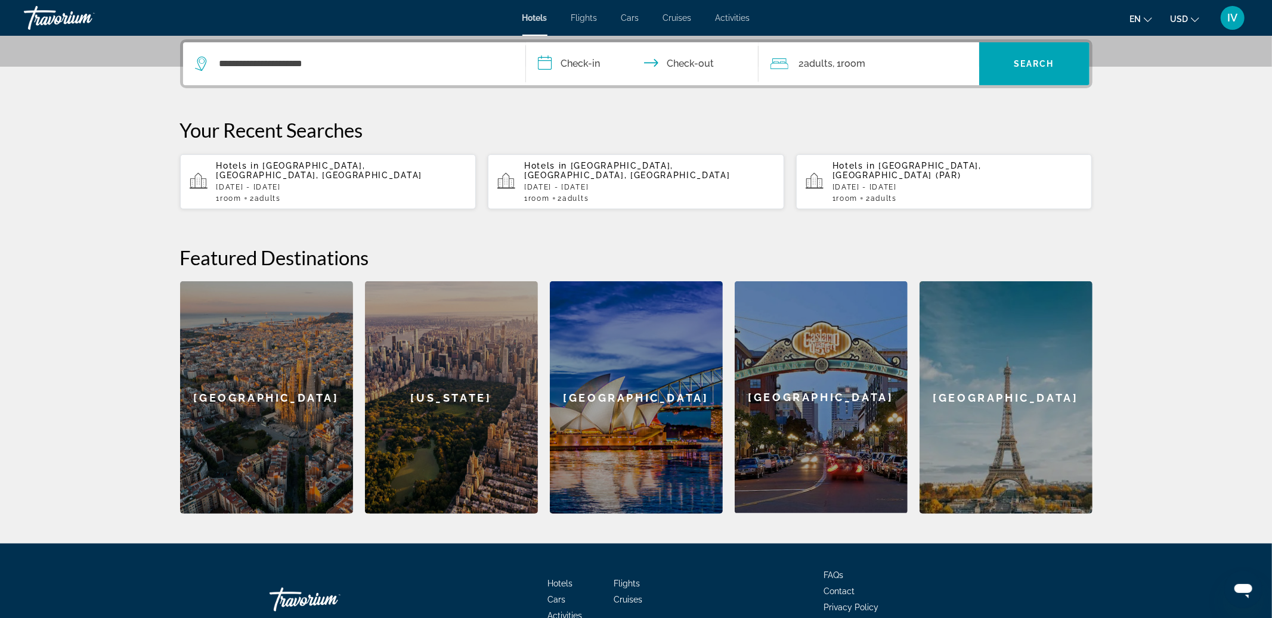
click at [608, 73] on input "**********" at bounding box center [644, 65] width 237 height 47
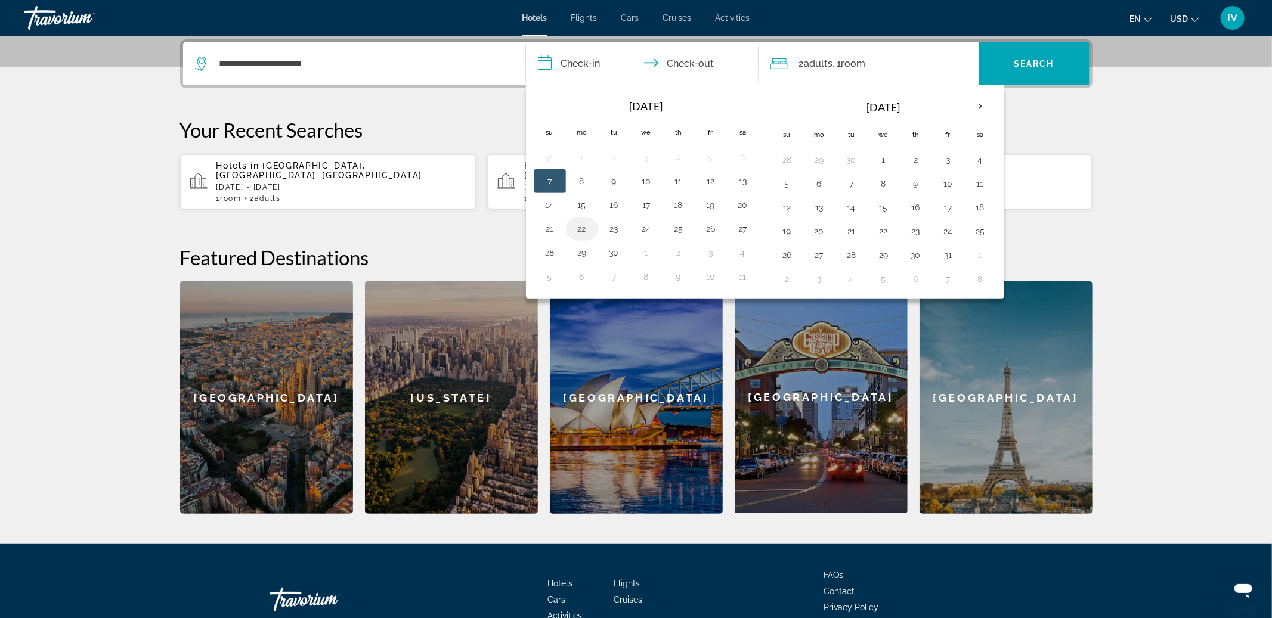
drag, startPoint x: 579, startPoint y: 224, endPoint x: 580, endPoint y: 234, distance: 10.2
click at [579, 224] on button "22" at bounding box center [581, 229] width 19 height 17
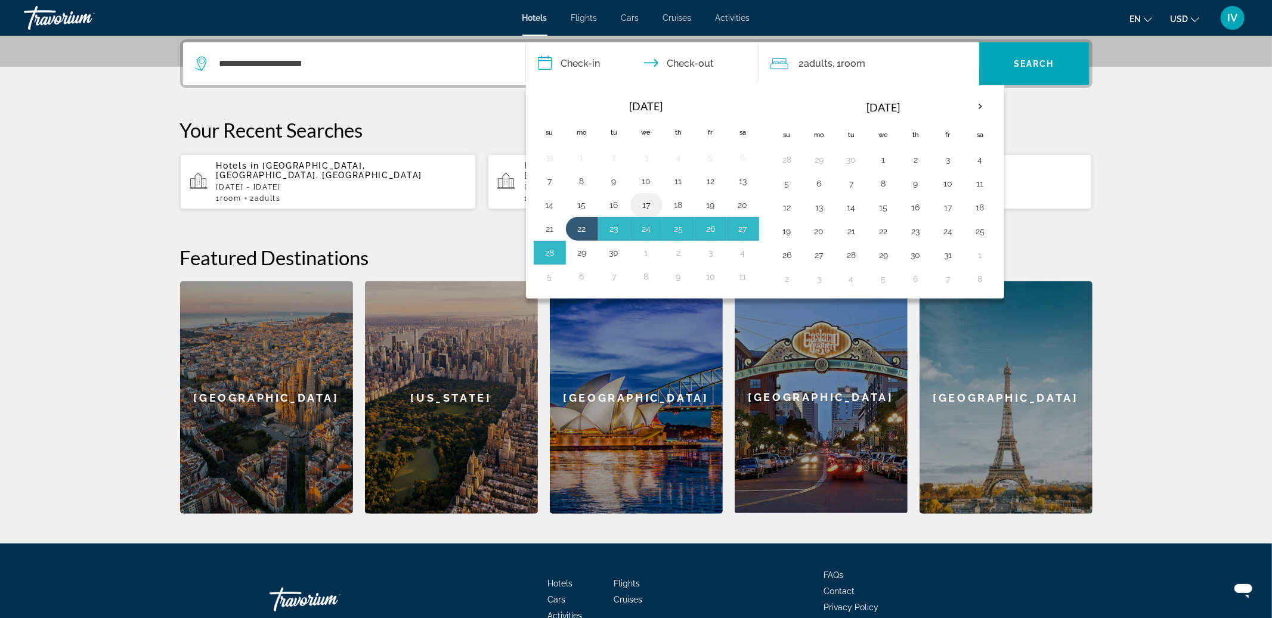
drag, startPoint x: 581, startPoint y: 239, endPoint x: 648, endPoint y: 205, distance: 74.9
click at [582, 236] on tbody "31 1 2 3 4 5 6 7 8 9 10 11 12 13 14 15 16 17 18 19 20 21 22 23 24 25 26 27 28 2…" at bounding box center [646, 216] width 225 height 143
click at [590, 251] on button "29" at bounding box center [581, 252] width 19 height 17
type input "**********"
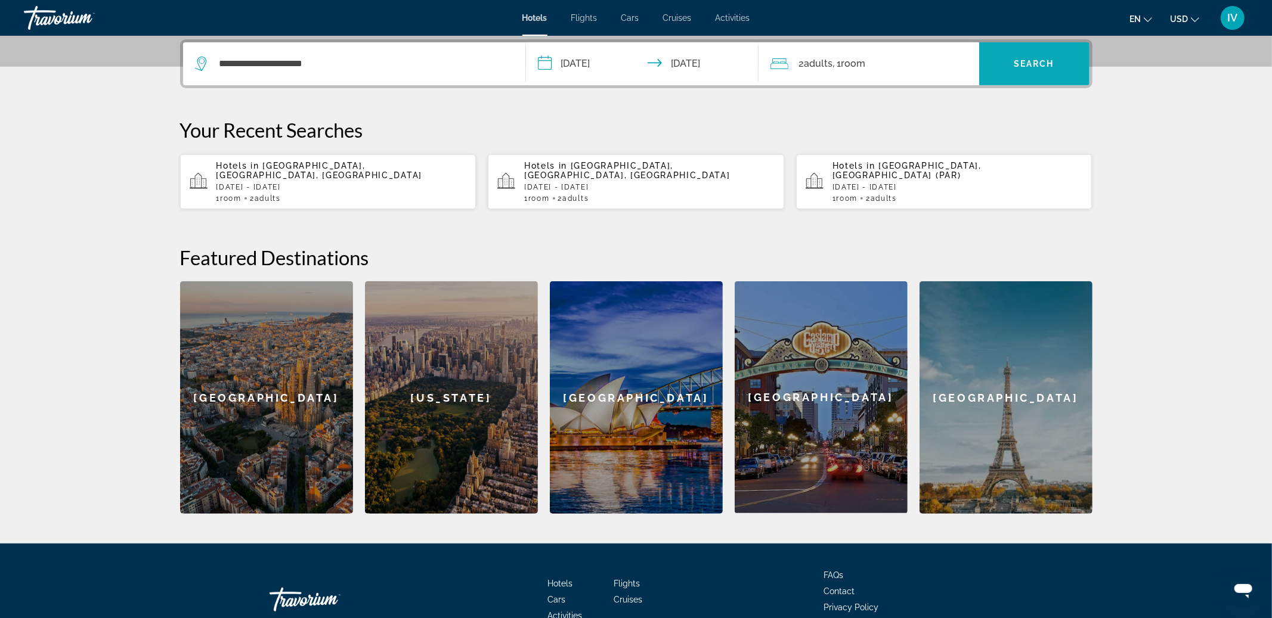
click at [1064, 52] on span "Search widget" at bounding box center [1034, 63] width 110 height 29
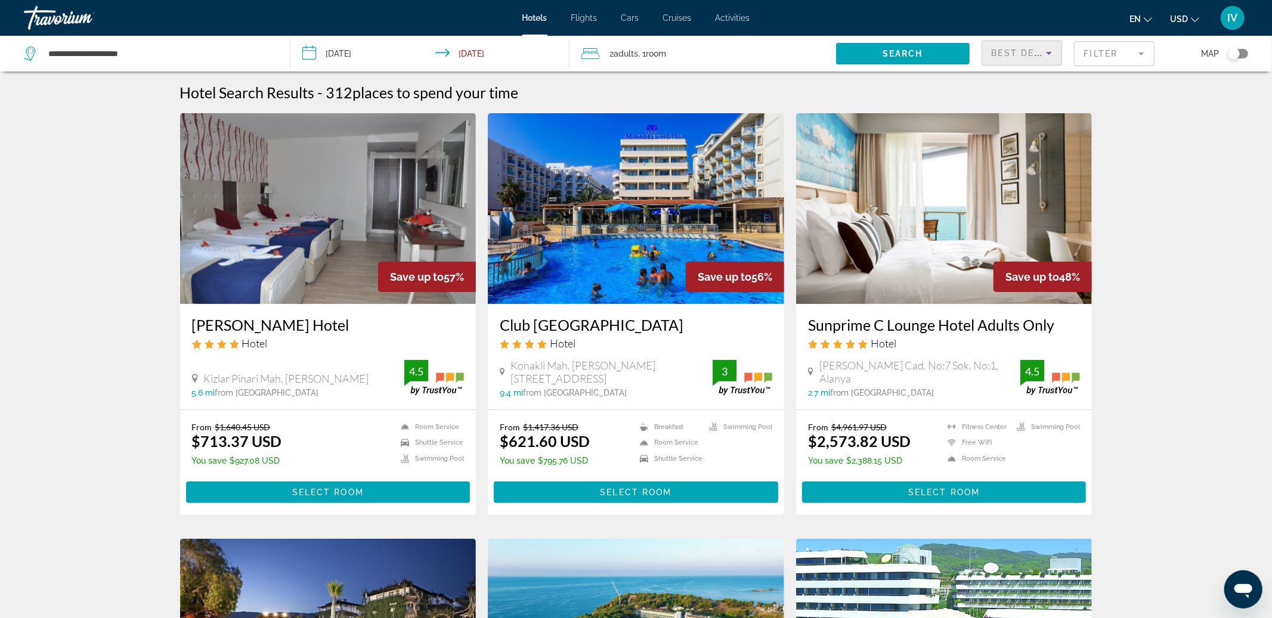
click at [1018, 53] on span "Best Deals" at bounding box center [1023, 53] width 62 height 10
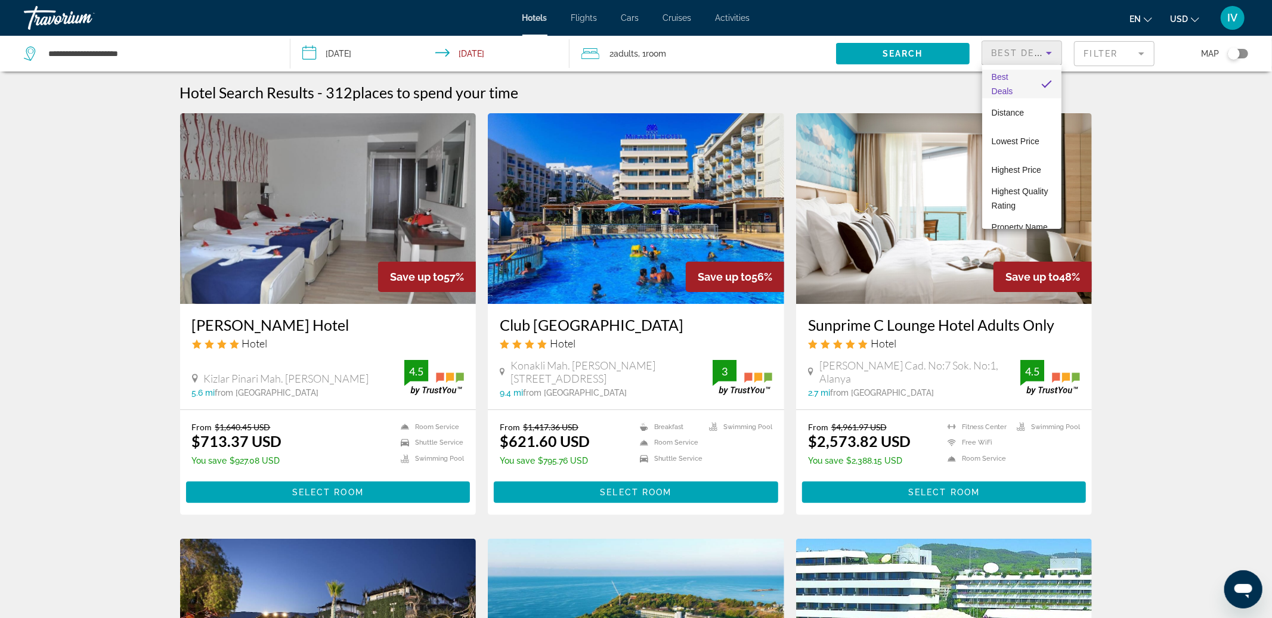
click at [673, 84] on div at bounding box center [636, 309] width 1272 height 618
